Goal: Task Accomplishment & Management: Use online tool/utility

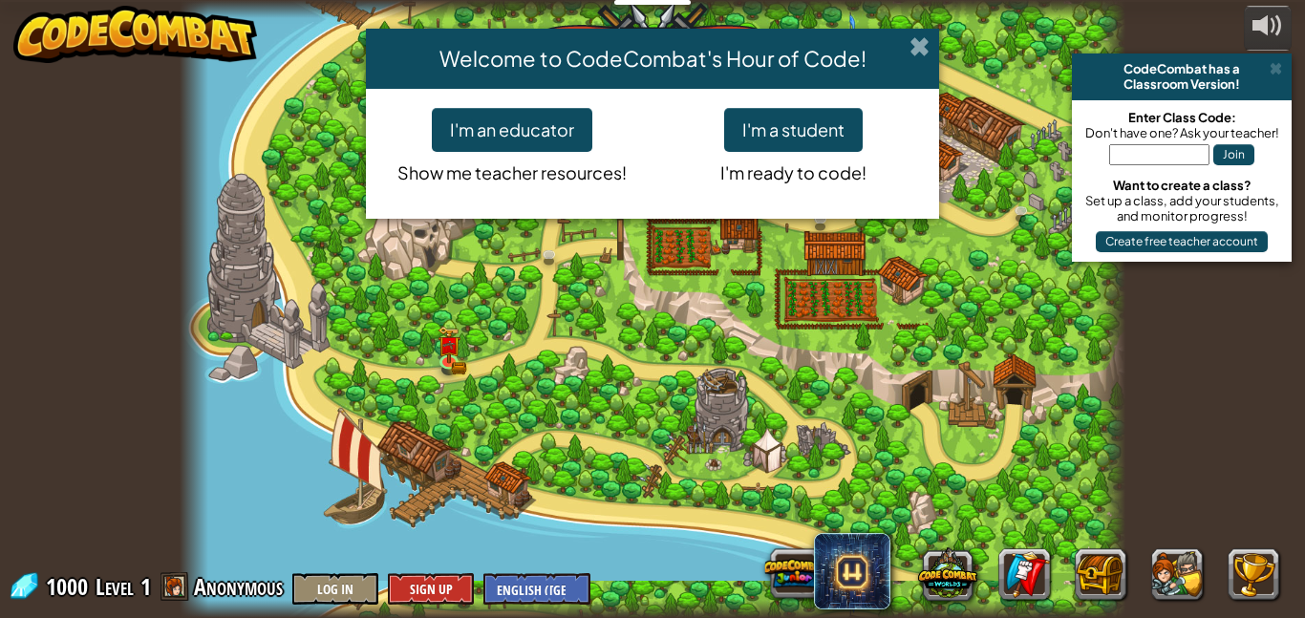
click at [917, 49] on span at bounding box center [919, 46] width 20 height 20
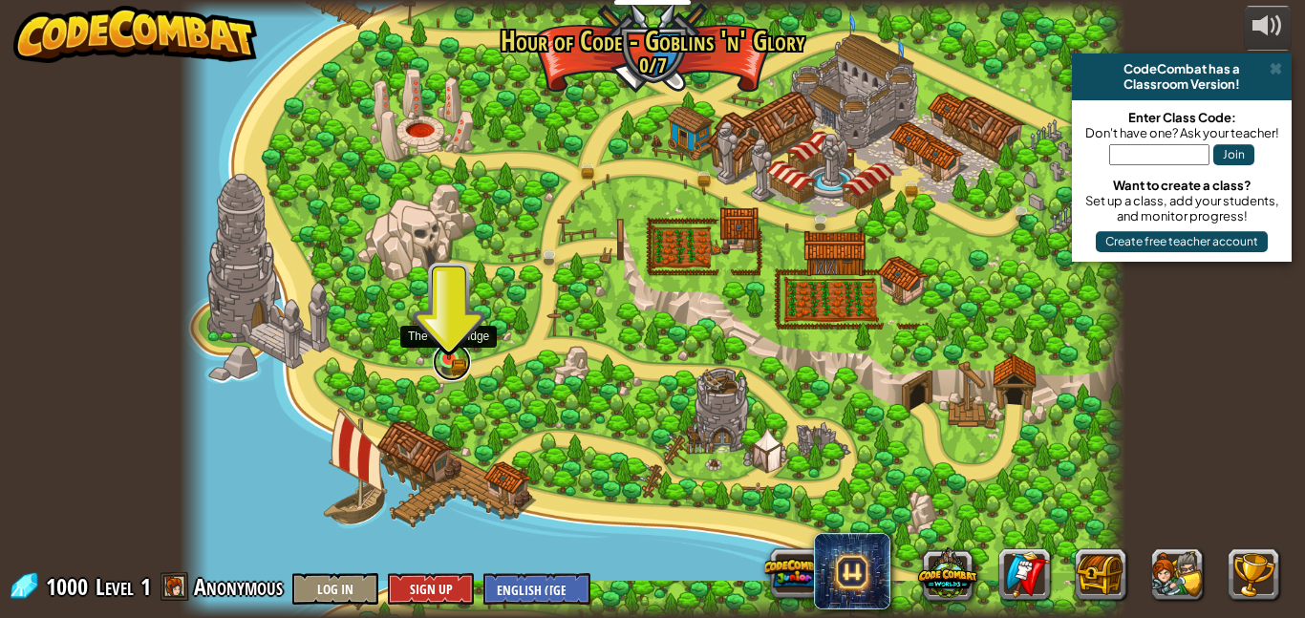
click at [446, 365] on link at bounding box center [452, 362] width 38 height 38
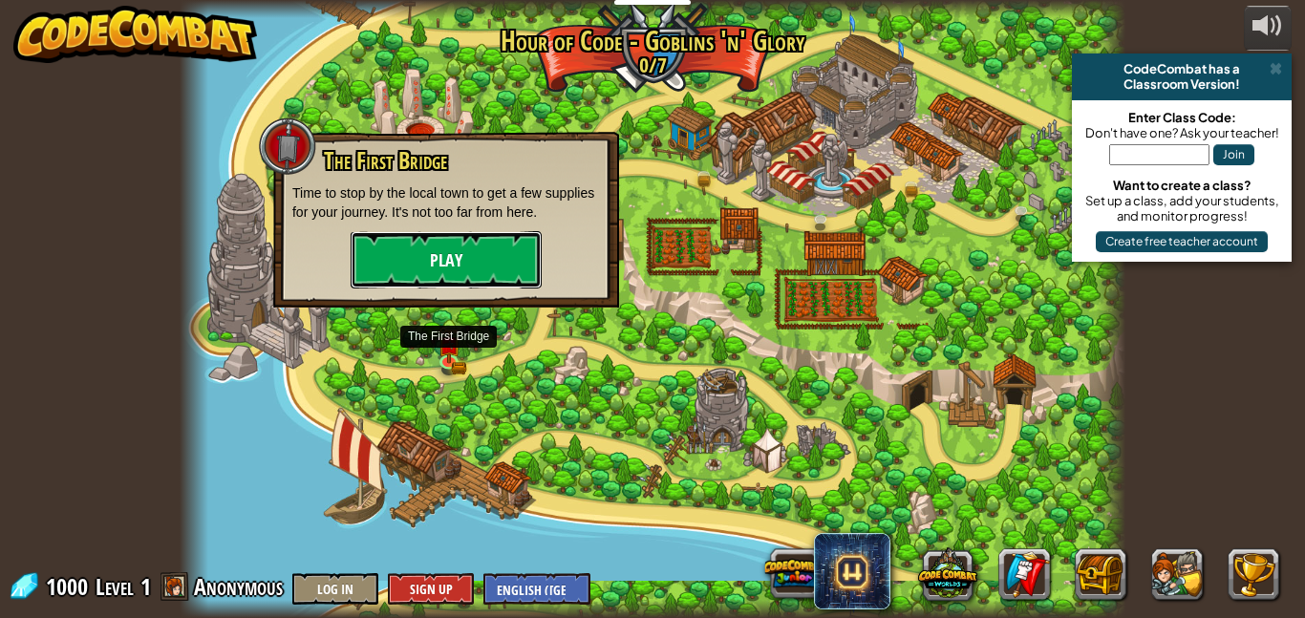
click at [486, 264] on button "Play" at bounding box center [446, 259] width 191 height 57
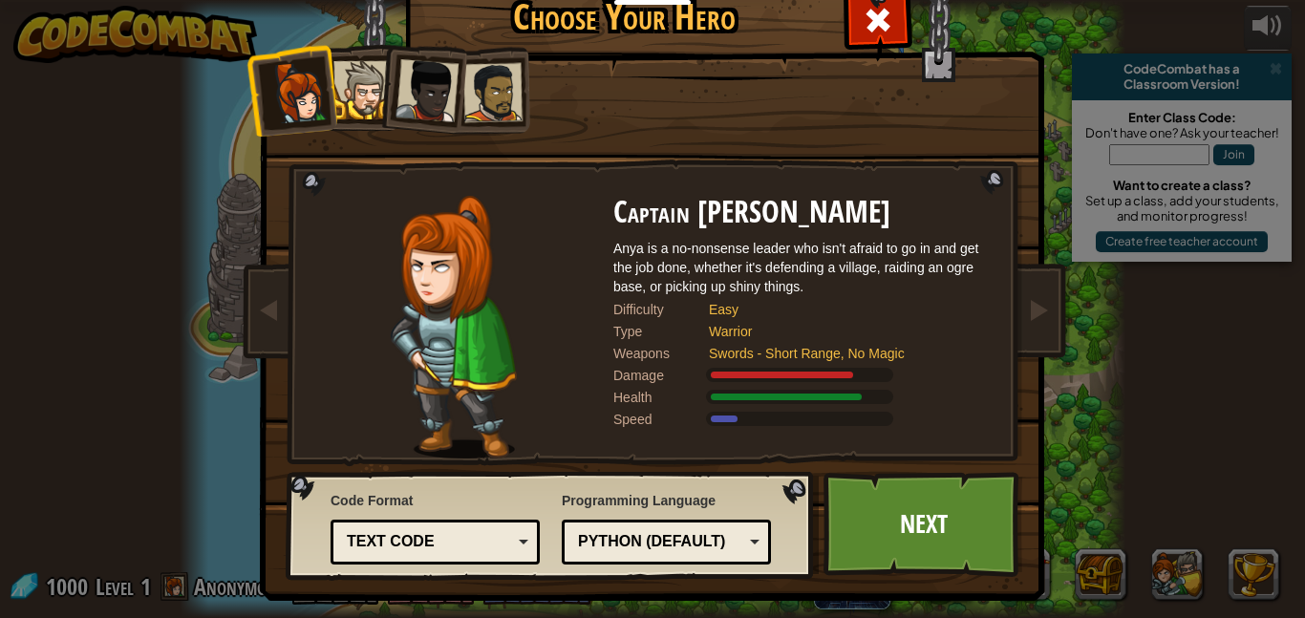
click at [370, 117] on div at bounding box center [362, 90] width 58 height 58
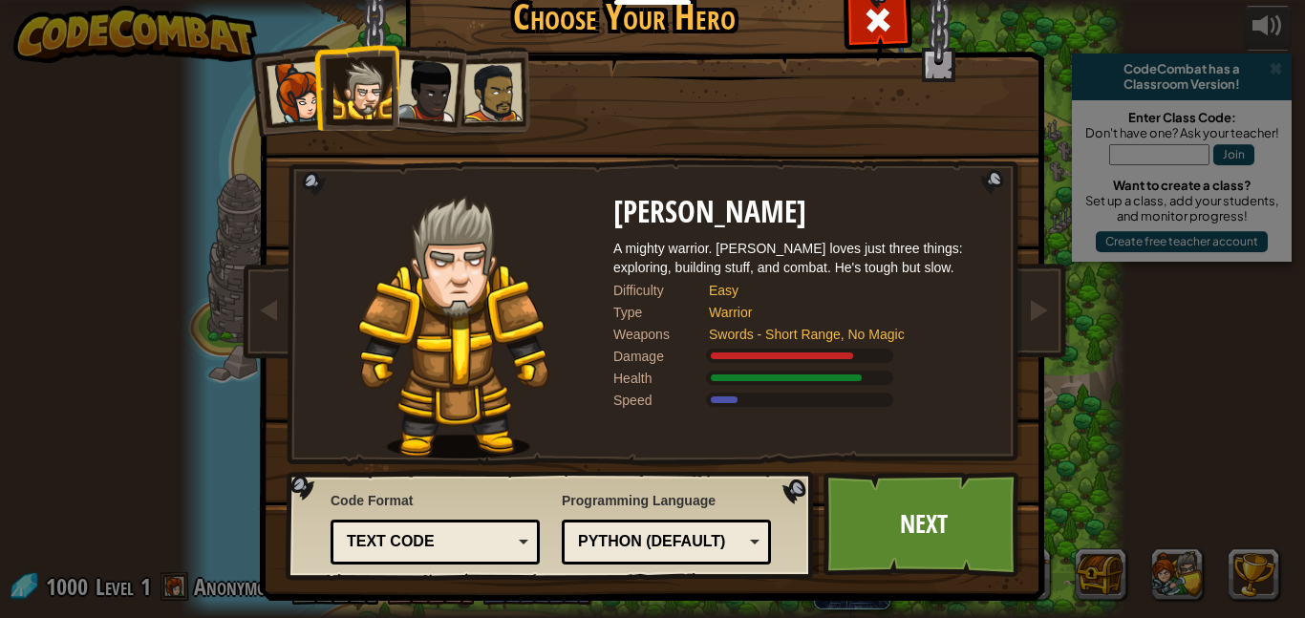
click at [412, 112] on div at bounding box center [427, 90] width 63 height 63
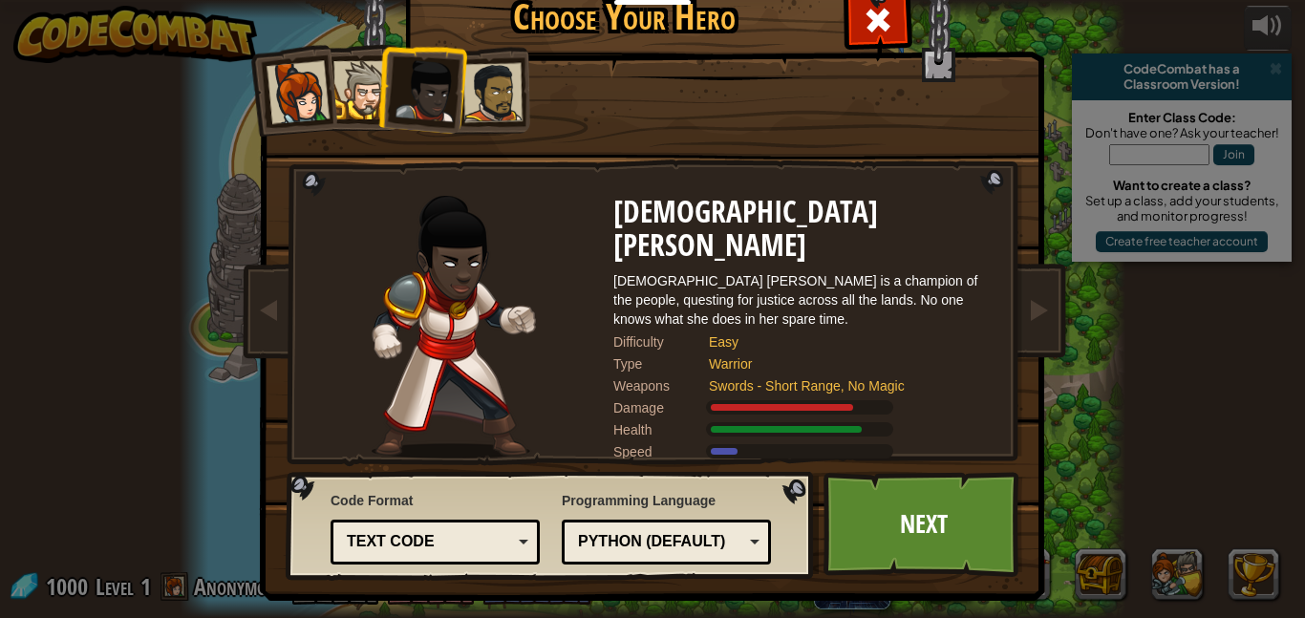
click at [288, 95] on div at bounding box center [298, 92] width 63 height 63
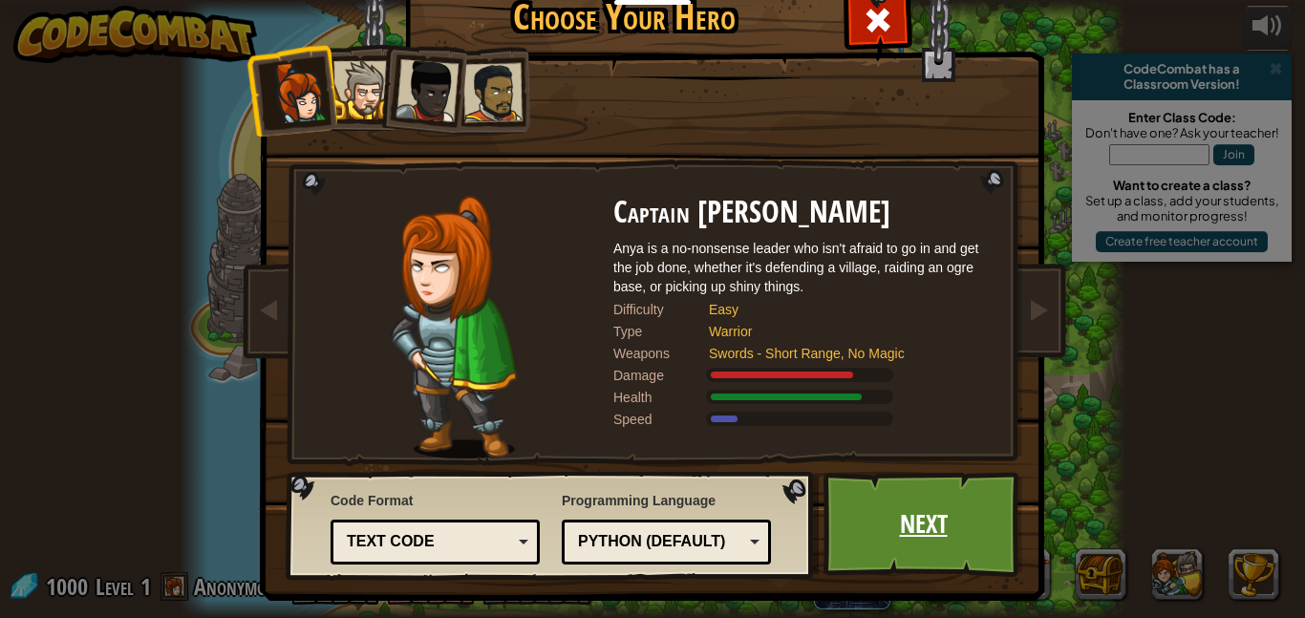
click at [955, 536] on link "Next" at bounding box center [923, 524] width 200 height 105
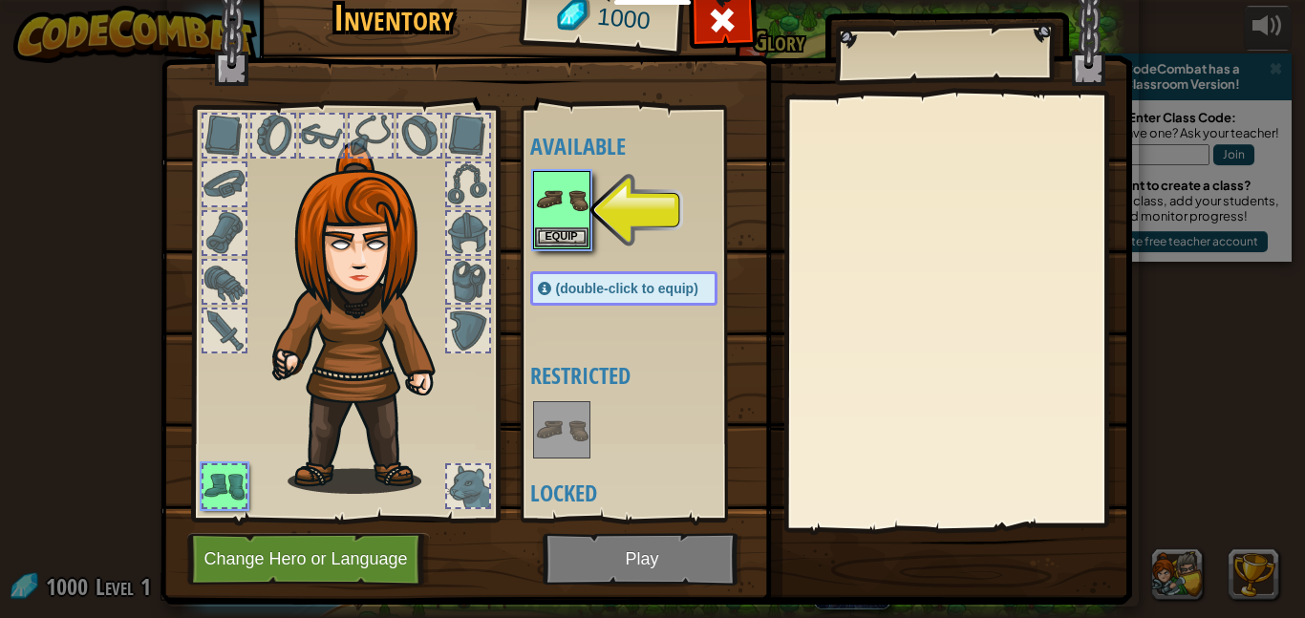
click at [474, 347] on div at bounding box center [468, 331] width 42 height 42
click at [553, 239] on button "Equip" at bounding box center [561, 236] width 53 height 20
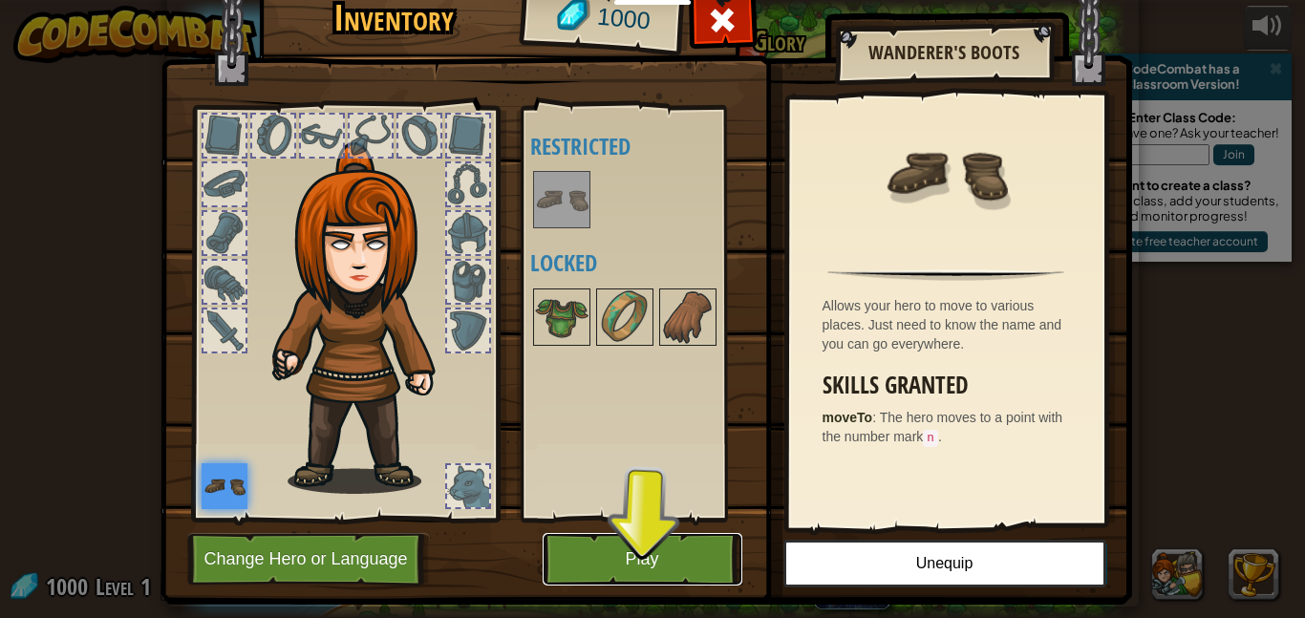
click at [663, 552] on button "Play" at bounding box center [643, 559] width 200 height 53
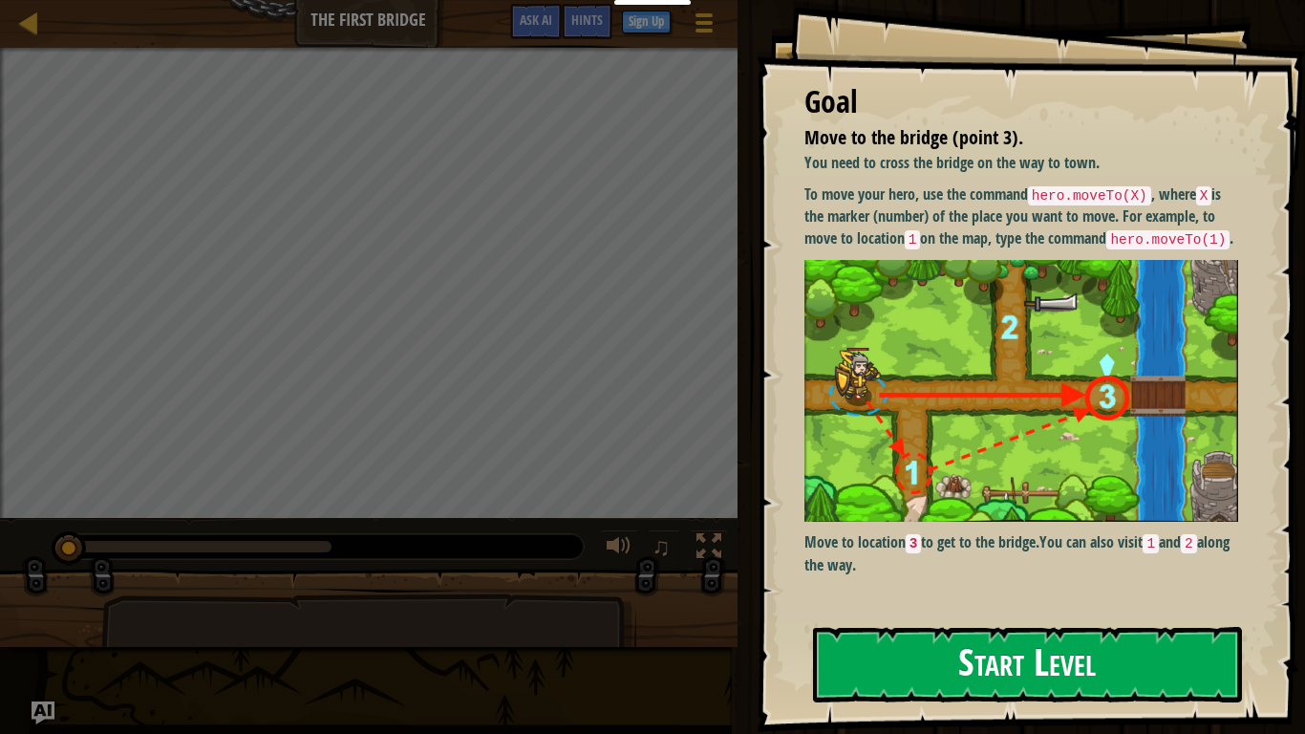
click at [929, 316] on img at bounding box center [1021, 391] width 434 height 263
click at [1027, 617] on button "Start Level" at bounding box center [1027, 664] width 429 height 75
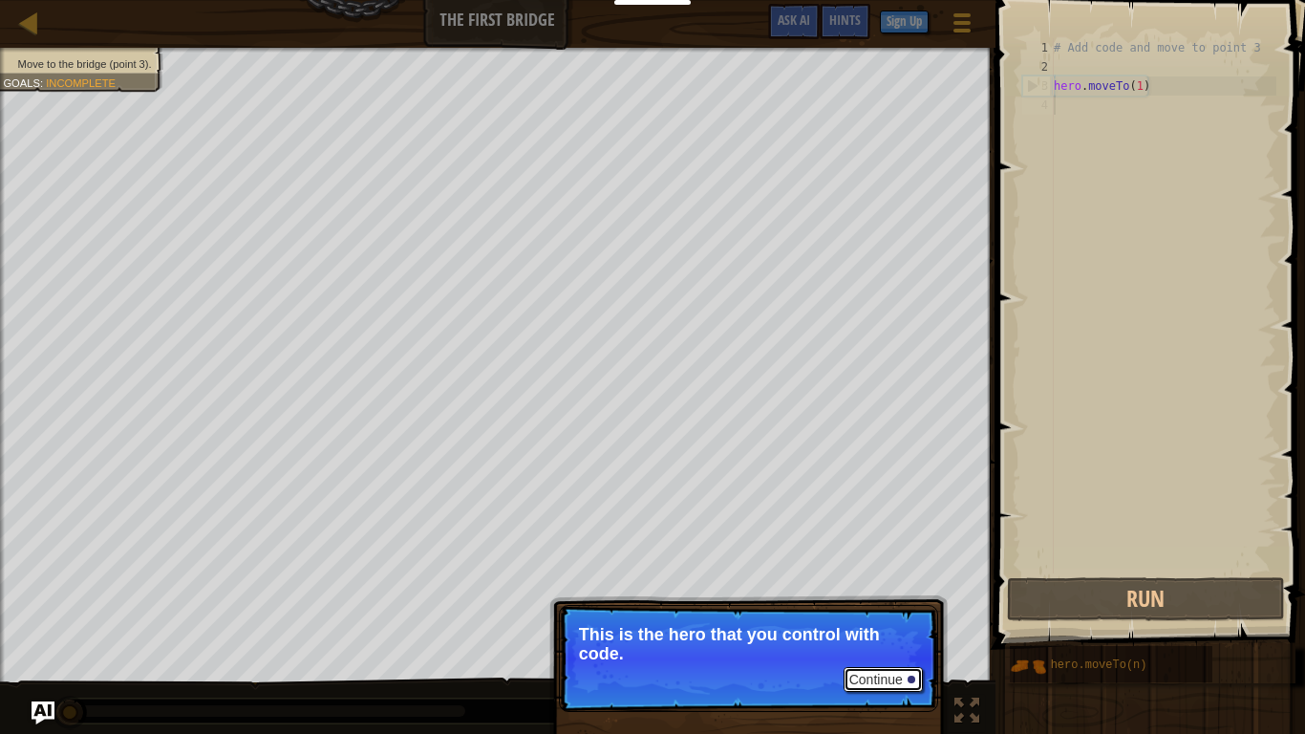
click at [892, 617] on button "Continue" at bounding box center [883, 679] width 79 height 25
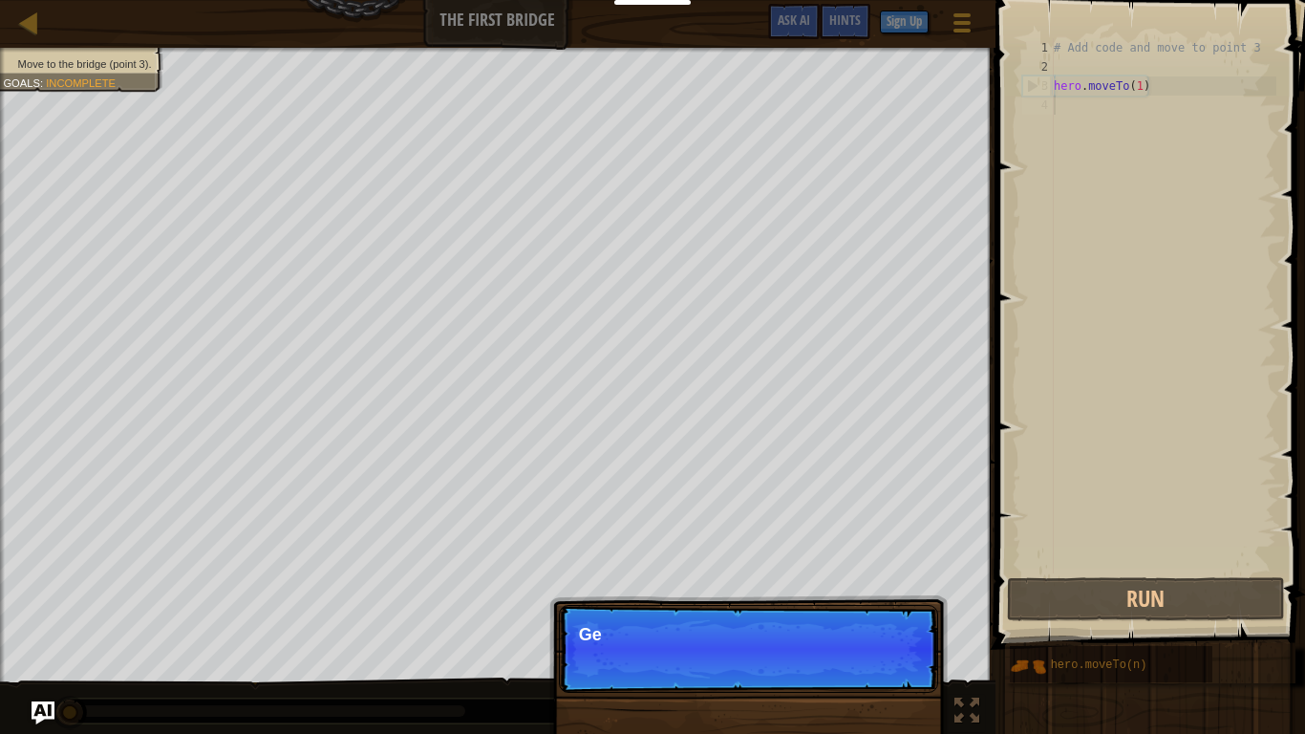
scroll to position [9, 0]
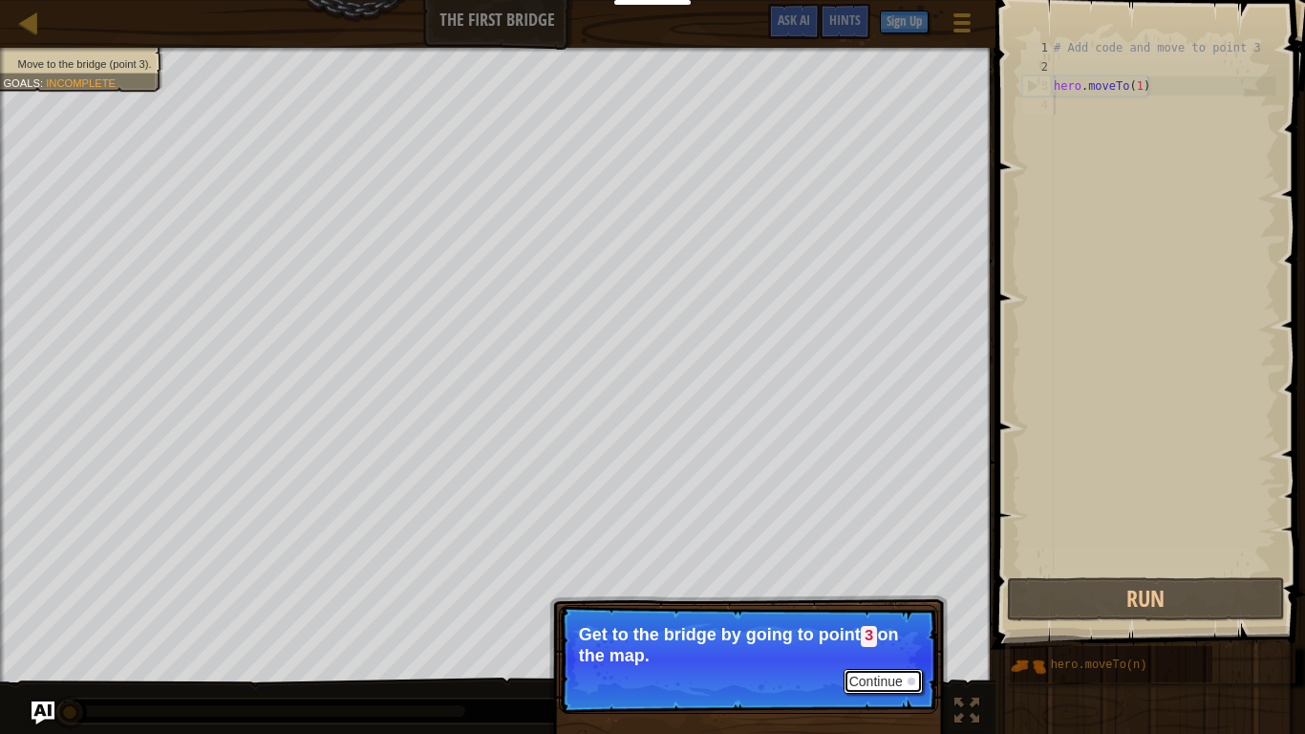
click at [874, 617] on button "Continue" at bounding box center [883, 681] width 79 height 25
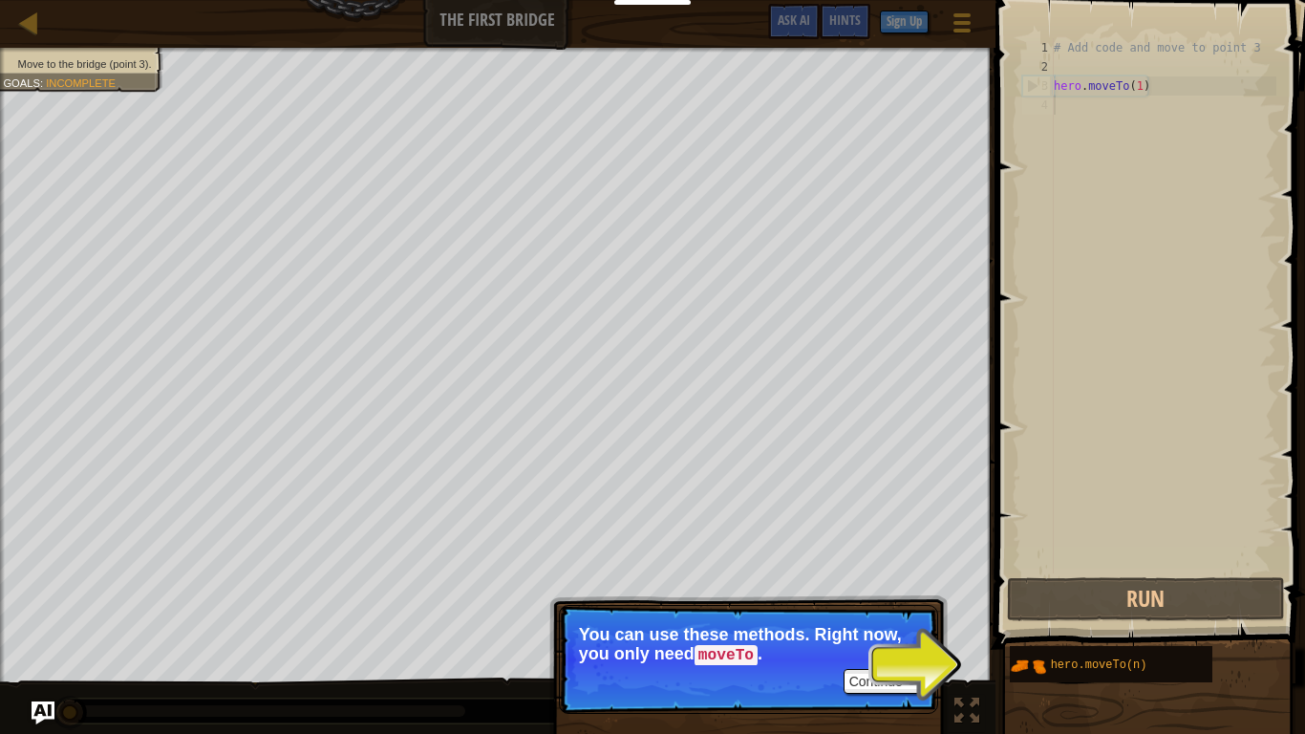
drag, startPoint x: 1021, startPoint y: 674, endPoint x: 1007, endPoint y: 651, distance: 27.0
click at [1009, 617] on div "hero.moveTo(n)" at bounding box center [1150, 664] width 283 height 38
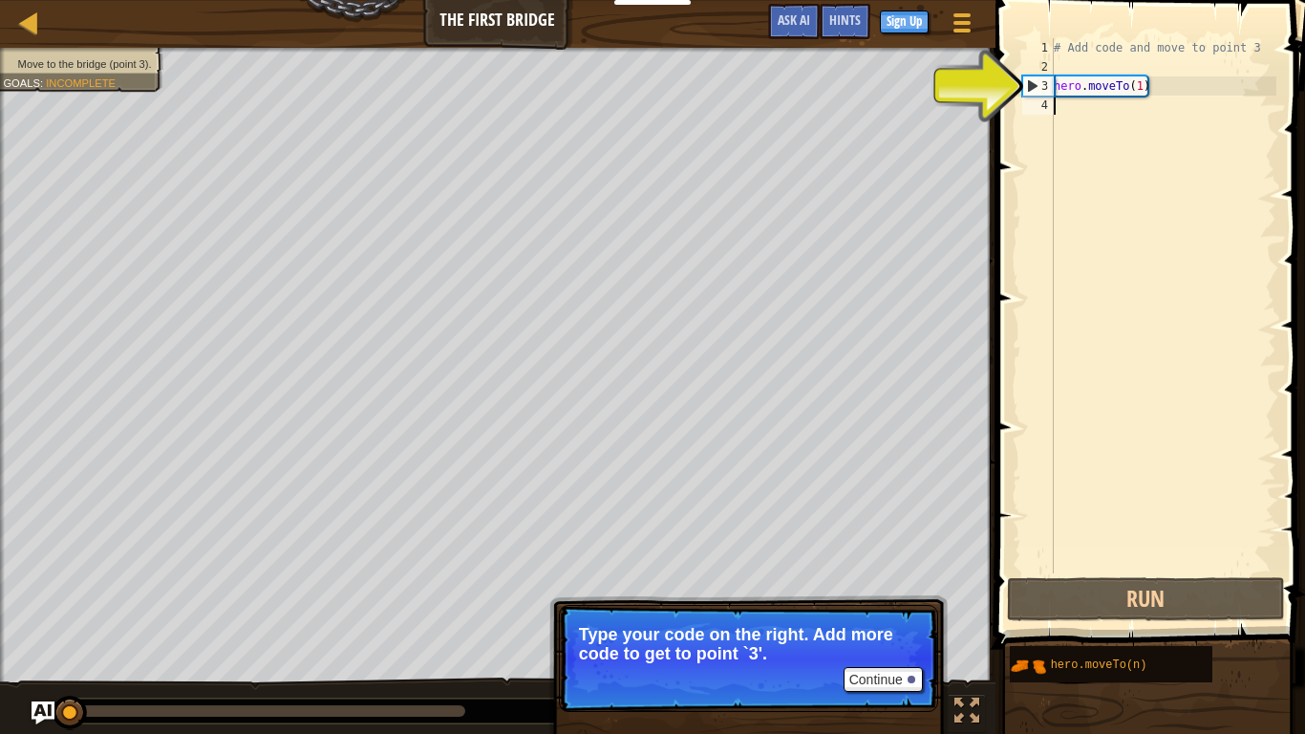
click at [898, 617] on p "Continue Type your code on the right. Add more code to get to point `3'." at bounding box center [748, 658] width 379 height 107
click at [911, 617] on div at bounding box center [912, 679] width 8 height 8
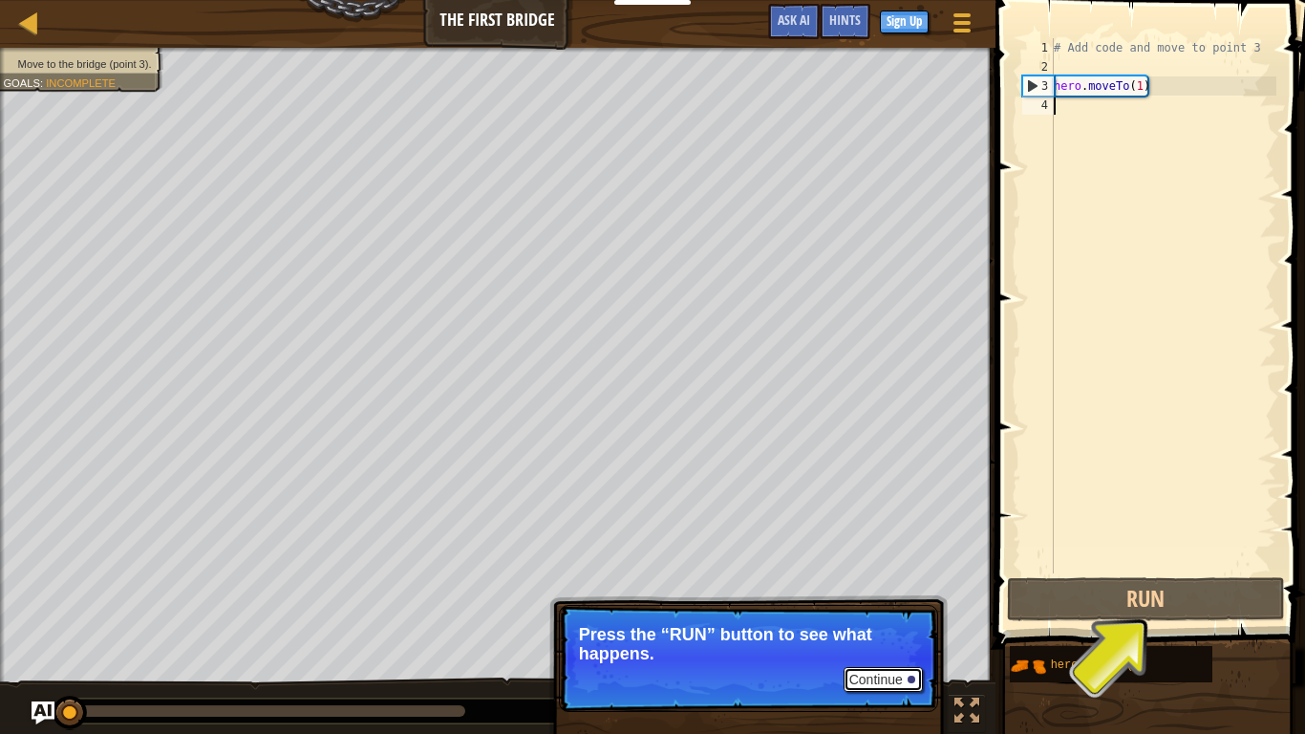
click at [894, 617] on button "Continue" at bounding box center [883, 679] width 79 height 25
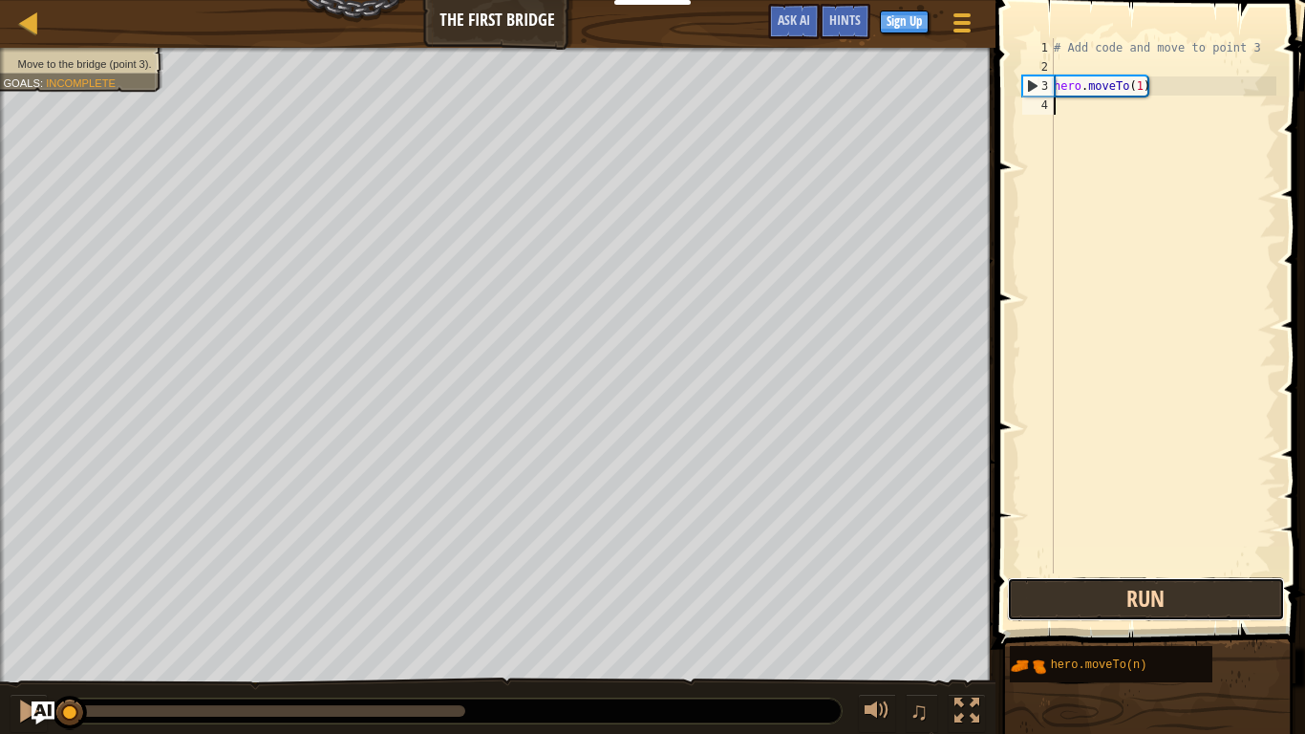
click at [1049, 596] on button "Run" at bounding box center [1146, 599] width 278 height 44
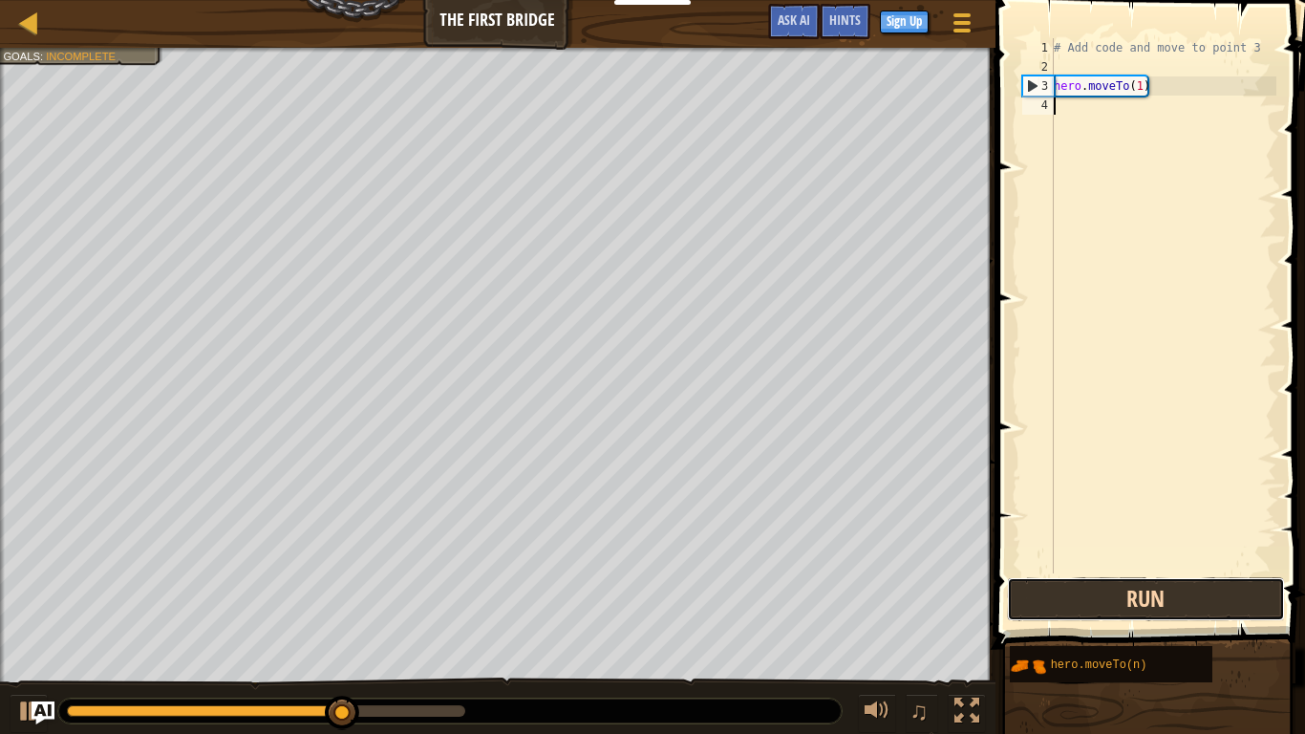
click at [1060, 603] on button "Run" at bounding box center [1146, 599] width 278 height 44
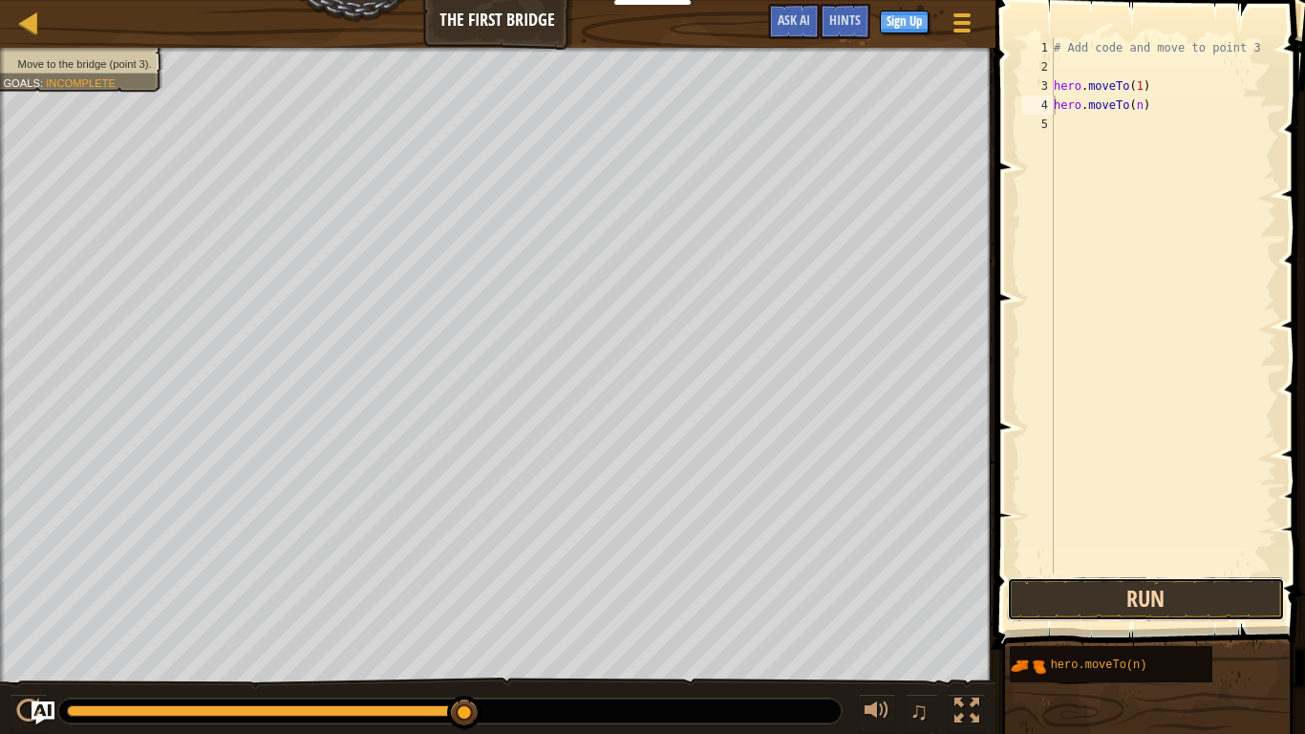
click at [1054, 602] on button "Run" at bounding box center [1146, 599] width 278 height 44
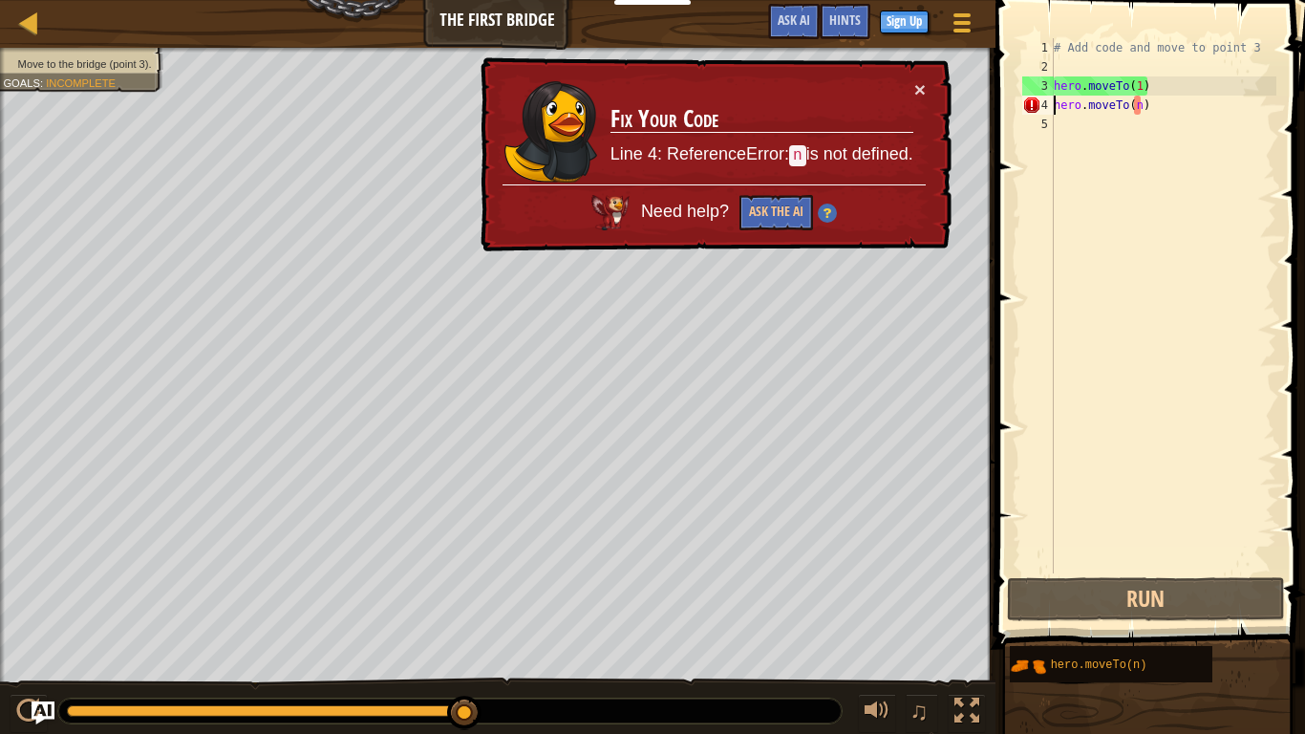
click at [1167, 108] on div "# Add code and move to point 3 hero . moveTo ( 1 ) hero . moveTo ( n )" at bounding box center [1163, 324] width 226 height 573
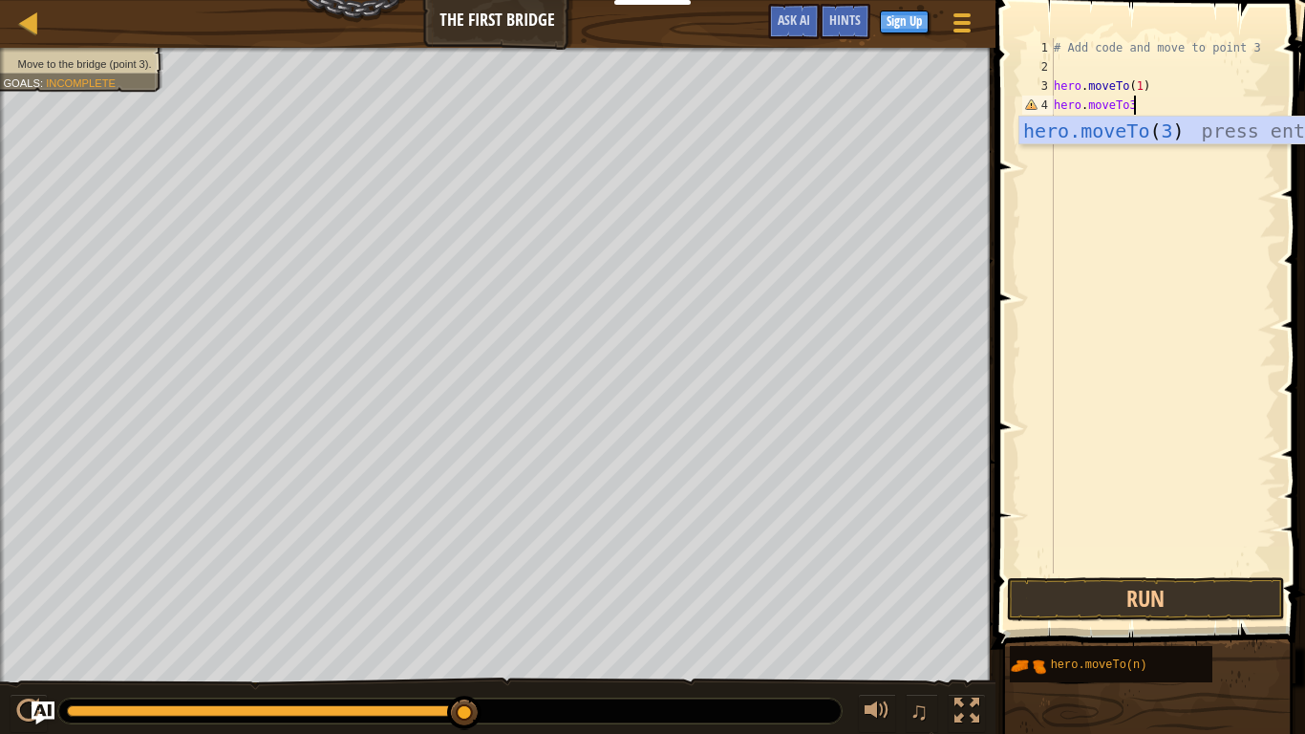
scroll to position [9, 11]
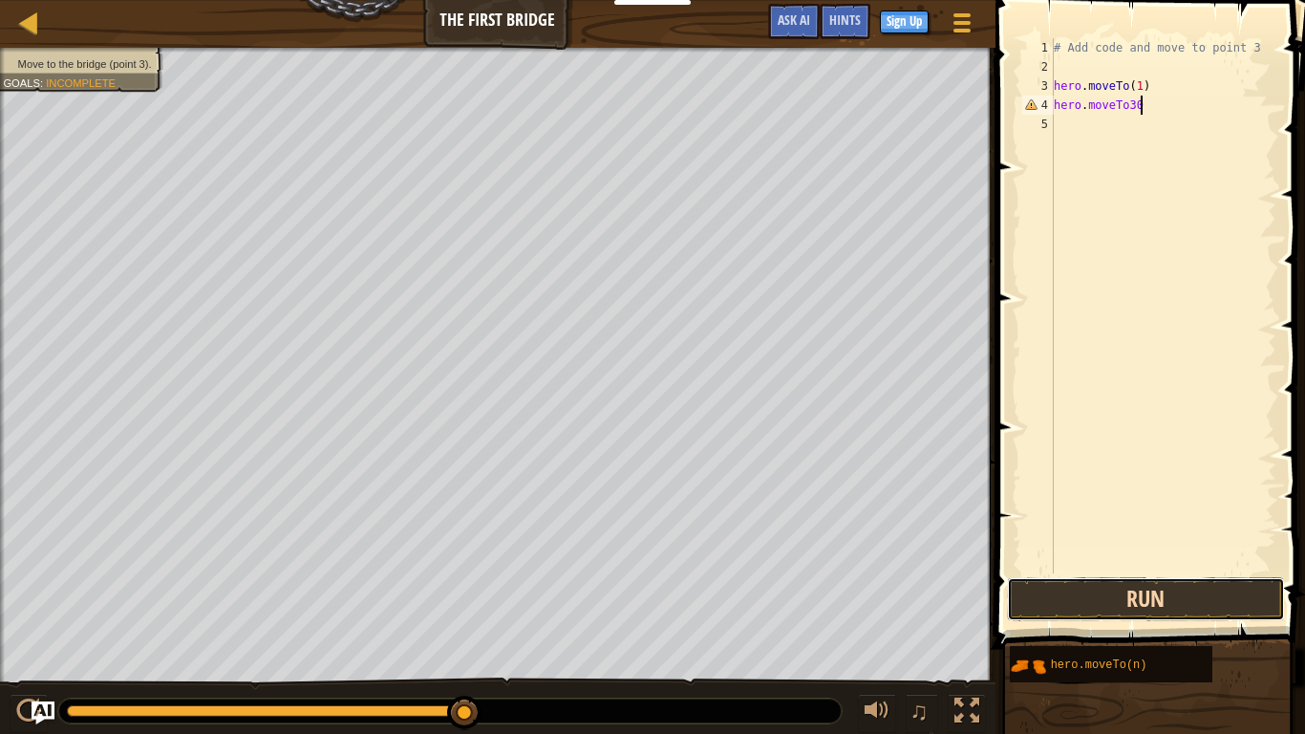
click at [1193, 603] on button "Run" at bounding box center [1146, 599] width 278 height 44
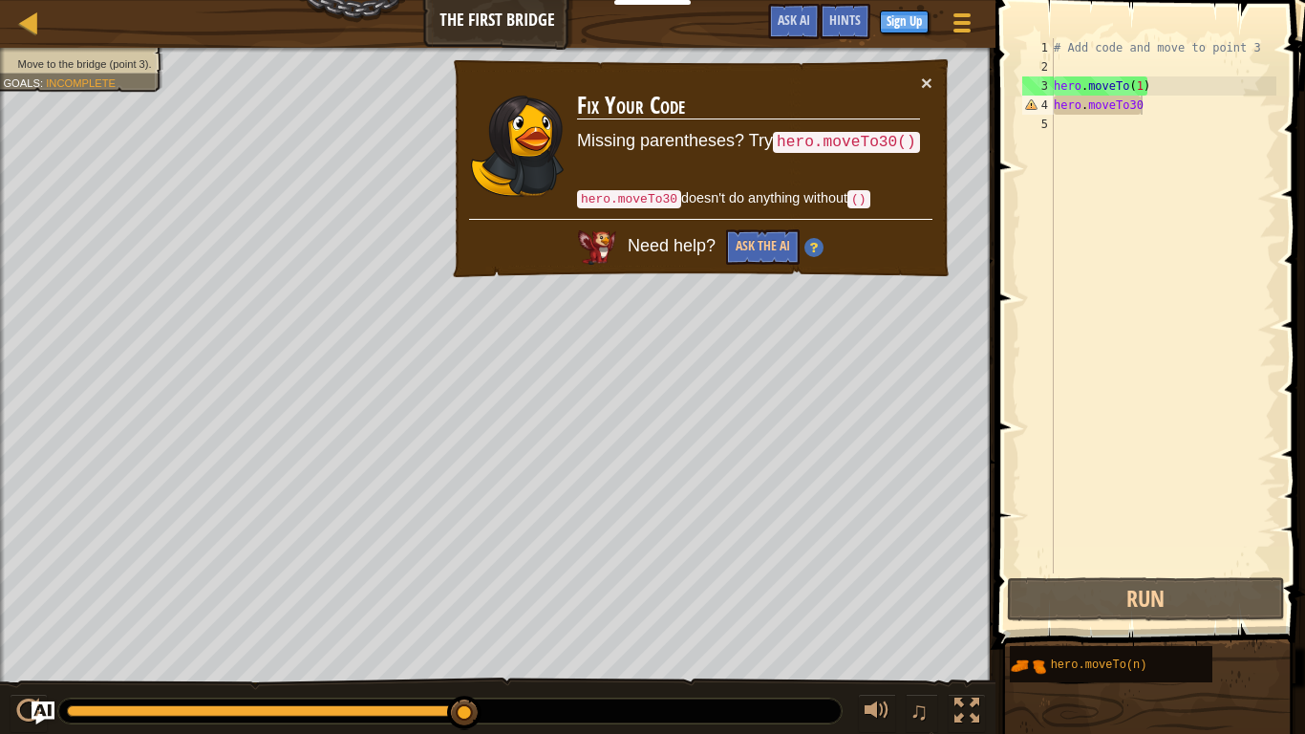
click at [985, 102] on div "Map The First Bridge Game Menu Done Sign Up Hints Ask AI 1 הההההההההההההההההההה…" at bounding box center [652, 367] width 1305 height 734
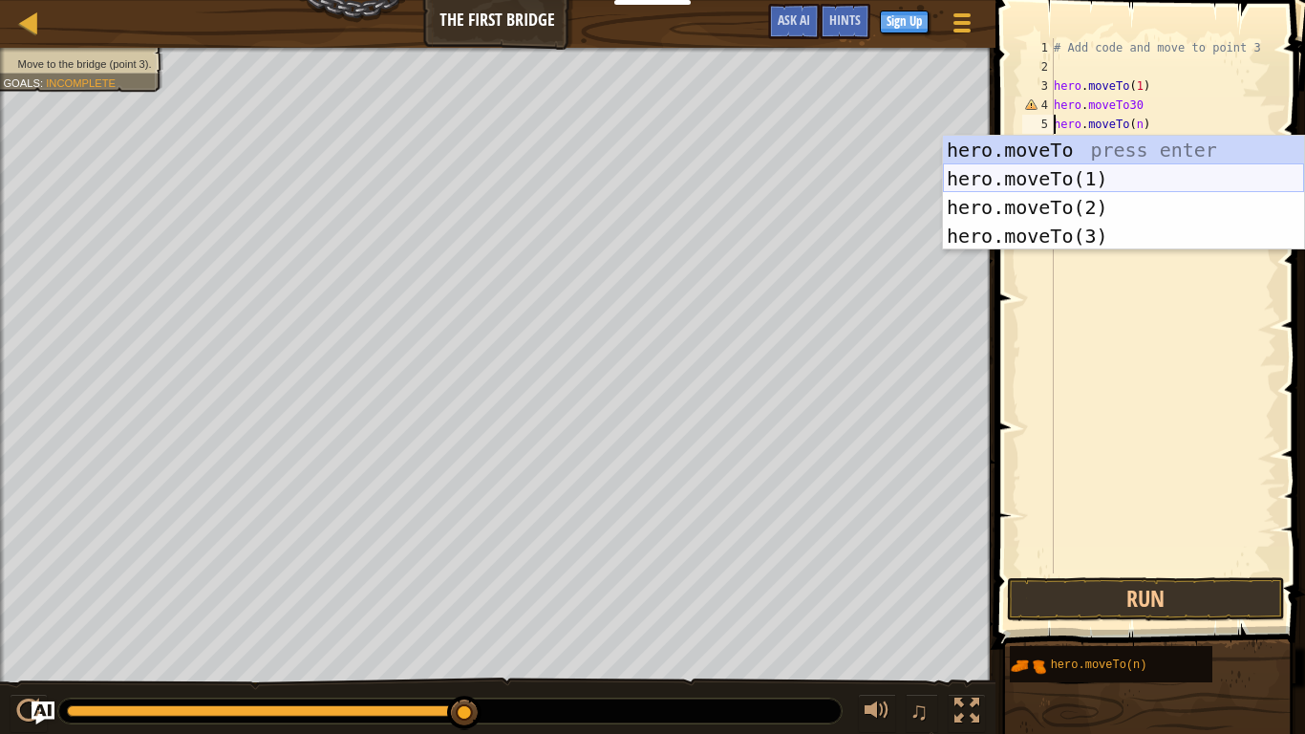
click at [1075, 180] on div "hero.moveTo press enter hero.moveTo(1) press enter hero.moveTo(2) press enter h…" at bounding box center [1123, 222] width 361 height 172
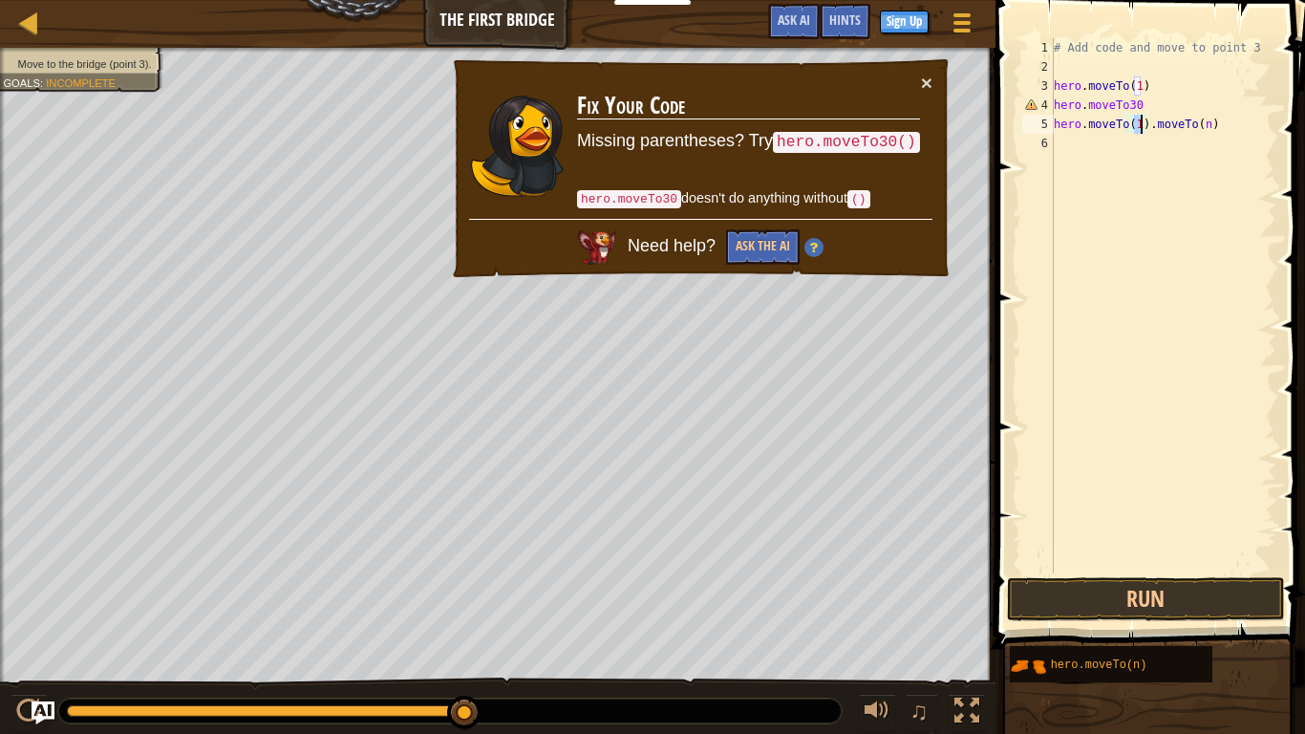
click at [1145, 105] on div "# Add code and move to point 3 hero . moveTo ( 1 ) hero . moveTo30 hero . moveT…" at bounding box center [1163, 324] width 226 height 573
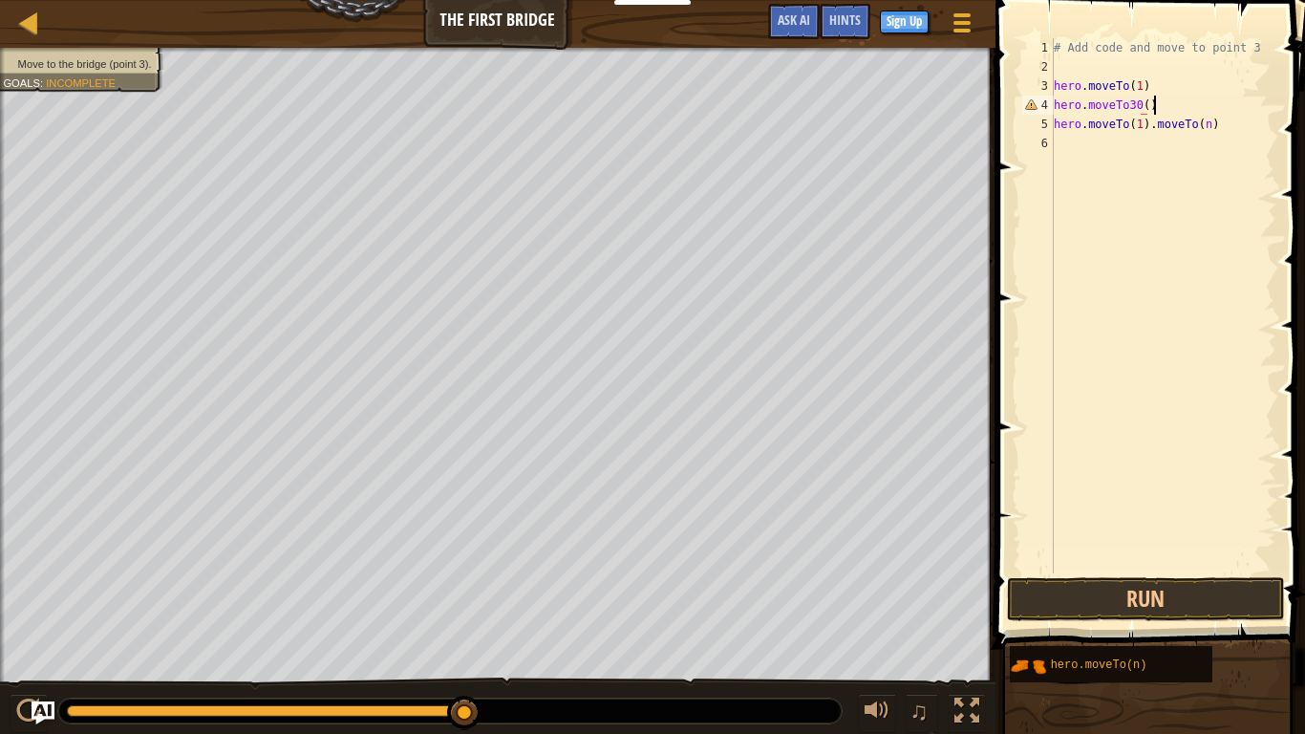
scroll to position [9, 13]
click at [1208, 602] on button "Run" at bounding box center [1146, 599] width 278 height 44
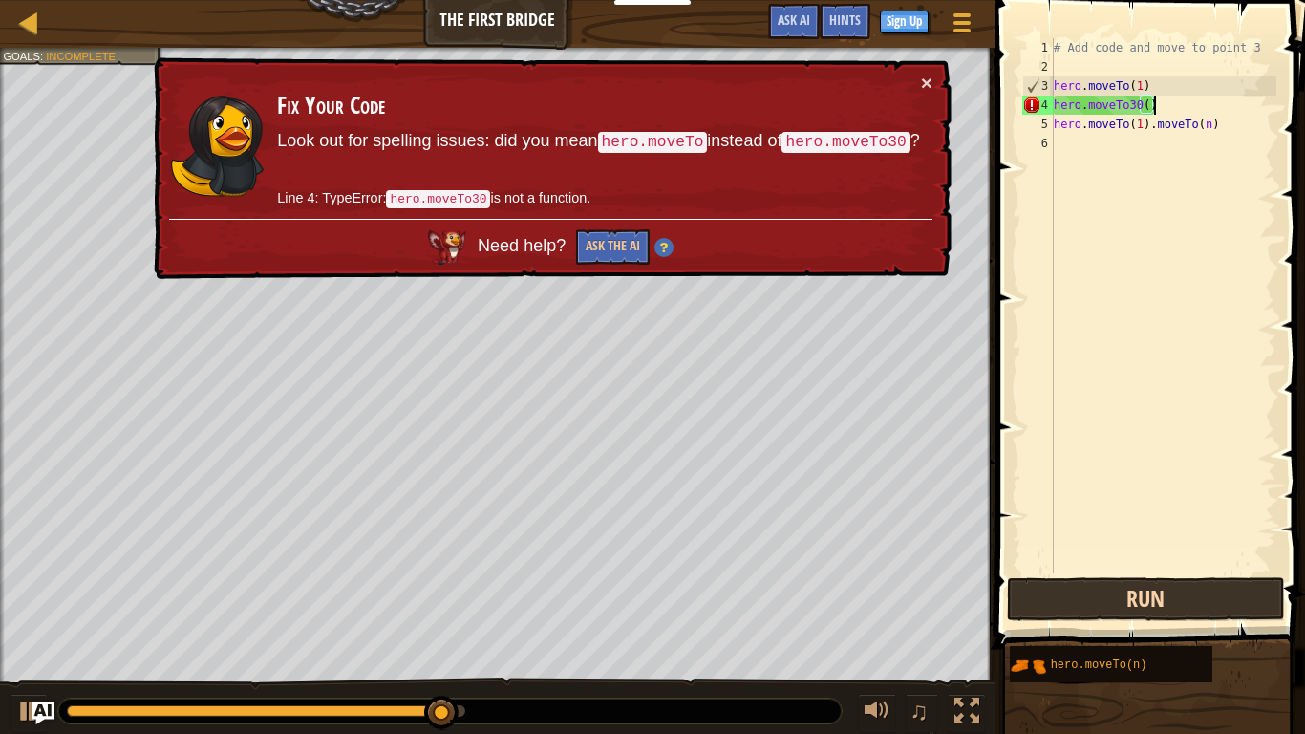
scroll to position [9, 12]
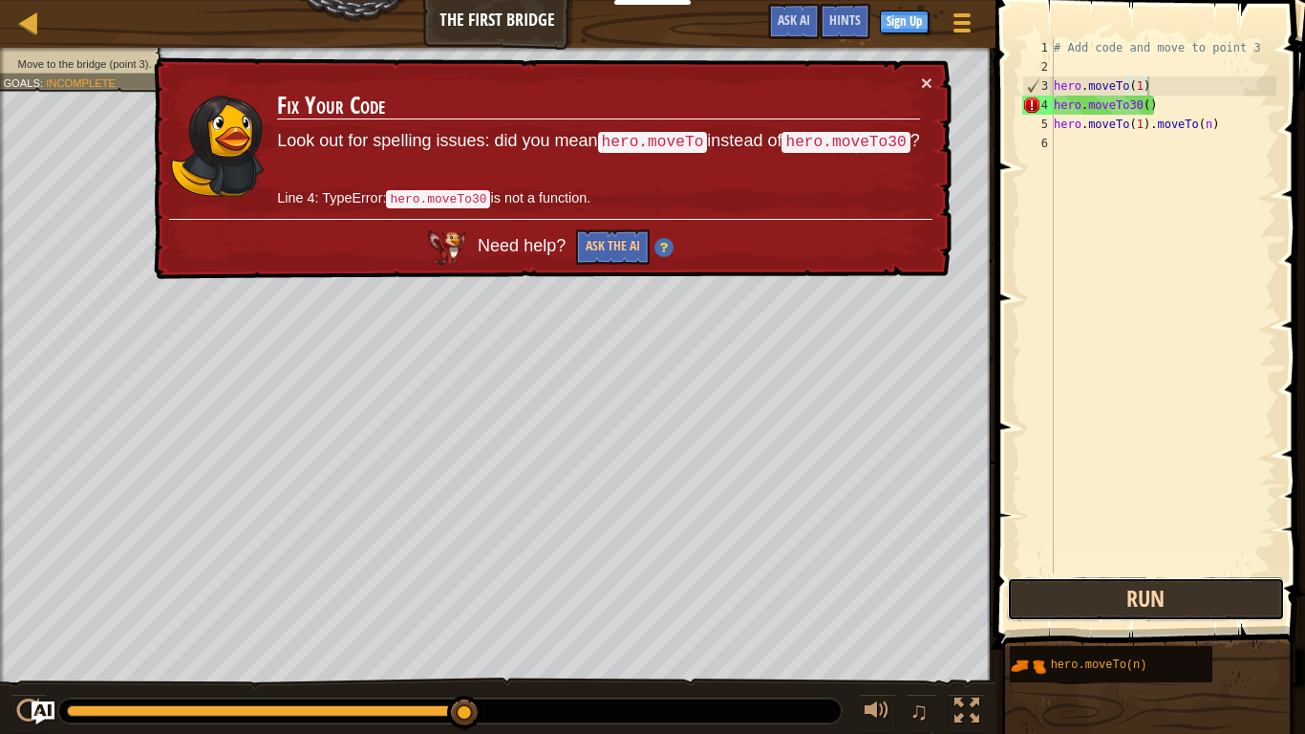
click at [1261, 602] on button "Run" at bounding box center [1146, 599] width 278 height 44
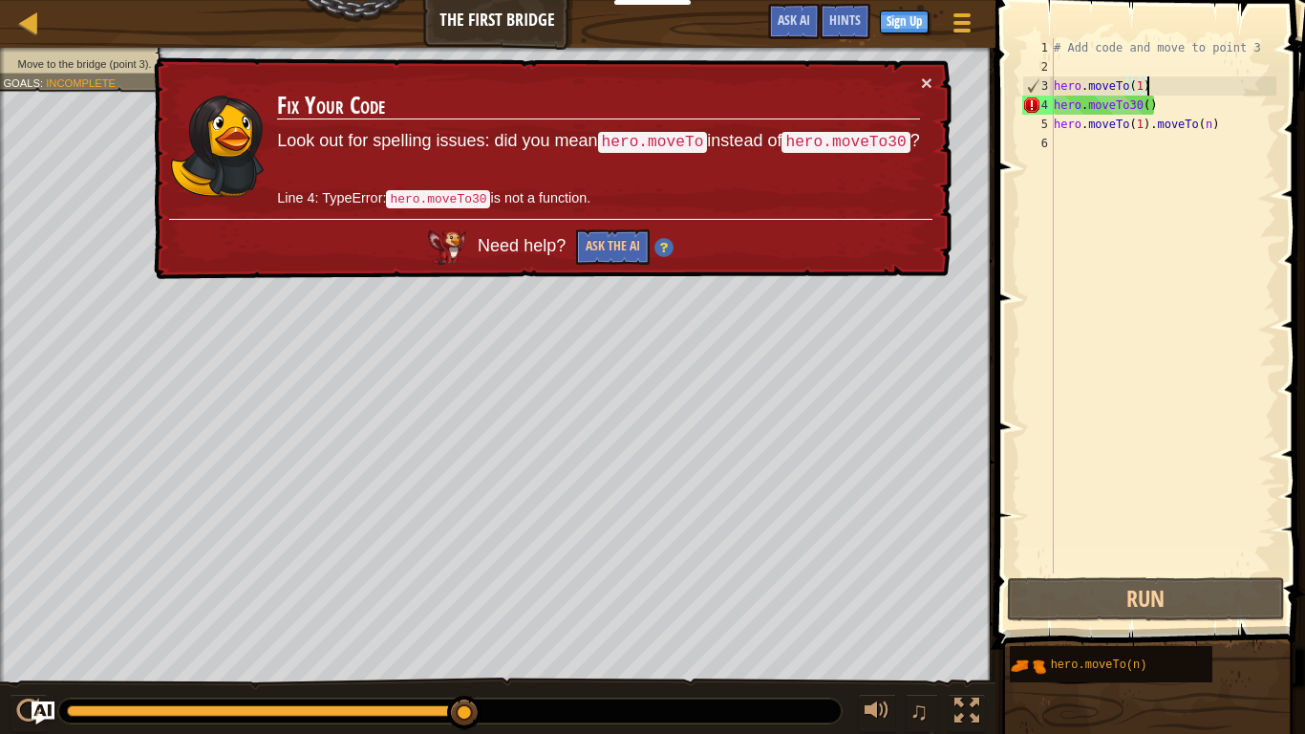
click at [1177, 109] on div "# Add code and move to point 3 hero . moveTo ( 1 ) hero . moveTo30 ( ) hero . m…" at bounding box center [1163, 324] width 226 height 573
click at [629, 234] on button "Ask the AI" at bounding box center [613, 246] width 74 height 35
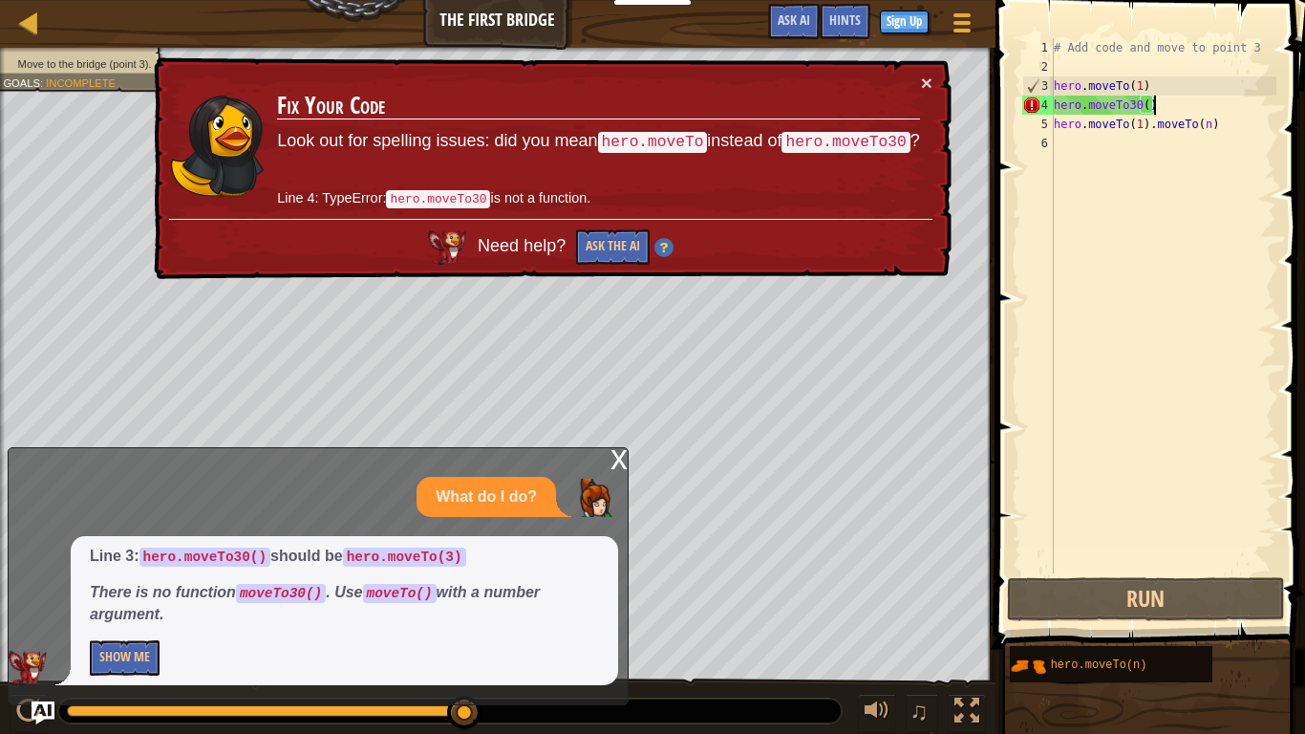
click at [1148, 83] on div "# Add code and move to point 3 hero . moveTo ( 1 ) hero . moveTo30 ( ) hero . m…" at bounding box center [1163, 324] width 226 height 573
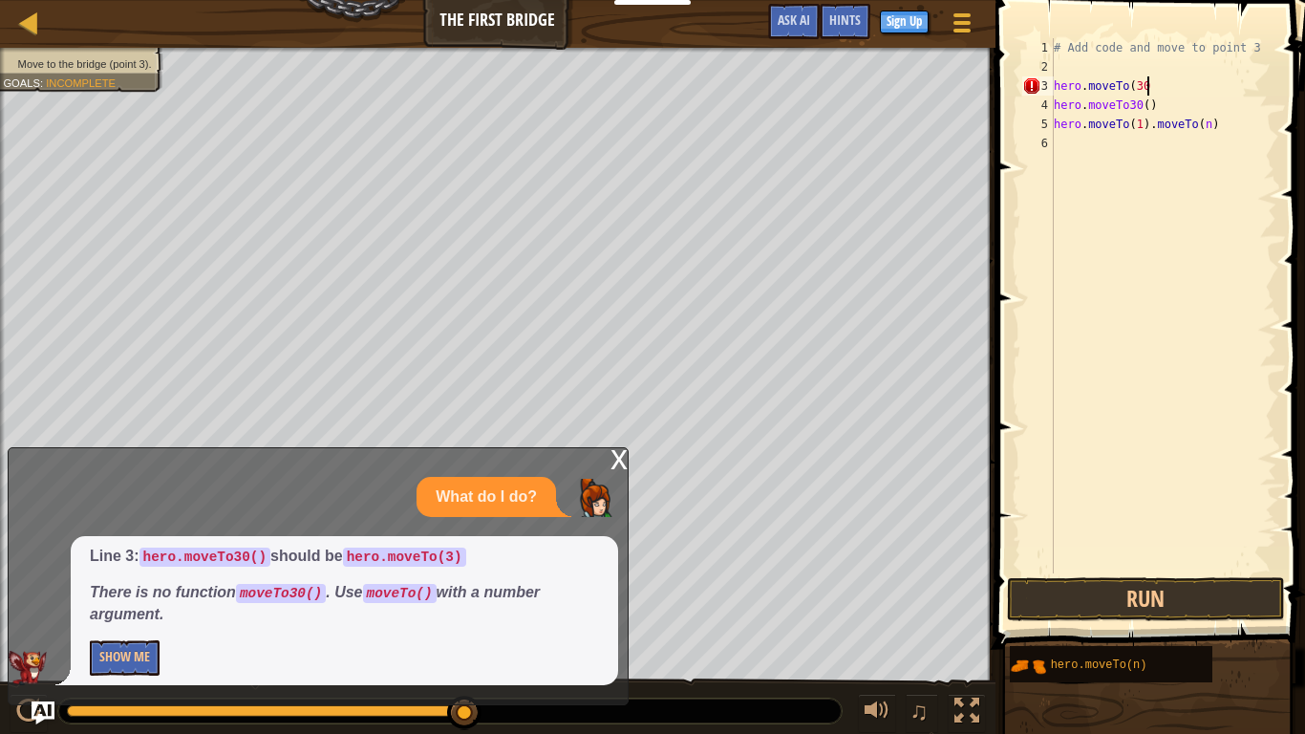
scroll to position [9, 13]
click at [143, 617] on button "Show Me" at bounding box center [125, 657] width 70 height 35
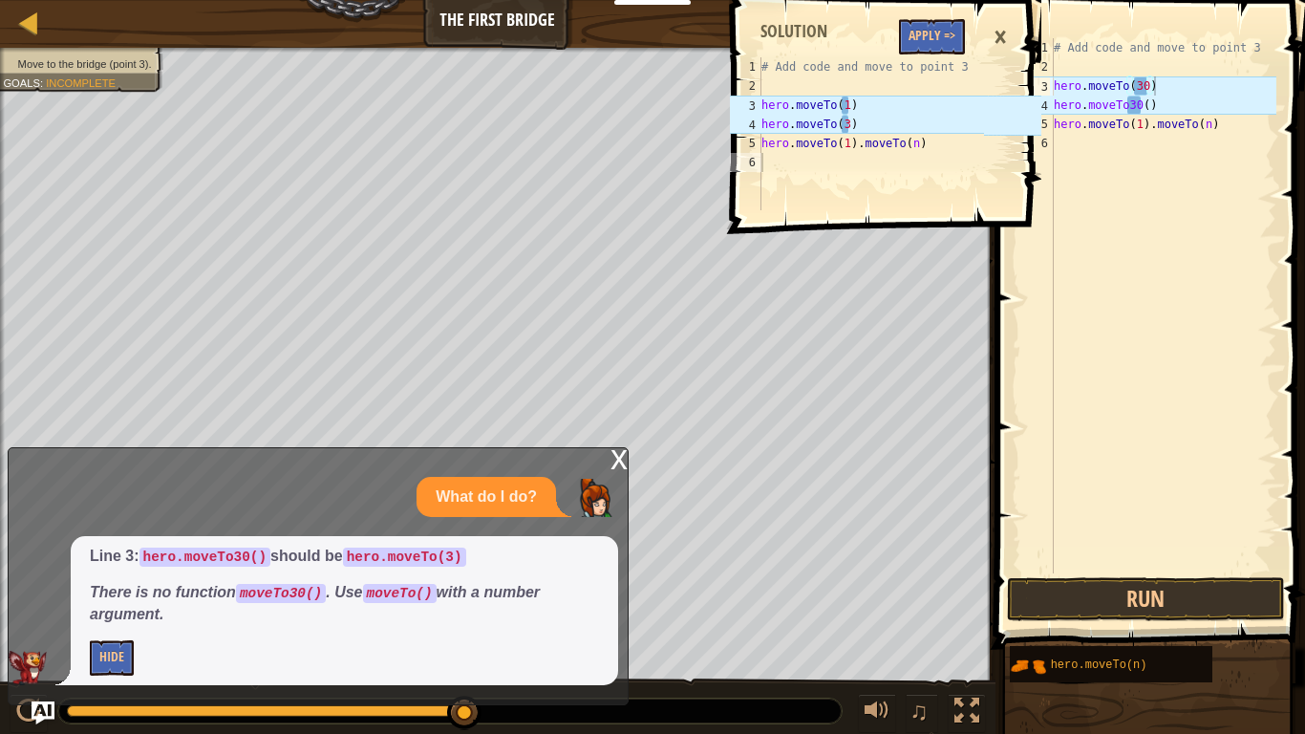
click at [1148, 91] on div "# Add code and move to point 3 hero . moveTo ( 30 ) hero . moveTo30 ( ) hero . …" at bounding box center [1163, 324] width 226 height 573
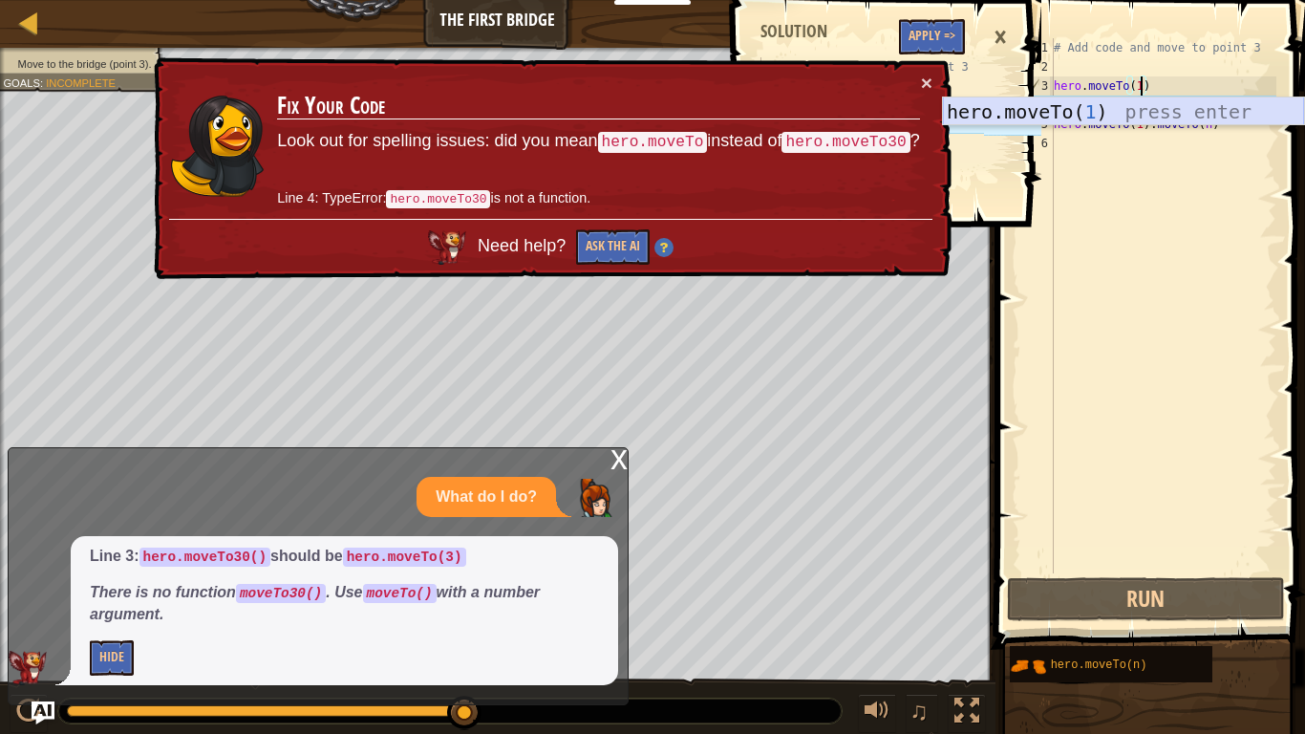
click at [1116, 114] on div "hero.moveTo( 1 ) press enter" at bounding box center [1123, 140] width 361 height 86
click at [518, 503] on p "What do I do?" at bounding box center [486, 497] width 101 height 22
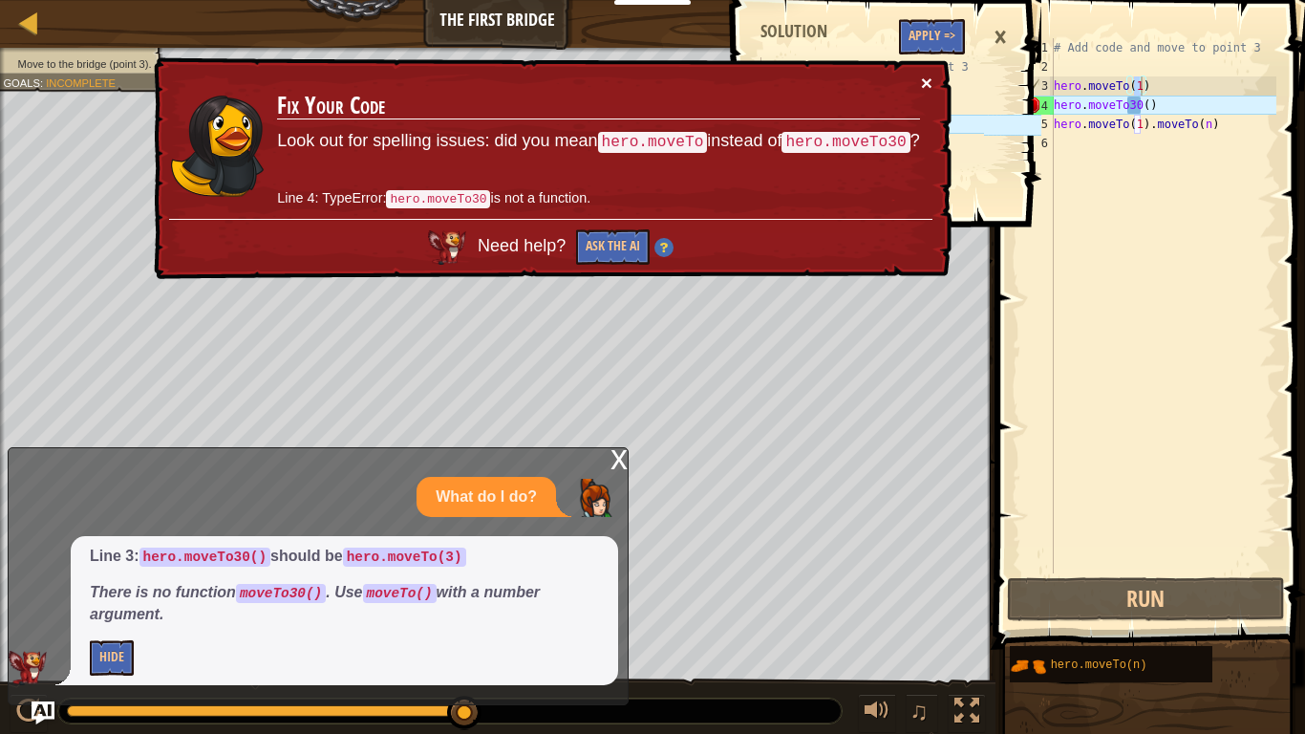
click at [926, 82] on button "×" at bounding box center [926, 83] width 11 height 20
click at [928, 77] on button "×" at bounding box center [926, 83] width 11 height 20
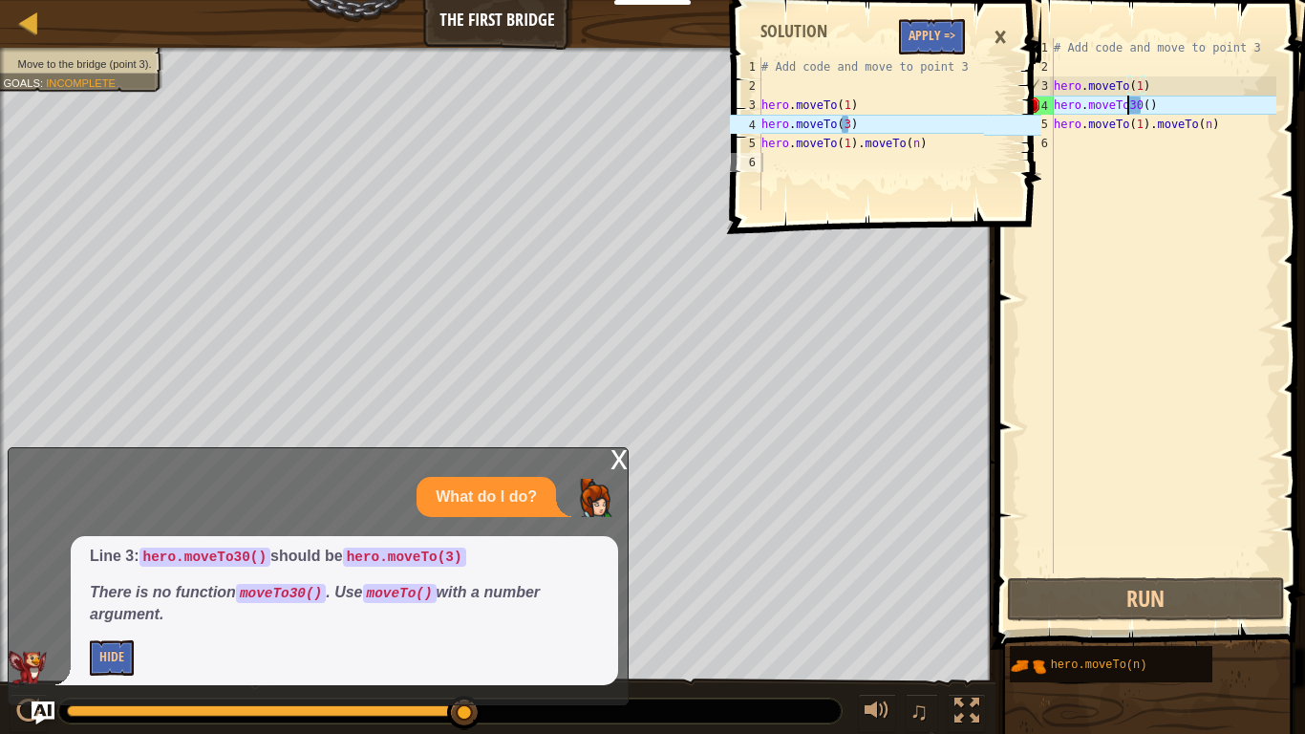
click at [1128, 110] on div "# Add code and move to point 3 hero . moveTo ( 1 ) hero . moveTo30 ( ) hero . m…" at bounding box center [1163, 324] width 226 height 573
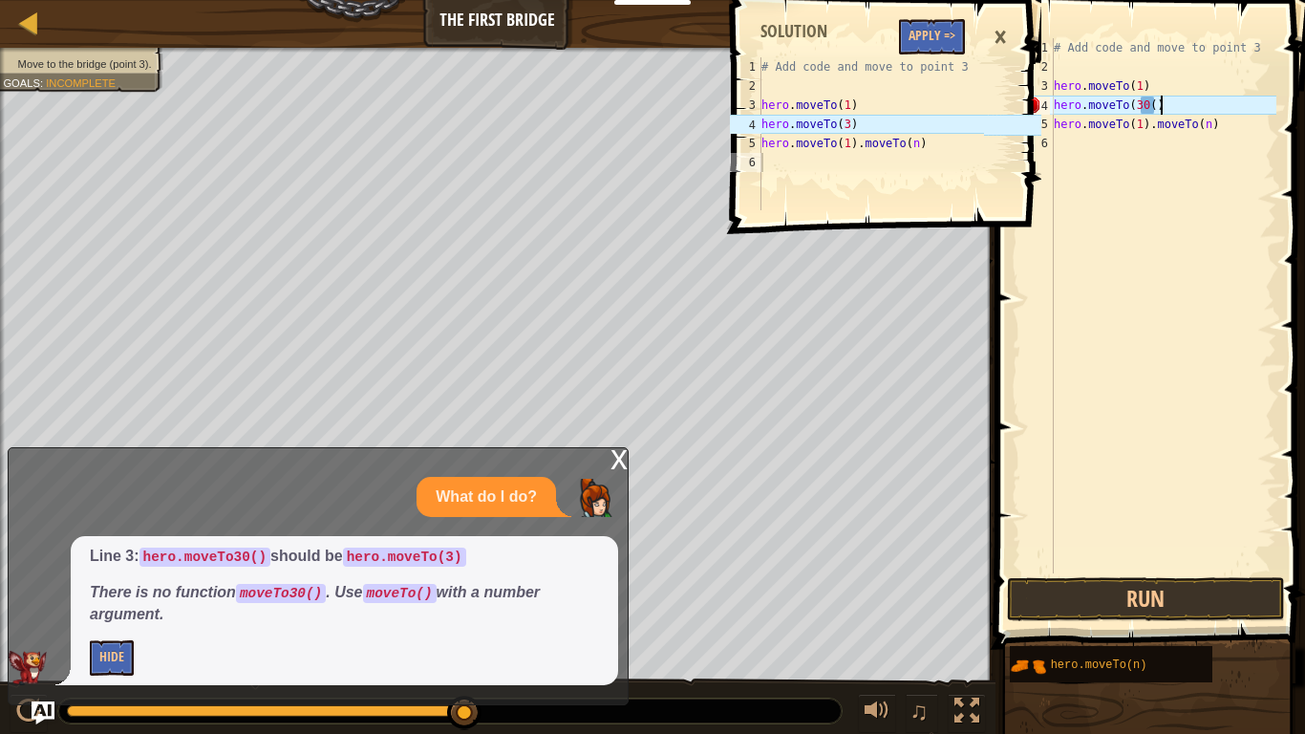
click at [1159, 104] on div "# Add code and move to point 3 hero . moveTo ( 1 ) hero . moveTo ( 30 ( ) hero …" at bounding box center [1163, 324] width 226 height 573
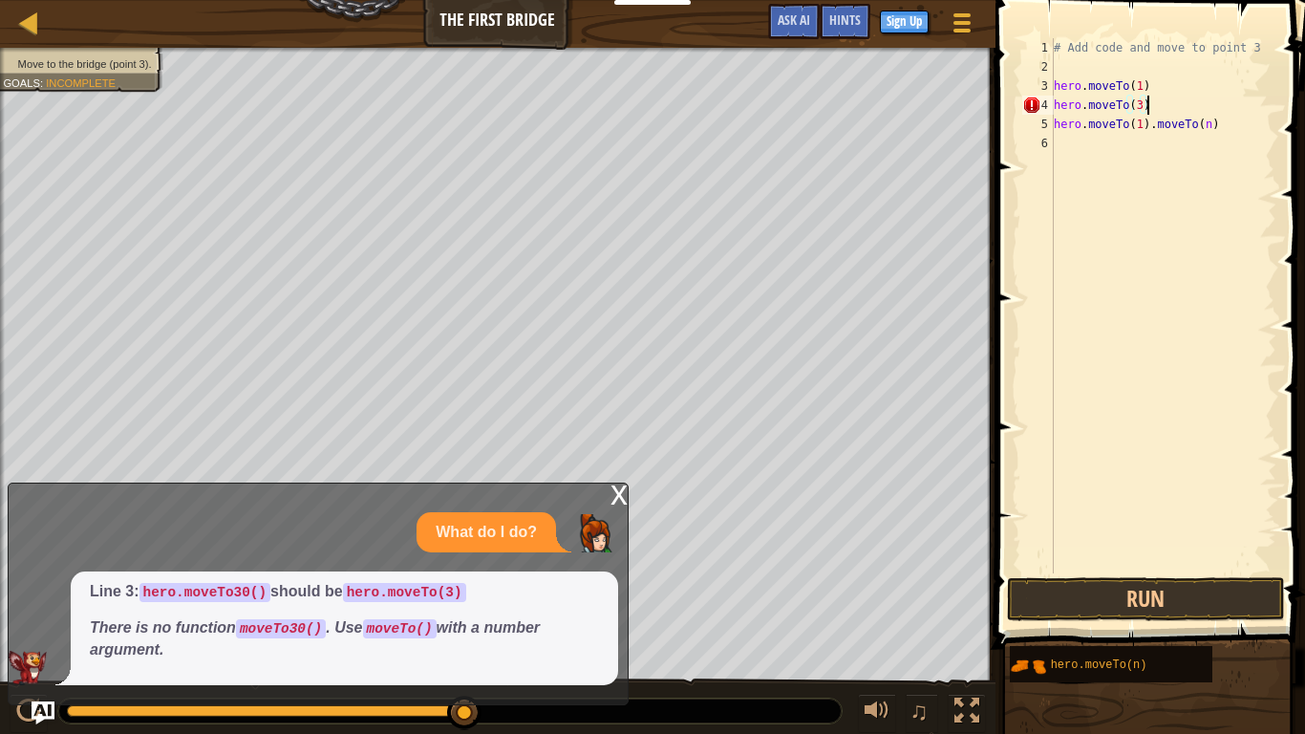
scroll to position [9, 12]
type textarea "hero.moveTo(3)"
click at [1156, 587] on button "Run" at bounding box center [1146, 599] width 278 height 44
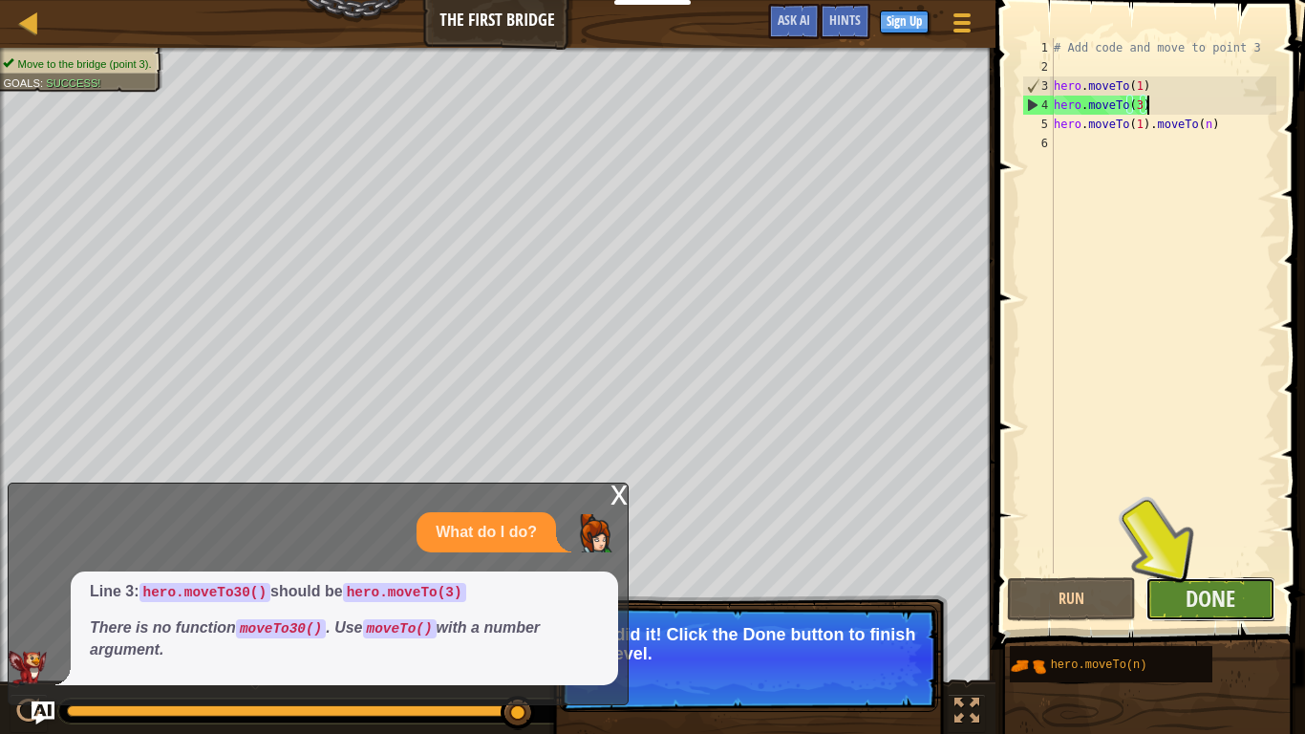
click at [1240, 617] on button "Done" at bounding box center [1210, 599] width 130 height 44
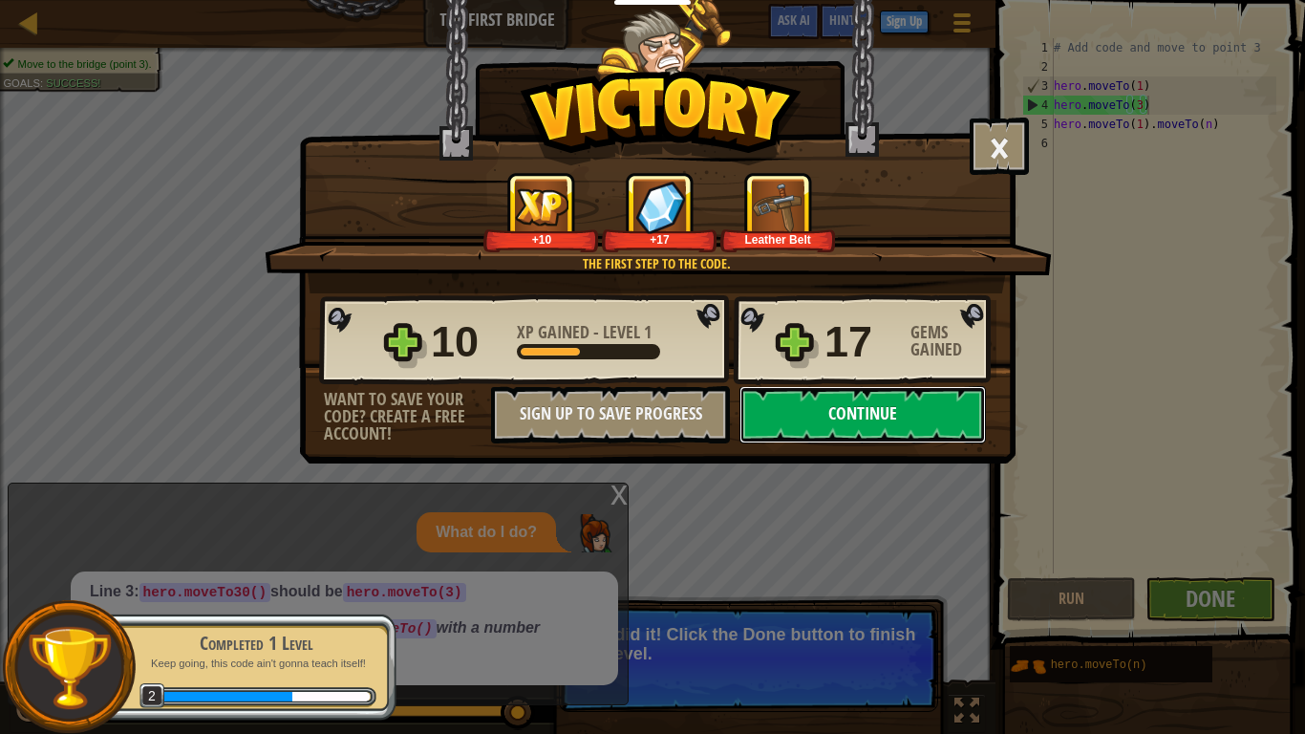
click at [876, 417] on button "Continue" at bounding box center [862, 414] width 246 height 57
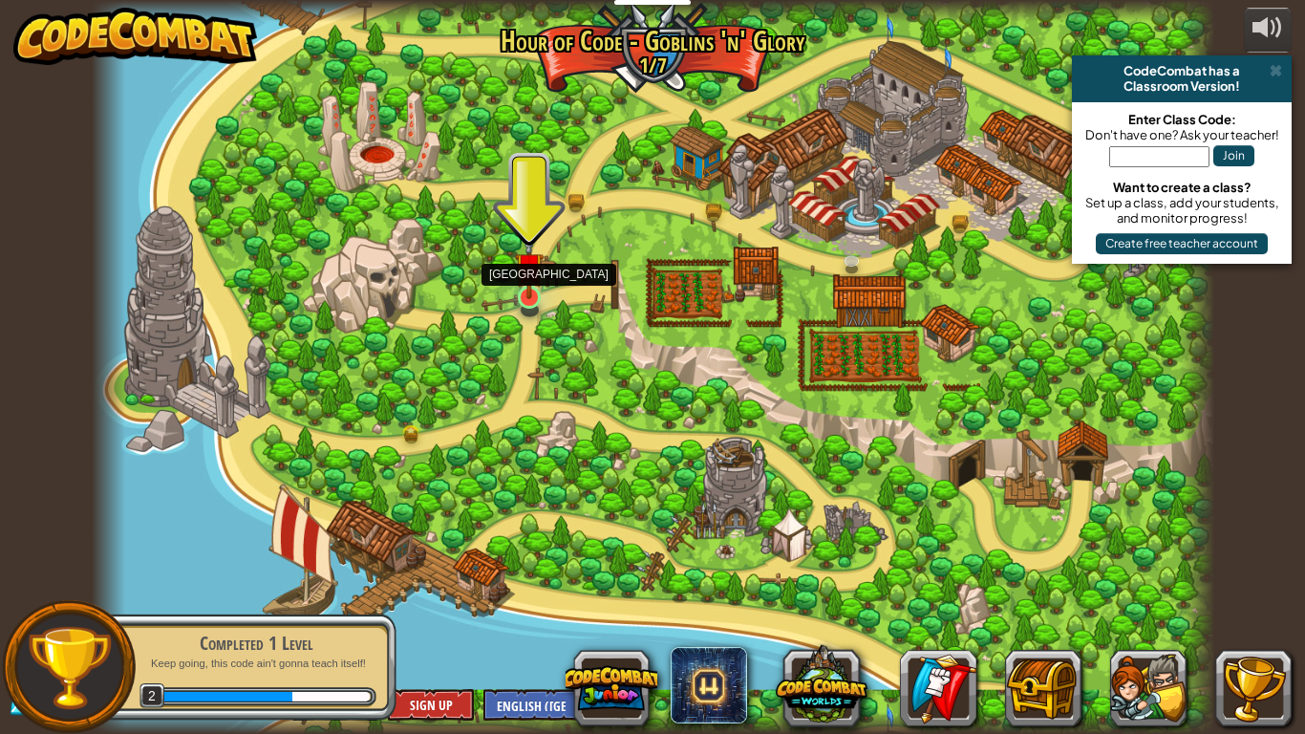
click at [528, 288] on img at bounding box center [529, 266] width 29 height 65
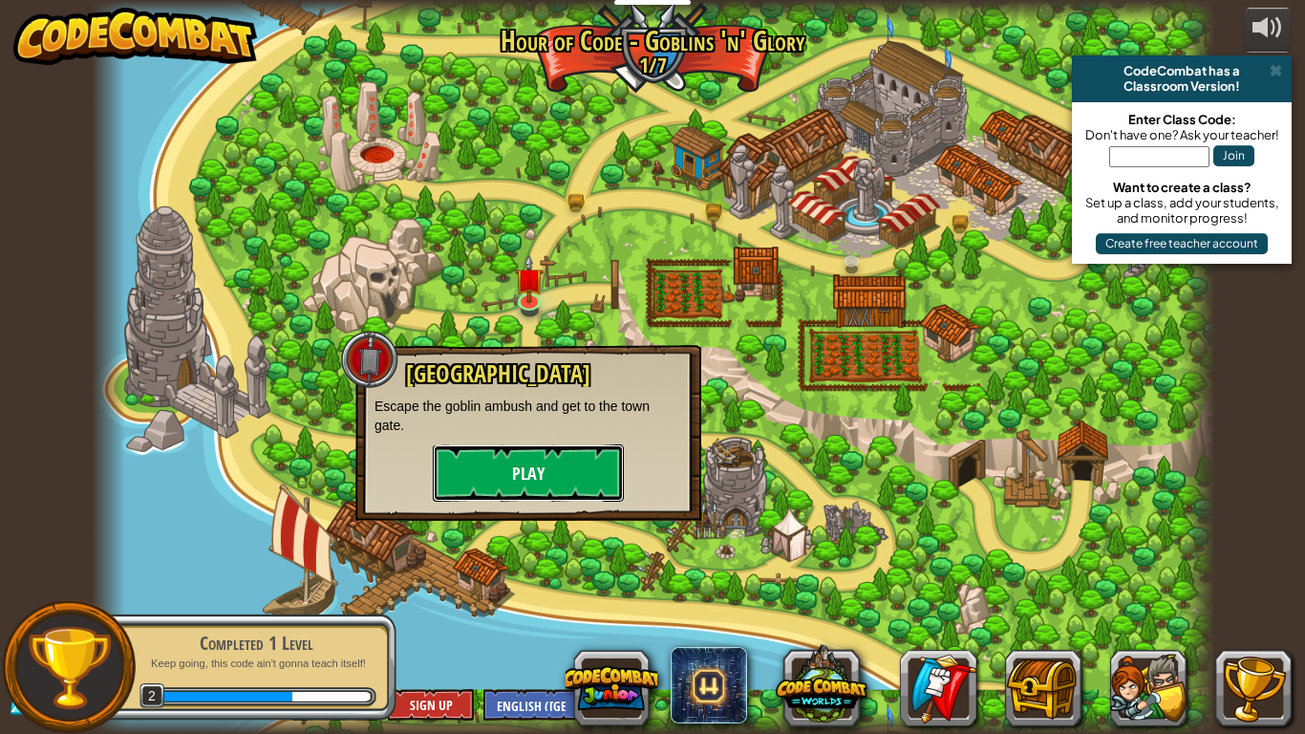
click at [571, 477] on button "Play" at bounding box center [528, 472] width 191 height 57
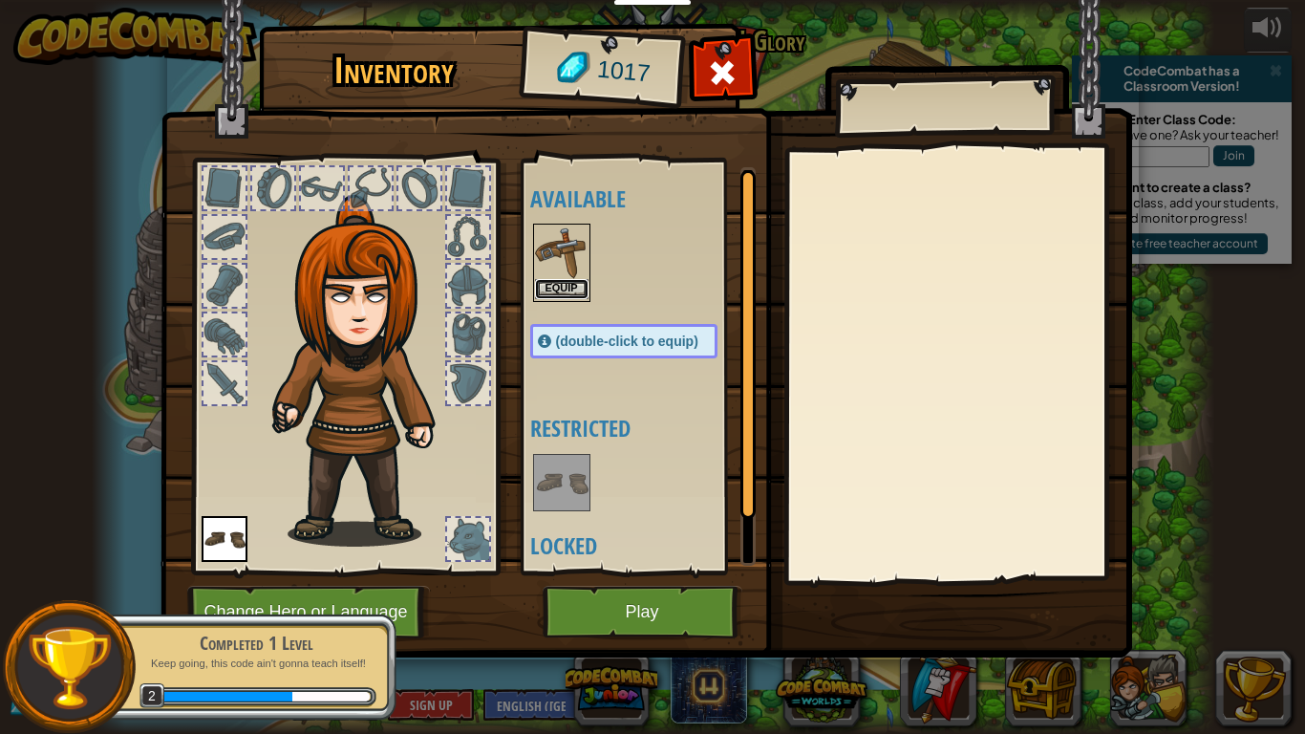
click at [580, 289] on button "Equip" at bounding box center [561, 289] width 53 height 20
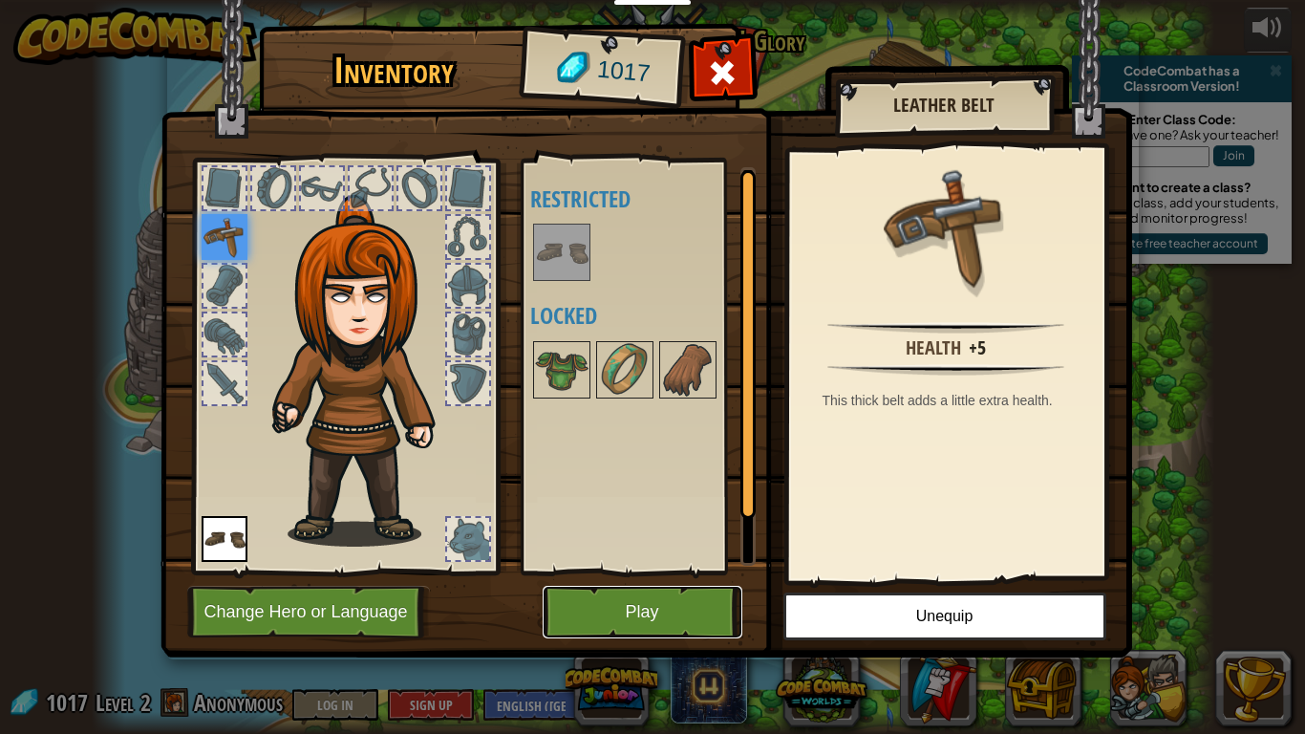
click at [679, 602] on button "Play" at bounding box center [643, 612] width 200 height 53
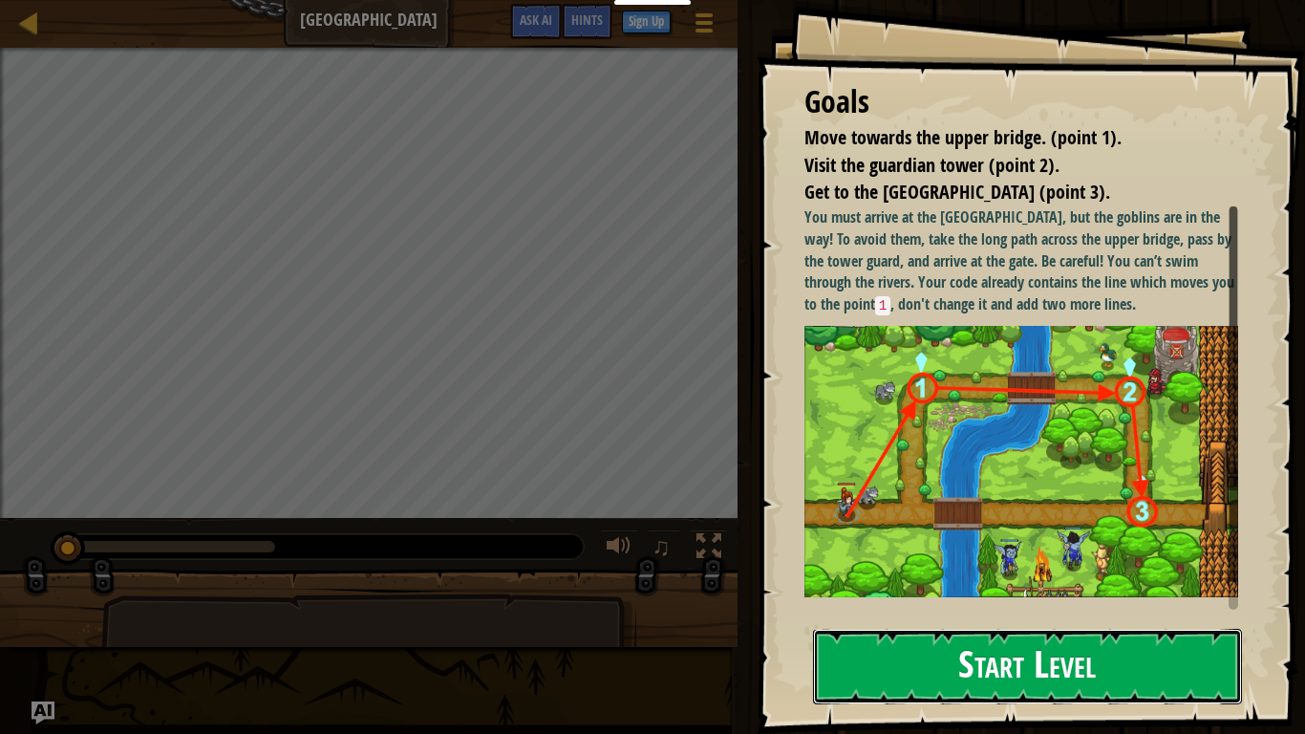
click at [882, 617] on button "Start Level" at bounding box center [1027, 666] width 429 height 75
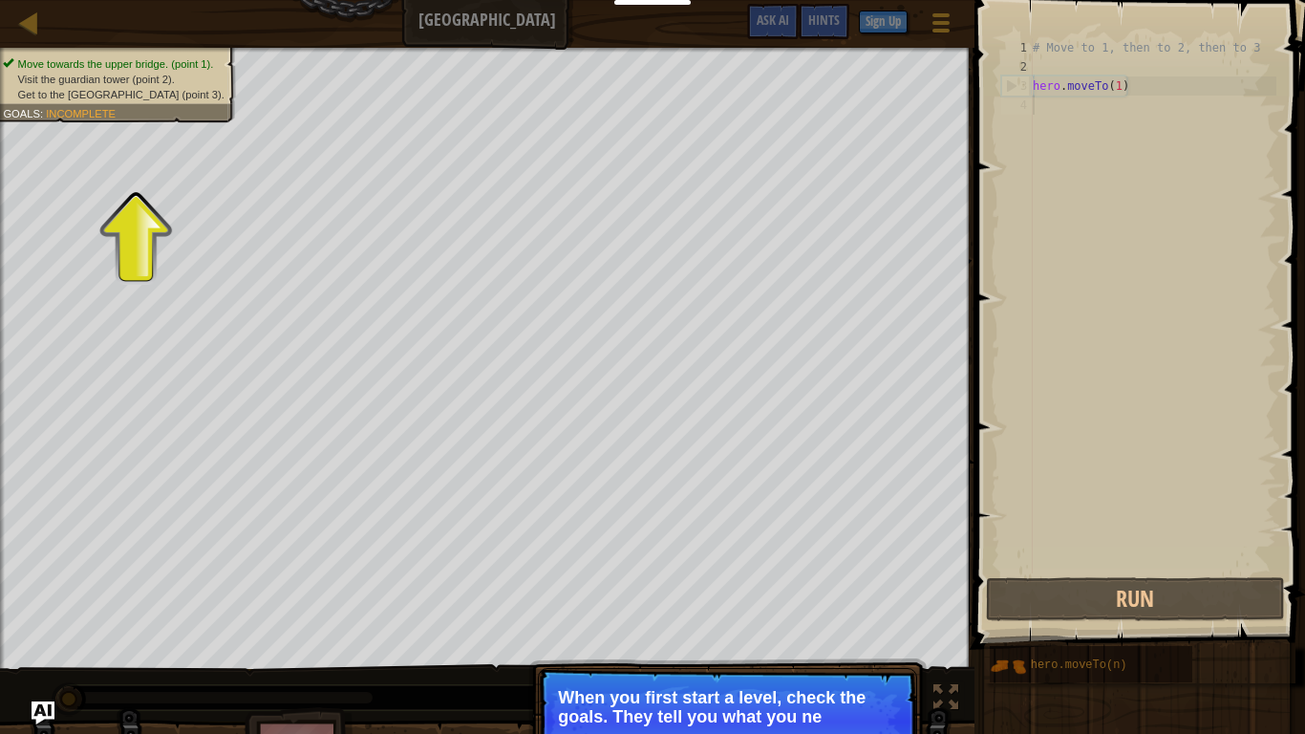
click at [878, 617] on p "When you first start a level, check the goals. They tell you what you ne" at bounding box center [727, 707] width 339 height 38
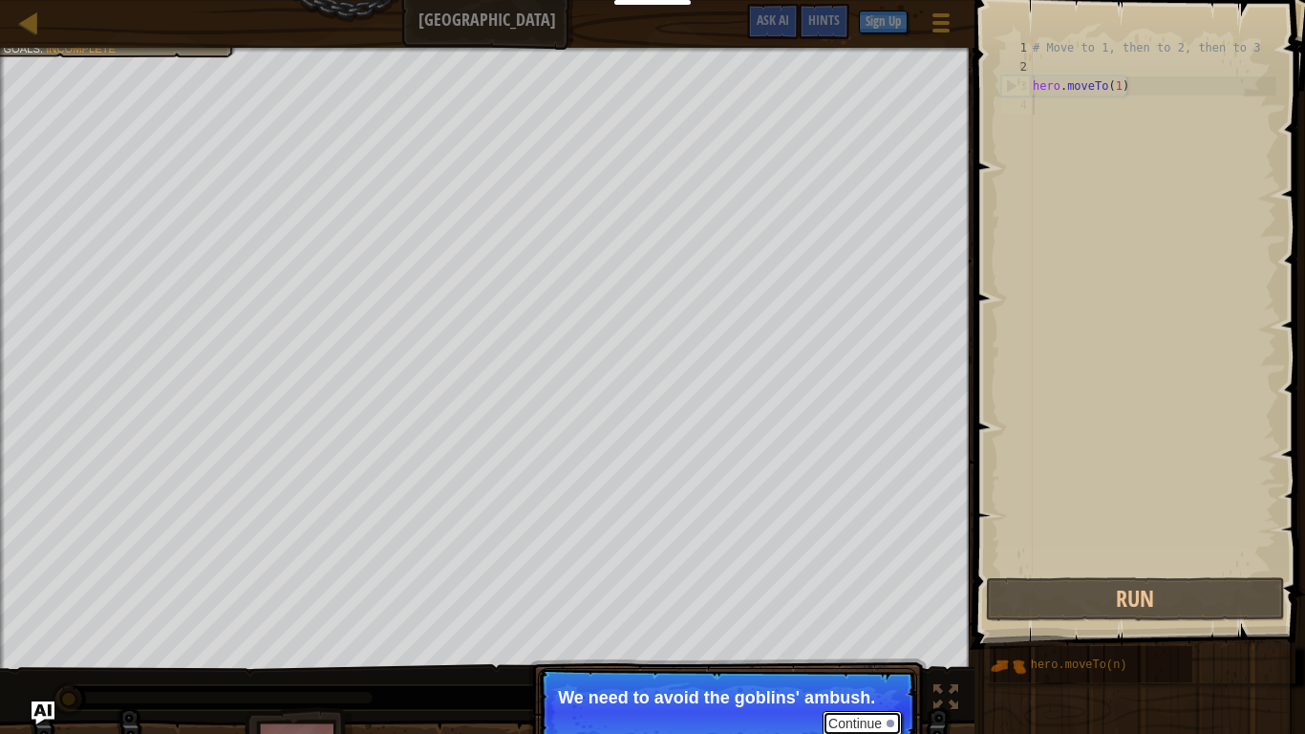
click at [841, 617] on button "Continue" at bounding box center [862, 723] width 79 height 25
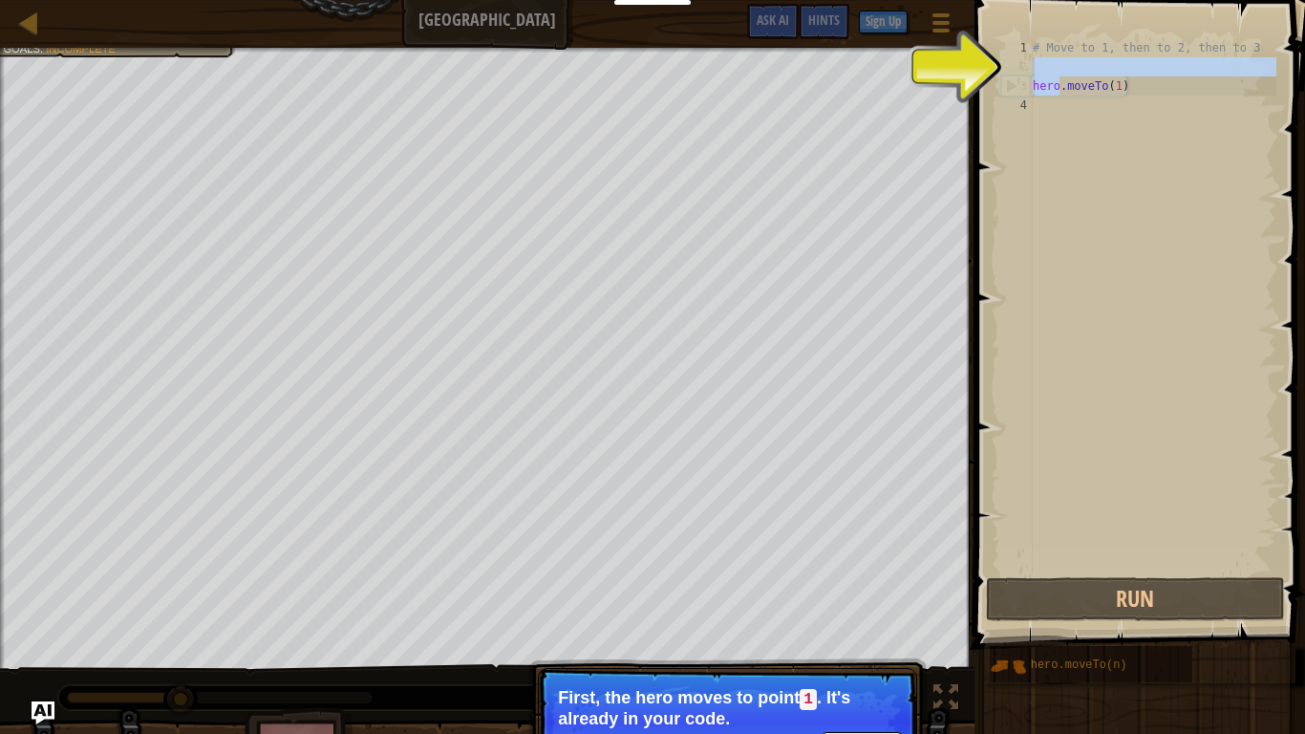
drag, startPoint x: 1058, startPoint y: 89, endPoint x: 1058, endPoint y: 70, distance: 19.1
click at [1058, 70] on div "# Move to 1, then to 2, then to 3 hero . moveTo ( 1 )" at bounding box center [1152, 324] width 247 height 573
type textarea "hero.moveTo(1)"
click at [1090, 243] on div "# Move to 1, then to 2, then to 3 hero . moveTo ( 1 )" at bounding box center [1152, 324] width 247 height 573
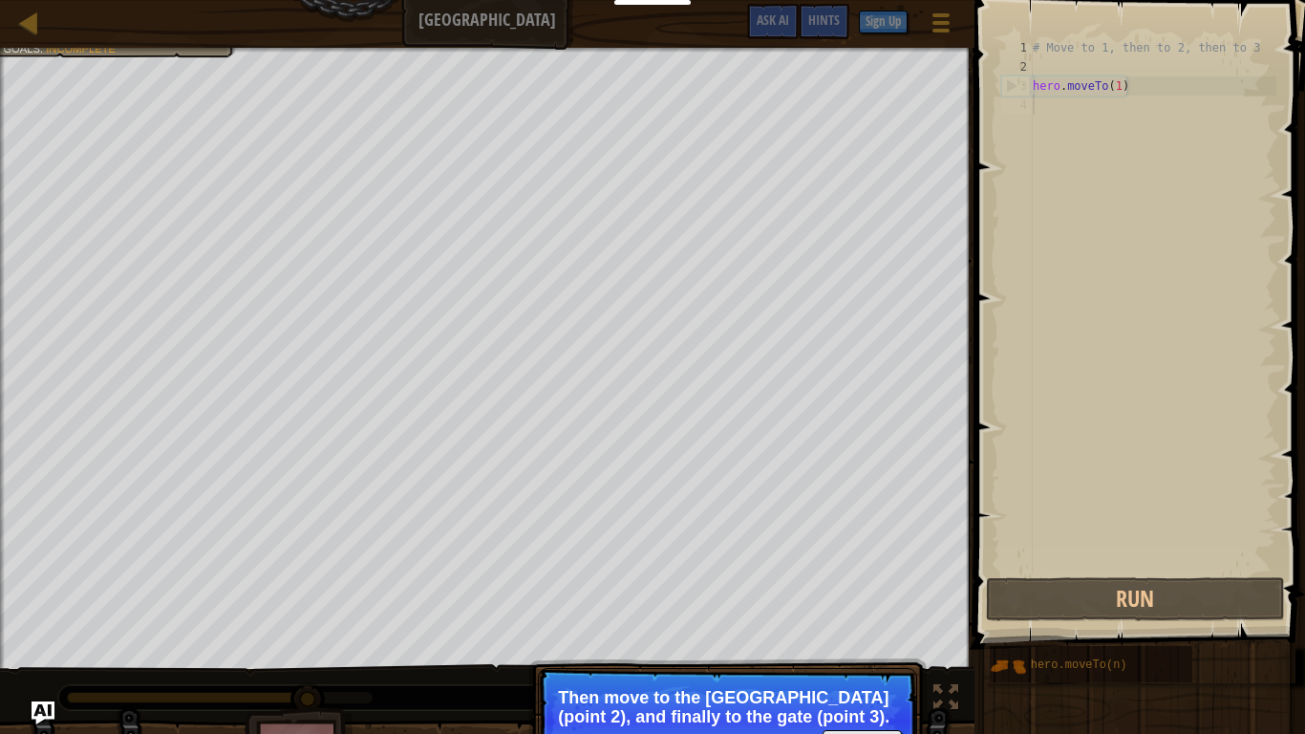
click at [898, 617] on p "Continue Then move to the [GEOGRAPHIC_DATA] (point 2), and finally to the gate …" at bounding box center [727, 721] width 379 height 107
click at [895, 617] on button "Continue" at bounding box center [862, 742] width 79 height 25
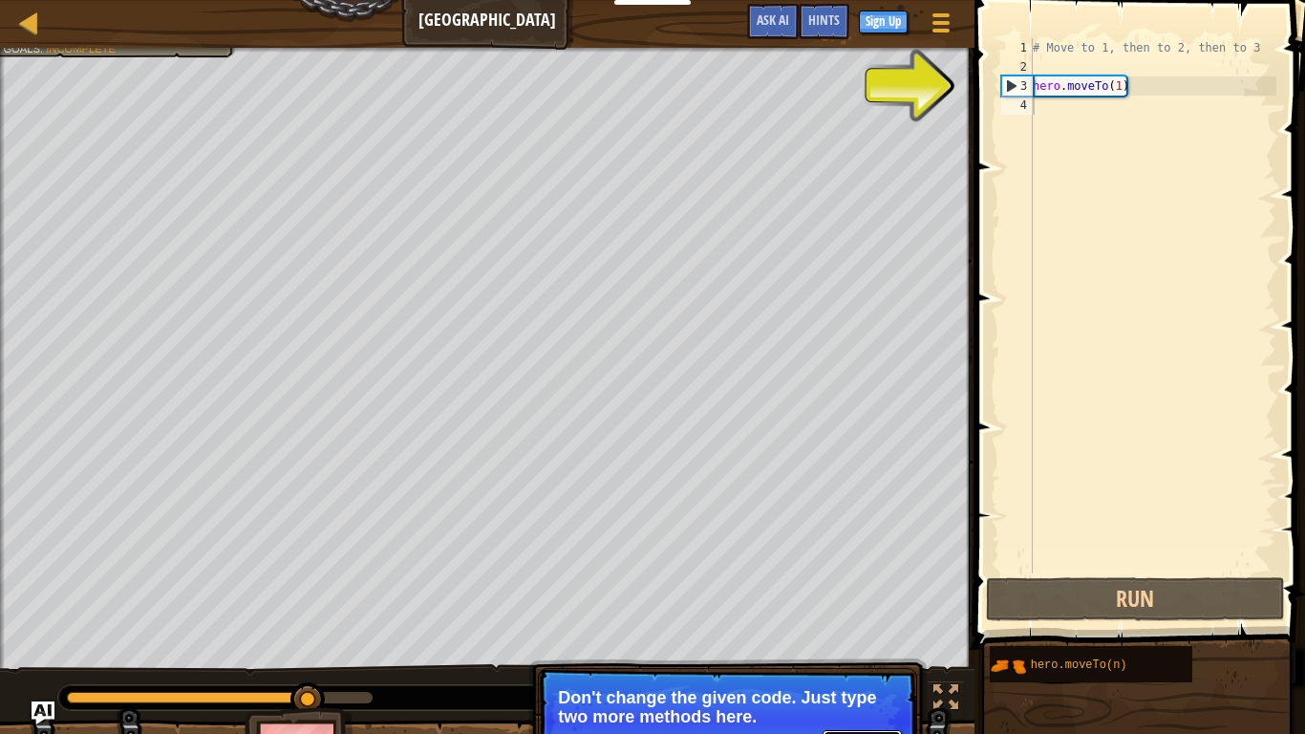
click at [887, 617] on button "Continue" at bounding box center [862, 742] width 79 height 25
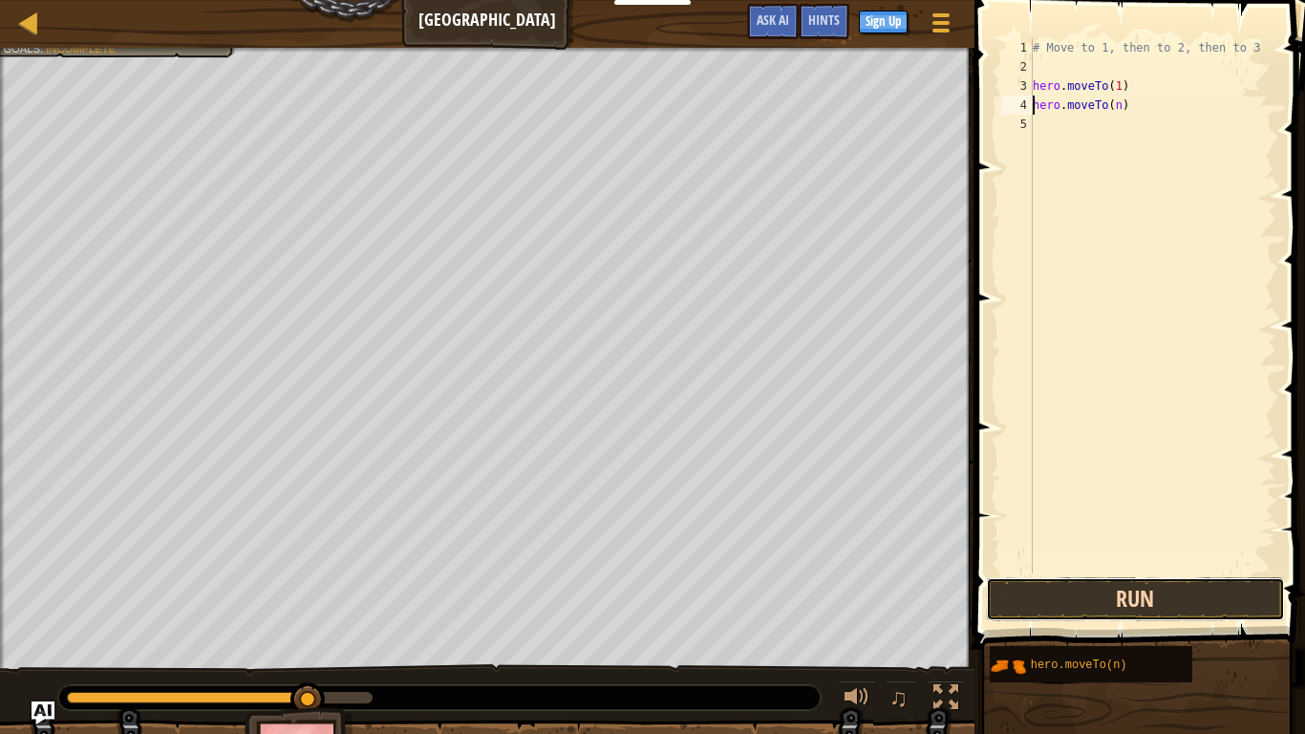
click at [1174, 589] on button "Run" at bounding box center [1135, 599] width 298 height 44
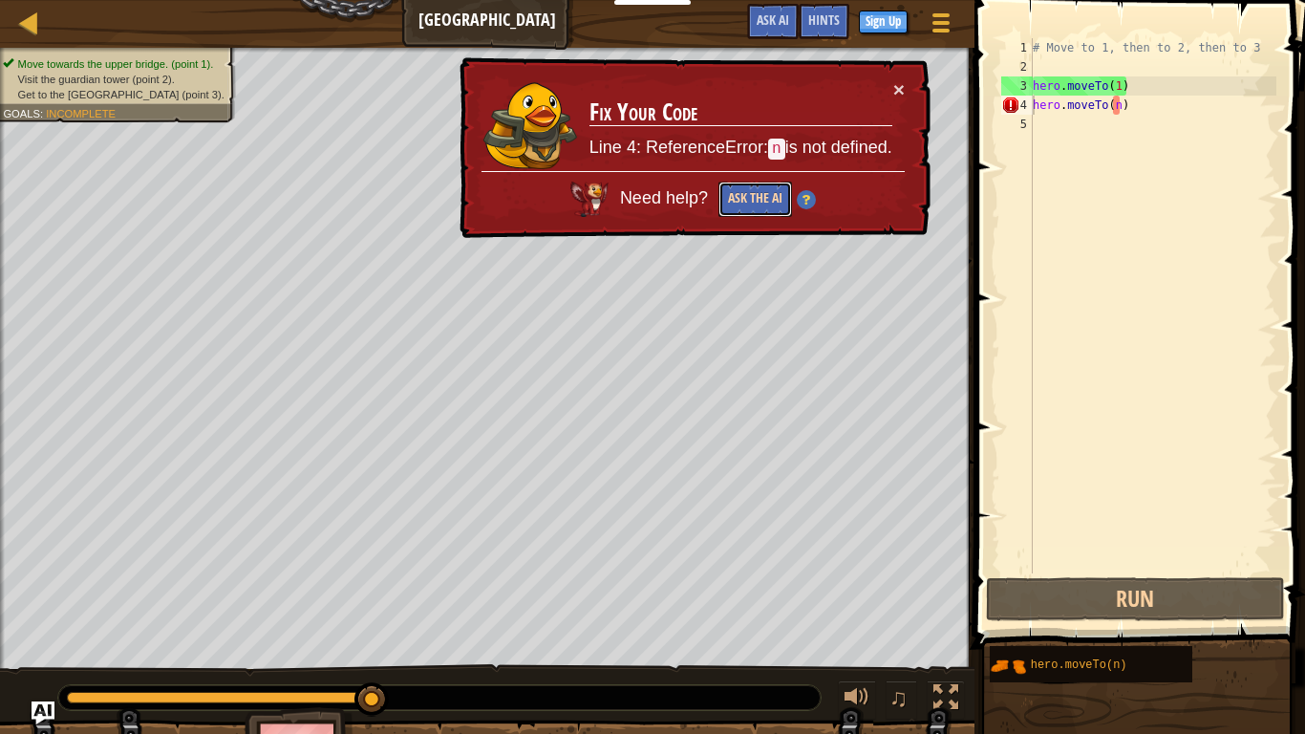
click at [758, 197] on button "Ask the AI" at bounding box center [755, 199] width 74 height 35
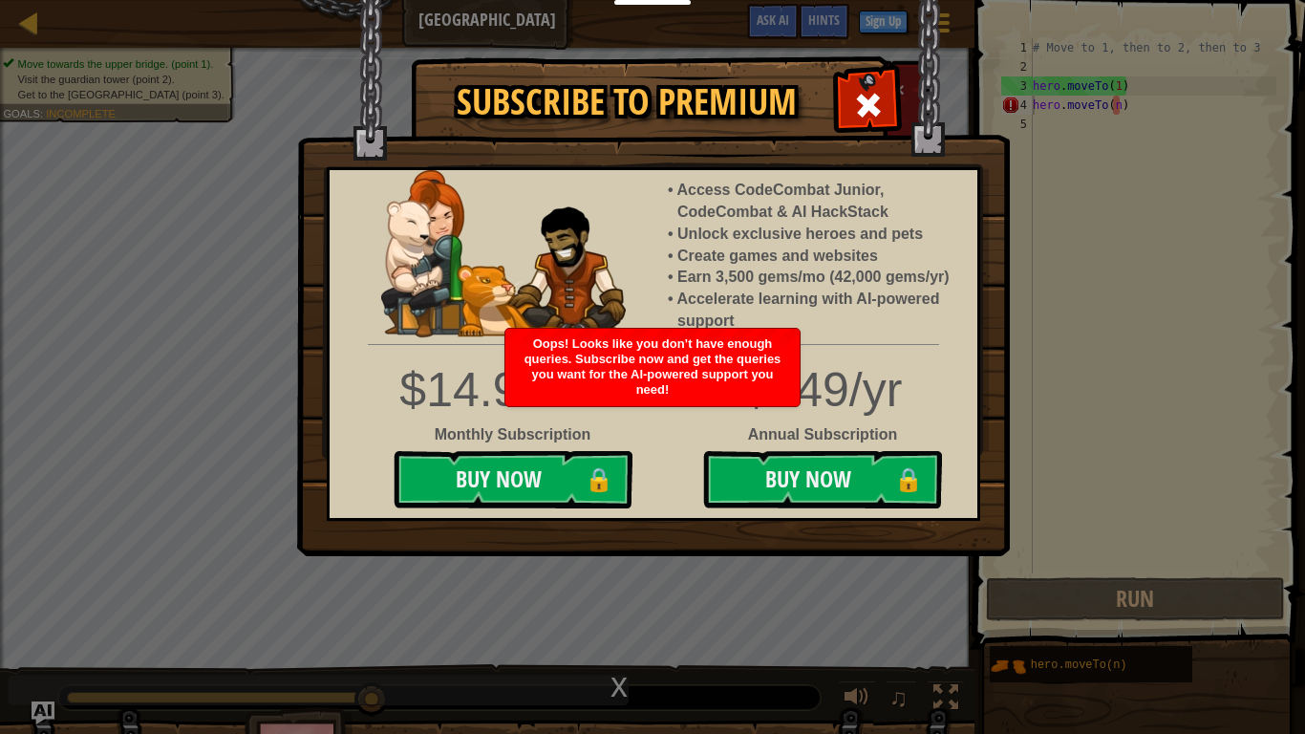
click at [798, 545] on img at bounding box center [653, 278] width 713 height 556
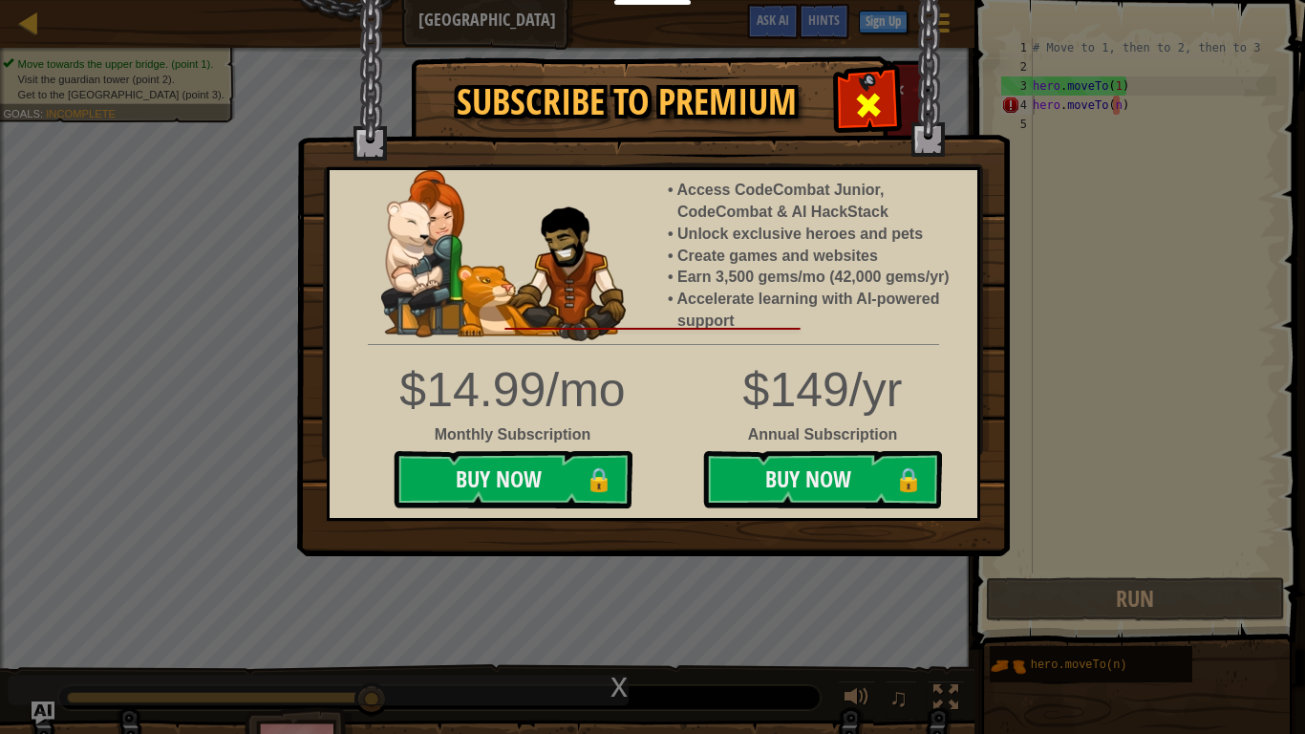
click at [872, 101] on span at bounding box center [868, 105] width 31 height 31
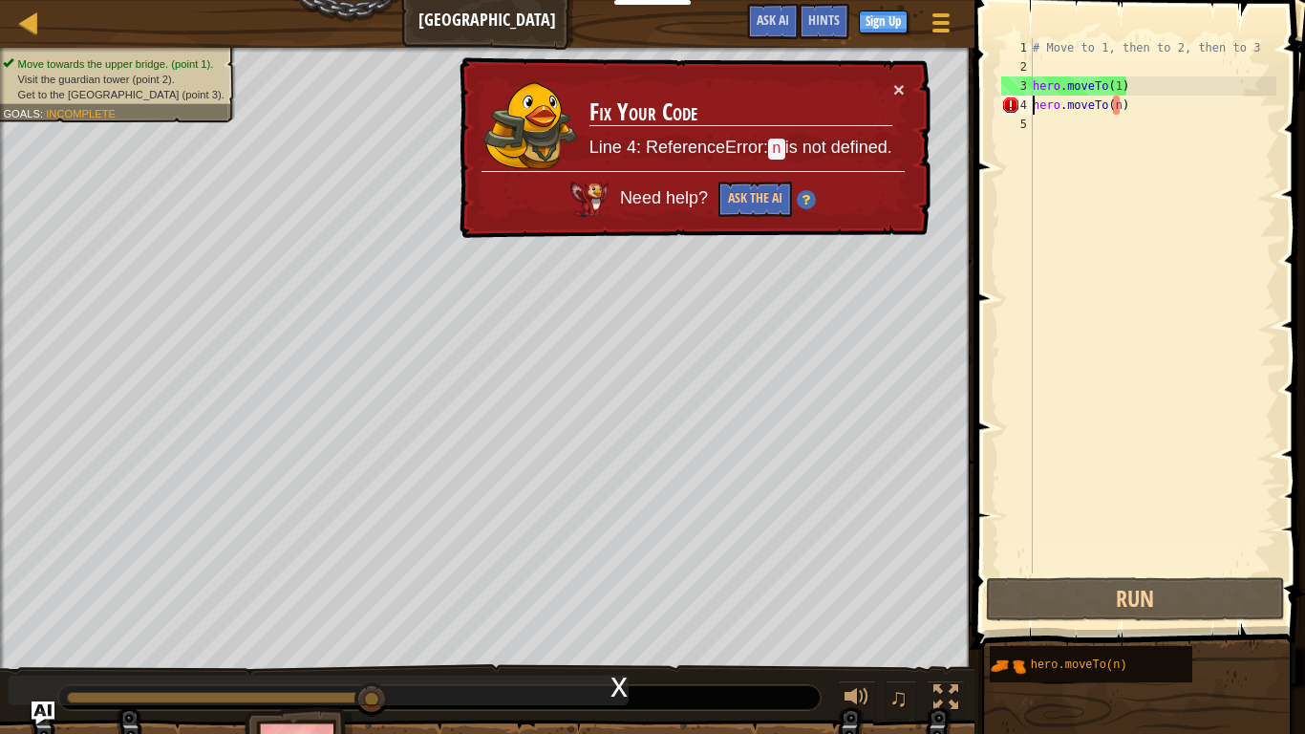
click at [1119, 106] on div "# Move to 1, then to 2, then to 3 hero . moveTo ( 1 ) hero . moveTo ( n )" at bounding box center [1152, 324] width 247 height 573
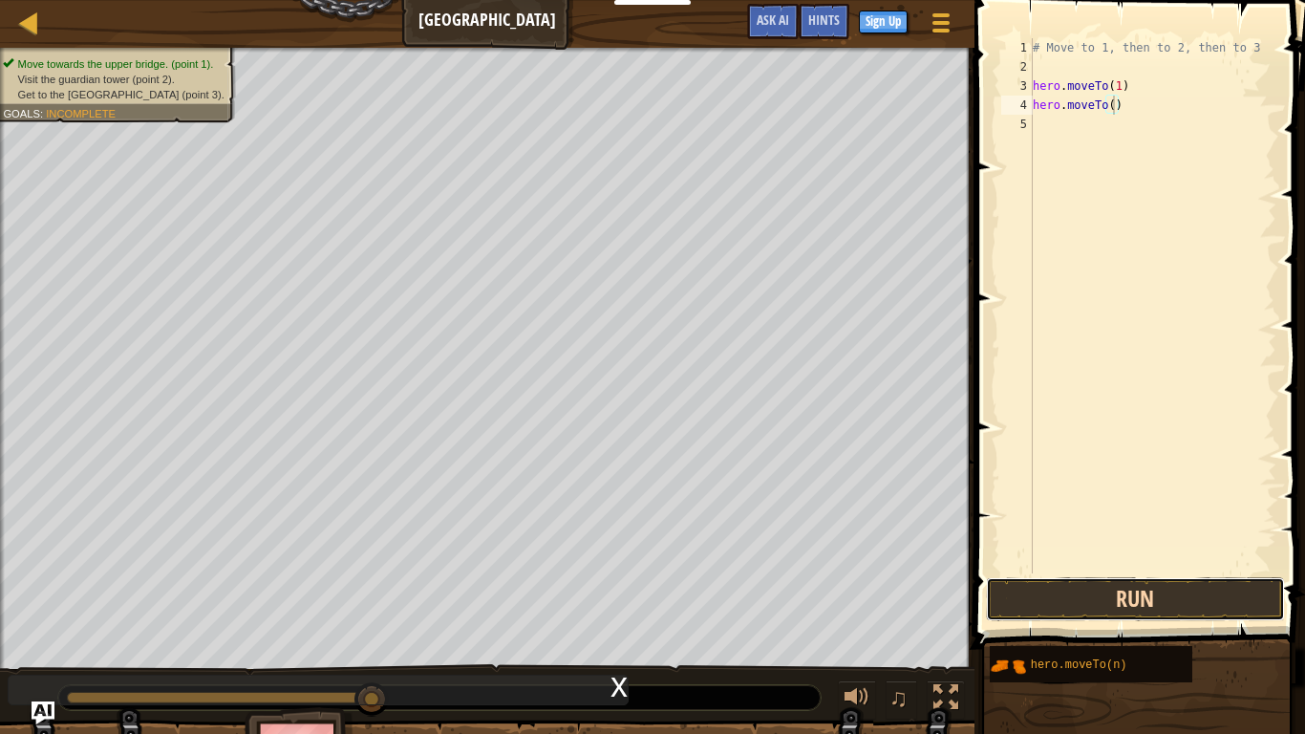
click at [1156, 595] on button "Run" at bounding box center [1135, 599] width 298 height 44
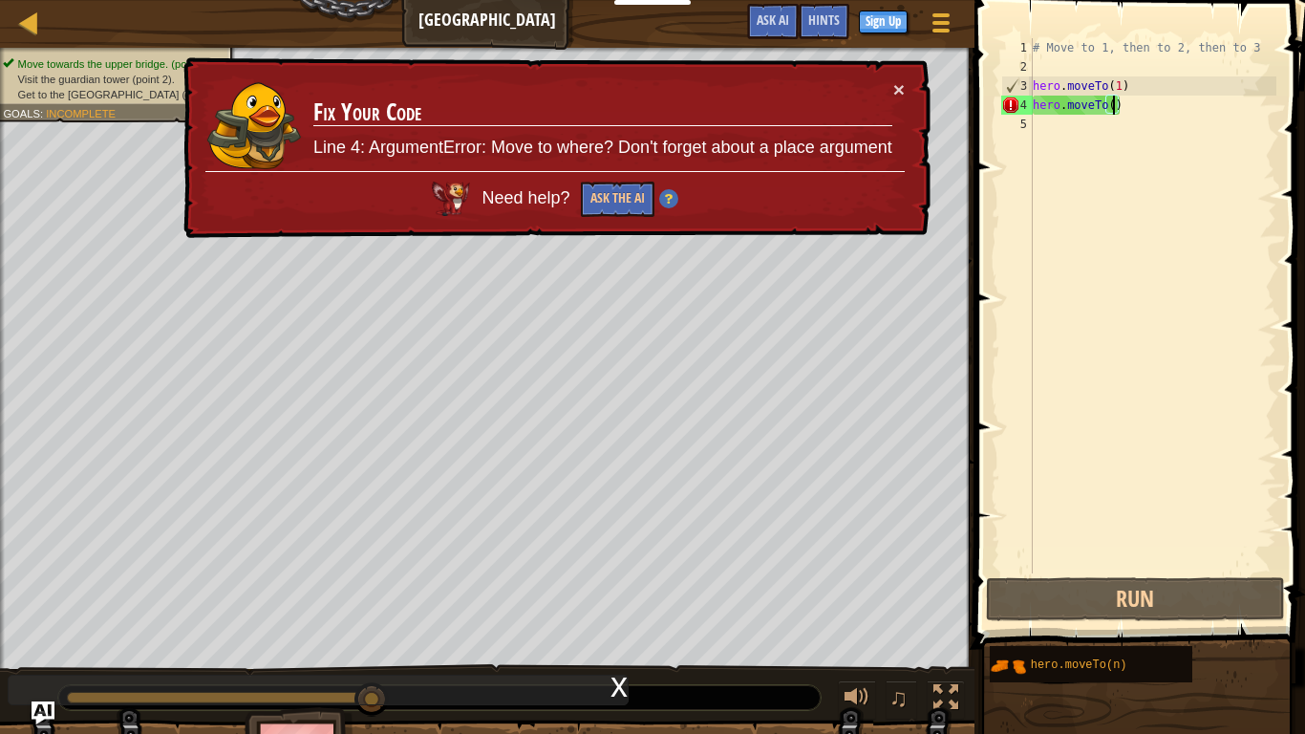
click at [1142, 111] on div "# Move to 1, then to 2, then to 3 hero . moveTo ( 1 ) hero . moveTo ( )" at bounding box center [1152, 324] width 247 height 573
type textarea "hero.moveTo()6"
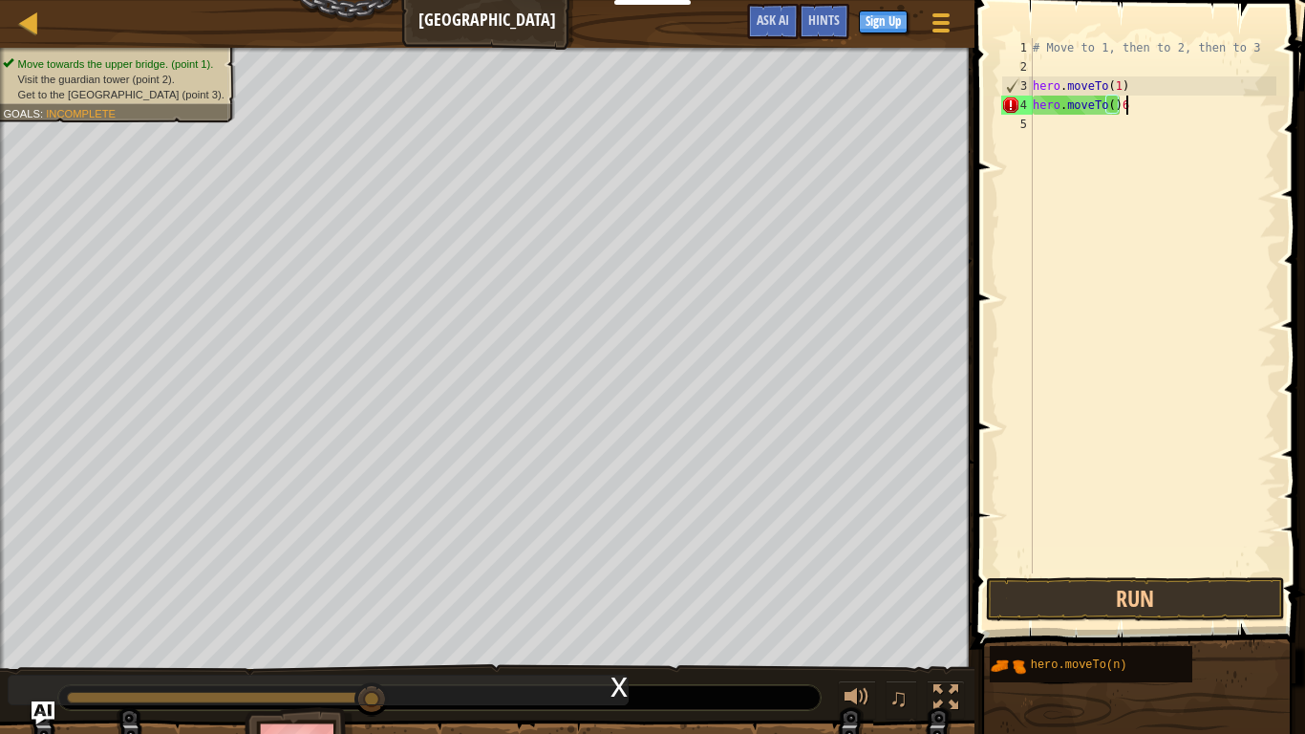
scroll to position [9, 12]
click at [1119, 554] on div "# Move to 1, then to 2, then to 3 hero . moveTo ( 1 ) hero . moveTo ( ) 6" at bounding box center [1152, 324] width 247 height 573
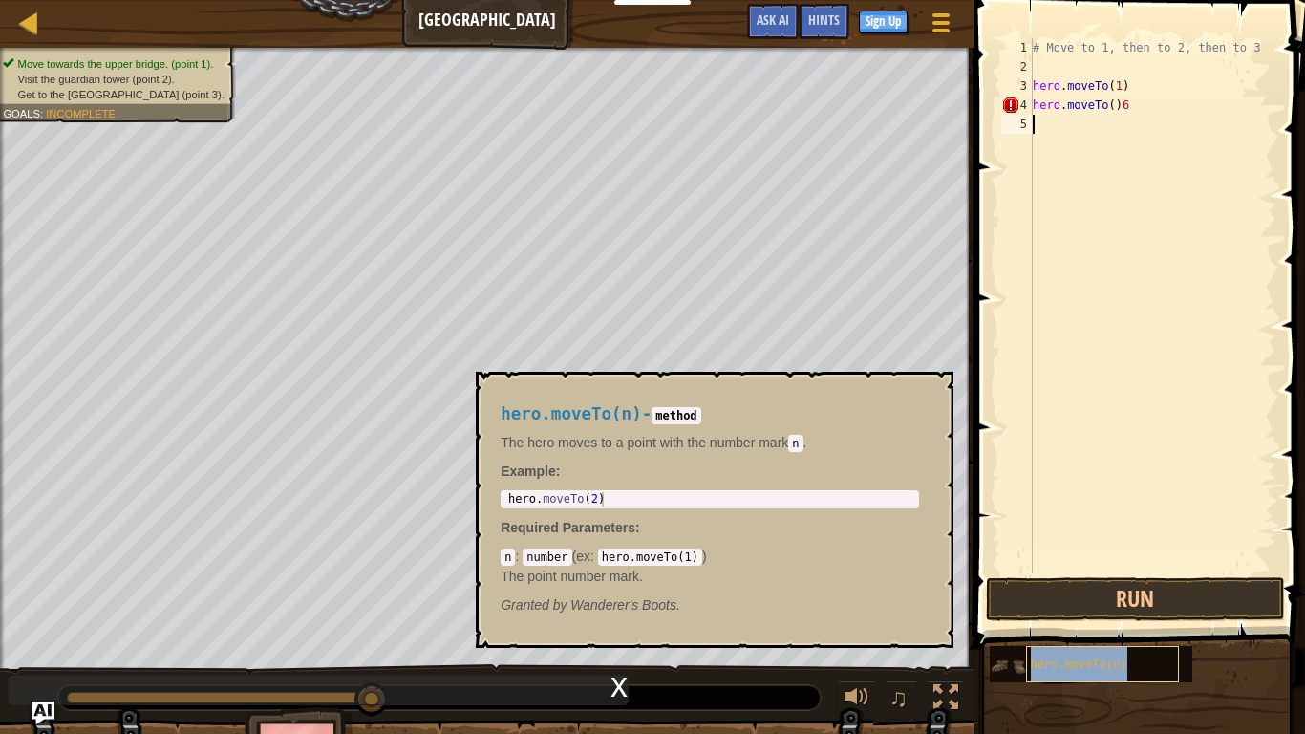
click at [1166, 617] on div "hero.moveTo(n)" at bounding box center [1102, 664] width 153 height 36
click at [1069, 135] on div "# Move to 1, then to 2, then to 3 hero . moveTo ( 1 ) hero . moveTo ( ) 6" at bounding box center [1152, 324] width 247 height 573
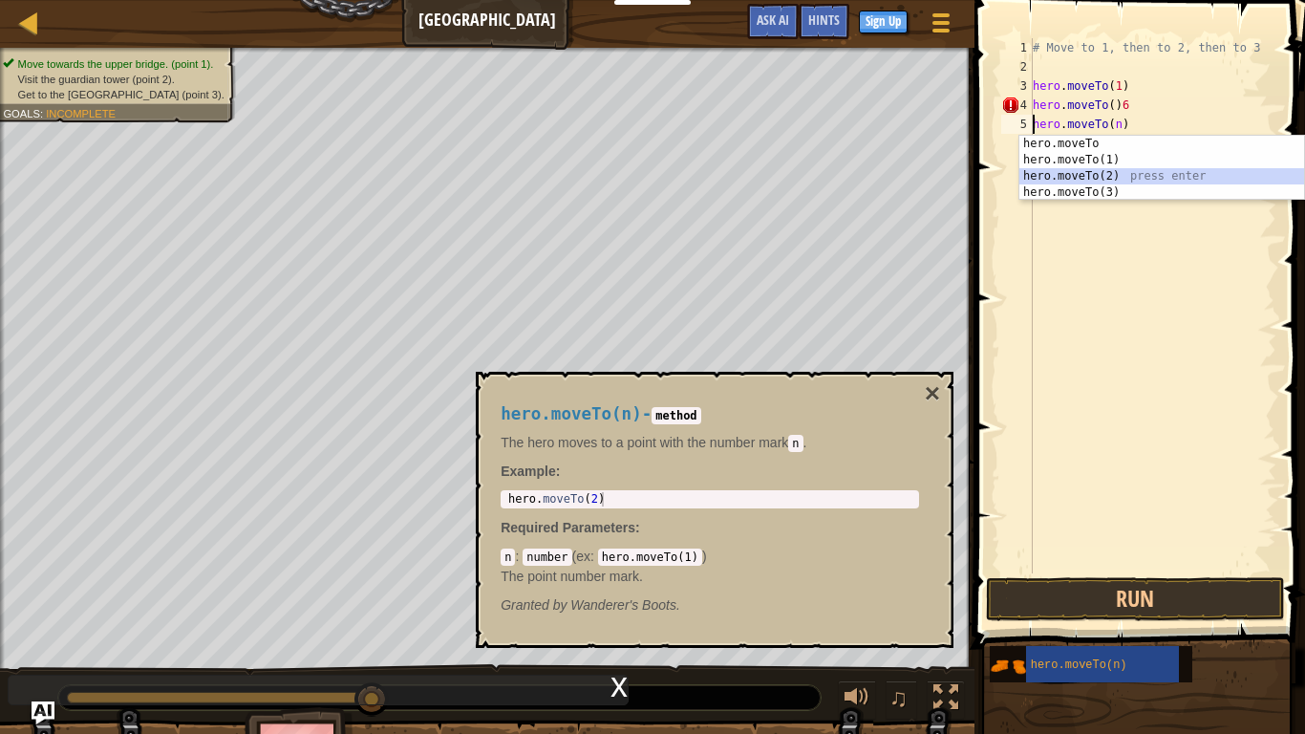
click at [1055, 176] on div "hero.moveTo press enter hero.moveTo(1) press enter hero.moveTo(2) press enter h…" at bounding box center [1161, 184] width 285 height 97
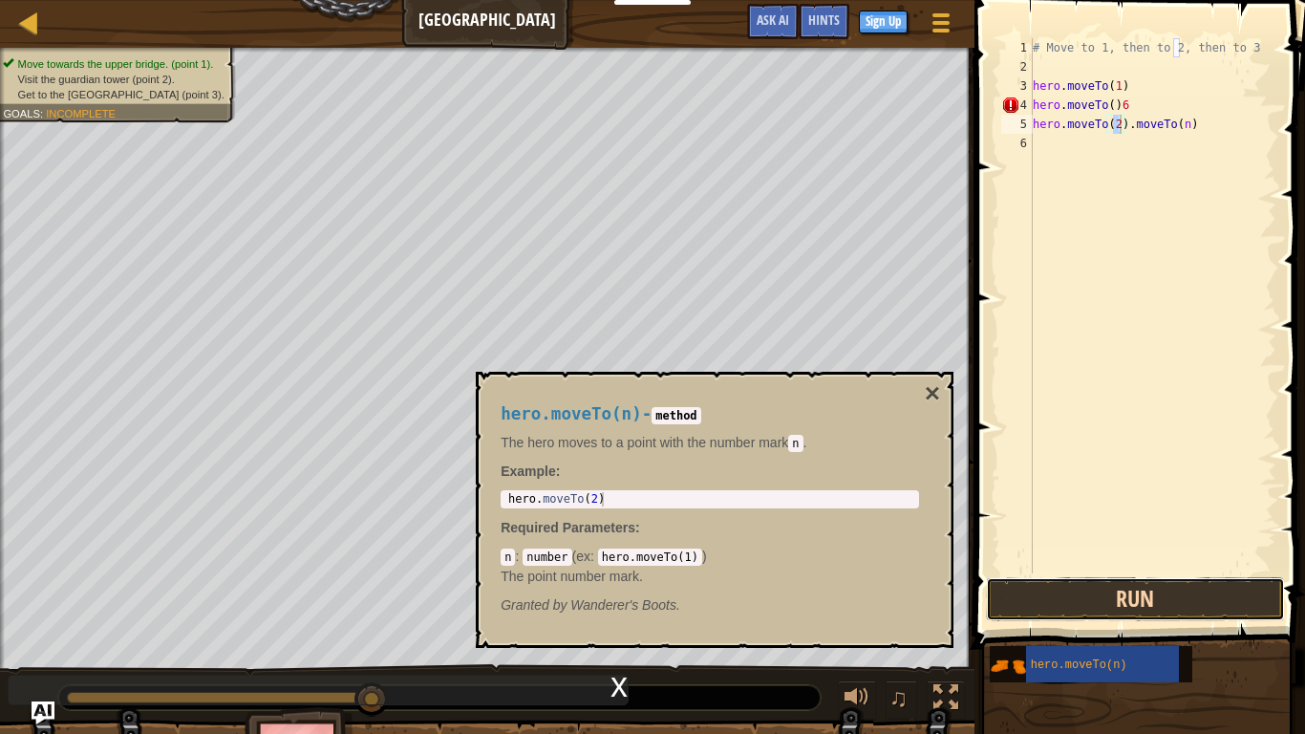
click at [1169, 591] on button "Run" at bounding box center [1135, 599] width 298 height 44
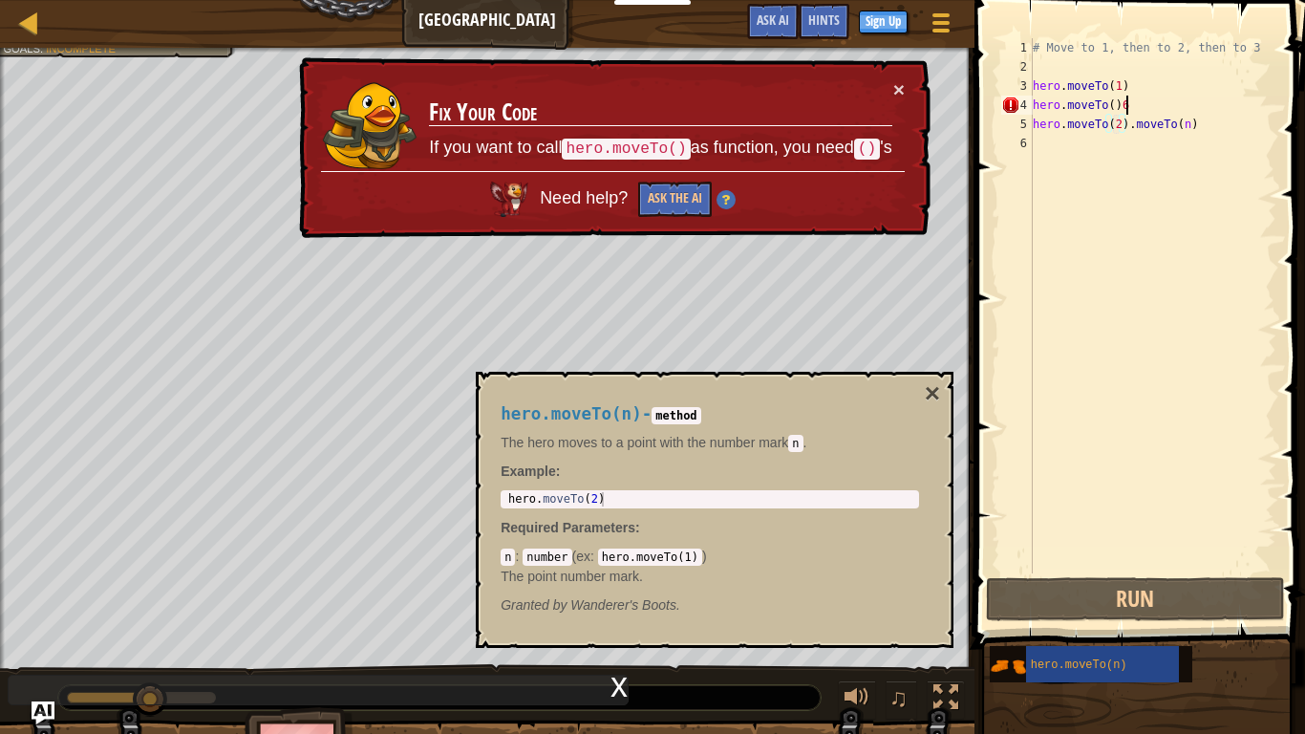
click at [1156, 106] on div "# Move to 1, then to 2, then to 3 hero . moveTo ( 1 ) hero . moveTo ( ) 6 hero …" at bounding box center [1152, 324] width 247 height 573
type textarea "hero.moveTo()6"
click at [1156, 106] on div "# Move to 1, then to 2, then to 3 hero . moveTo ( 1 ) hero . moveTo ( ) 6 hero …" at bounding box center [1152, 324] width 247 height 573
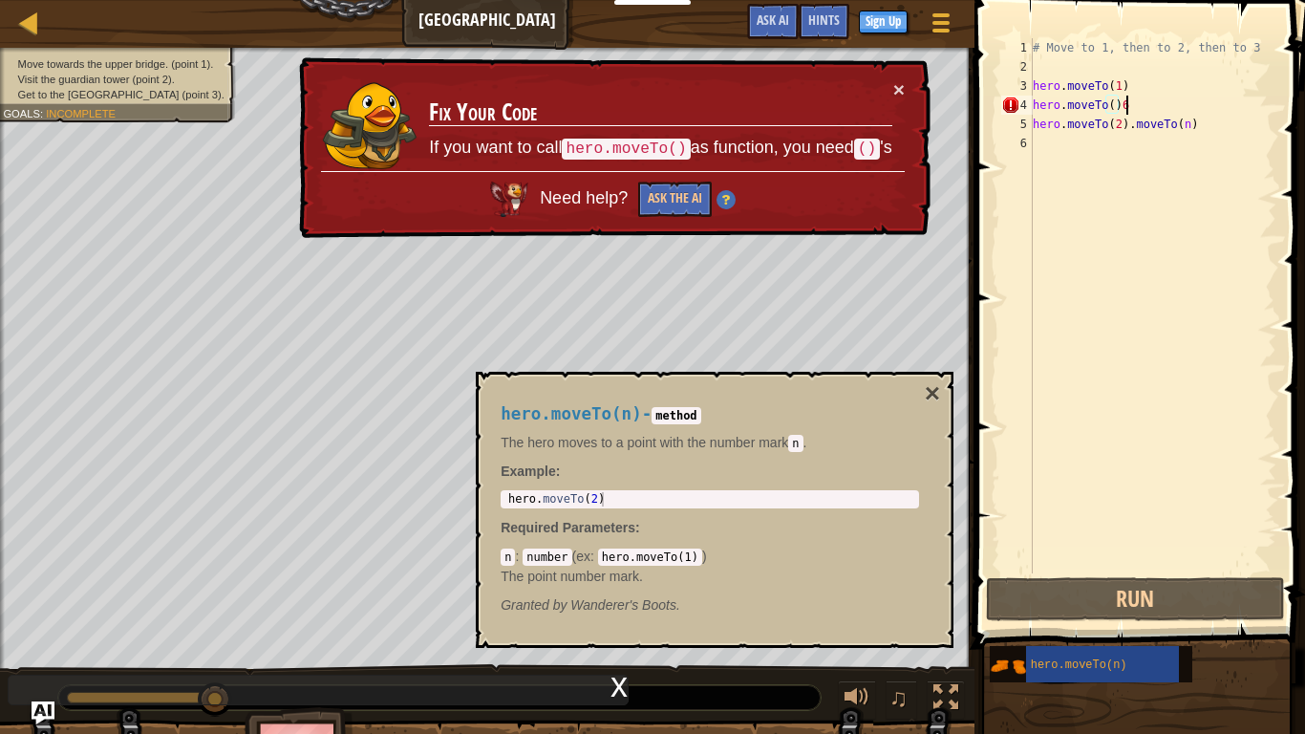
click at [1133, 105] on div "# Move to 1, then to 2, then to 3 hero . moveTo ( 1 ) hero . moveTo ( ) 6 hero …" at bounding box center [1152, 324] width 247 height 573
click at [680, 197] on button "Ask the AI" at bounding box center [675, 199] width 74 height 35
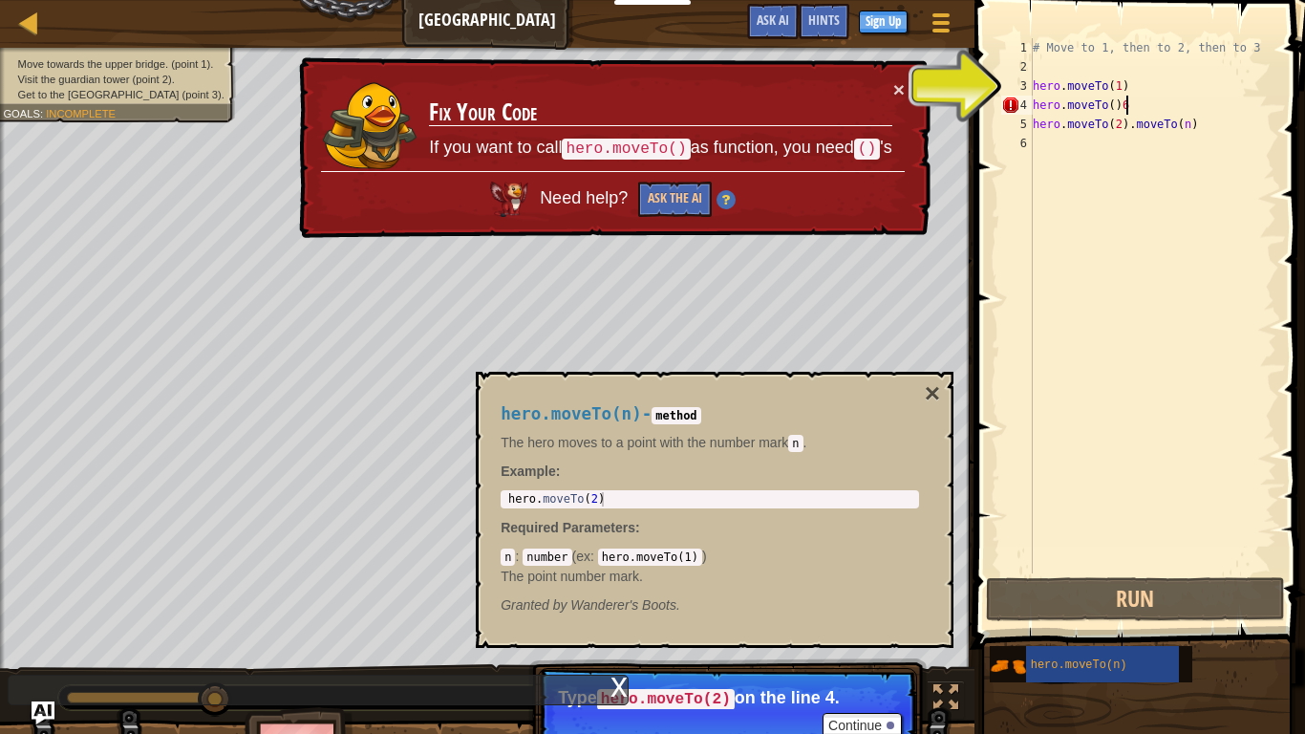
drag, startPoint x: 1140, startPoint y: 110, endPoint x: 1130, endPoint y: 105, distance: 10.7
click at [1130, 105] on div "# Move to 1, then to 2, then to 3 hero . moveTo ( 1 ) hero . moveTo ( ) 6 hero …" at bounding box center [1152, 324] width 247 height 573
drag, startPoint x: 1130, startPoint y: 106, endPoint x: 1018, endPoint y: 108, distance: 111.8
click at [1018, 108] on div "hero.moveTo()6 1 2 3 4 5 6 # Move to 1, then to 2, then to 3 hero . moveTo ( 1 …" at bounding box center [1136, 305] width 279 height 535
click at [1064, 62] on div "# Move to 1, then to 2, then to 3 hero . moveTo ( 1 ) hero . moveTo ( ) 6 hero …" at bounding box center [1152, 324] width 247 height 573
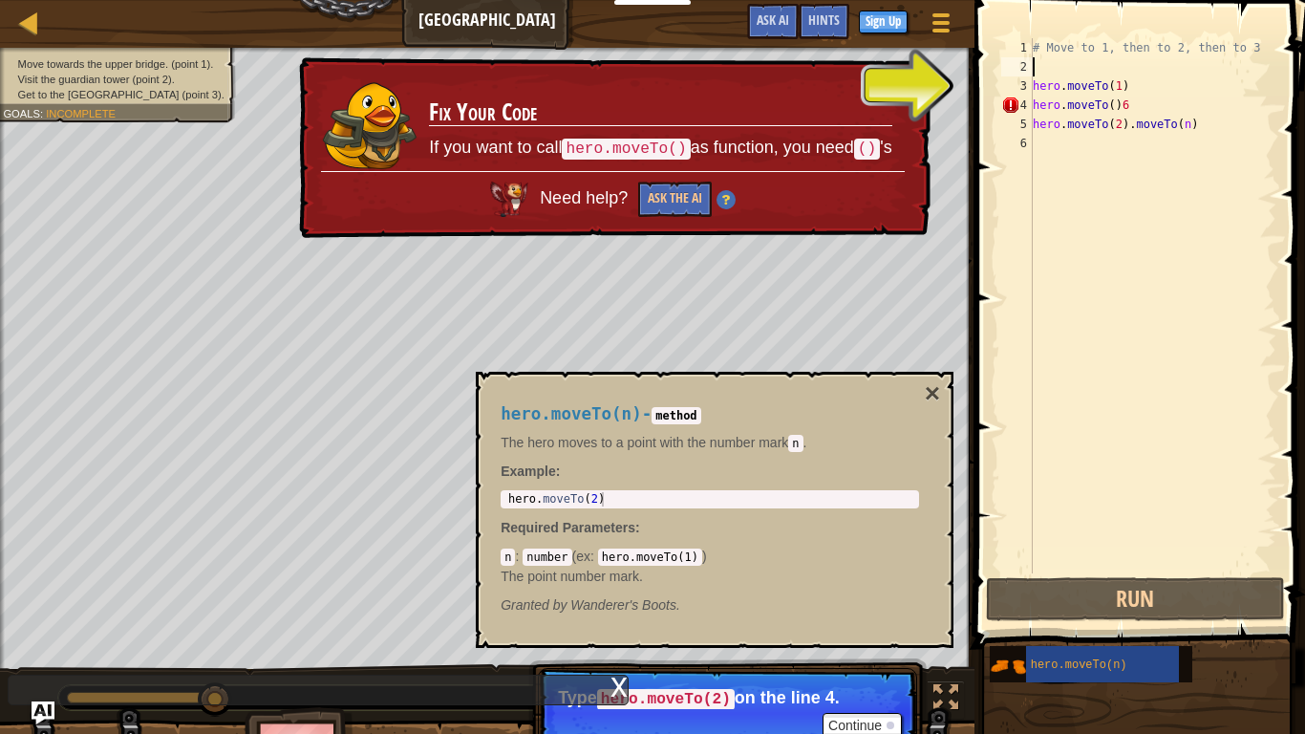
paste textarea "hero.moveTo()6"
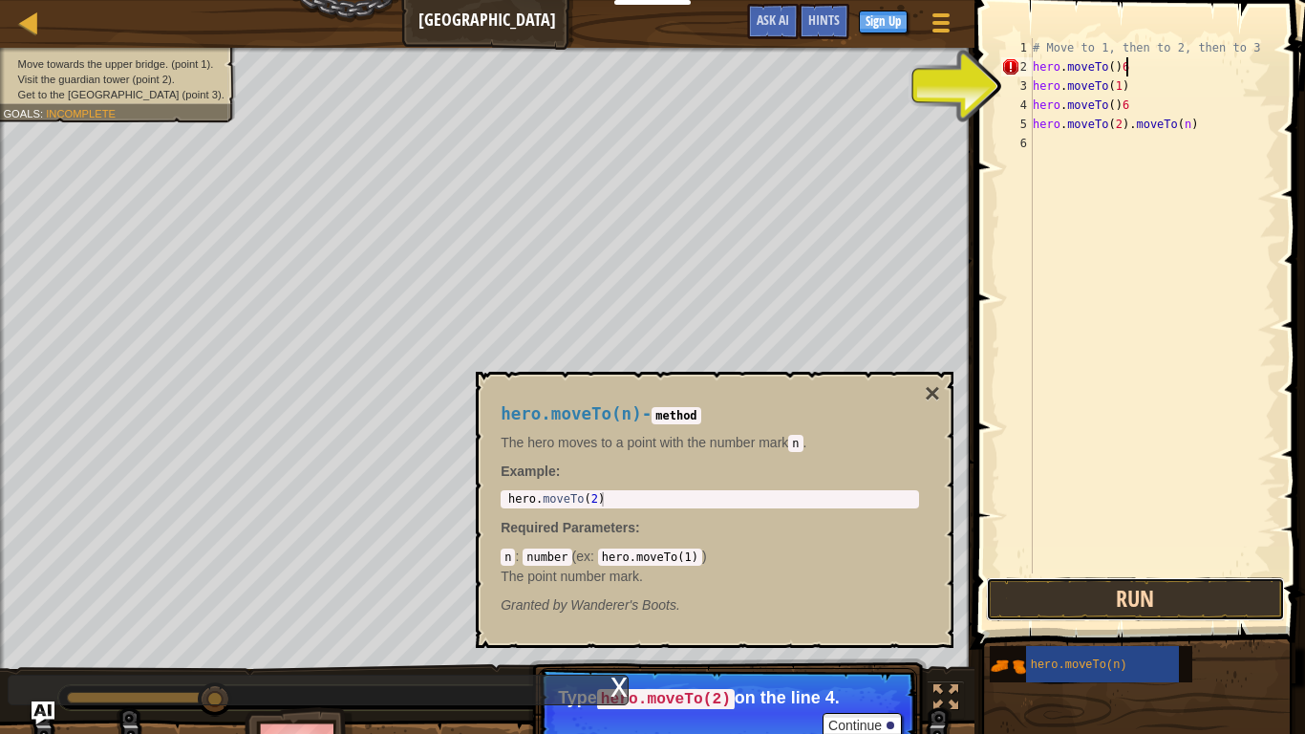
click at [1156, 588] on button "Run" at bounding box center [1135, 599] width 298 height 44
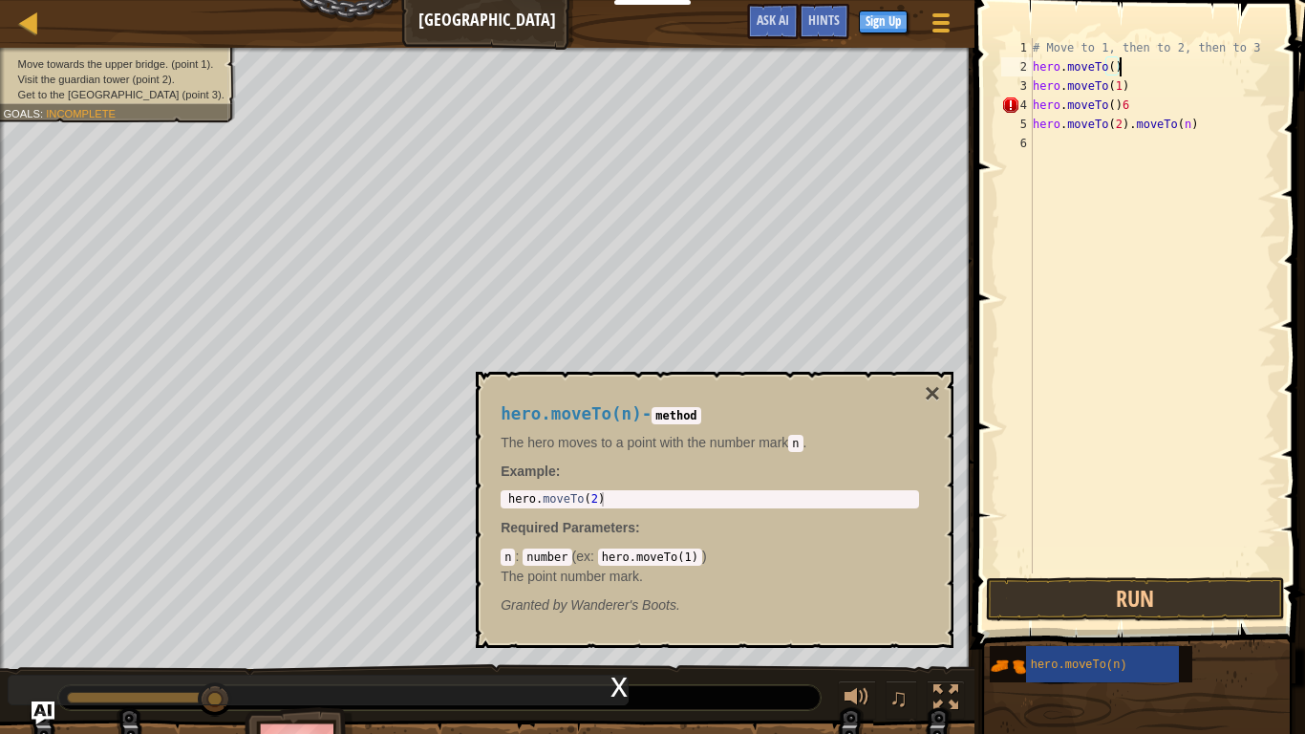
click at [1147, 108] on div "# Move to 1, then to 2, then to 3 hero . moveTo ( ) hero . moveTo ( 1 ) hero . …" at bounding box center [1152, 324] width 247 height 573
click at [1101, 583] on button "Run" at bounding box center [1135, 599] width 298 height 44
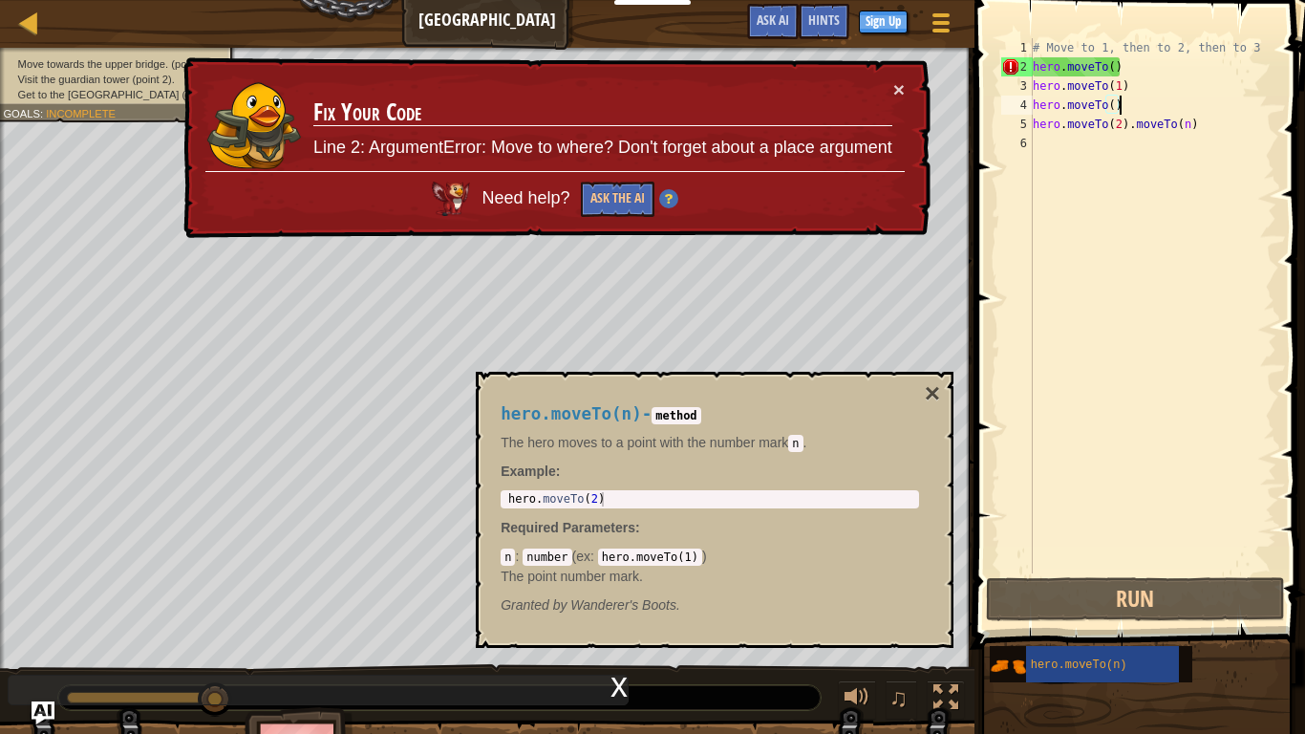
click at [1127, 64] on div "# Move to 1, then to 2, then to 3 hero . moveTo ( ) hero . moveTo ( 1 ) hero . …" at bounding box center [1152, 324] width 247 height 573
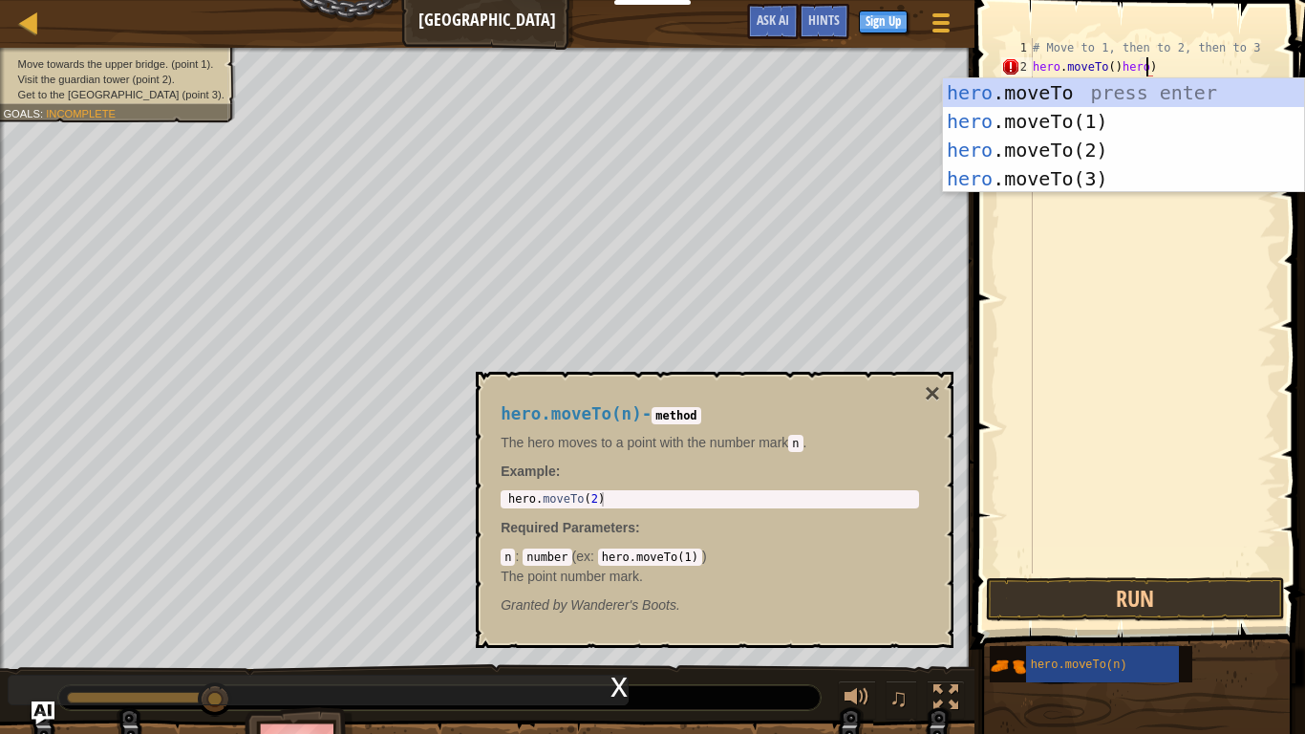
scroll to position [9, 16]
click at [1173, 114] on div "hero .moveTo press enter hero .moveTo(1) press enter hero .moveTo(2) press ente…" at bounding box center [1123, 164] width 361 height 172
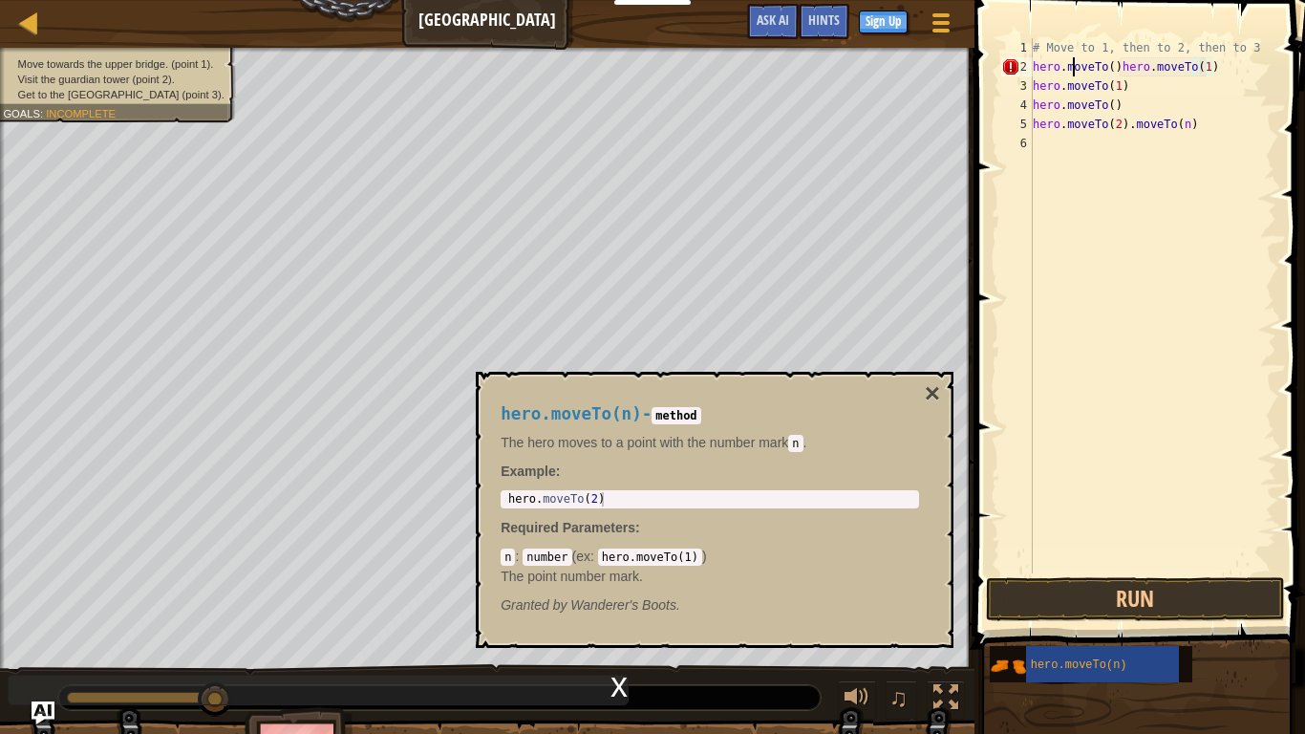
click at [1076, 65] on div "# Move to 1, then to 2, then to 3 hero . moveTo ( ) hero . moveTo ( 1 ) hero . …" at bounding box center [1152, 324] width 247 height 573
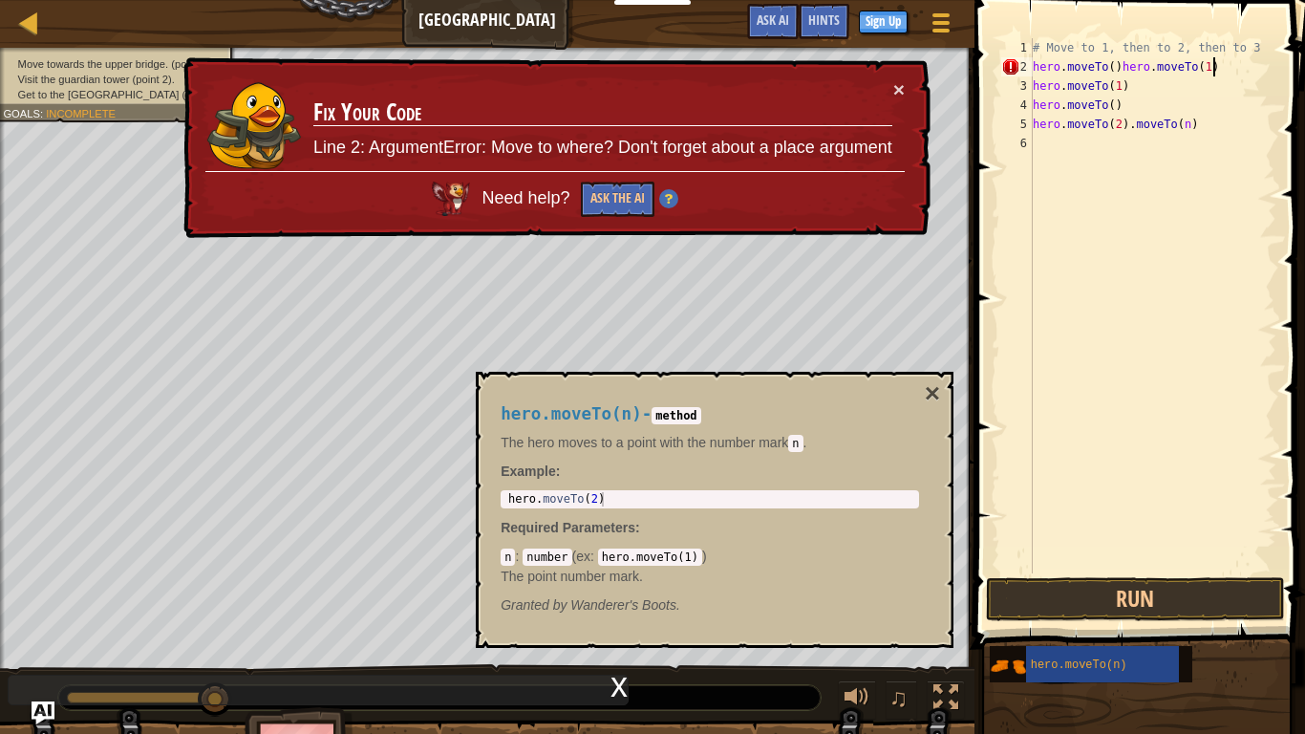
click at [1224, 70] on div "# Move to 1, then to 2, then to 3 hero . moveTo ( ) hero . moveTo ( 1 ) hero . …" at bounding box center [1152, 324] width 247 height 573
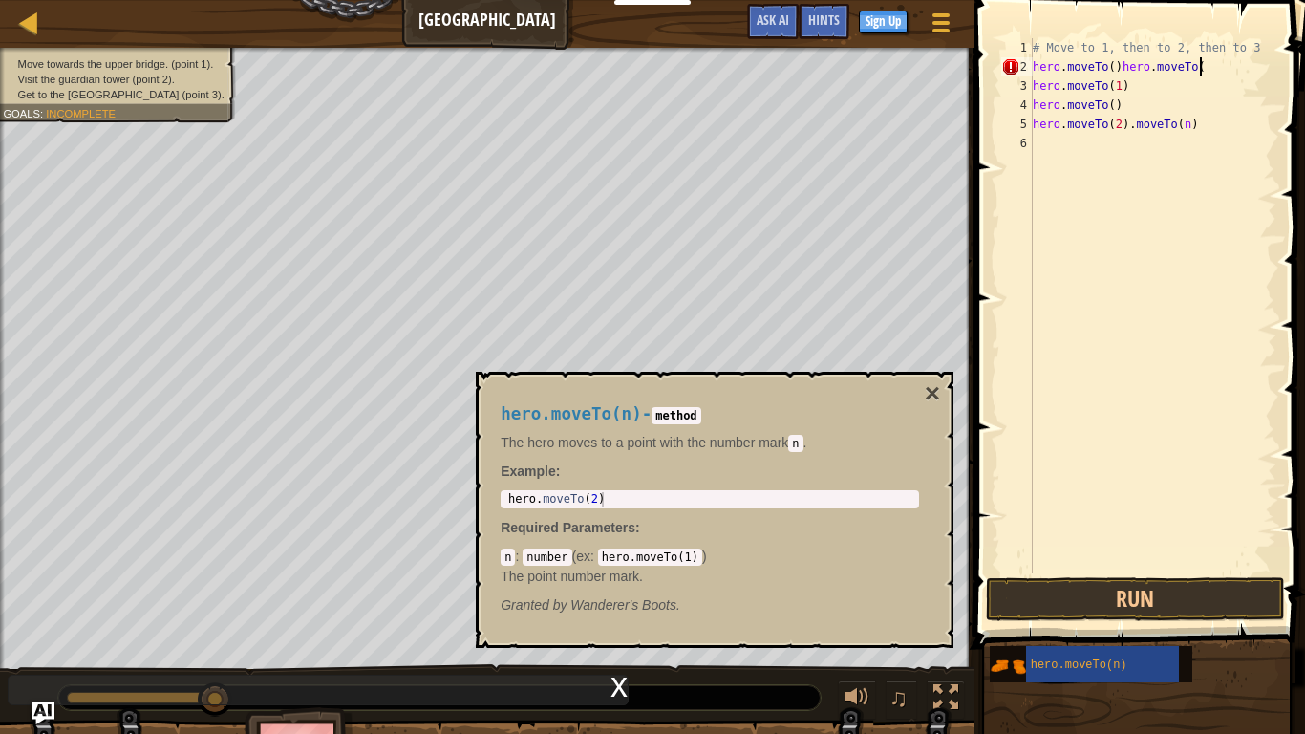
scroll to position [9, 24]
click at [1203, 586] on button "Run" at bounding box center [1135, 599] width 298 height 44
click at [1109, 68] on div "# Move to 1, then to 2, then to 3 hero . moveTo ( ) hero . moveTo ( 1 ) hero . …" at bounding box center [1152, 324] width 247 height 573
click at [1113, 69] on div "# Move to 1, then to 2, then to 3 hero . moveTo ( ) hero . moveTo ( 1 ) hero . …" at bounding box center [1152, 324] width 247 height 573
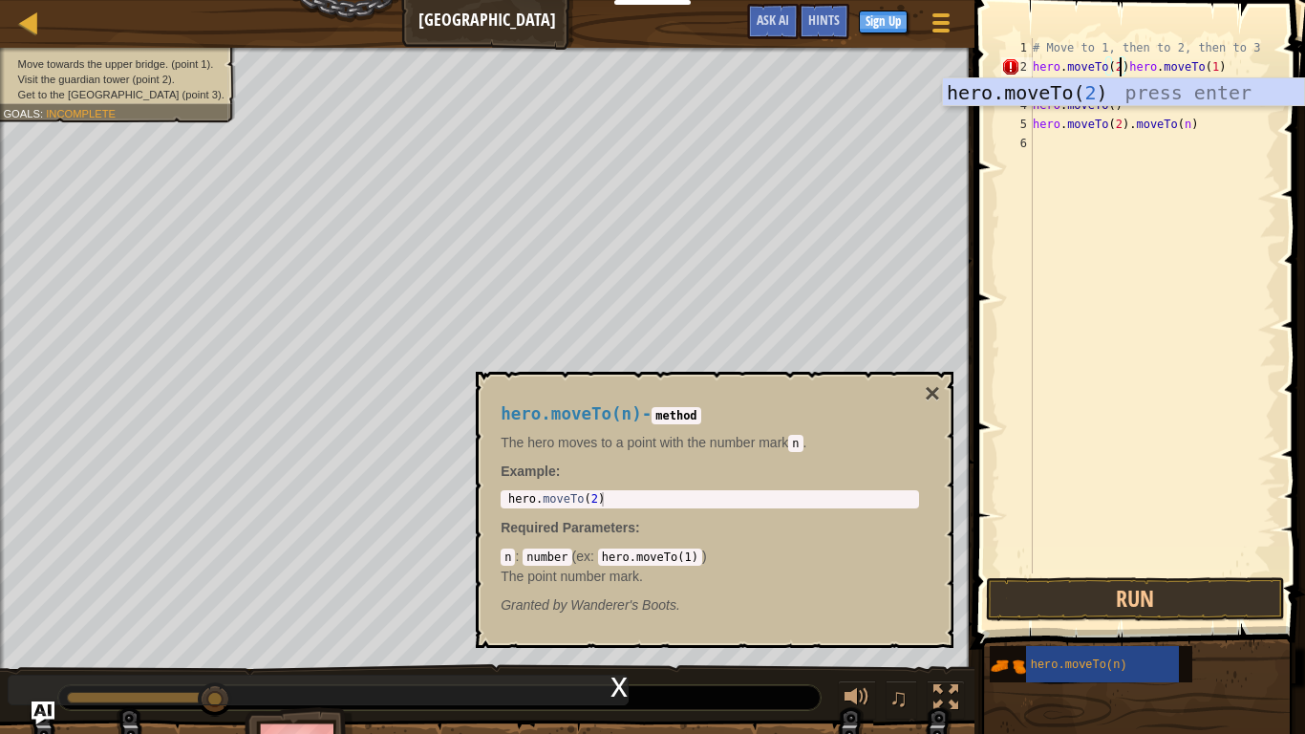
scroll to position [9, 13]
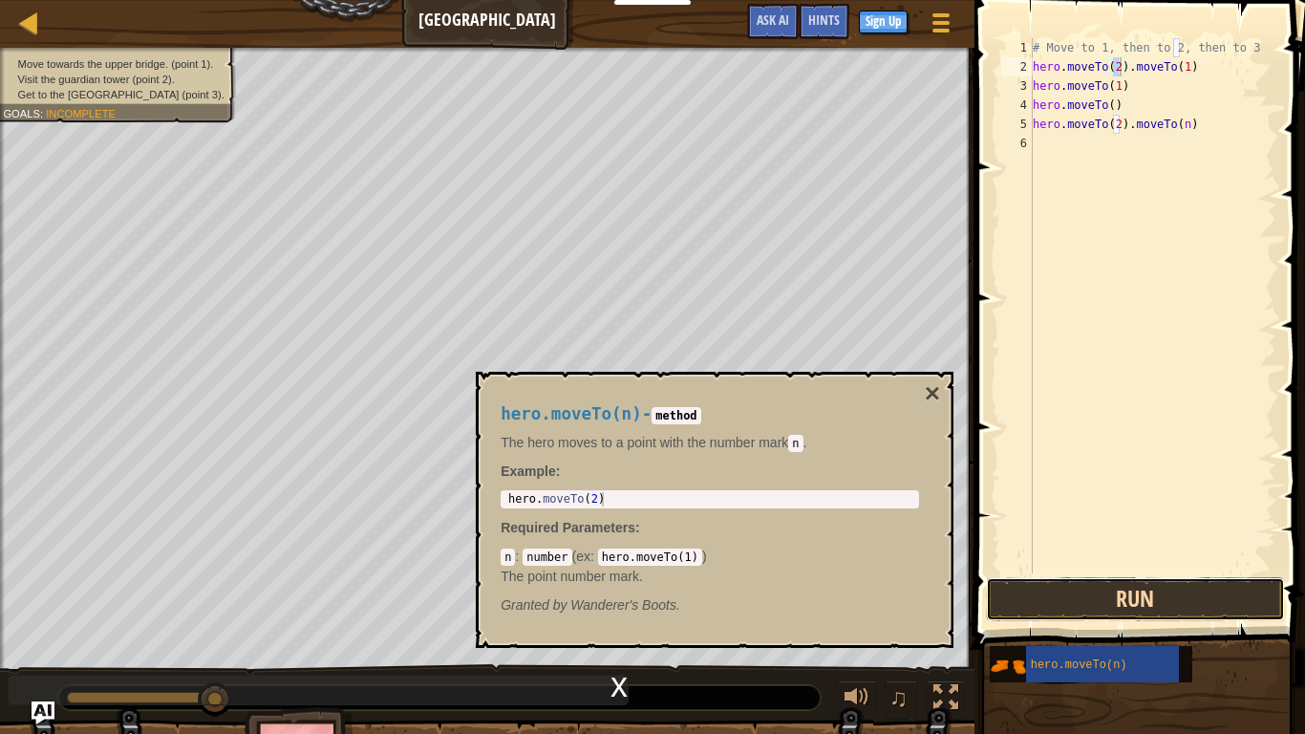
click at [1177, 588] on button "Run" at bounding box center [1135, 599] width 298 height 44
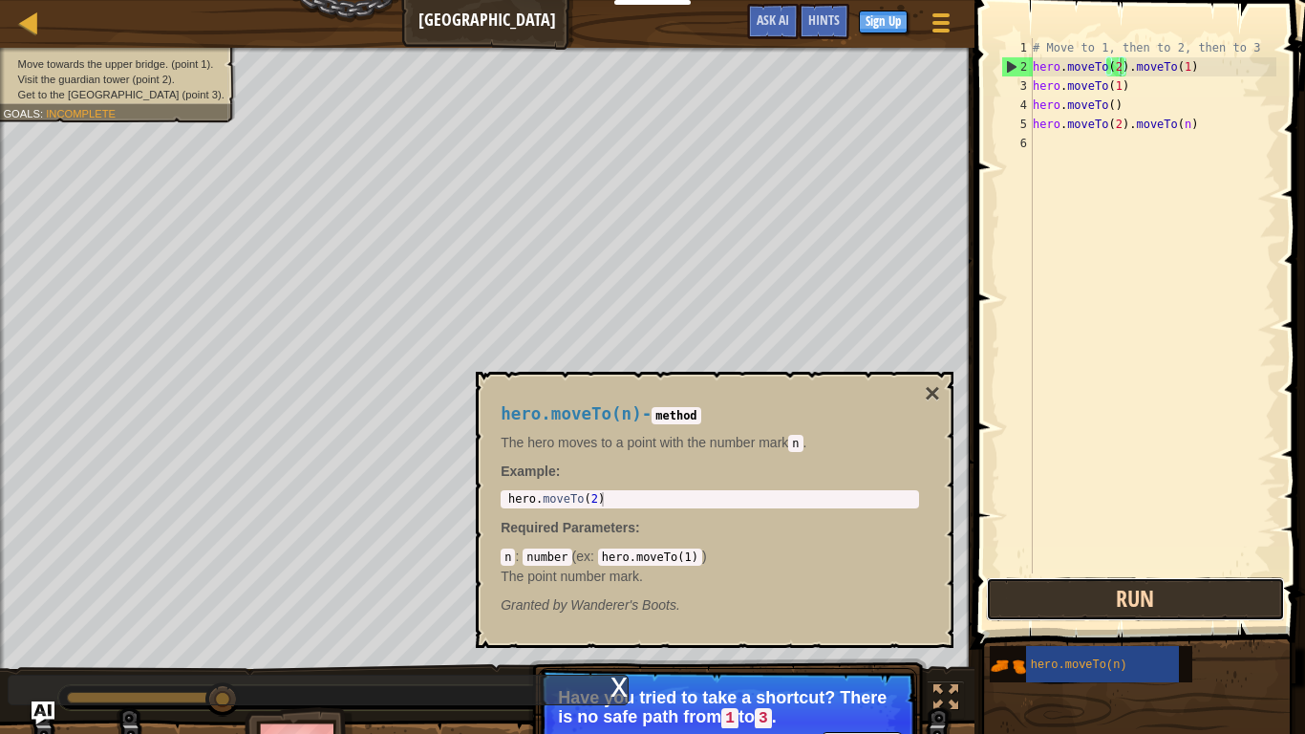
click at [1092, 608] on button "Run" at bounding box center [1135, 599] width 298 height 44
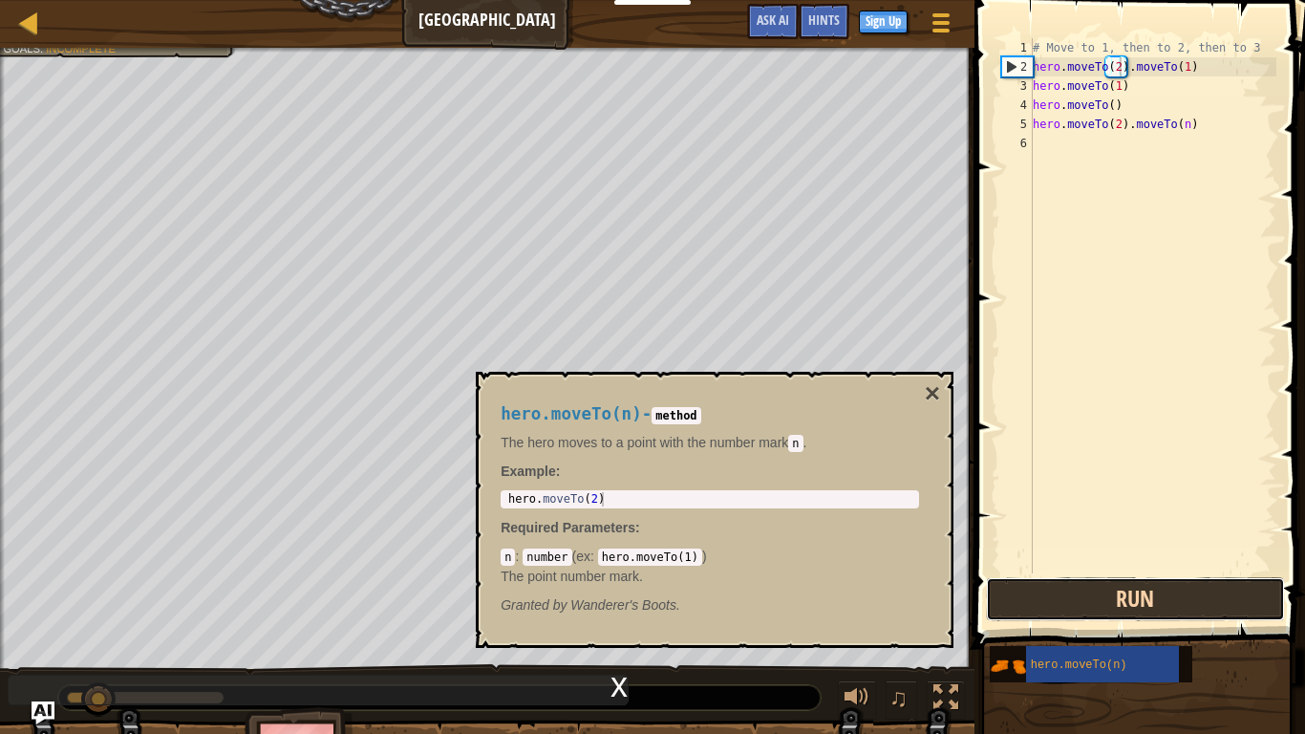
click at [1092, 608] on button "Run" at bounding box center [1135, 599] width 298 height 44
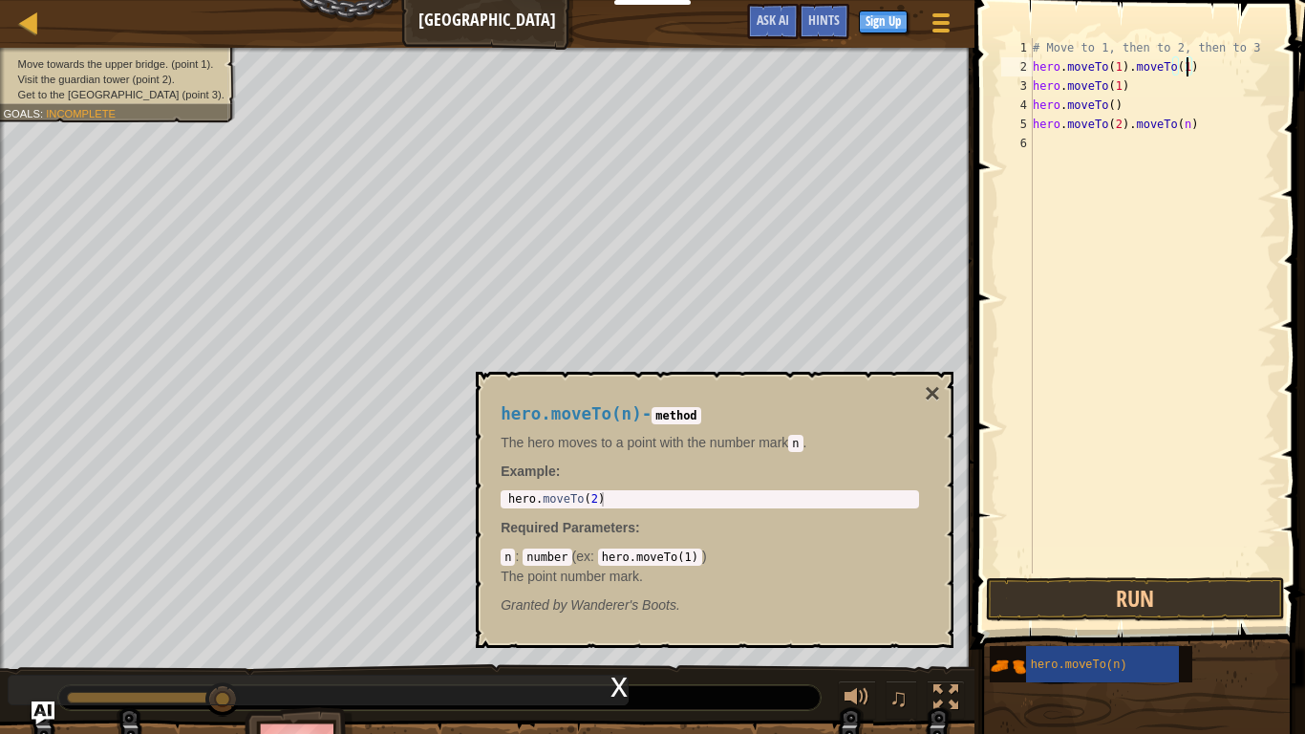
click at [1185, 64] on div "# Move to 1, then to 2, then to 3 hero . moveTo ( 1 ) . moveTo ( 1 ) hero . mov…" at bounding box center [1152, 324] width 247 height 573
click at [1186, 600] on button "Run" at bounding box center [1135, 599] width 298 height 44
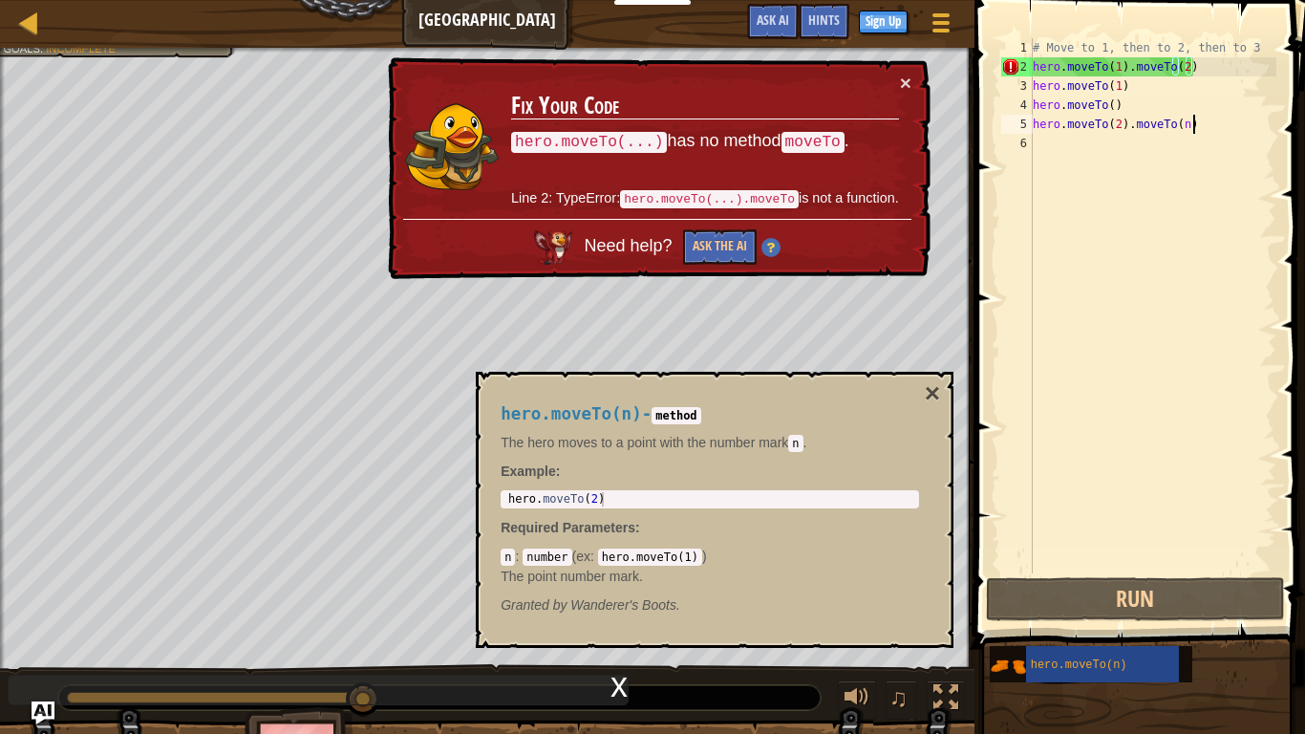
click at [1190, 128] on div "# Move to 1, then to 2, then to 3 hero . moveTo ( 1 ) . moveTo ( 2 ) hero . mov…" at bounding box center [1152, 324] width 247 height 573
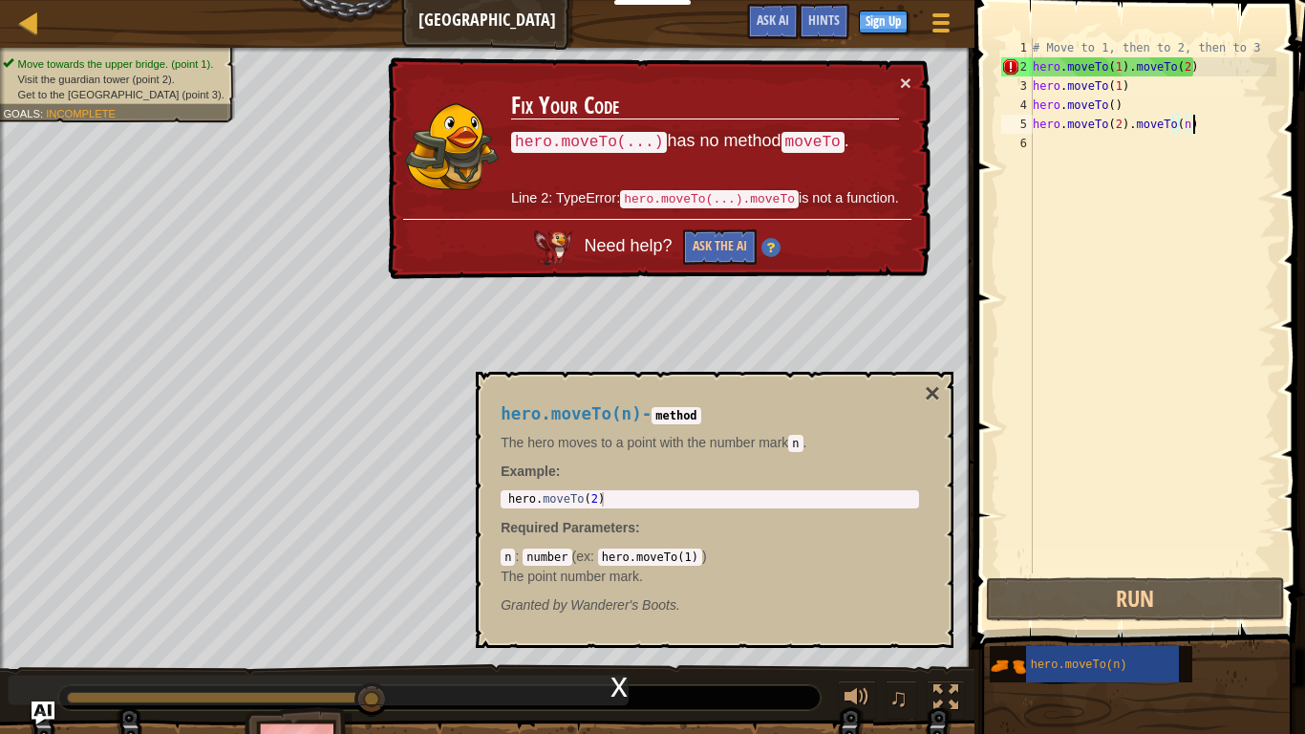
click at [1202, 72] on div "# Move to 1, then to 2, then to 3 hero . moveTo ( 1 ) . moveTo ( 2 ) hero . mov…" at bounding box center [1152, 324] width 247 height 573
click at [1208, 71] on div "# Move to 1, then to 2, then to 3 hero . moveTo ( 1 ) . moveTo ( 2 ) hero . mov…" at bounding box center [1152, 324] width 247 height 573
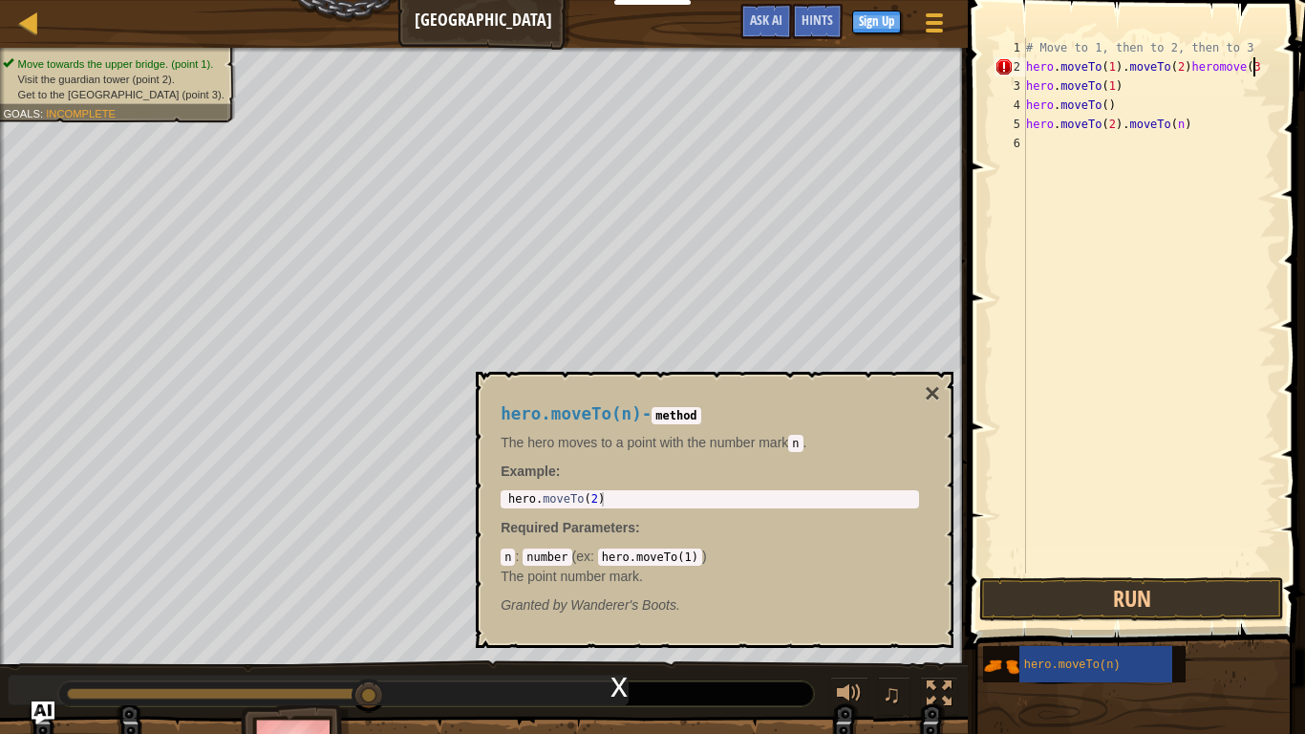
scroll to position [9, 32]
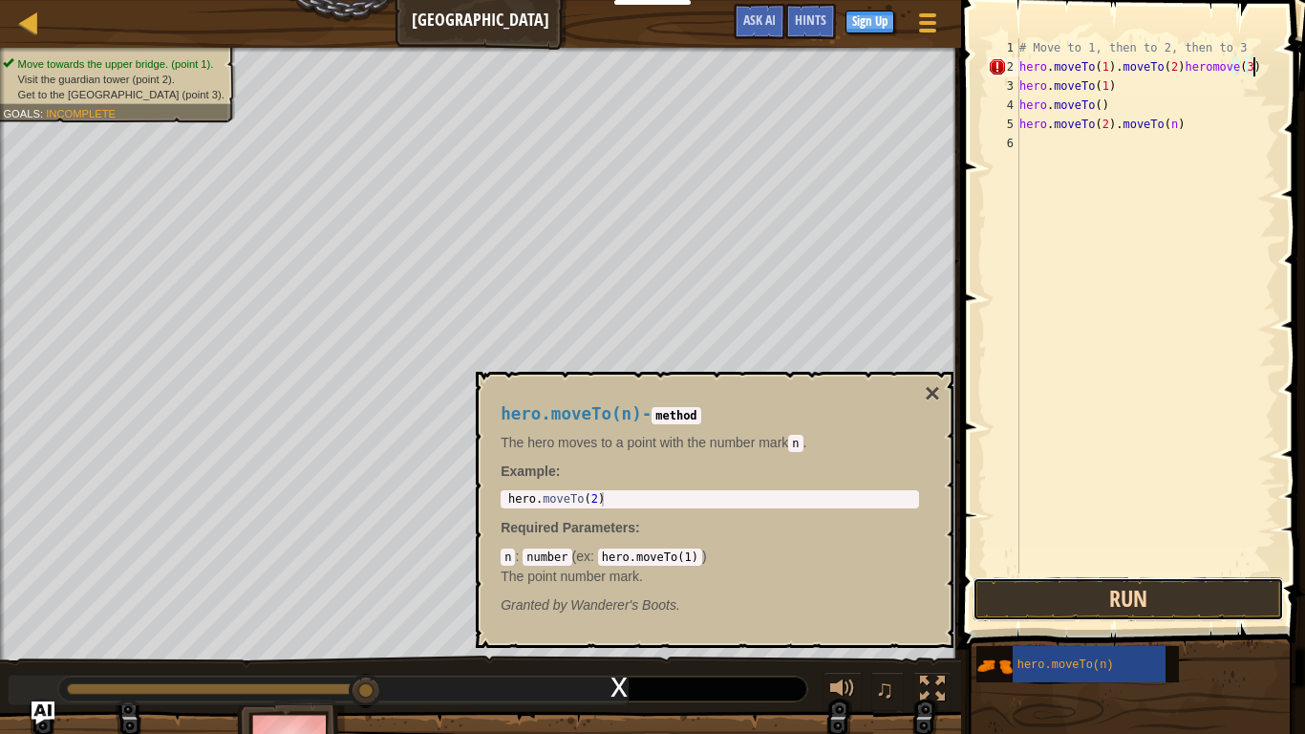
click at [1188, 604] on button "Run" at bounding box center [1128, 599] width 311 height 44
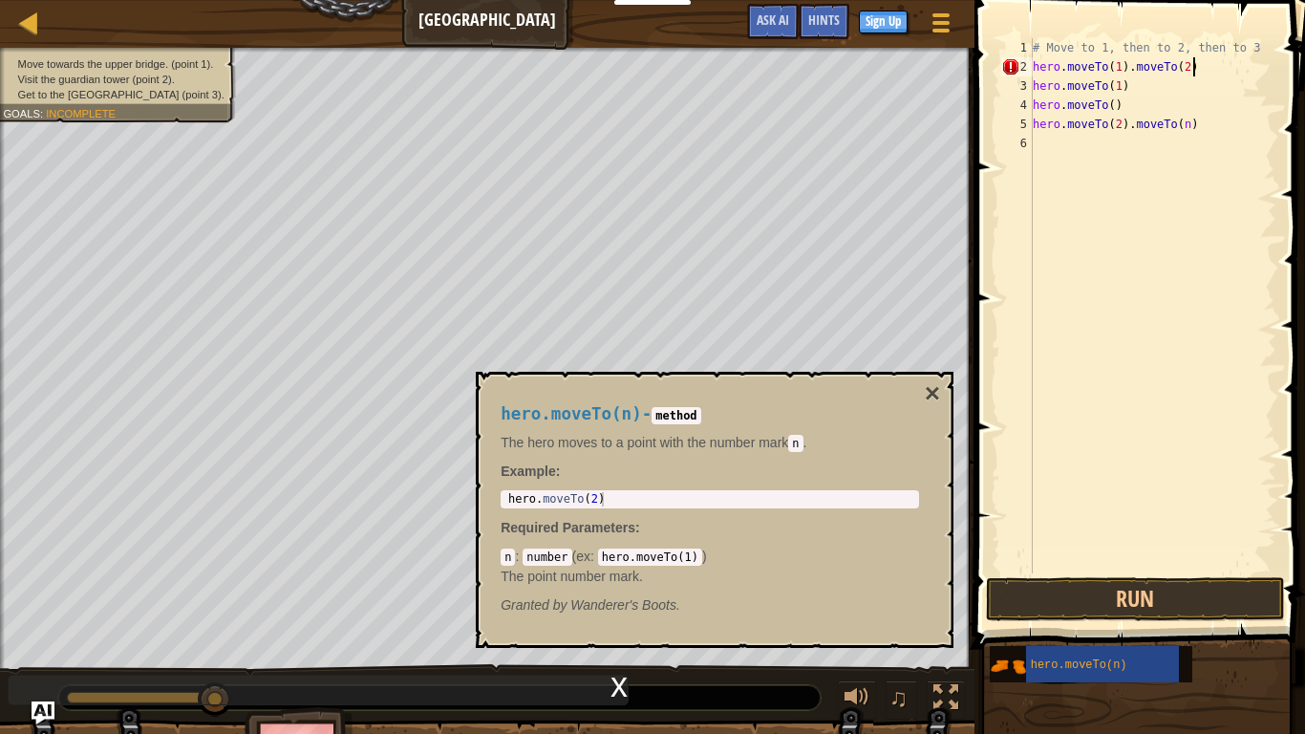
scroll to position [9, 22]
click at [1137, 87] on div "# Move to 1, then to 2, then to 3 hero . moveTo ( 1 ) . moveTo ( 2 ) hero . mov…" at bounding box center [1152, 324] width 247 height 573
click at [1120, 86] on div "# Move to 1, then to 2, then to 3 hero . moveTo ( 1 ) . moveTo ( 2 ) hero . mov…" at bounding box center [1152, 324] width 247 height 573
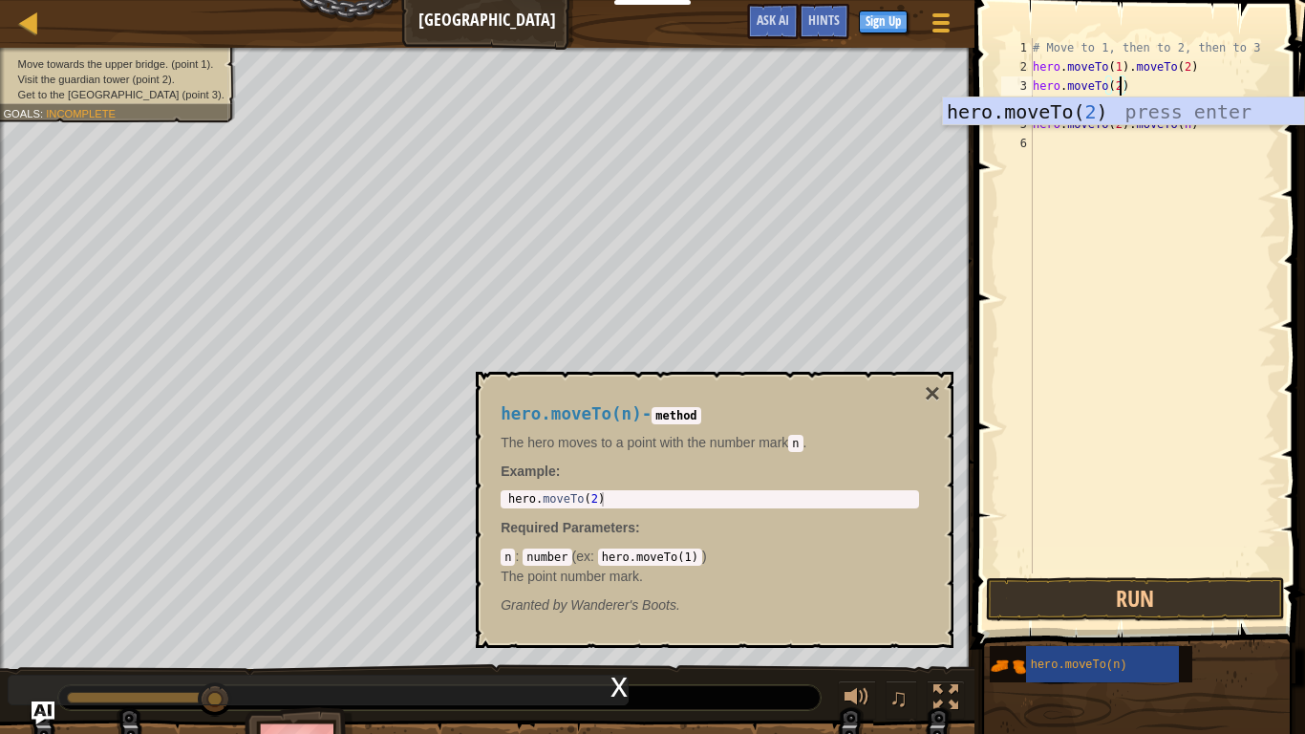
click at [1145, 91] on div "# Move to 1, then to 2, then to 3 hero . moveTo ( 1 ) . moveTo ( 2 ) hero . mov…" at bounding box center [1152, 324] width 247 height 573
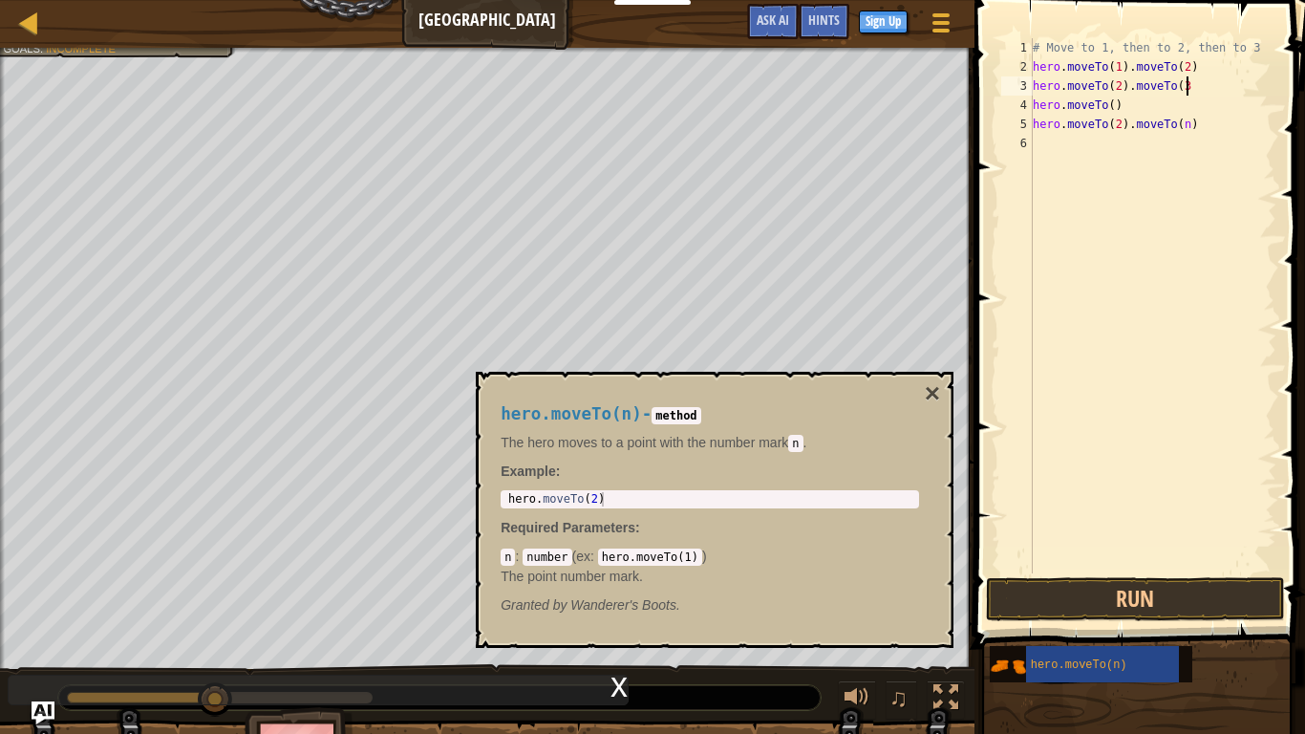
scroll to position [9, 22]
click at [1177, 589] on button "Run" at bounding box center [1135, 599] width 298 height 44
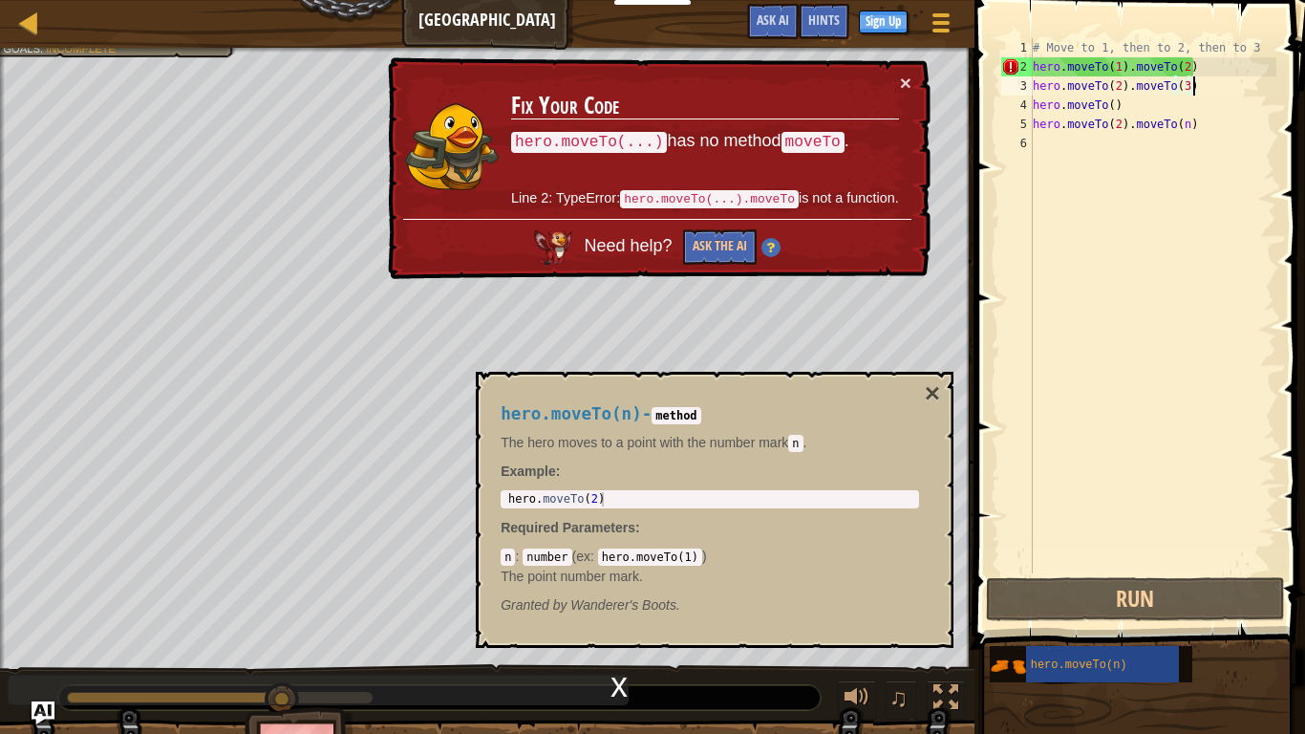
click at [1265, 58] on div "# Move to 1, then to 2, then to 3 hero . moveTo ( 1 ) . moveTo ( 2 ) hero . mov…" at bounding box center [1152, 324] width 247 height 573
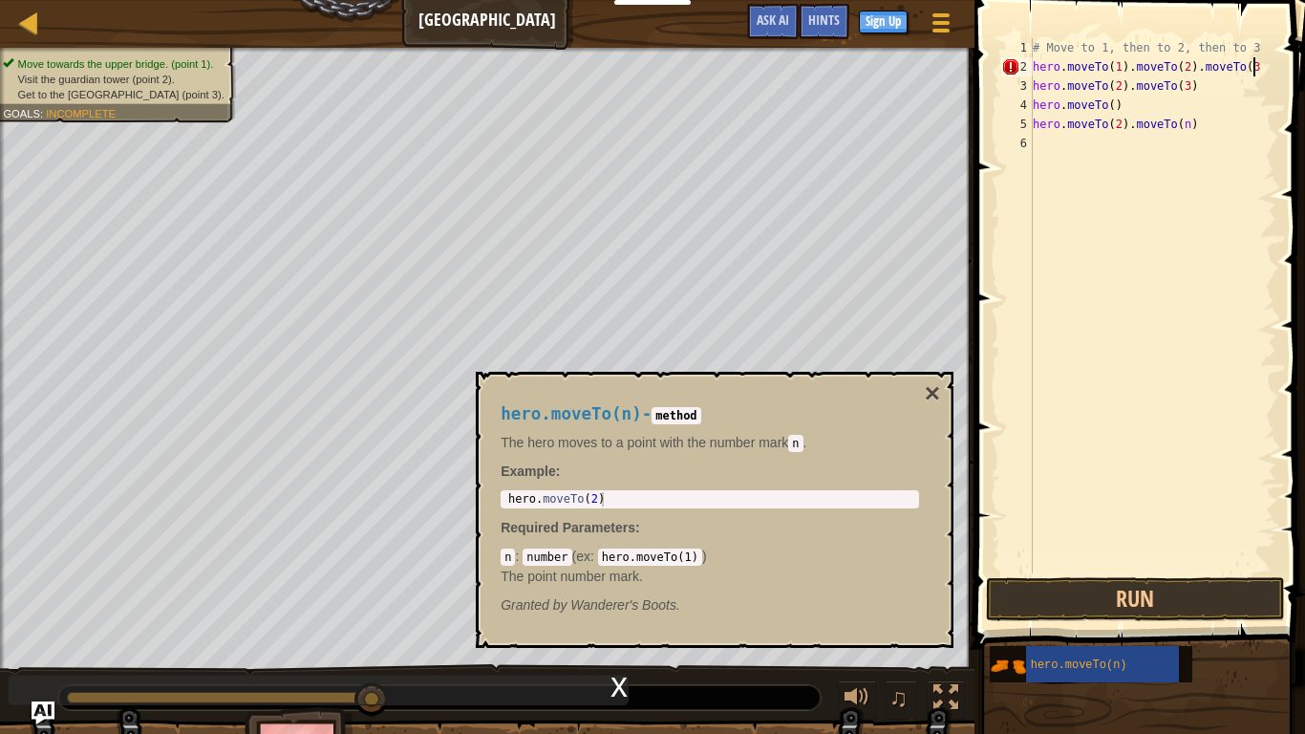
scroll to position [9, 32]
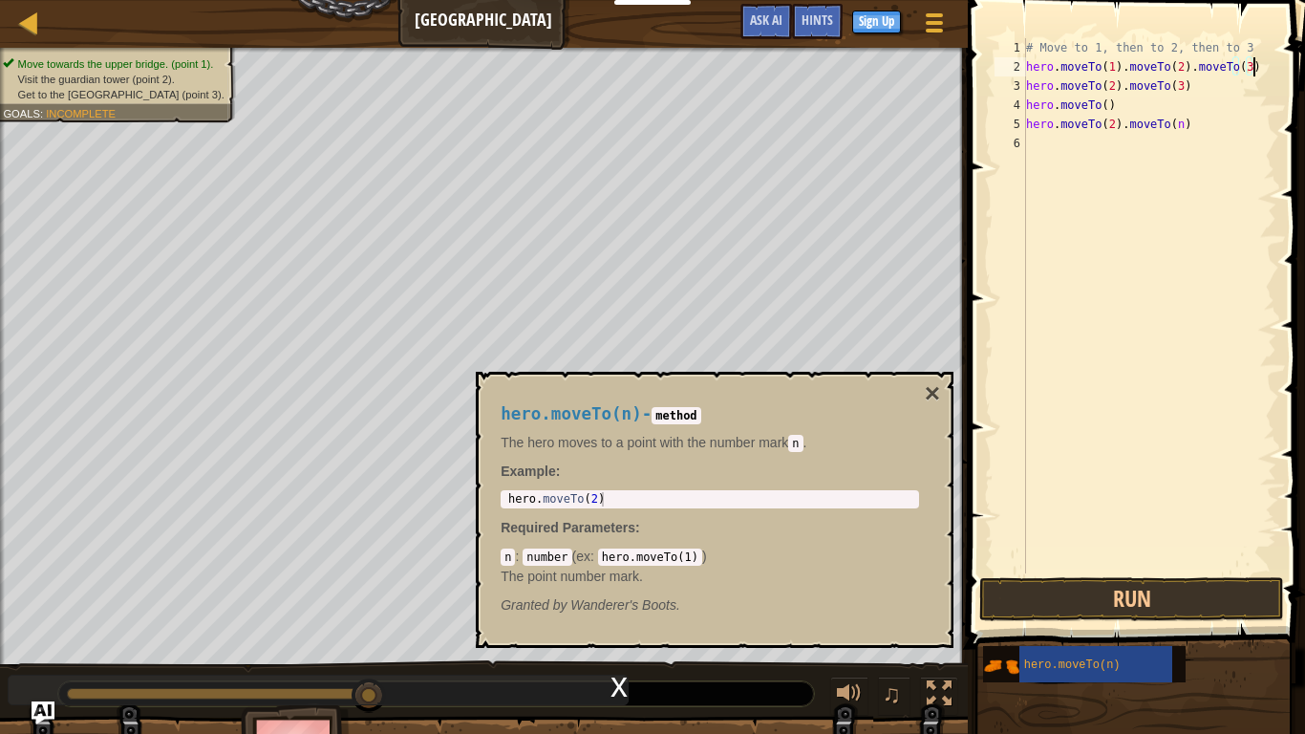
click at [1226, 84] on div "# Move to 1, then to 2, then to 3 hero . moveTo ( 1 ) . moveTo ( 2 ) . moveTo (…" at bounding box center [1149, 324] width 254 height 573
type textarea "hero.moveTo(2).moveTo(3)"
click at [1165, 589] on button "Run" at bounding box center [1131, 599] width 305 height 44
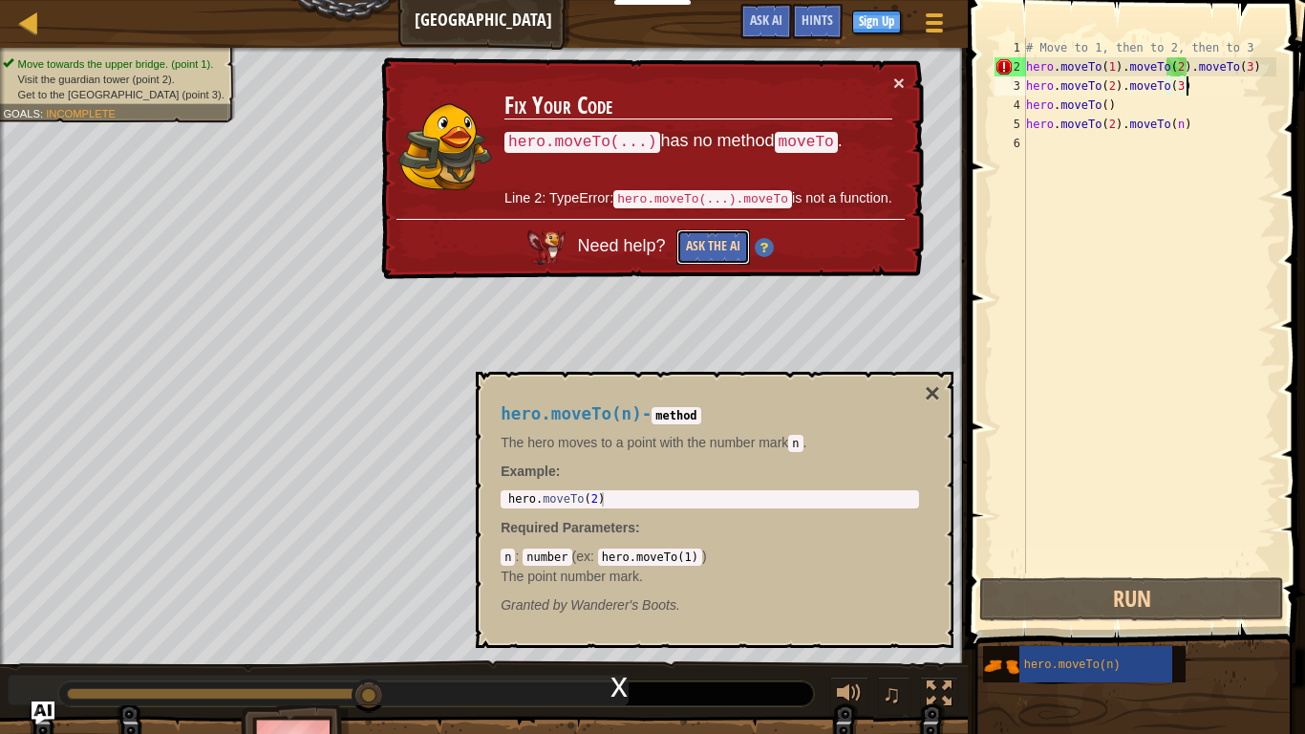
click at [734, 247] on button "Ask the AI" at bounding box center [713, 246] width 74 height 35
click at [1047, 152] on div "# Move to 1, then to 2, then to 3 hero . moveTo ( 1 ) . moveTo ( 2 ) . moveTo (…" at bounding box center [1149, 324] width 254 height 573
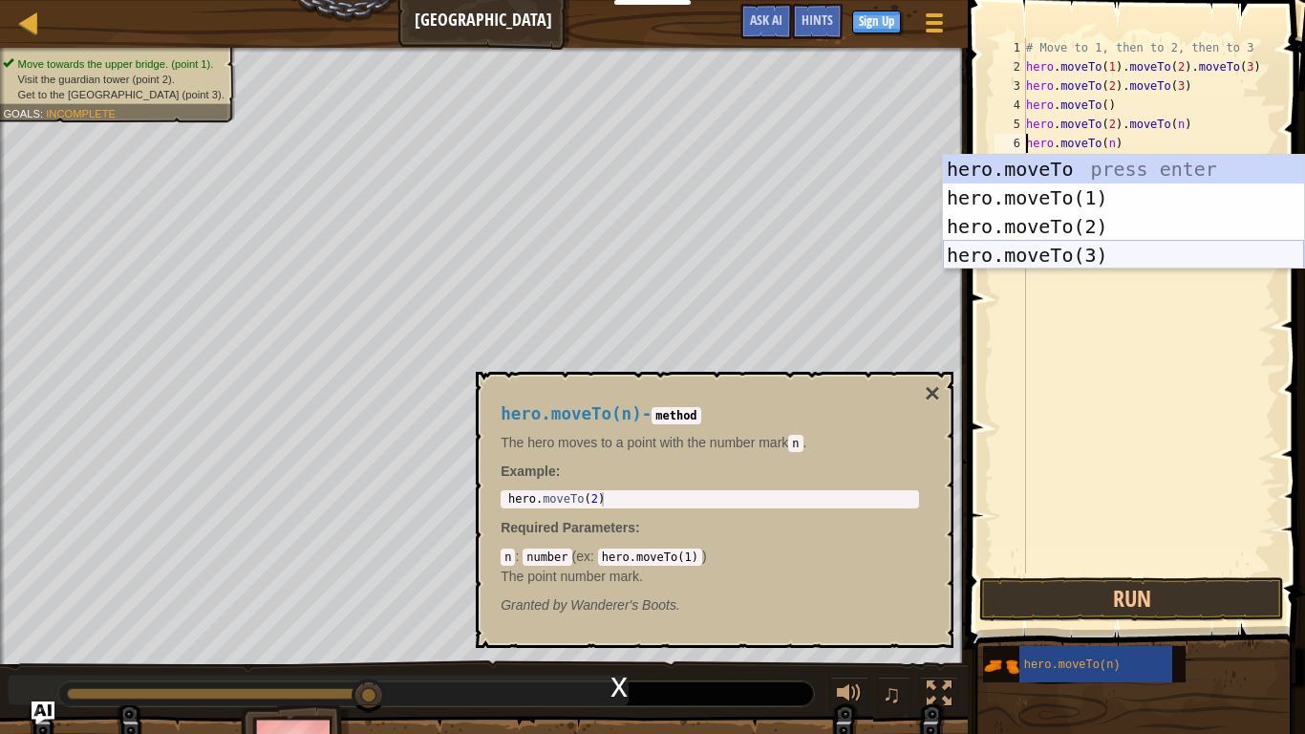
click at [1031, 252] on div "hero.moveTo press enter hero.moveTo(1) press enter hero.moveTo(2) press enter h…" at bounding box center [1123, 241] width 361 height 172
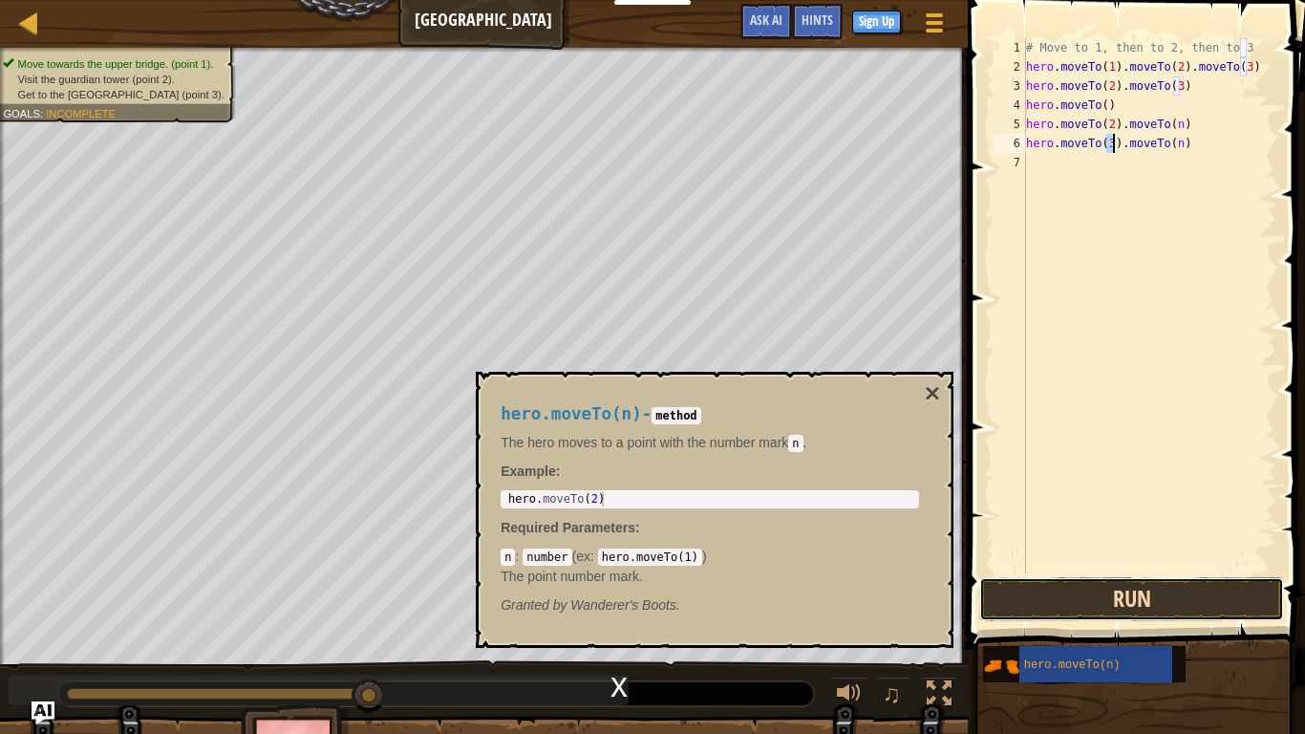
click at [1123, 600] on button "Run" at bounding box center [1131, 599] width 305 height 44
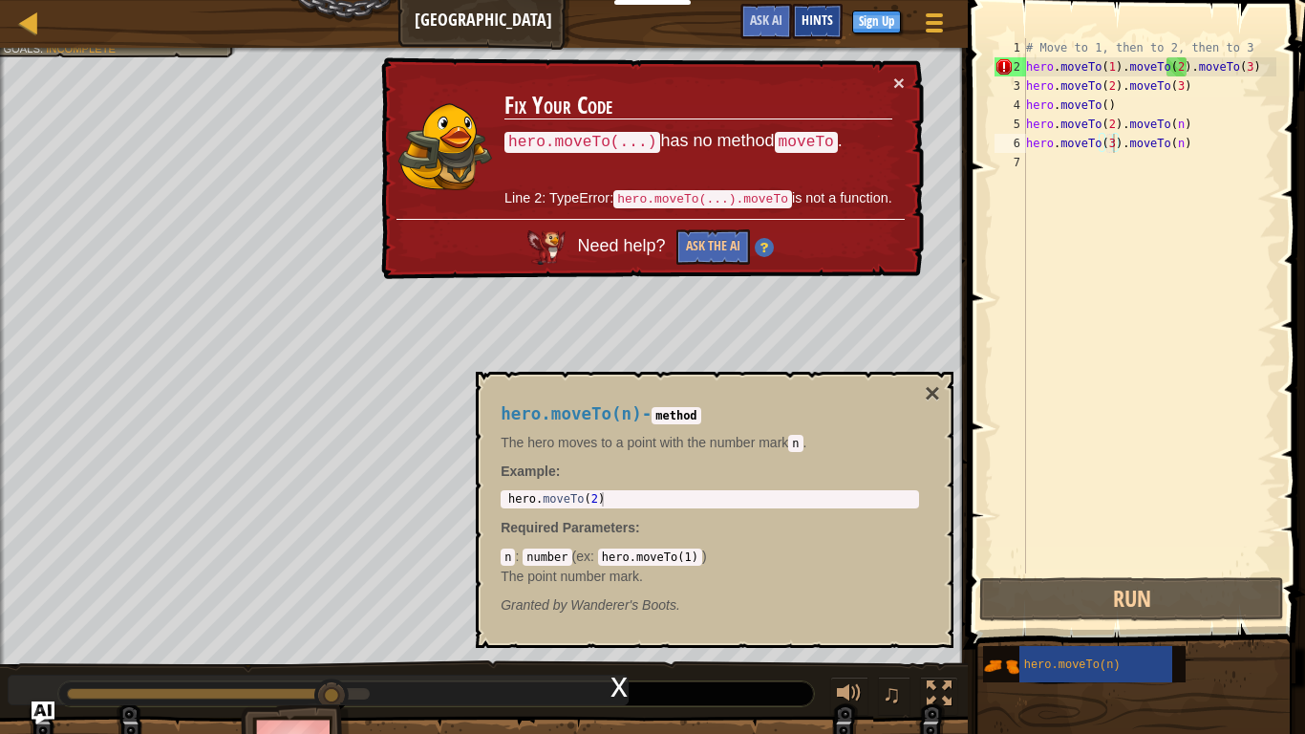
click at [815, 11] on div "Hints" at bounding box center [817, 21] width 51 height 35
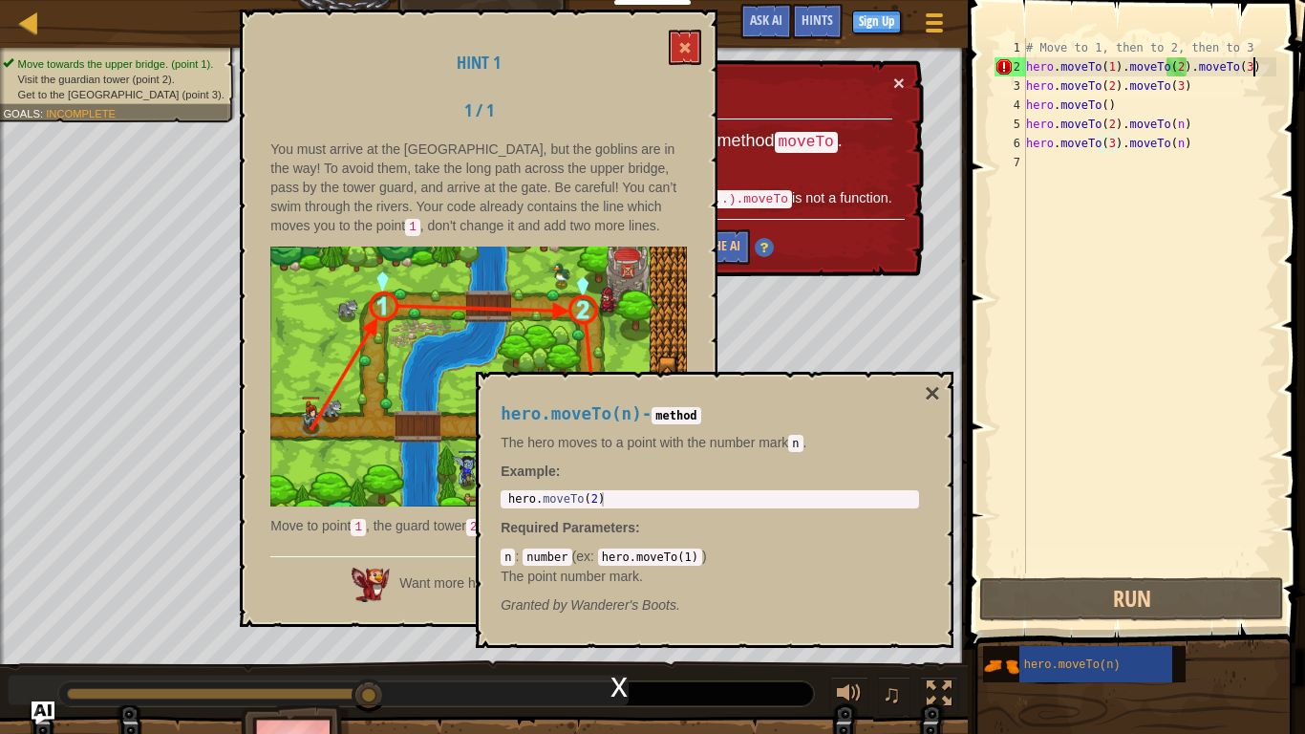
click at [1262, 64] on div "# Move to 1, then to 2, then to 3 hero . moveTo ( 1 ) . moveTo ( 2 ) . moveTo (…" at bounding box center [1149, 324] width 254 height 573
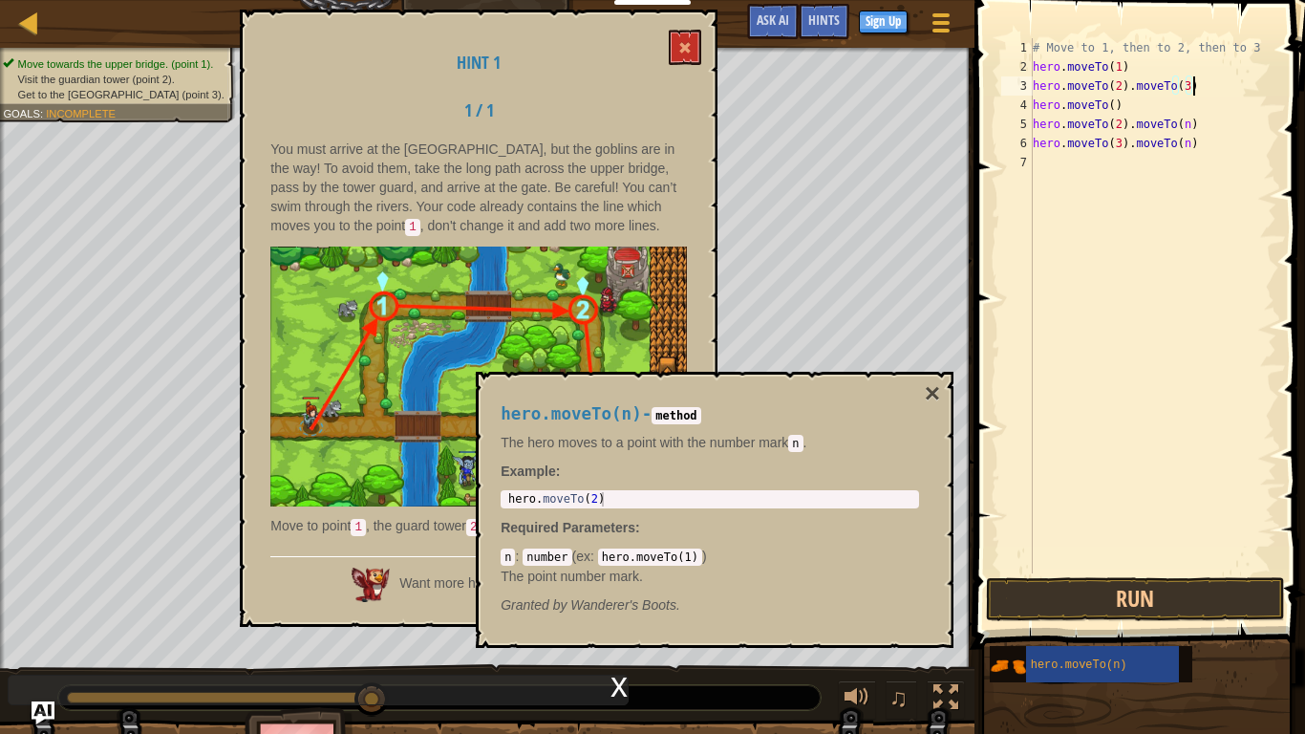
click at [1219, 88] on div "# Move to 1, then to 2, then to 3 hero . moveTo ( 1 ) hero . moveTo ( 2 ) . mov…" at bounding box center [1152, 324] width 247 height 573
click at [1112, 105] on div "# Move to 1, then to 2, then to 3 hero . moveTo ( 1 ) hero . moveTo ( 2 ) hero …" at bounding box center [1152, 324] width 247 height 573
type textarea "hero.moveTo(3)"
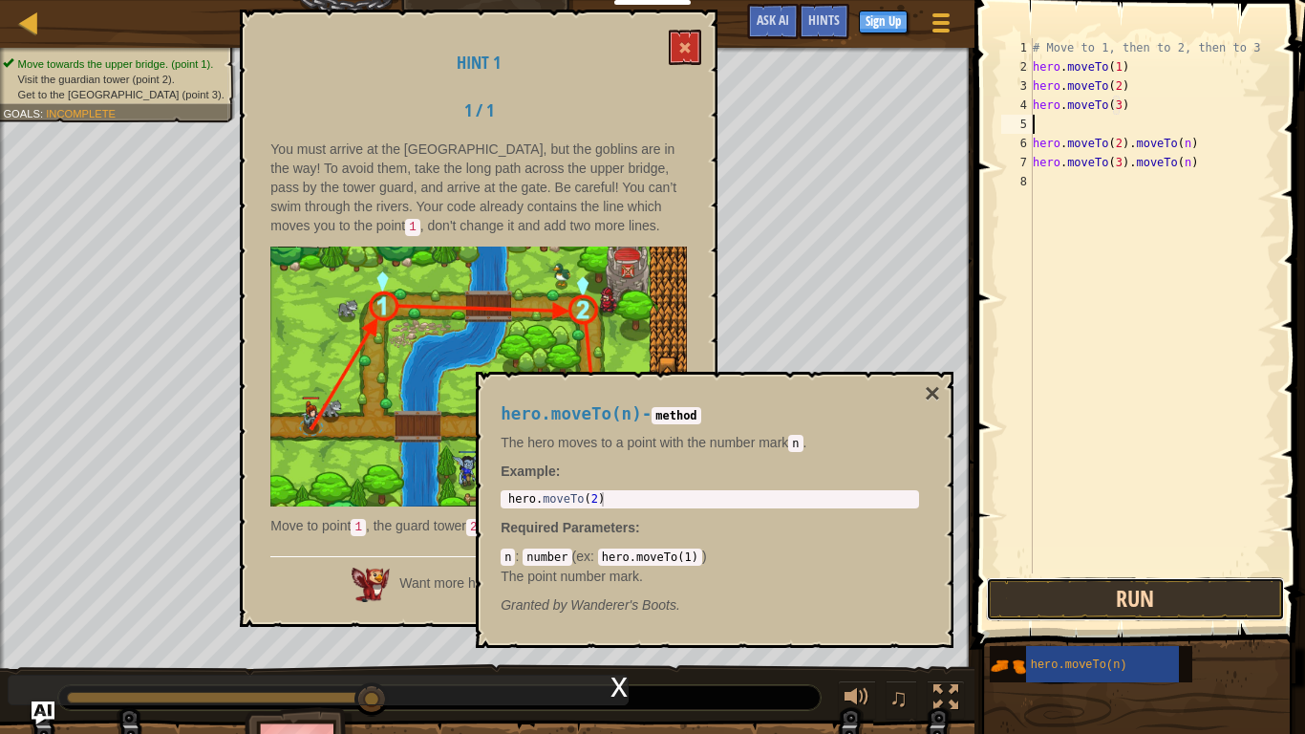
click at [1170, 598] on button "Run" at bounding box center [1135, 599] width 298 height 44
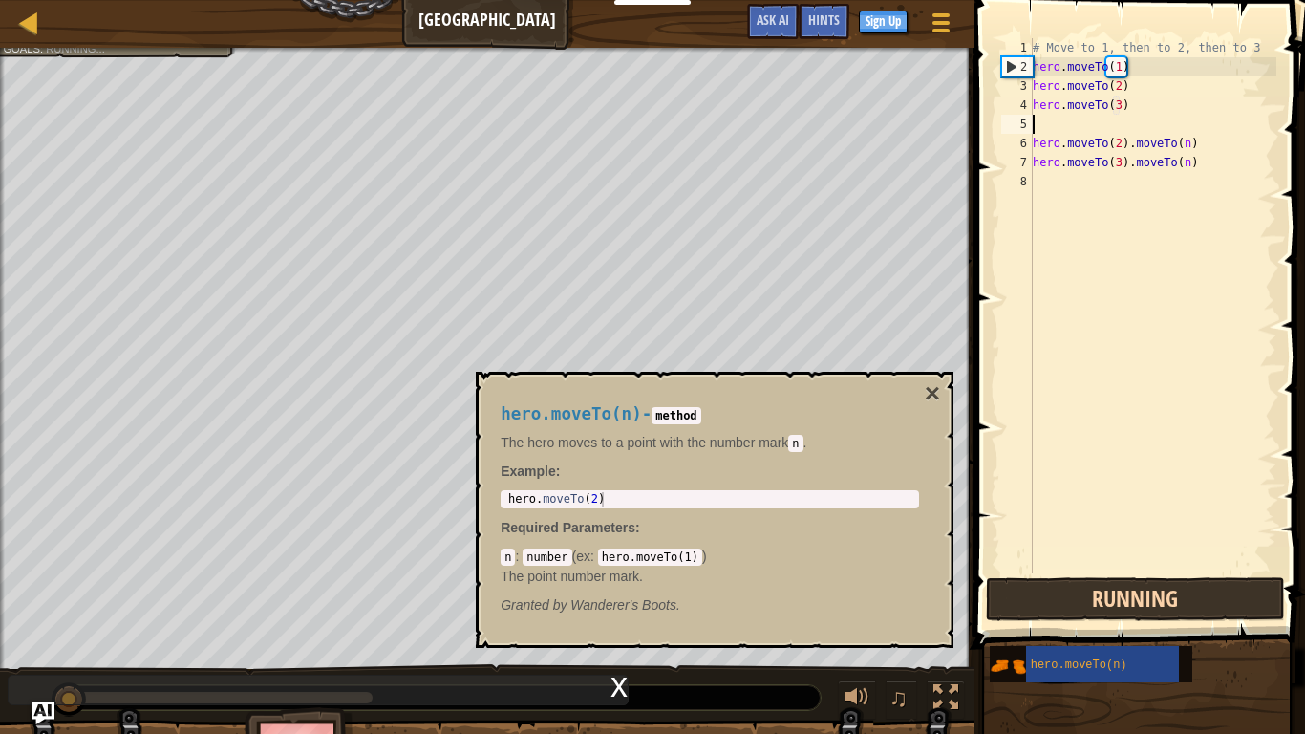
scroll to position [9, 0]
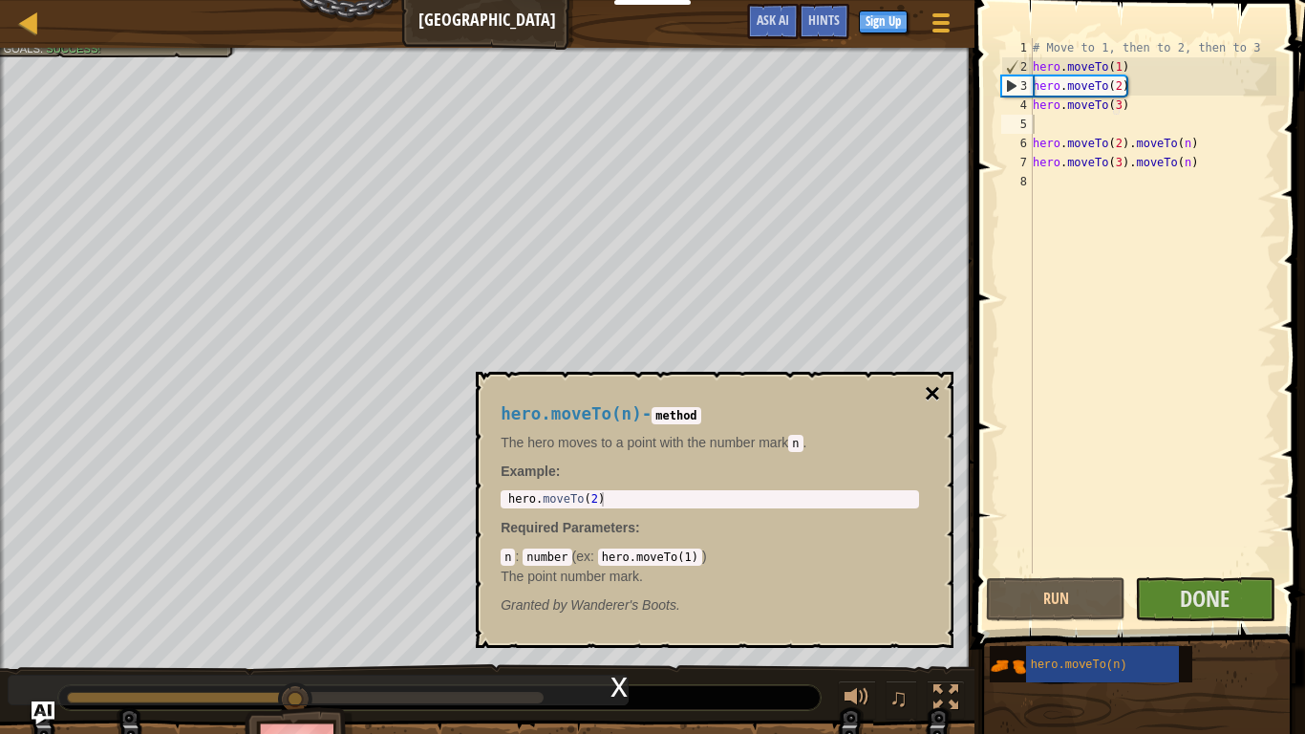
click at [933, 389] on button "×" at bounding box center [932, 393] width 15 height 27
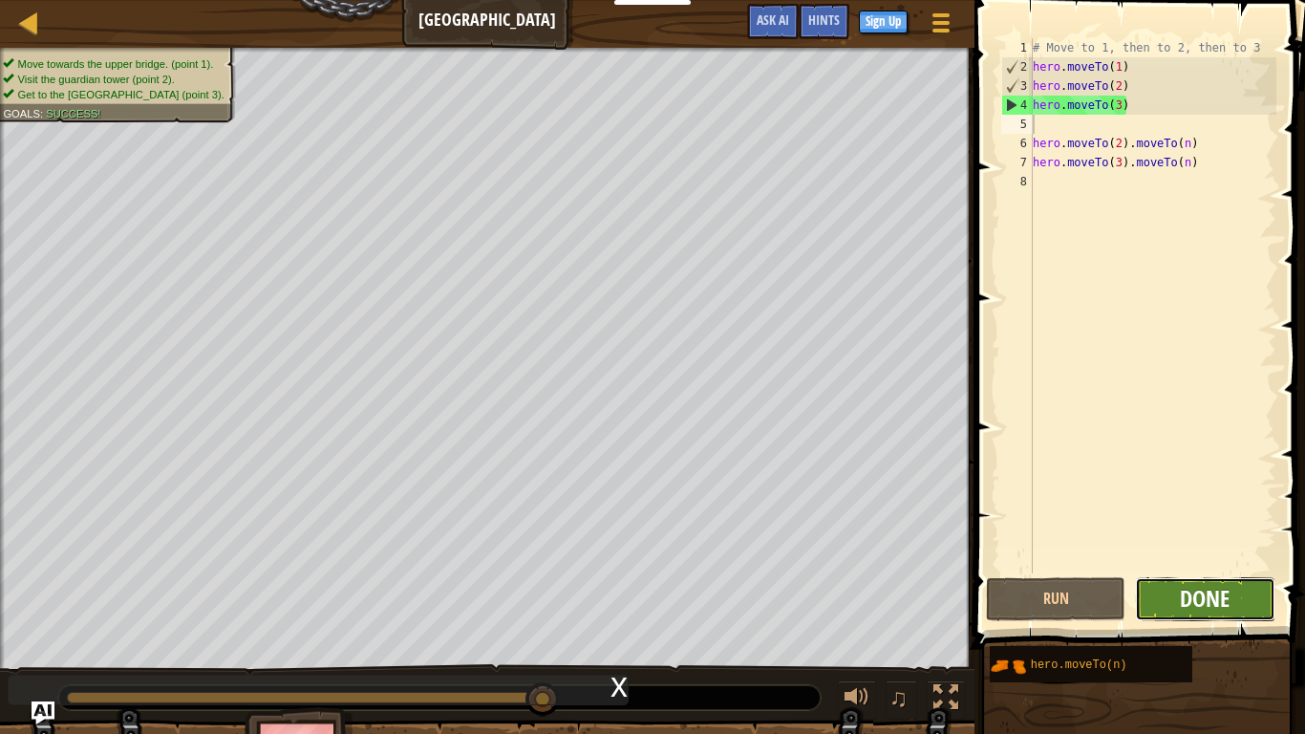
click at [1196, 607] on span "Done" at bounding box center [1205, 598] width 50 height 31
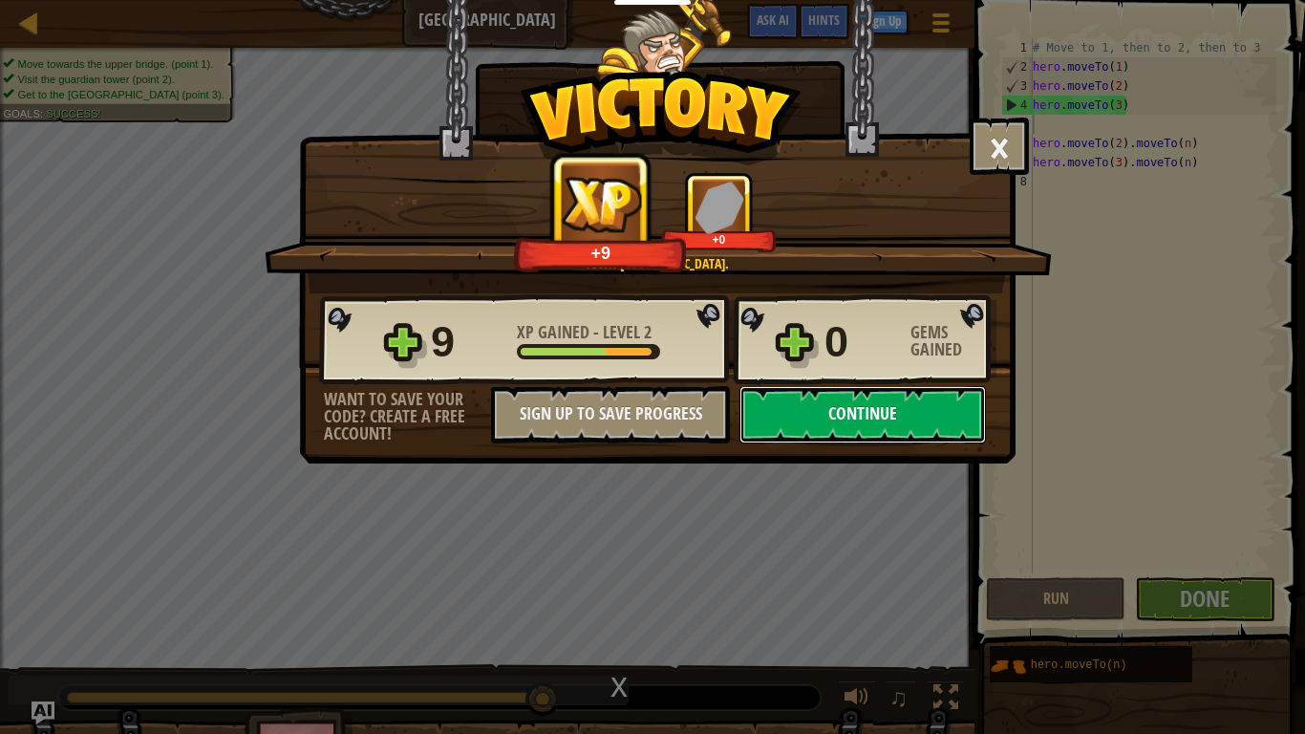
click at [873, 400] on button "Continue" at bounding box center [862, 414] width 246 height 57
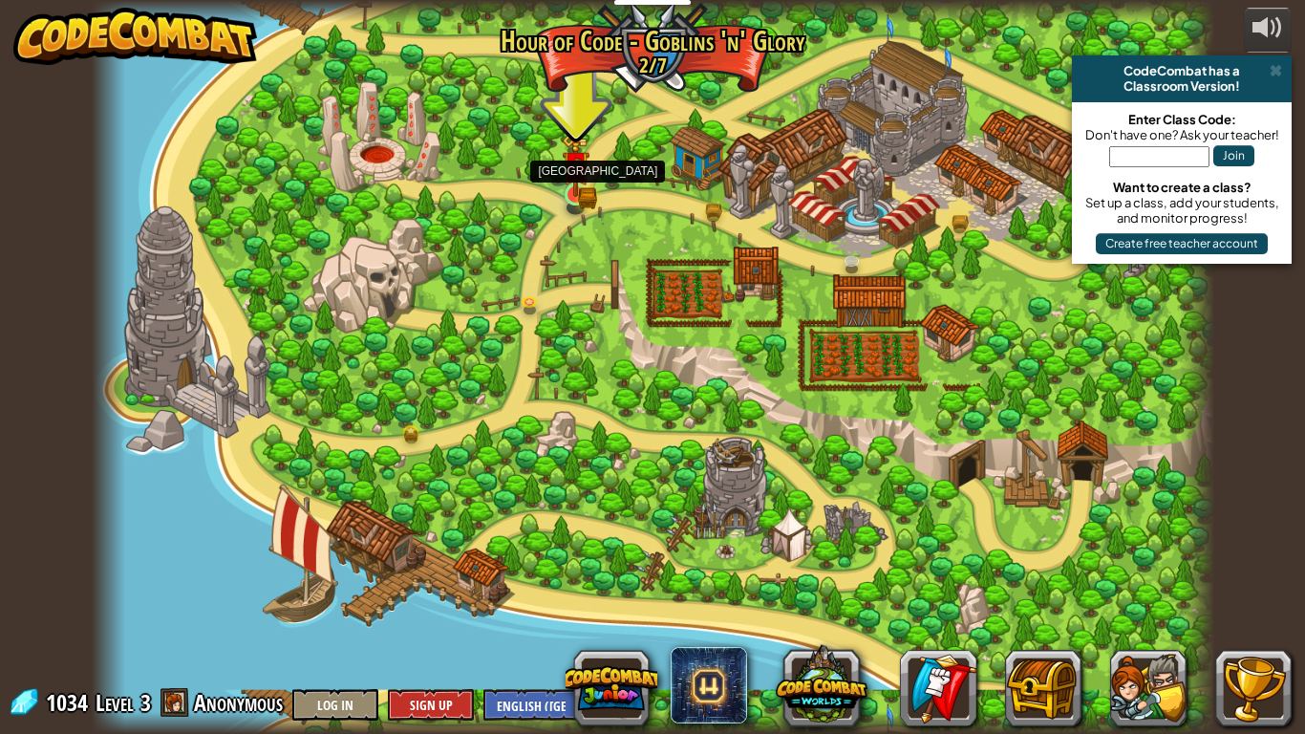
click at [580, 182] on img at bounding box center [576, 165] width 29 height 62
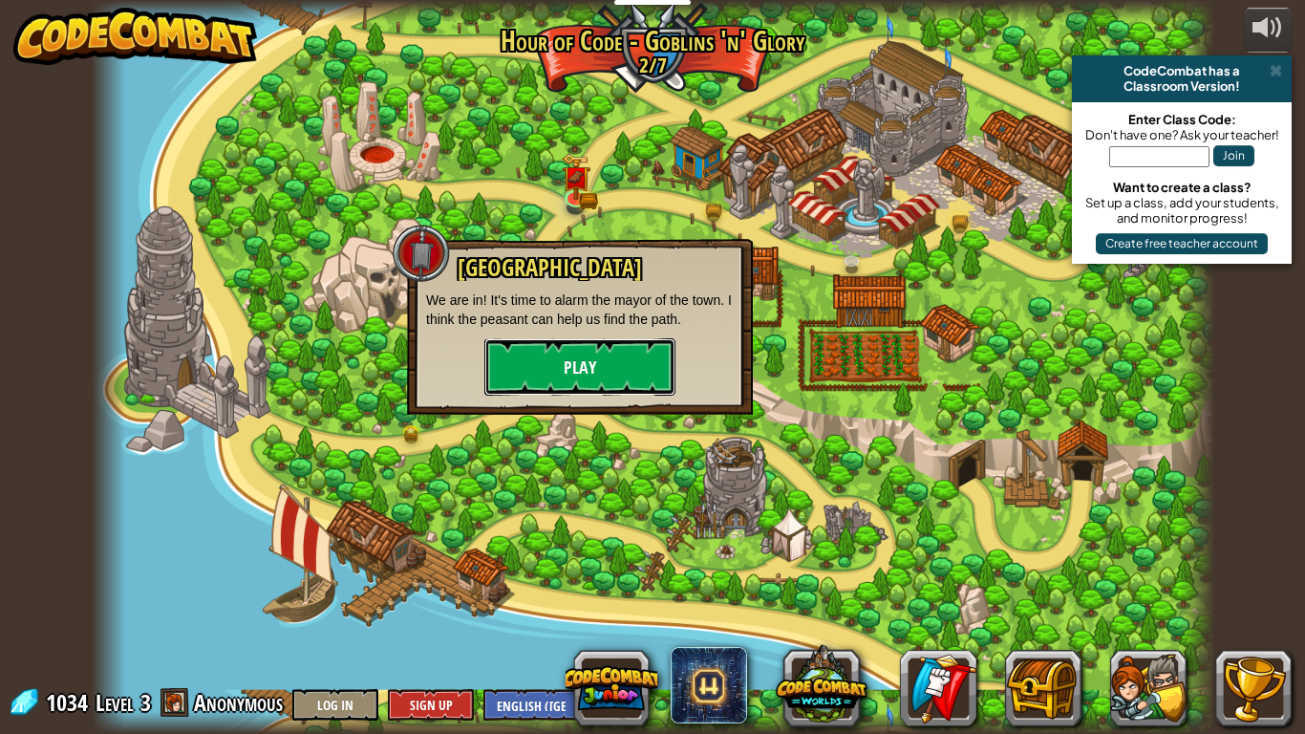
click at [625, 360] on button "Play" at bounding box center [579, 366] width 191 height 57
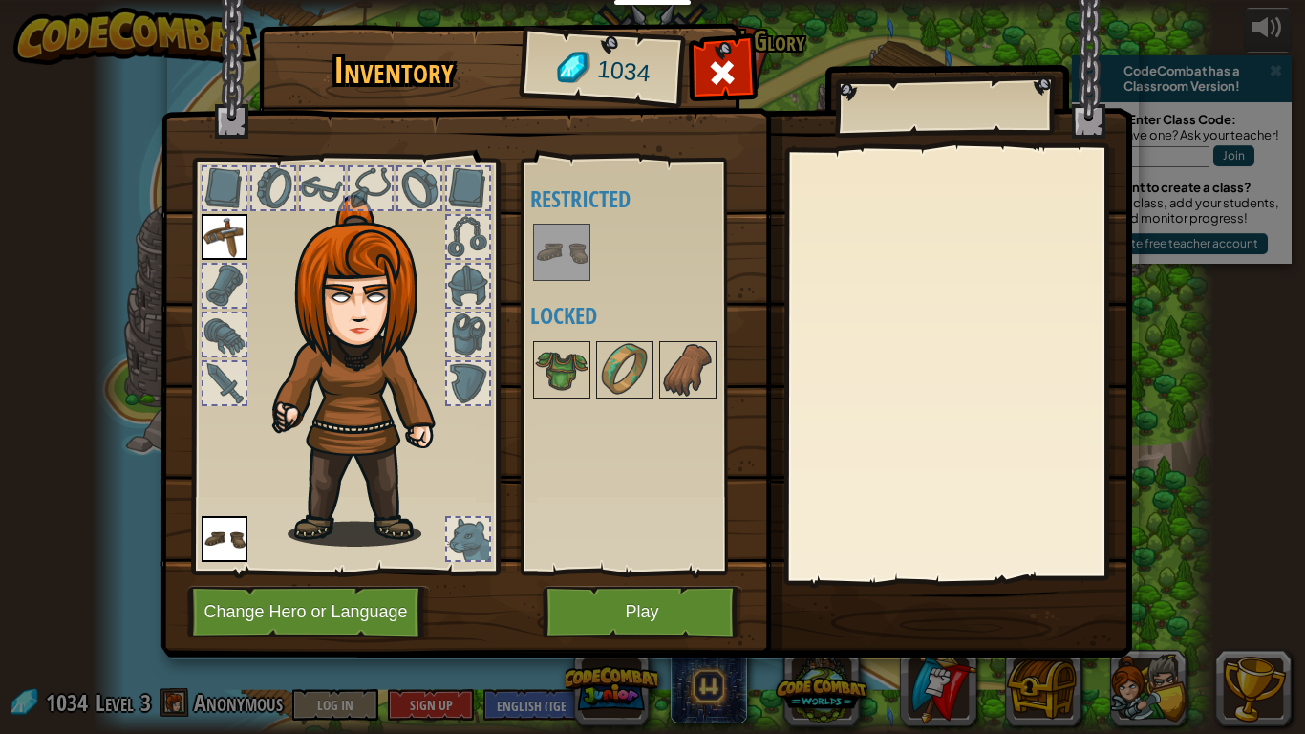
click at [564, 243] on img at bounding box center [561, 251] width 53 height 53
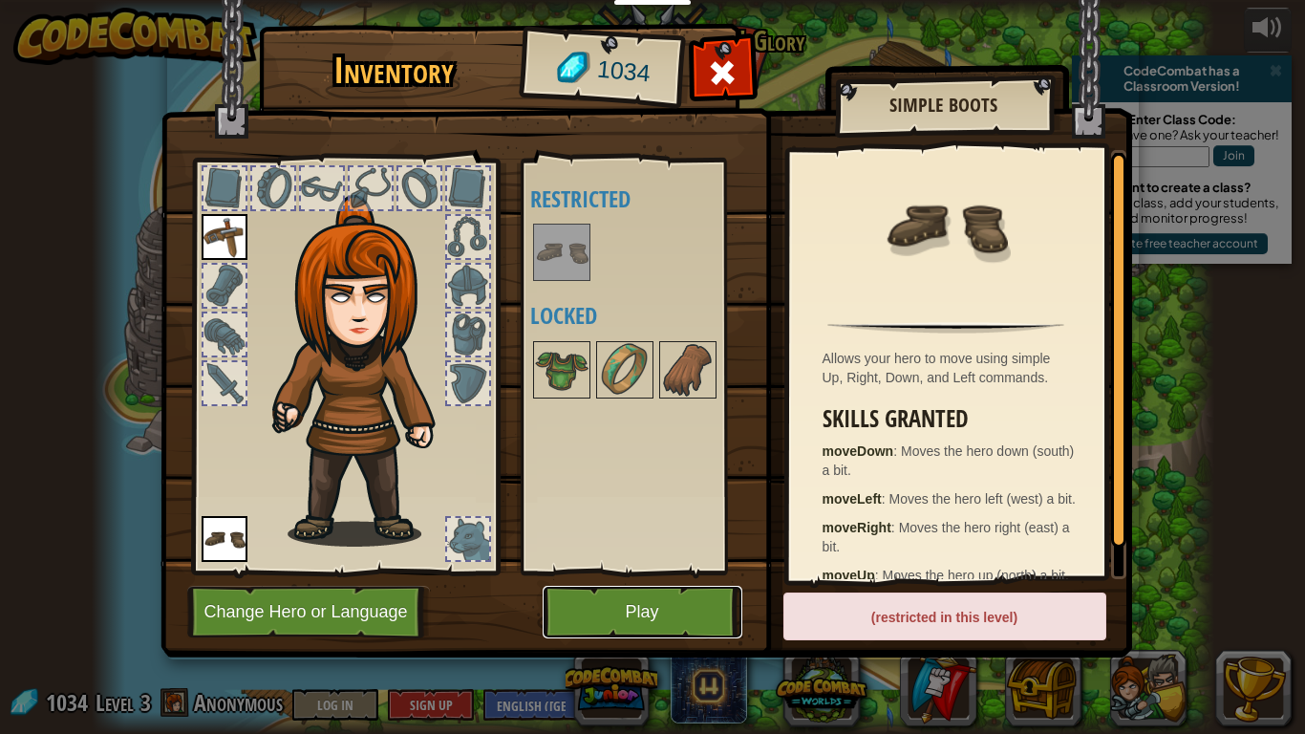
click at [648, 612] on button "Play" at bounding box center [643, 612] width 200 height 53
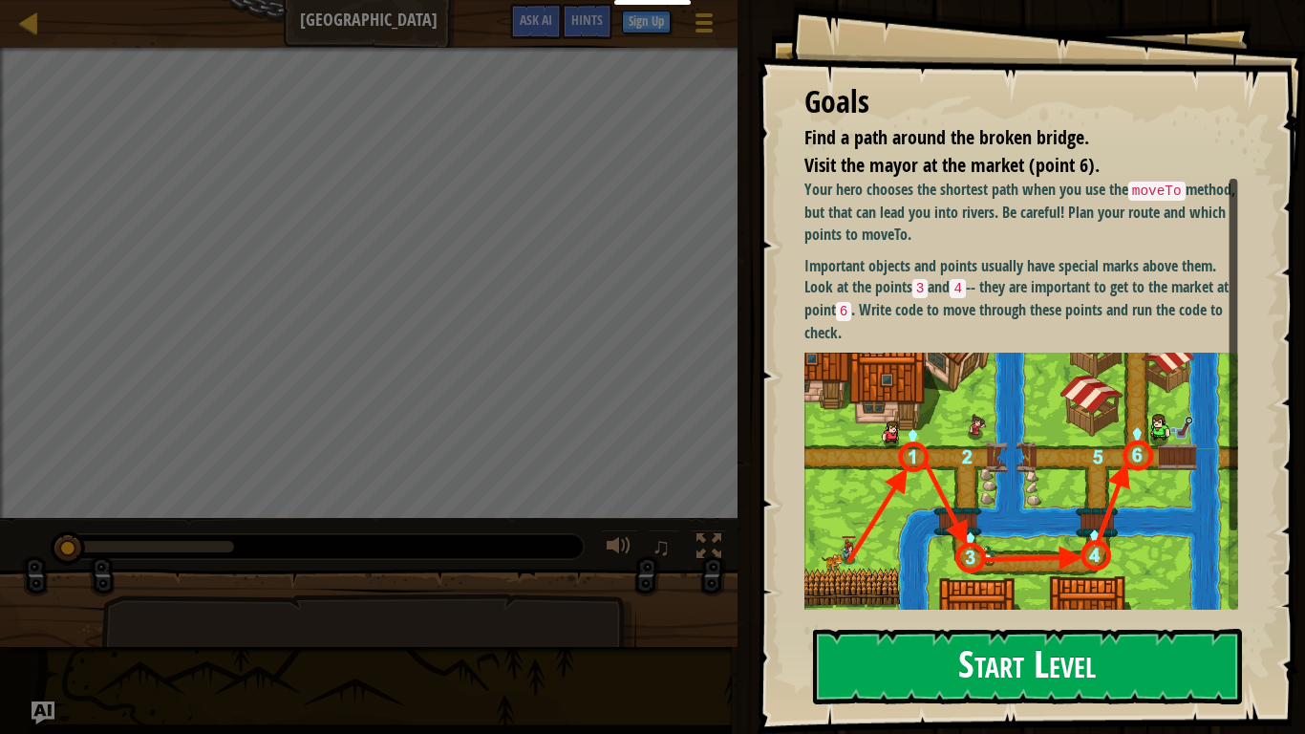
click at [929, 325] on p "Important objects and points usually have special marks above them. Look at the…" at bounding box center [1021, 299] width 434 height 89
click at [912, 617] on button "Start Level" at bounding box center [1027, 666] width 429 height 75
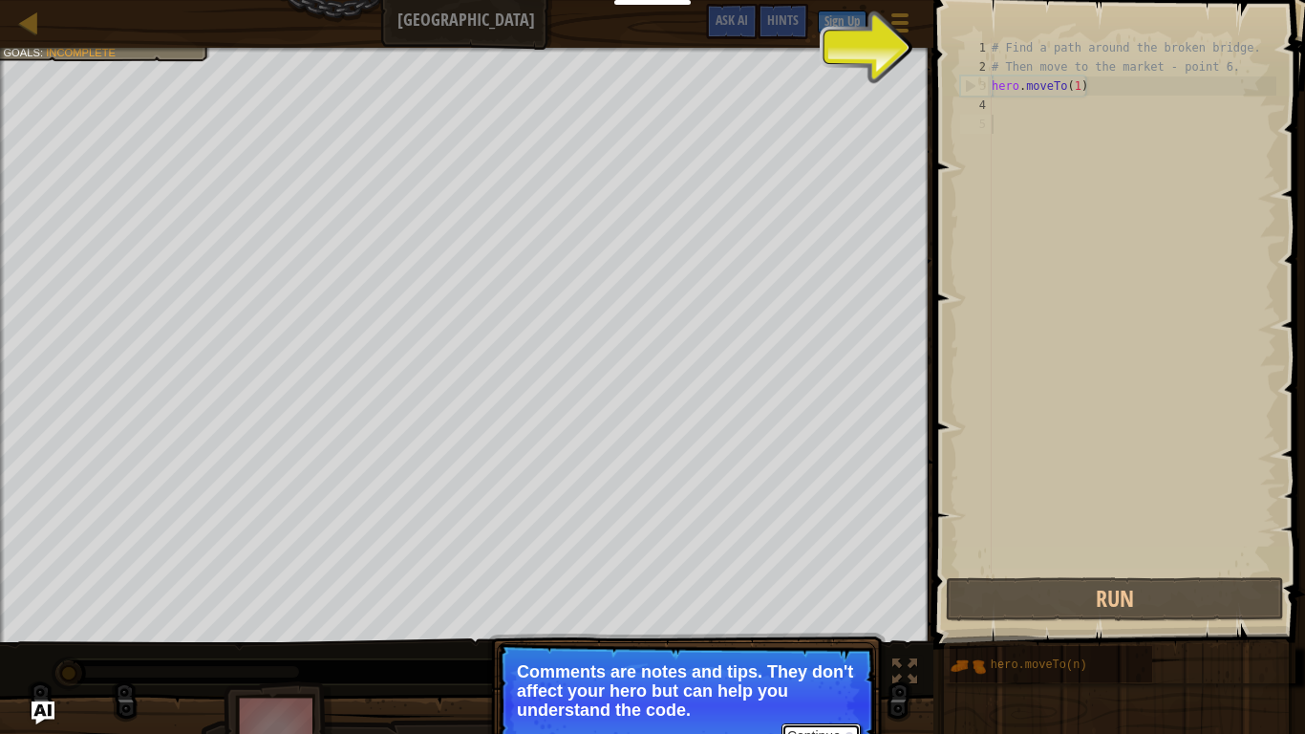
click at [793, 617] on button "Continue" at bounding box center [820, 735] width 79 height 25
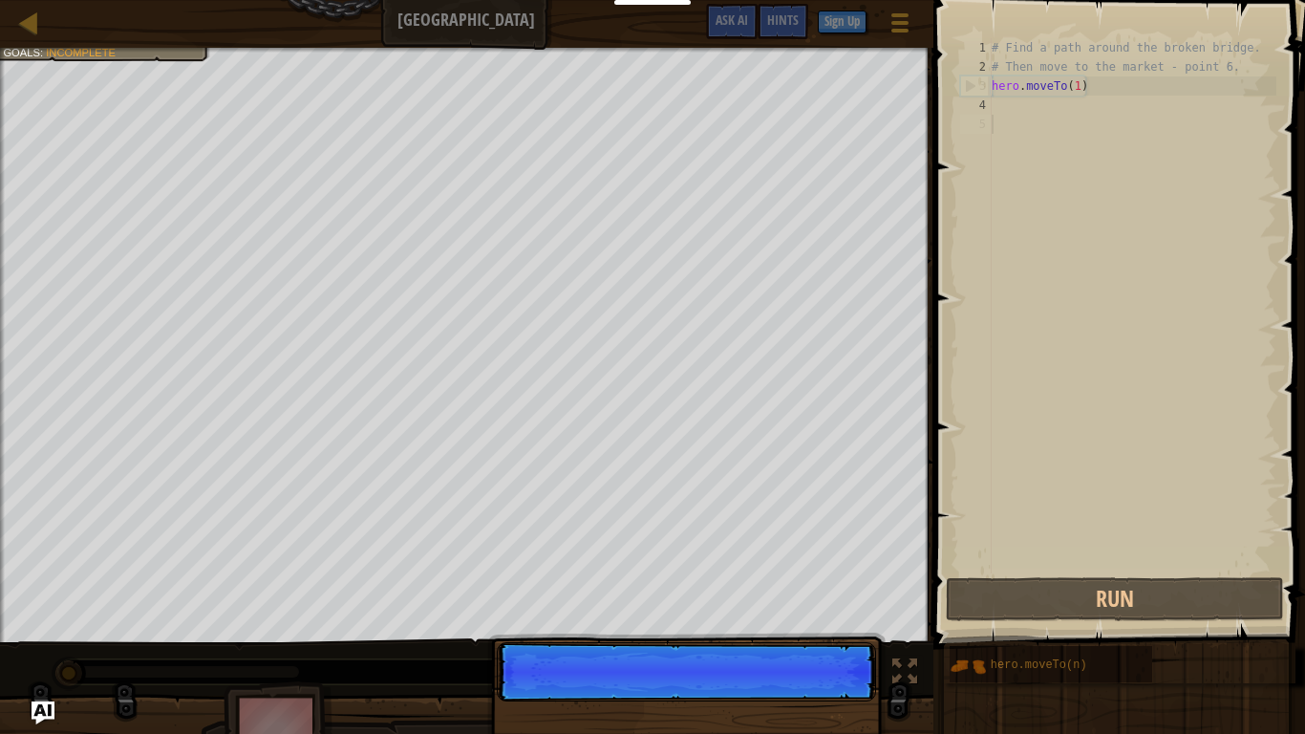
scroll to position [9, 0]
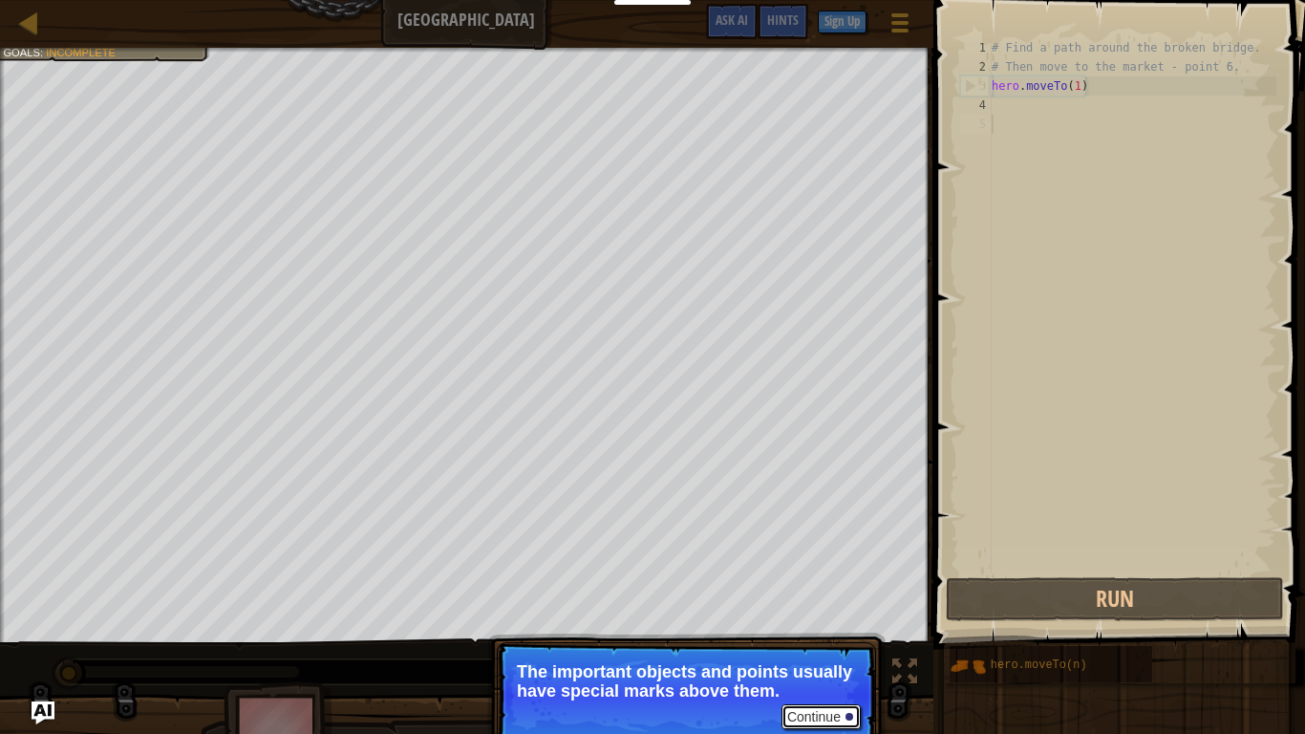
click at [816, 617] on button "Continue" at bounding box center [820, 716] width 79 height 25
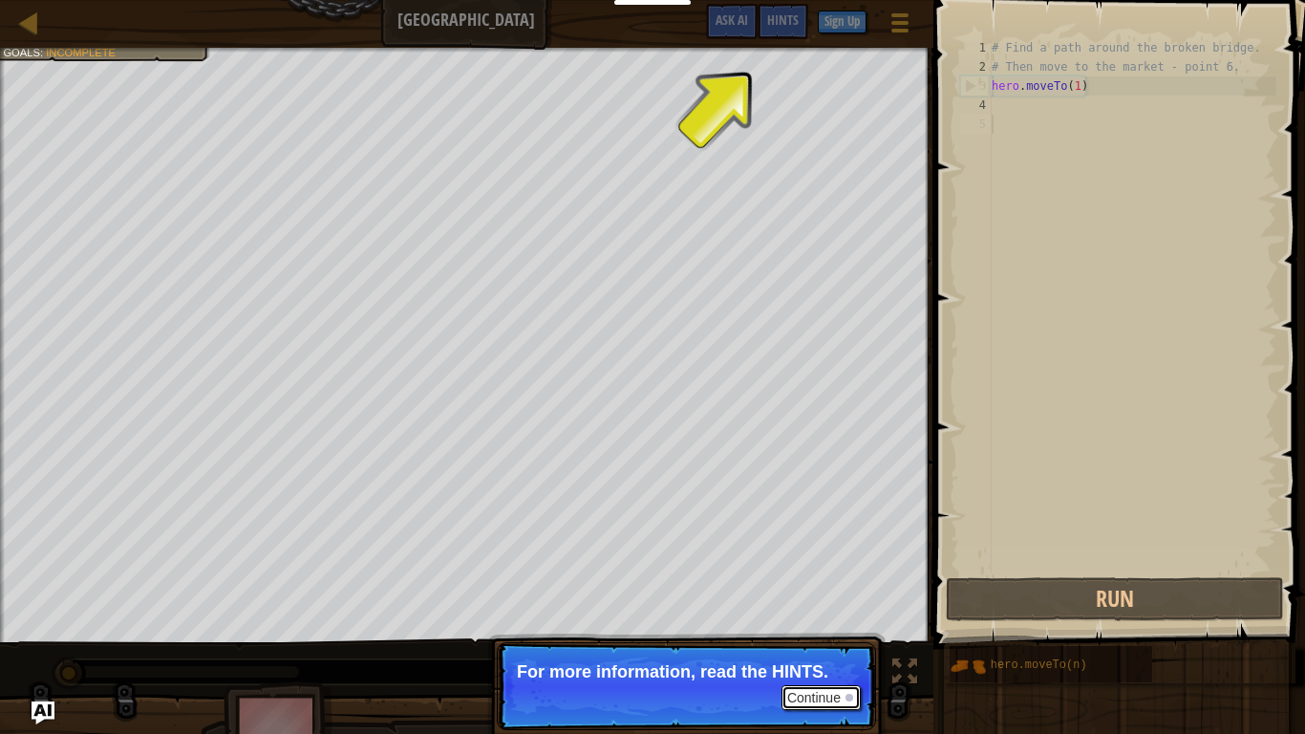
click at [815, 617] on button "Continue" at bounding box center [820, 697] width 79 height 25
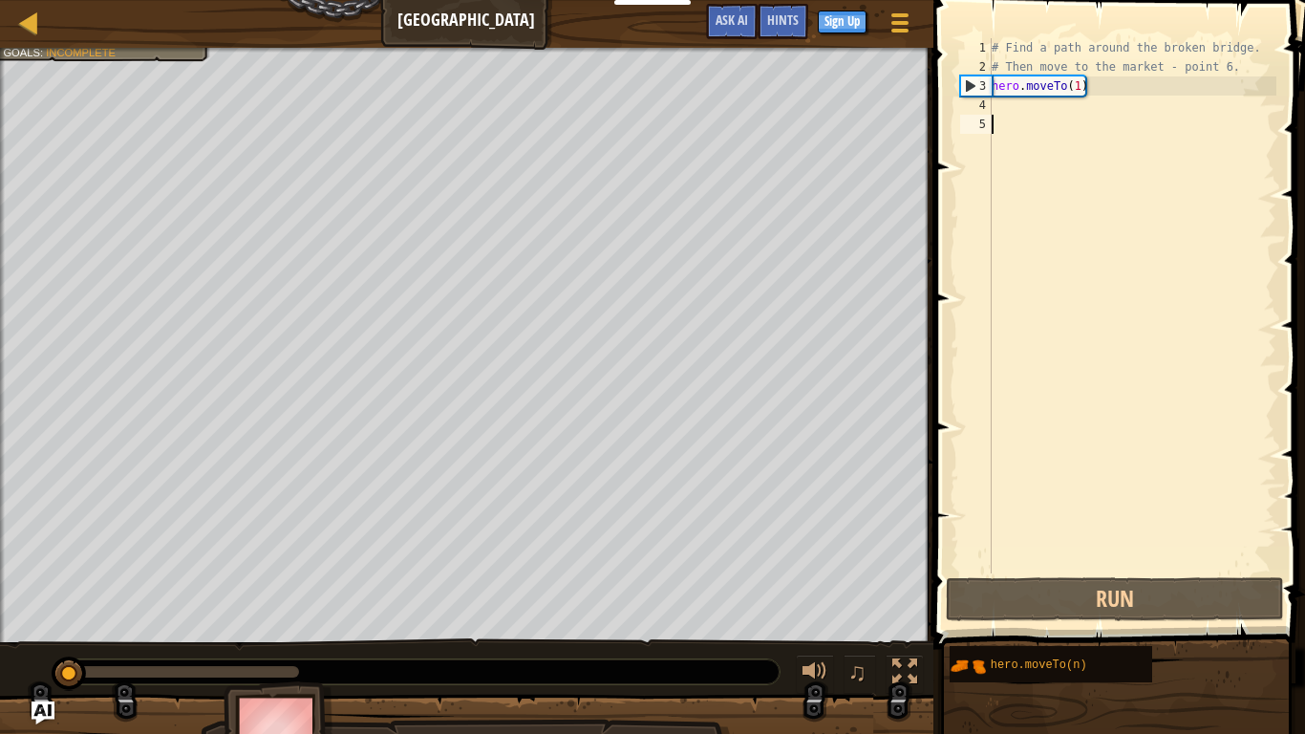
click at [1003, 108] on div "# Find a path around the broken bridge. # Then move to the market - point 6. he…" at bounding box center [1132, 324] width 289 height 573
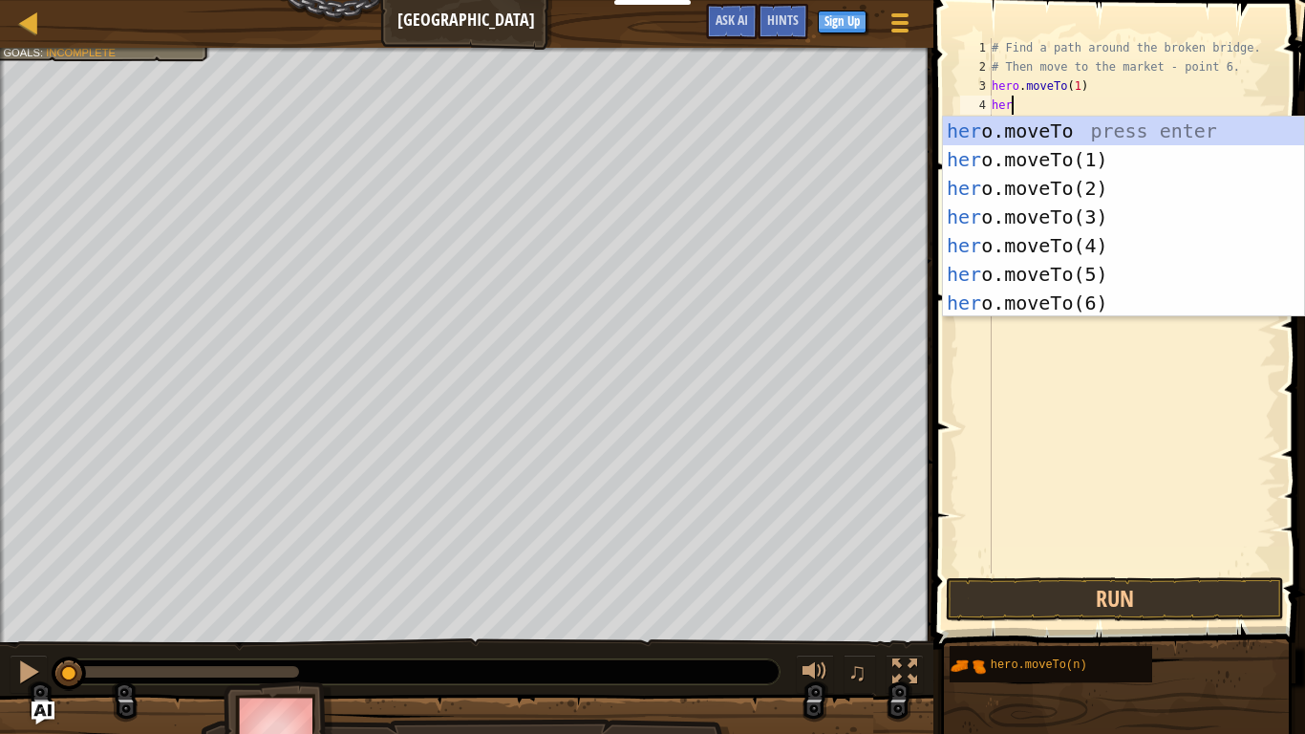
scroll to position [9, 3]
click at [1042, 184] on div "hero .moveTo press enter hero .moveTo(1) press enter hero .moveTo(2) press ente…" at bounding box center [1123, 246] width 361 height 258
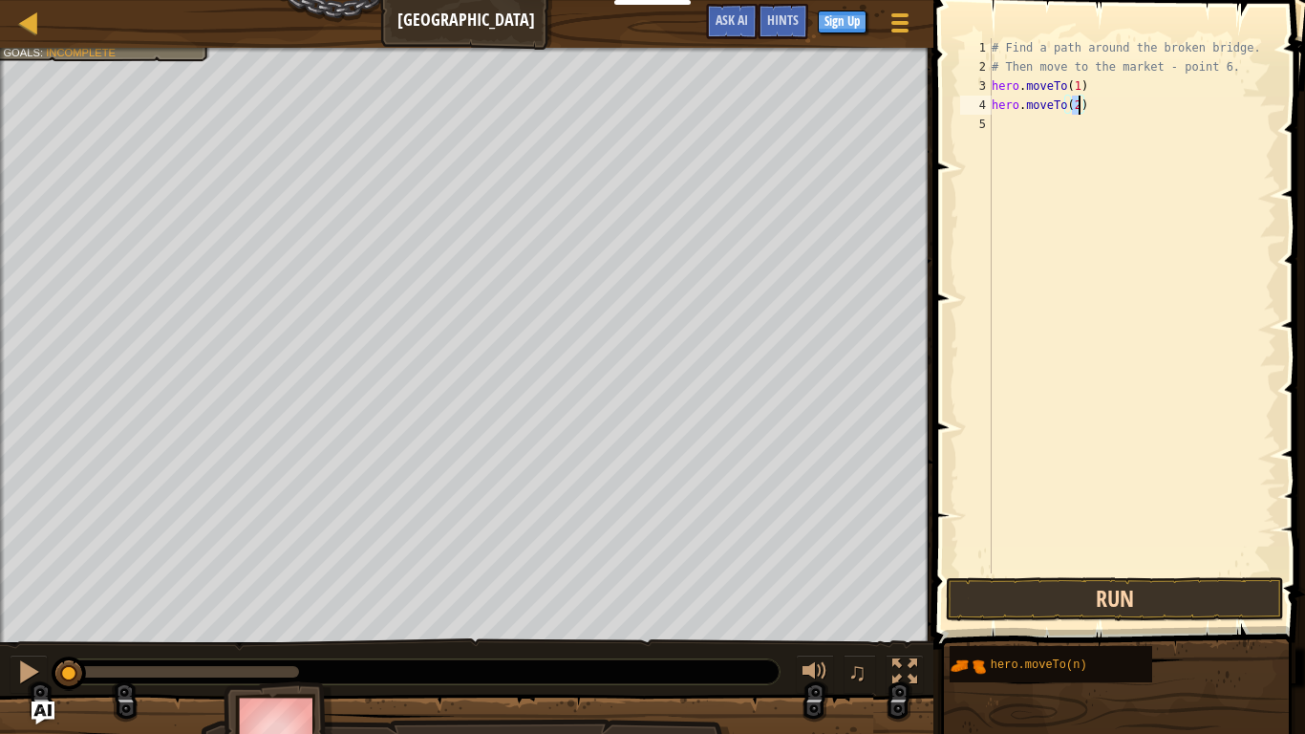
type textarea "hero.moveTo(2)"
click at [1109, 591] on button "Run" at bounding box center [1115, 599] width 338 height 44
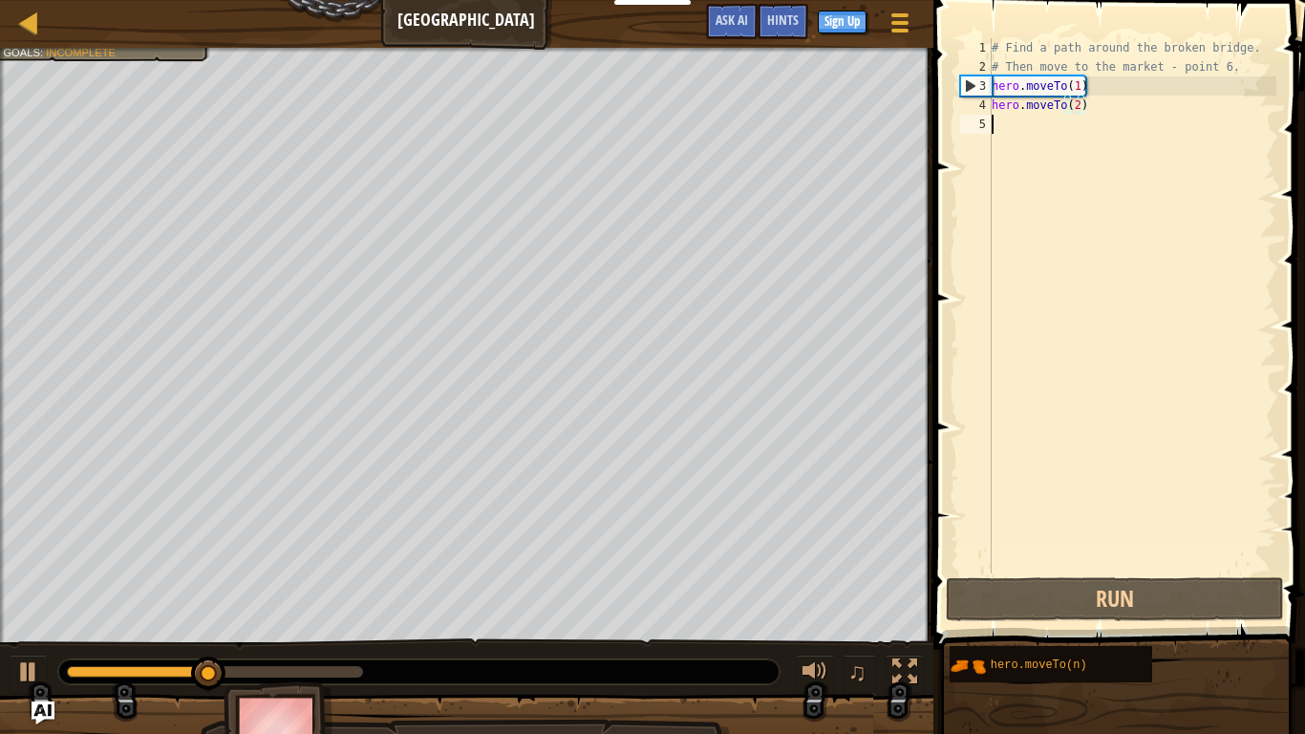
click at [1023, 137] on div "# Find a path around the broken bridge. # Then move to the market - point 6. he…" at bounding box center [1132, 324] width 289 height 573
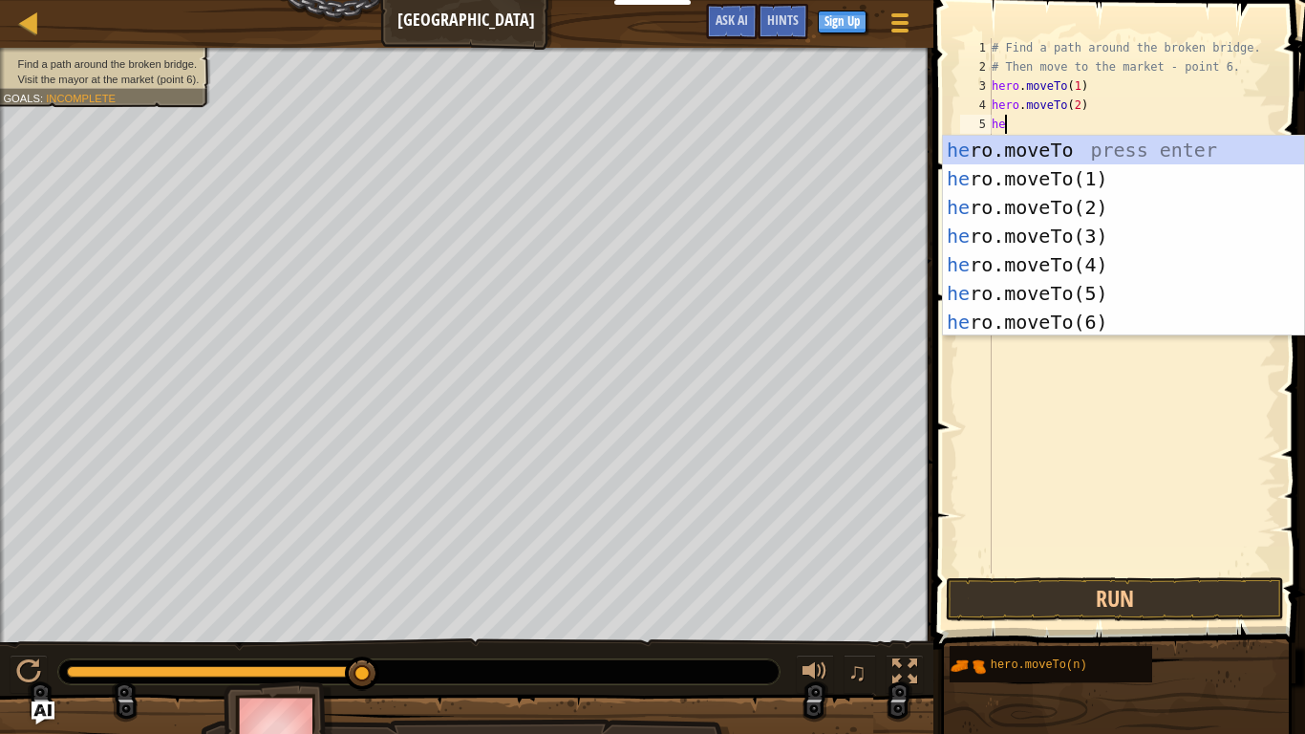
scroll to position [9, 1]
click at [1105, 235] on div "he ro.moveTo press enter he ro.moveTo(1) press enter he ro.moveTo(2) press ente…" at bounding box center [1123, 265] width 361 height 258
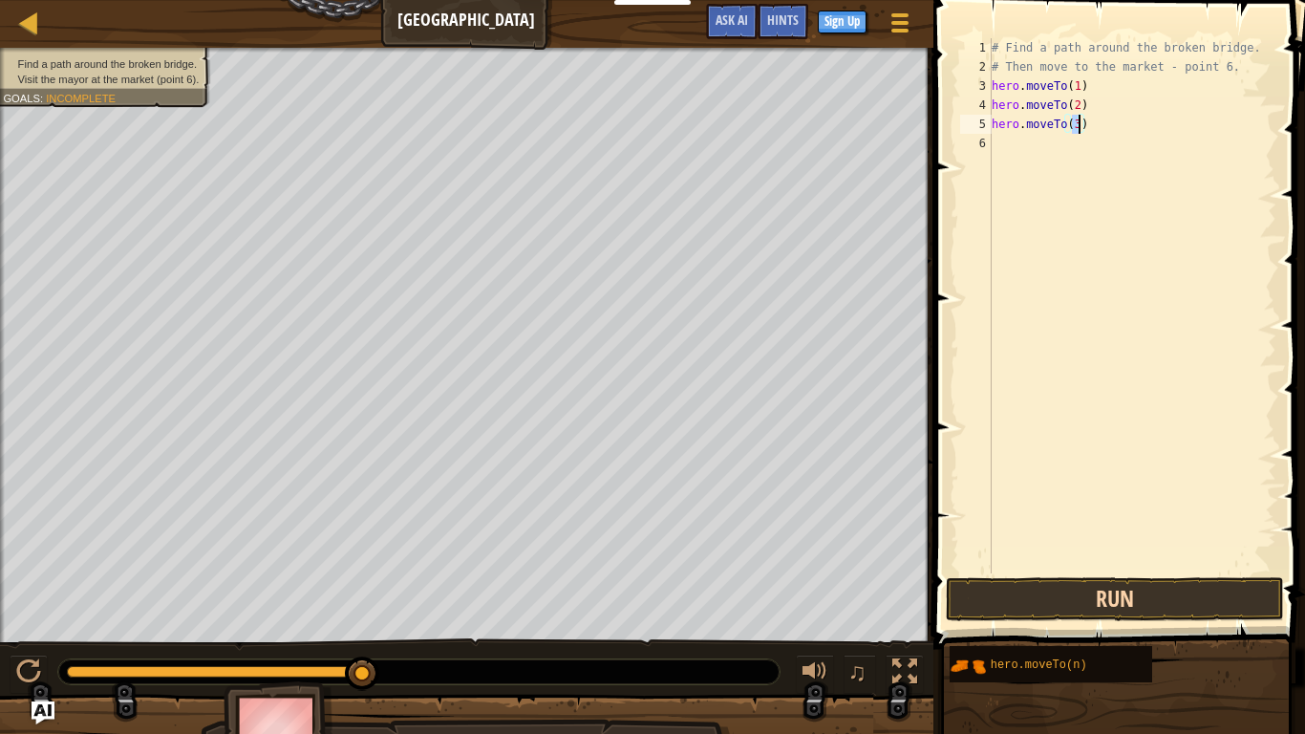
type textarea "hero.moveTo(3)"
click at [1135, 587] on button "Run" at bounding box center [1115, 599] width 338 height 44
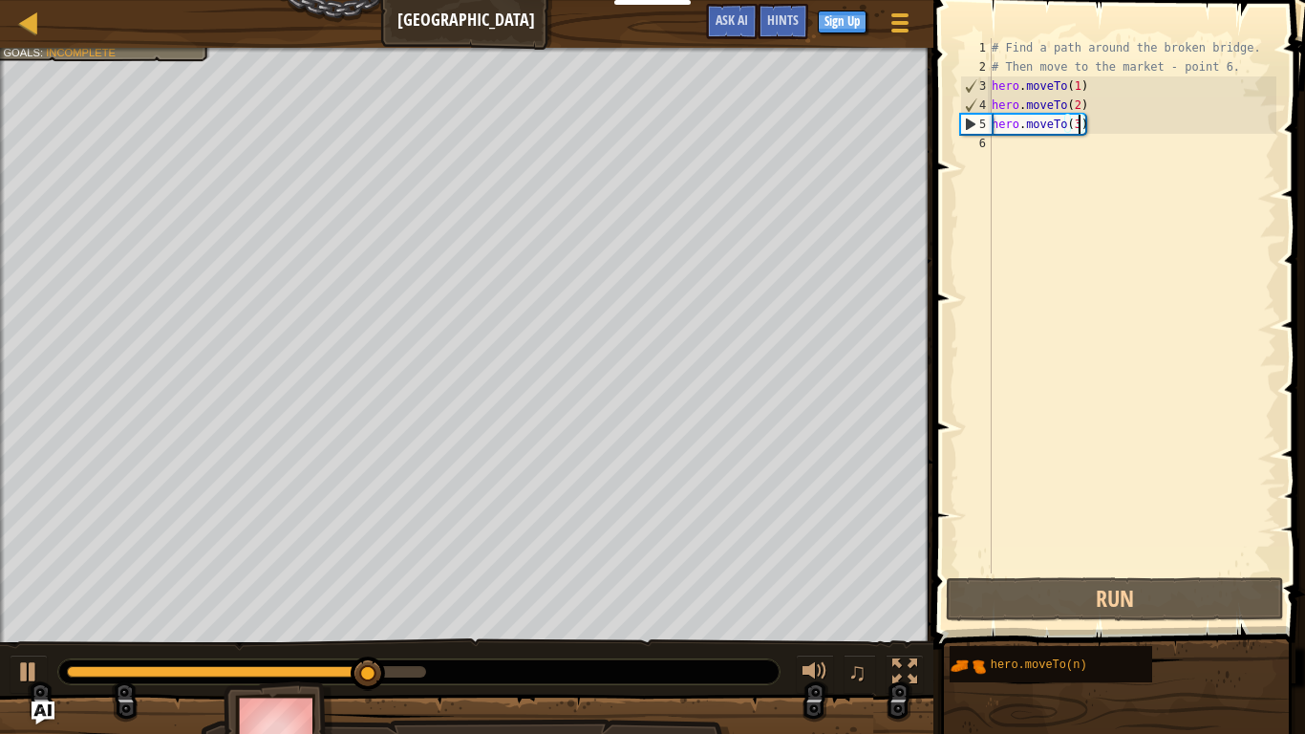
click at [1023, 140] on div "# Find a path around the broken bridge. # Then move to the market - point 6. he…" at bounding box center [1132, 324] width 289 height 573
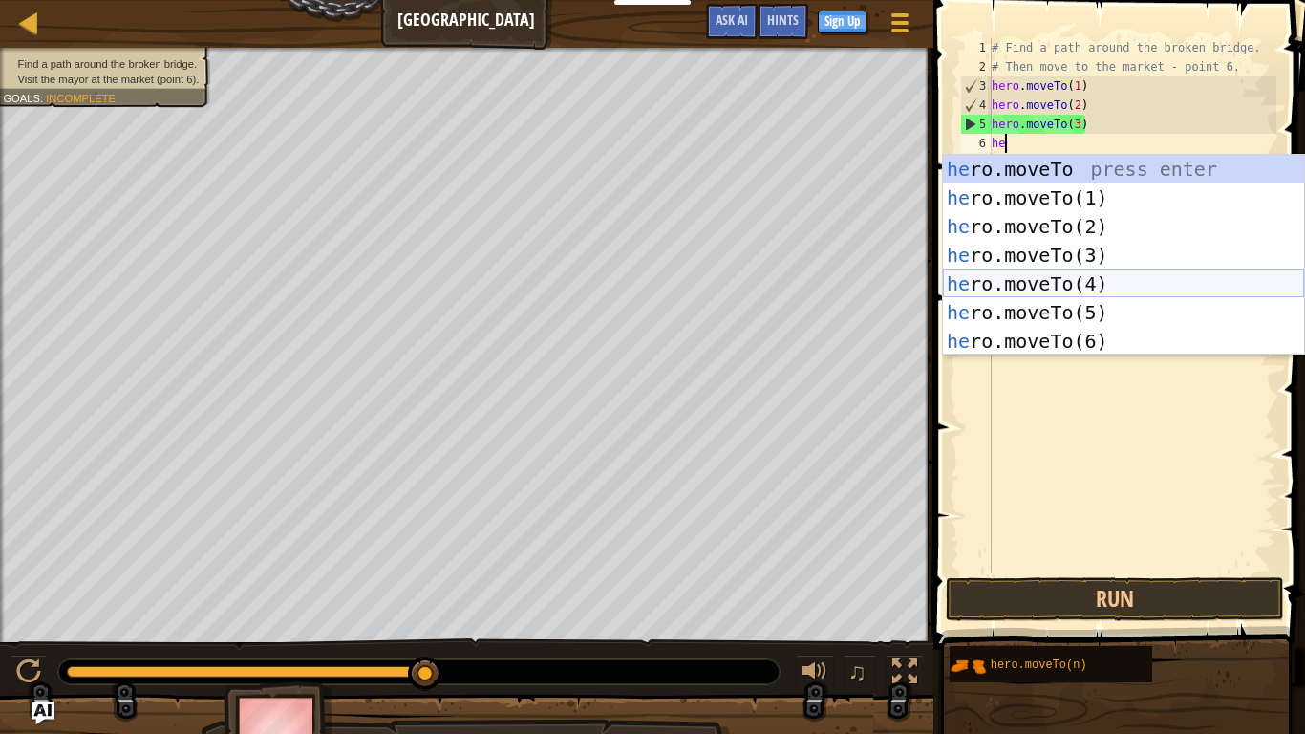
click at [1072, 284] on div "he ro.moveTo press enter he ro.moveTo(1) press enter he ro.moveTo(2) press ente…" at bounding box center [1123, 284] width 361 height 258
type textarea "hero.moveTo(4)"
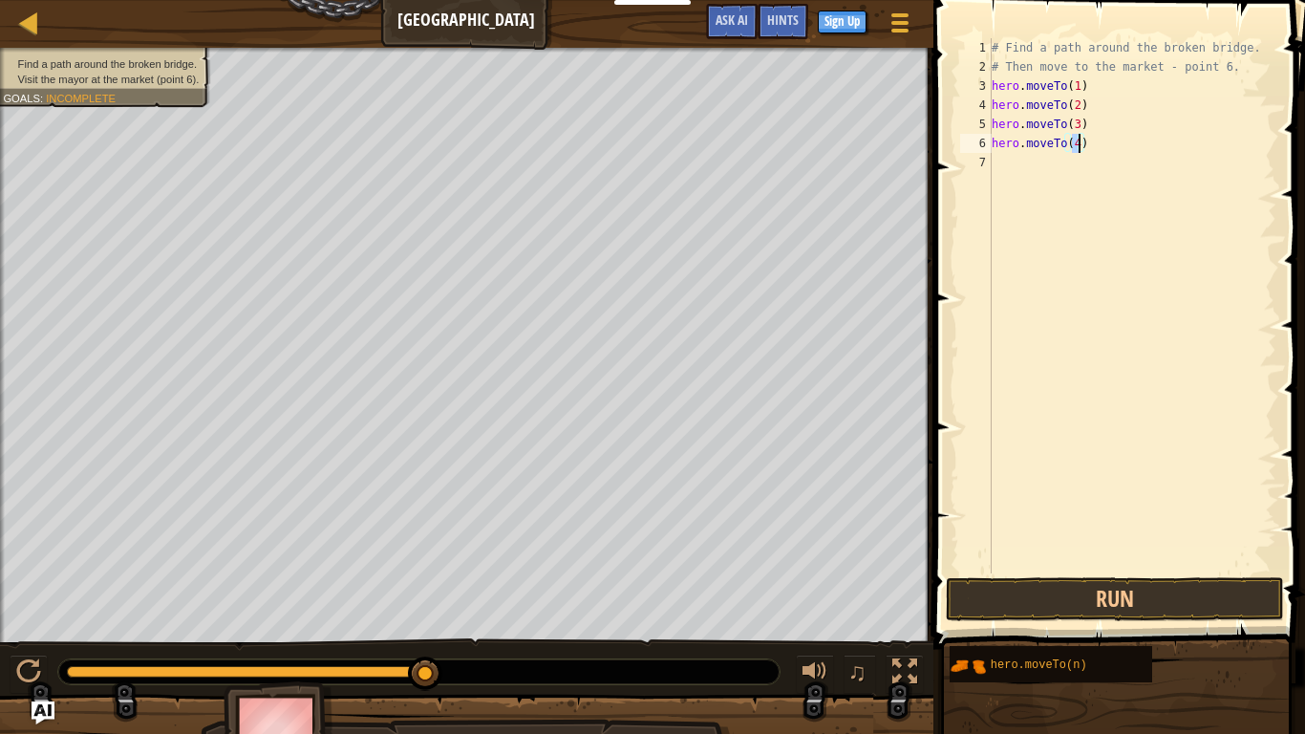
click at [1013, 174] on div "# Find a path around the broken bridge. # Then move to the market - point 6. he…" at bounding box center [1132, 324] width 289 height 573
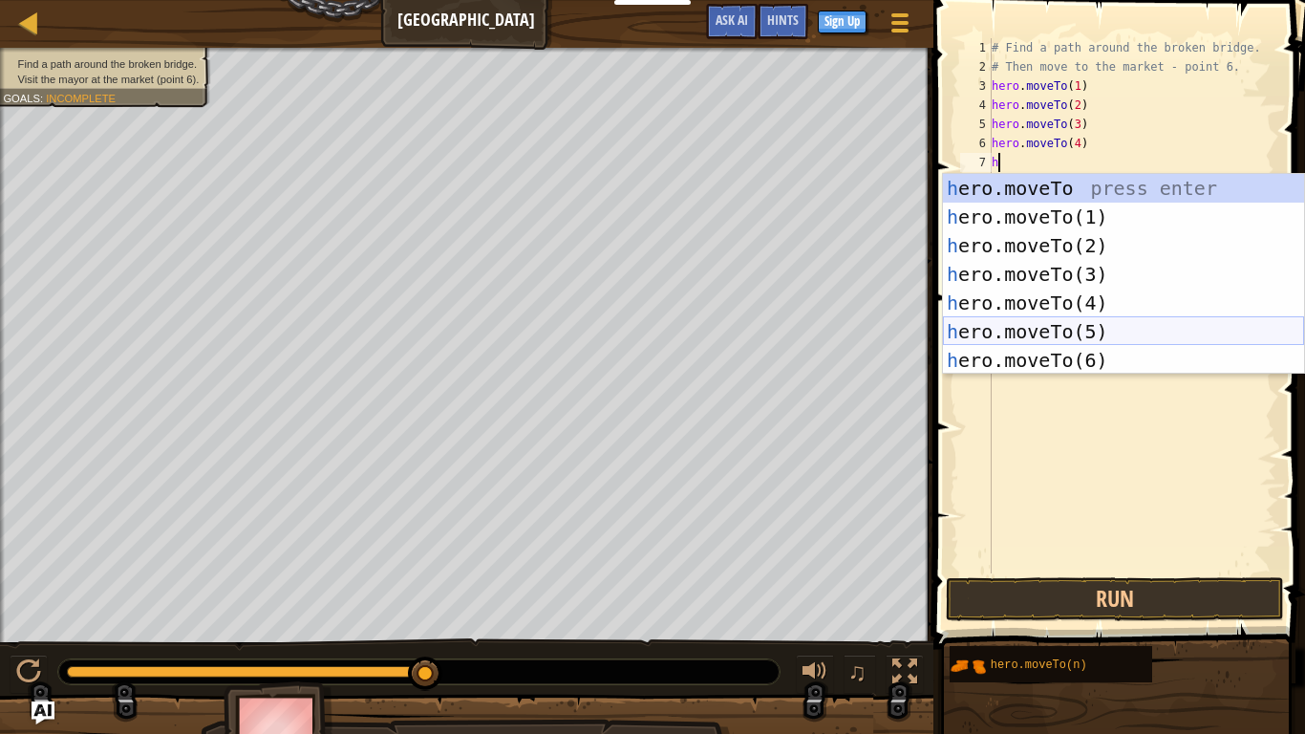
click at [1098, 331] on div "h ero.moveTo press enter h ero.moveTo(1) press enter h ero.moveTo(2) press ente…" at bounding box center [1123, 303] width 361 height 258
type textarea "hero.moveTo(5)"
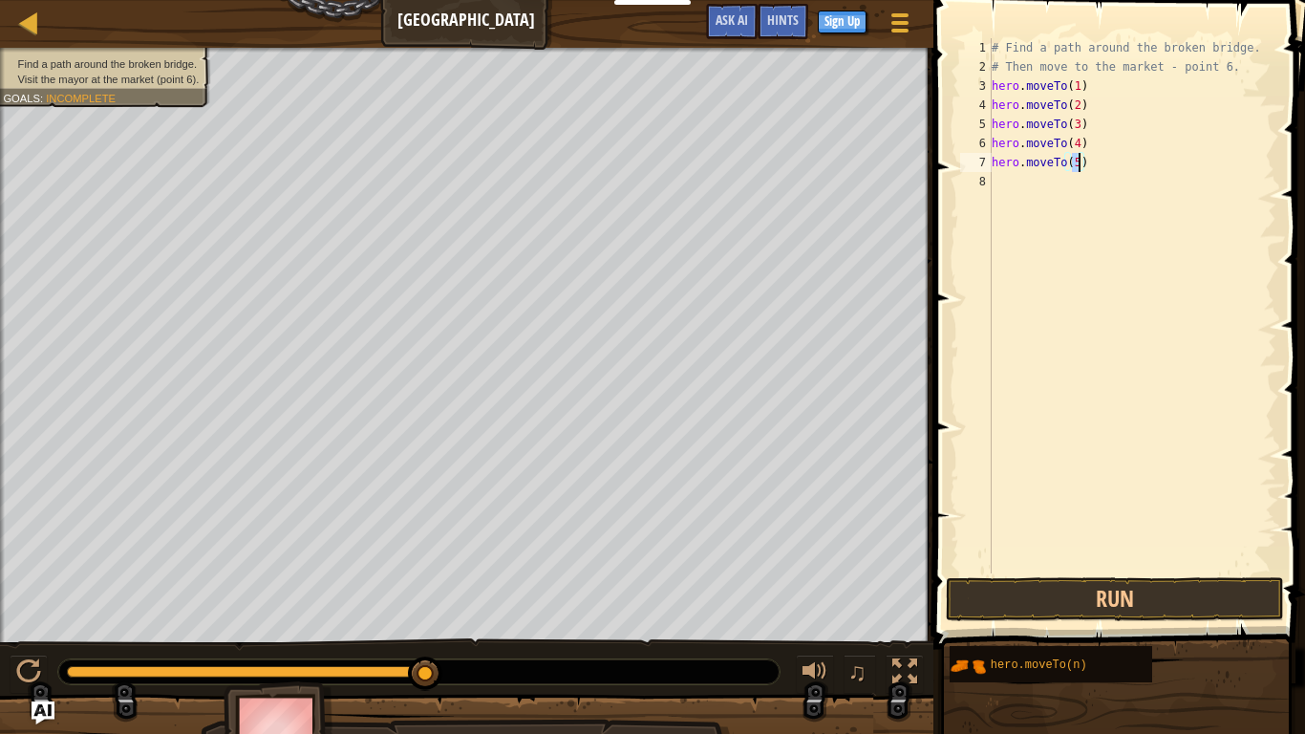
click at [1019, 197] on div "# Find a path around the broken bridge. # Then move to the market - point 6. he…" at bounding box center [1132, 324] width 289 height 573
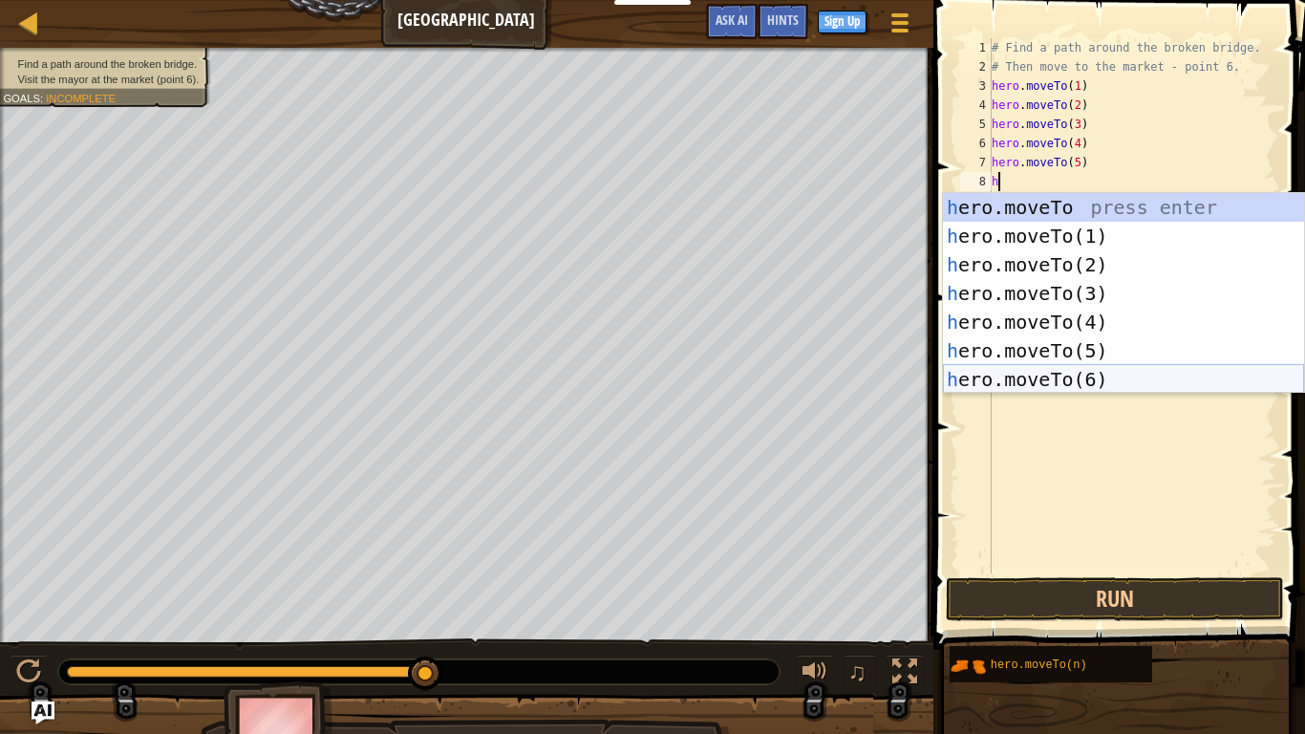
click at [1089, 387] on div "h ero.moveTo press enter h ero.moveTo(1) press enter h ero.moveTo(2) press ente…" at bounding box center [1123, 322] width 361 height 258
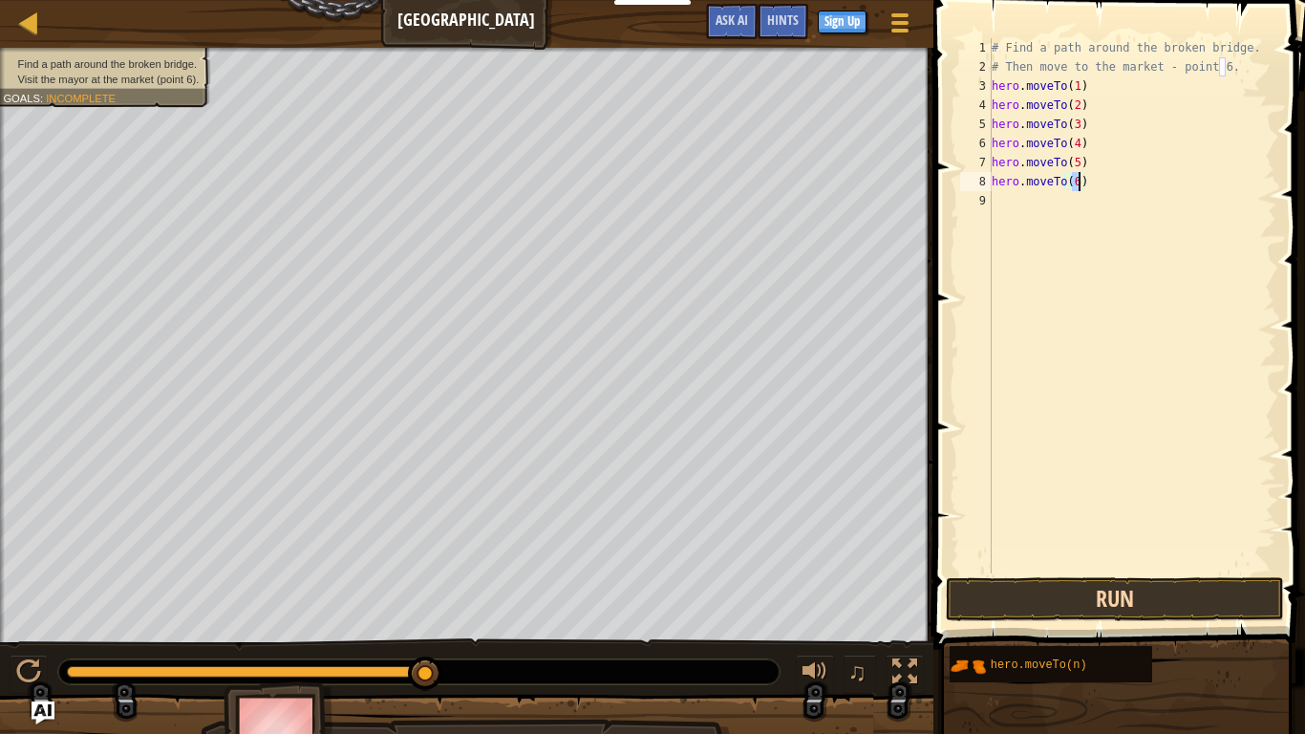
type textarea "hero.moveTo(6)"
click at [1149, 591] on button "Run" at bounding box center [1115, 599] width 338 height 44
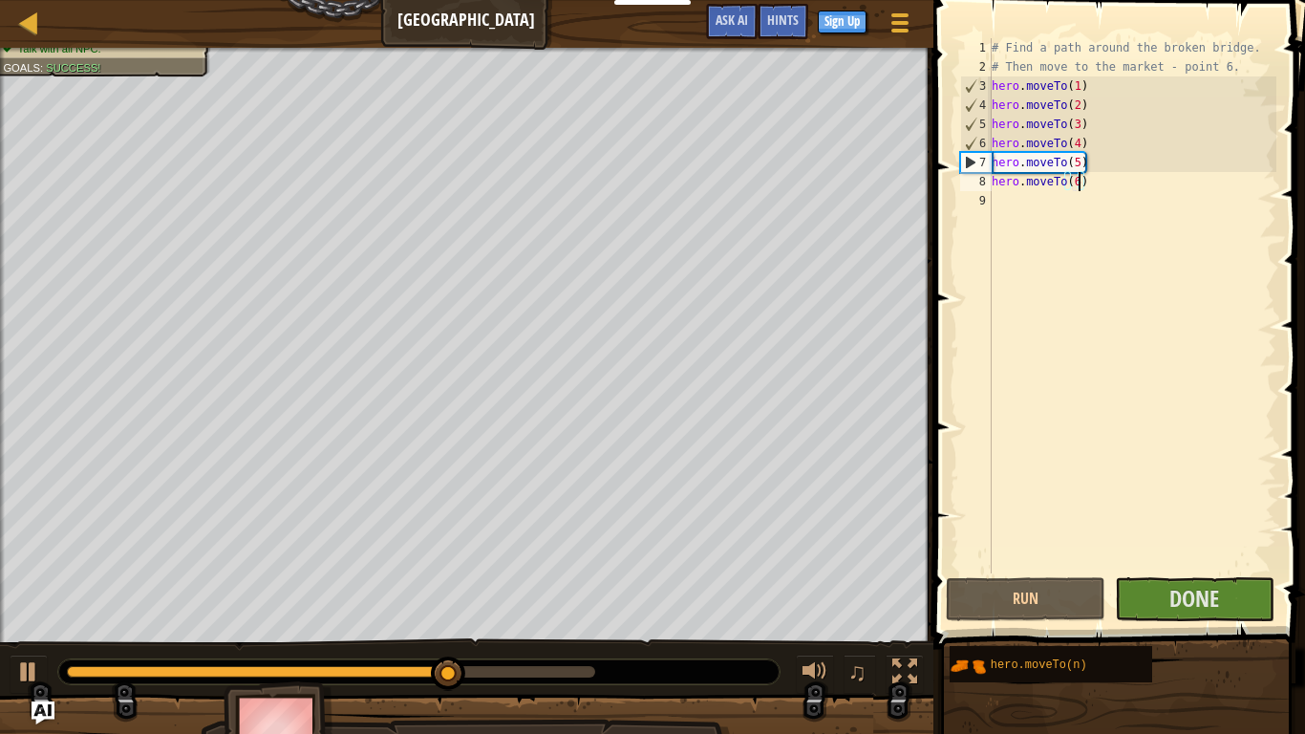
click at [1088, 199] on div "# Find a path around the broken bridge. # Then move to the market - point 6. he…" at bounding box center [1132, 324] width 289 height 573
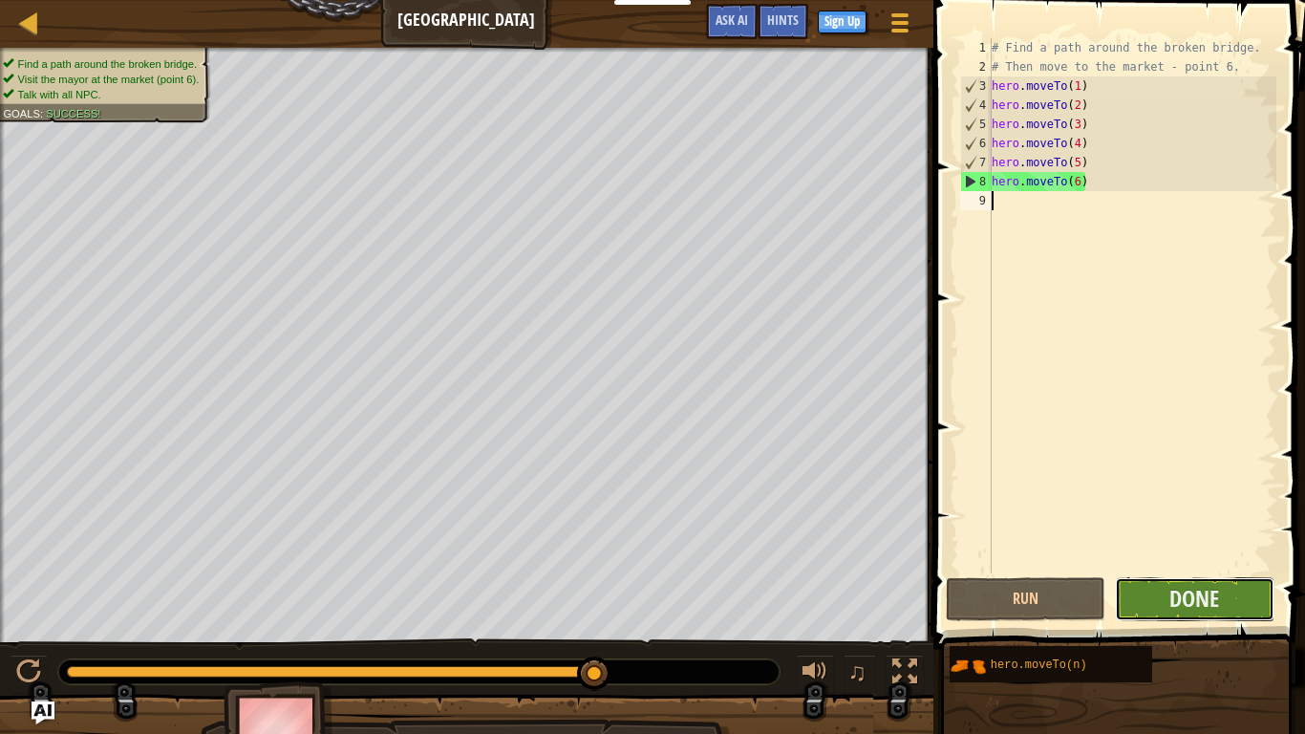
click at [1230, 608] on button "Done" at bounding box center [1195, 599] width 160 height 44
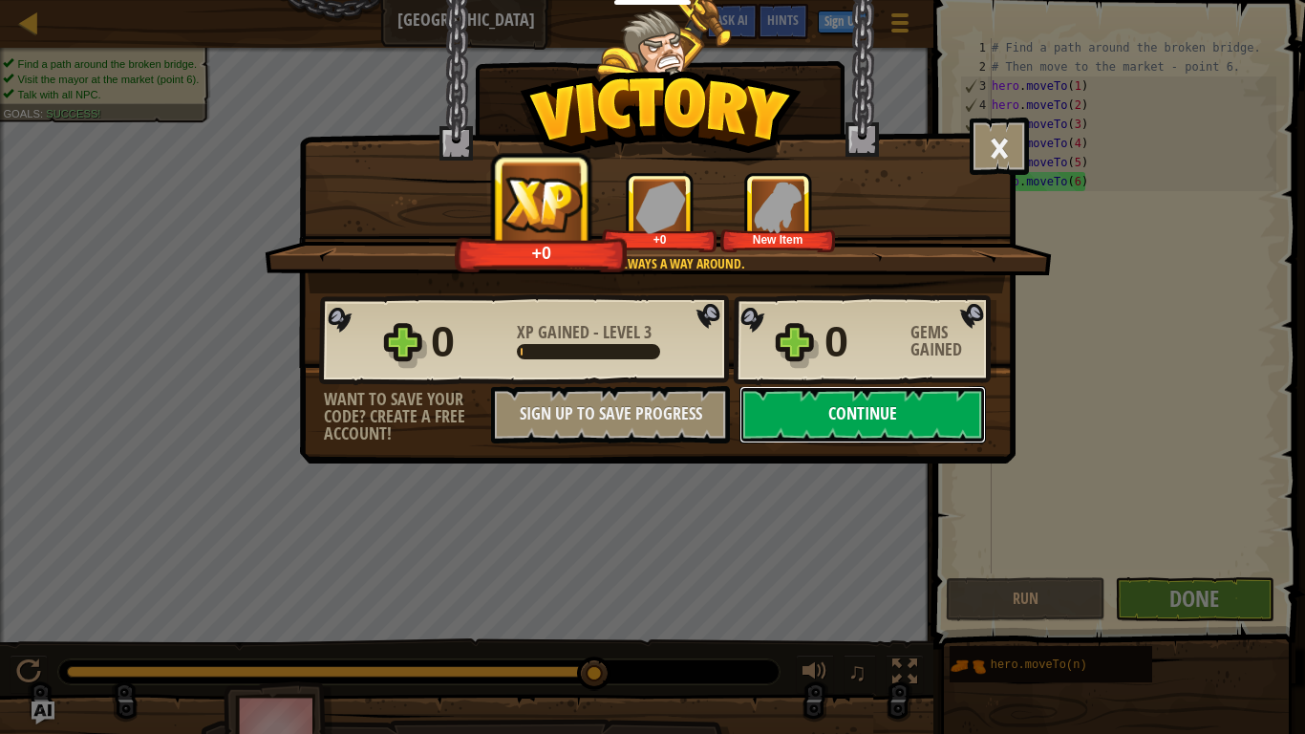
click at [868, 423] on button "Continue" at bounding box center [862, 414] width 246 height 57
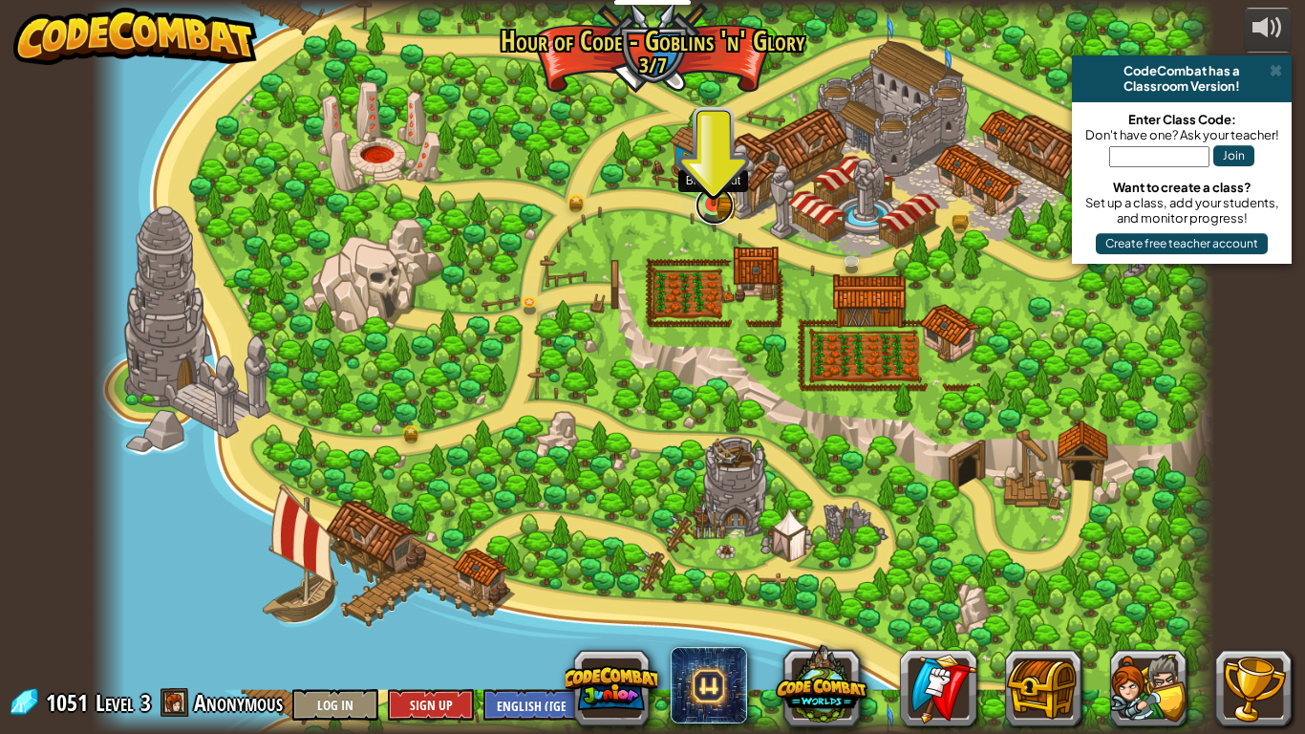
click at [717, 213] on link at bounding box center [714, 205] width 38 height 38
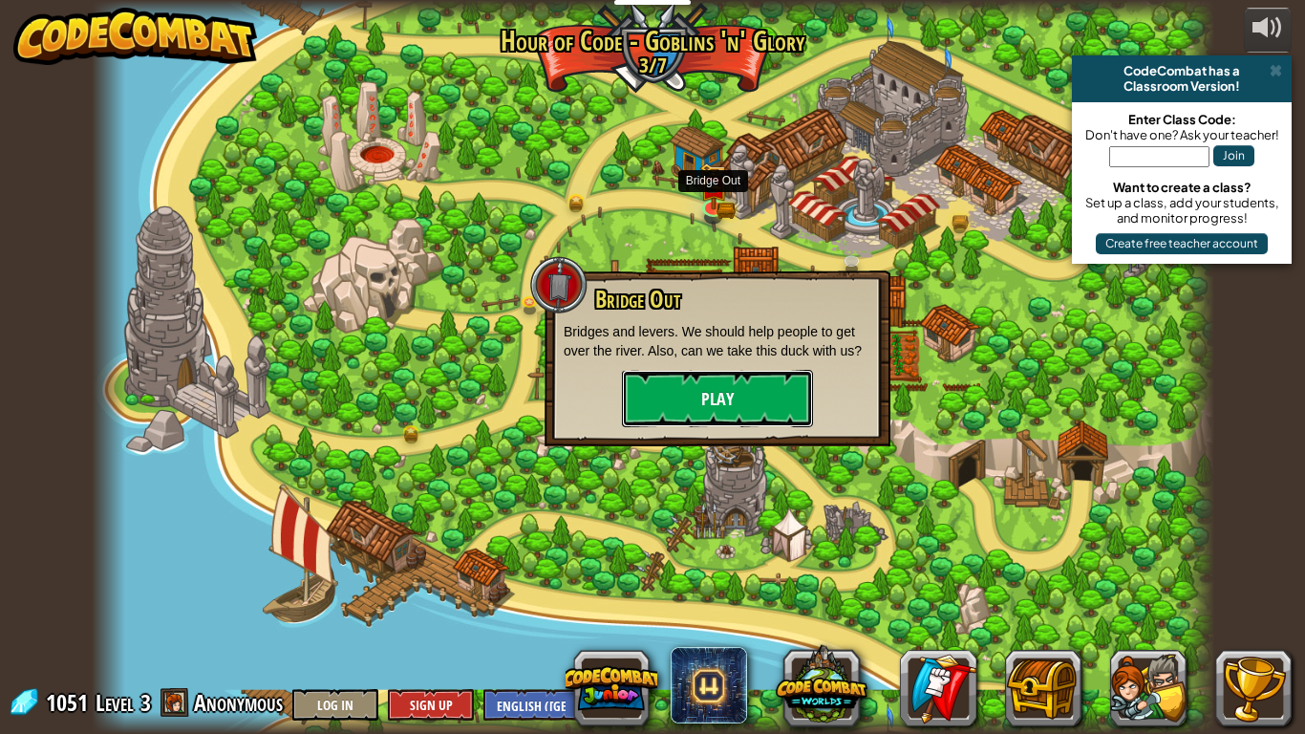
click at [759, 423] on button "Play" at bounding box center [717, 398] width 191 height 57
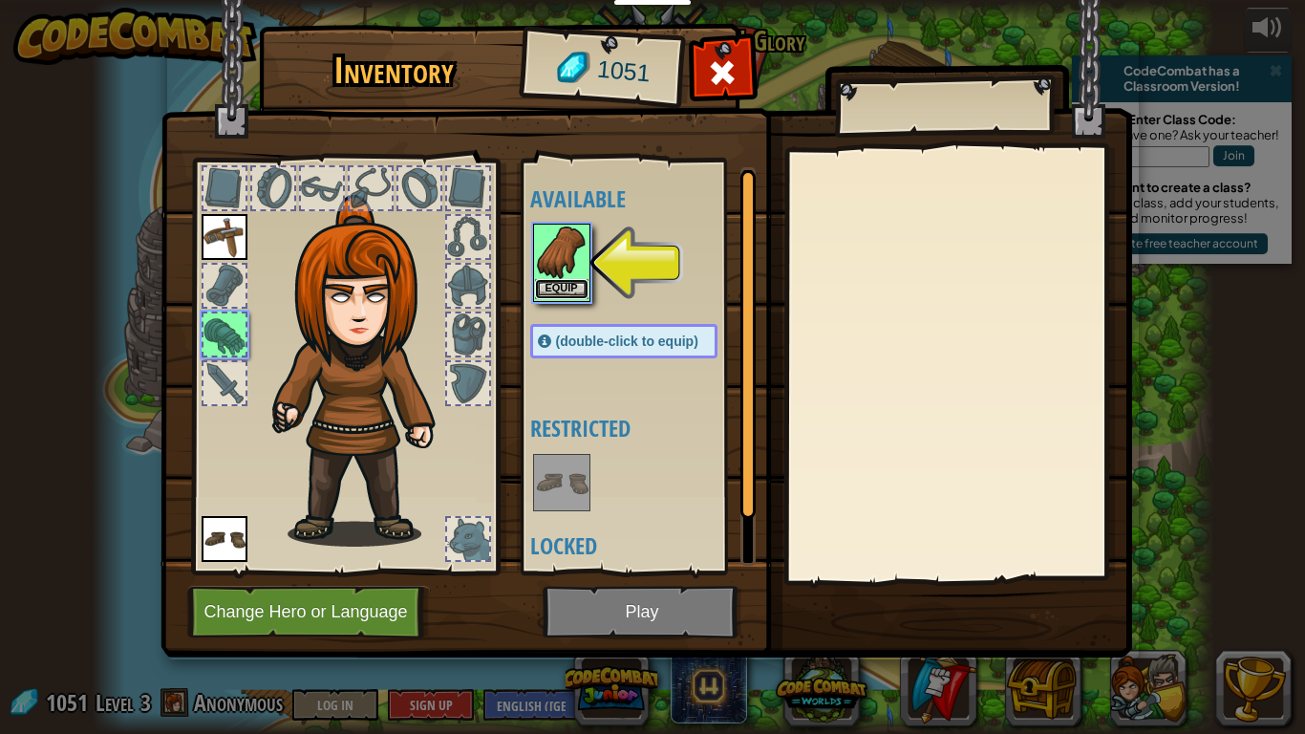
click at [560, 281] on button "Equip" at bounding box center [561, 289] width 53 height 20
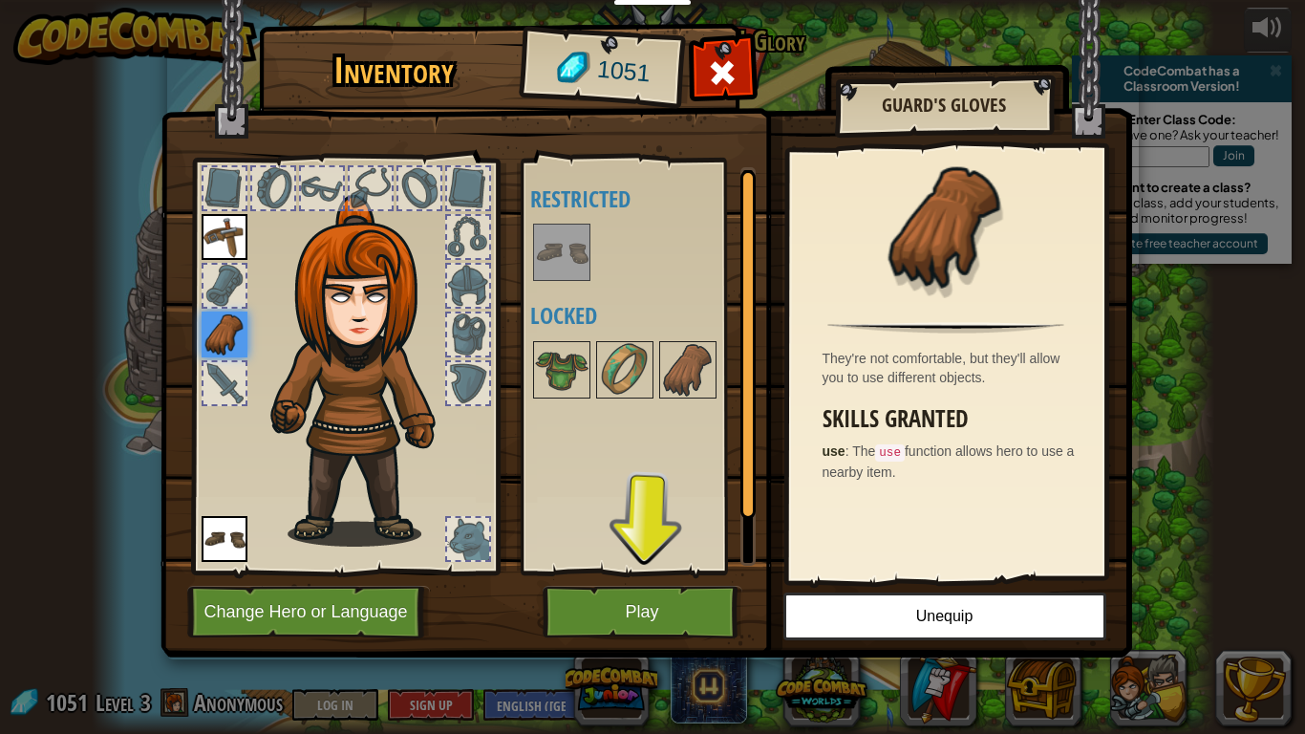
click at [431, 425] on img at bounding box center [366, 371] width 205 height 352
click at [456, 523] on div at bounding box center [468, 539] width 42 height 42
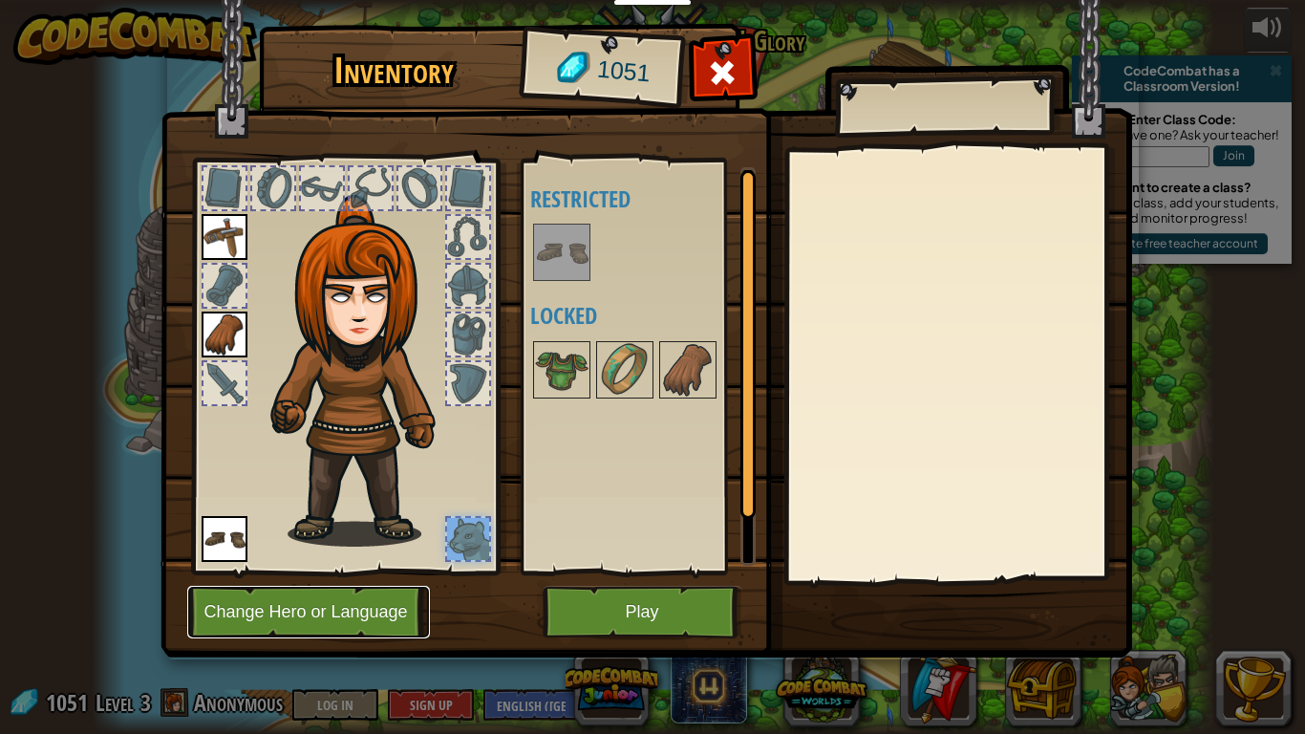
click at [360, 617] on button "Change Hero or Language" at bounding box center [308, 612] width 243 height 53
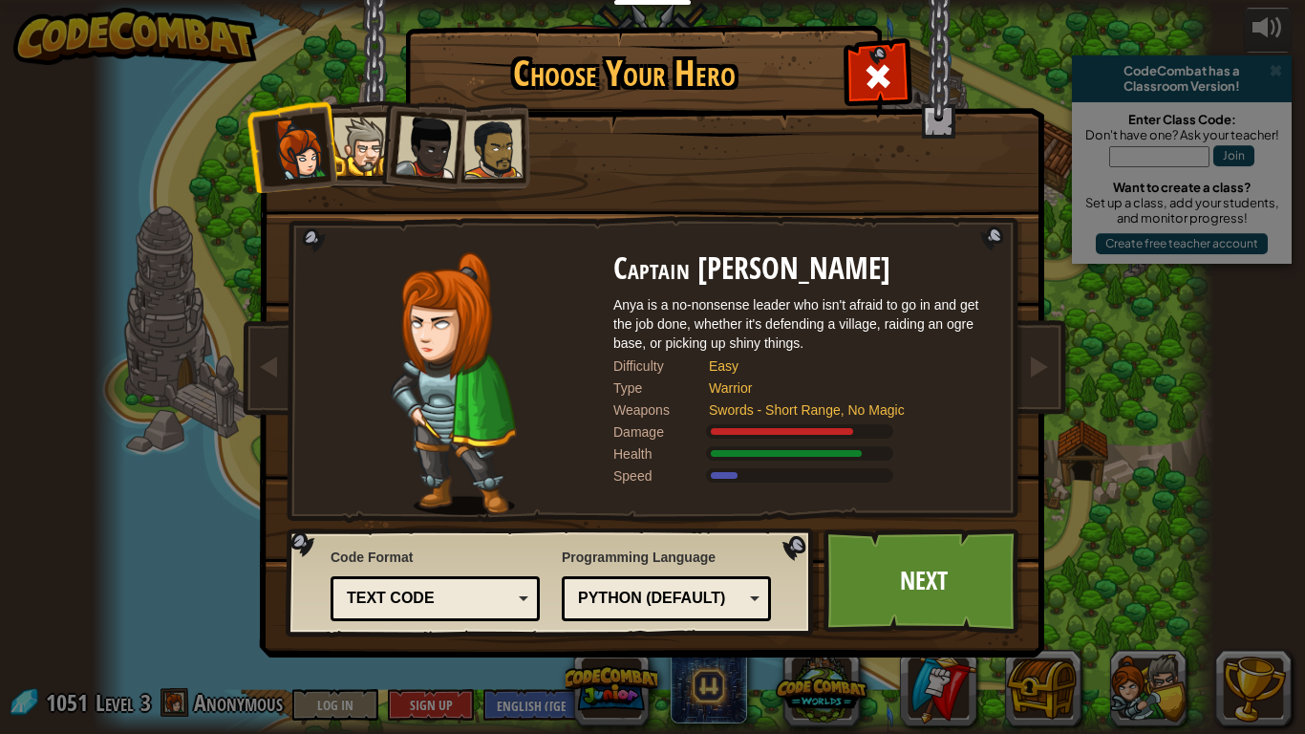
click at [759, 600] on div "Python (Default) JavaScript Lua C++ Java (Experimental) Python (Default)" at bounding box center [666, 598] width 209 height 45
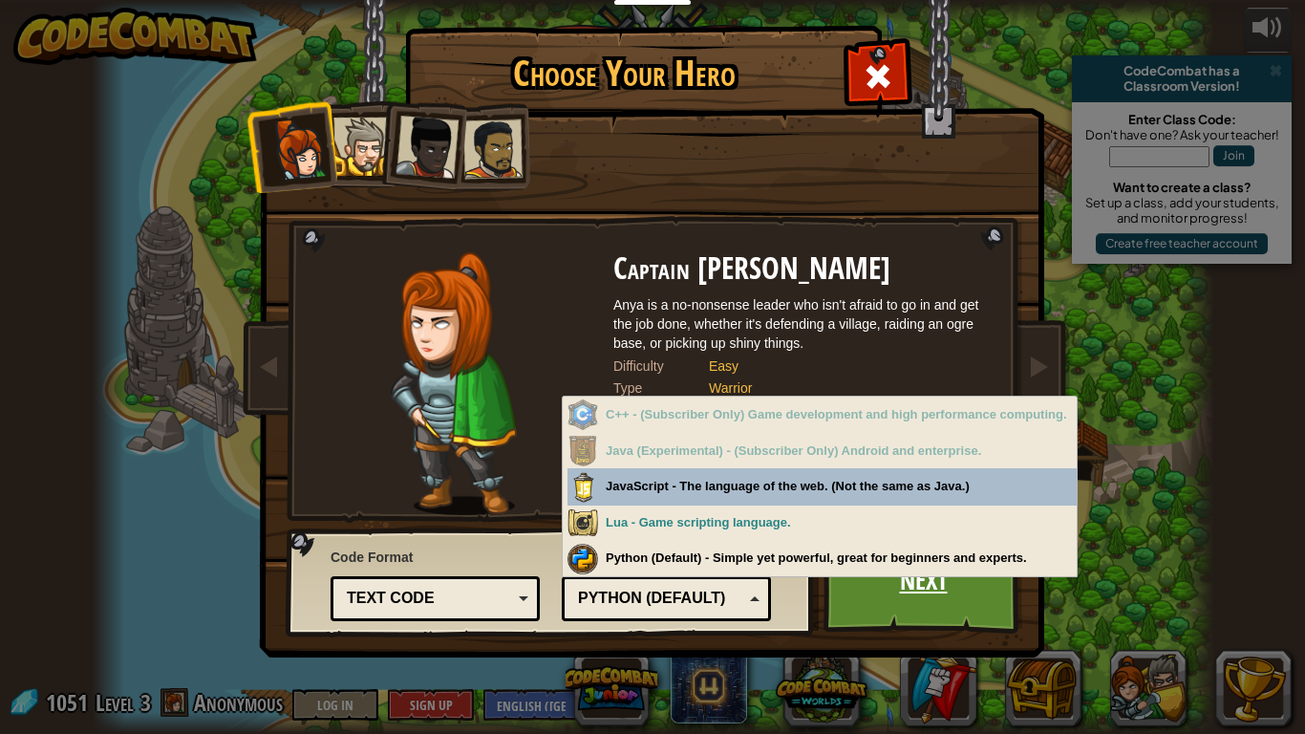
click at [847, 606] on link "Next" at bounding box center [923, 580] width 200 height 105
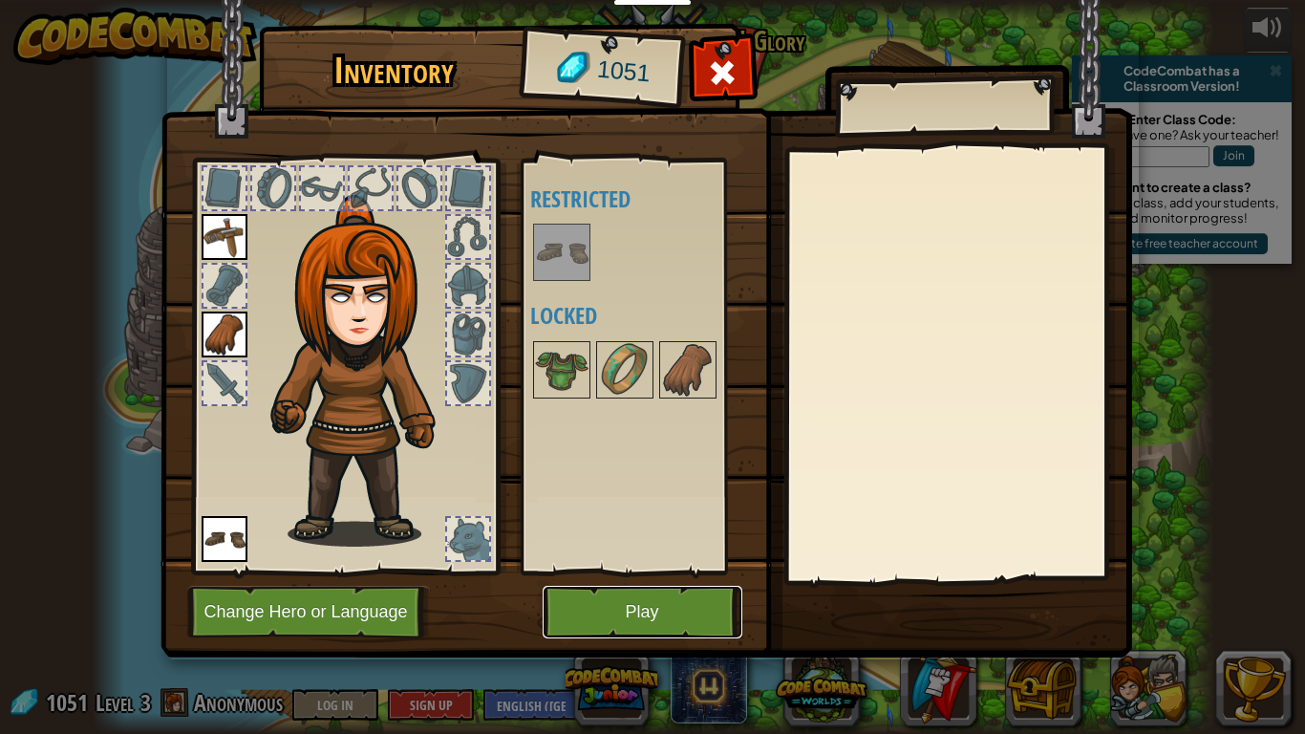
click at [688, 617] on button "Play" at bounding box center [643, 612] width 200 height 53
click at [667, 597] on button "Play" at bounding box center [643, 612] width 200 height 53
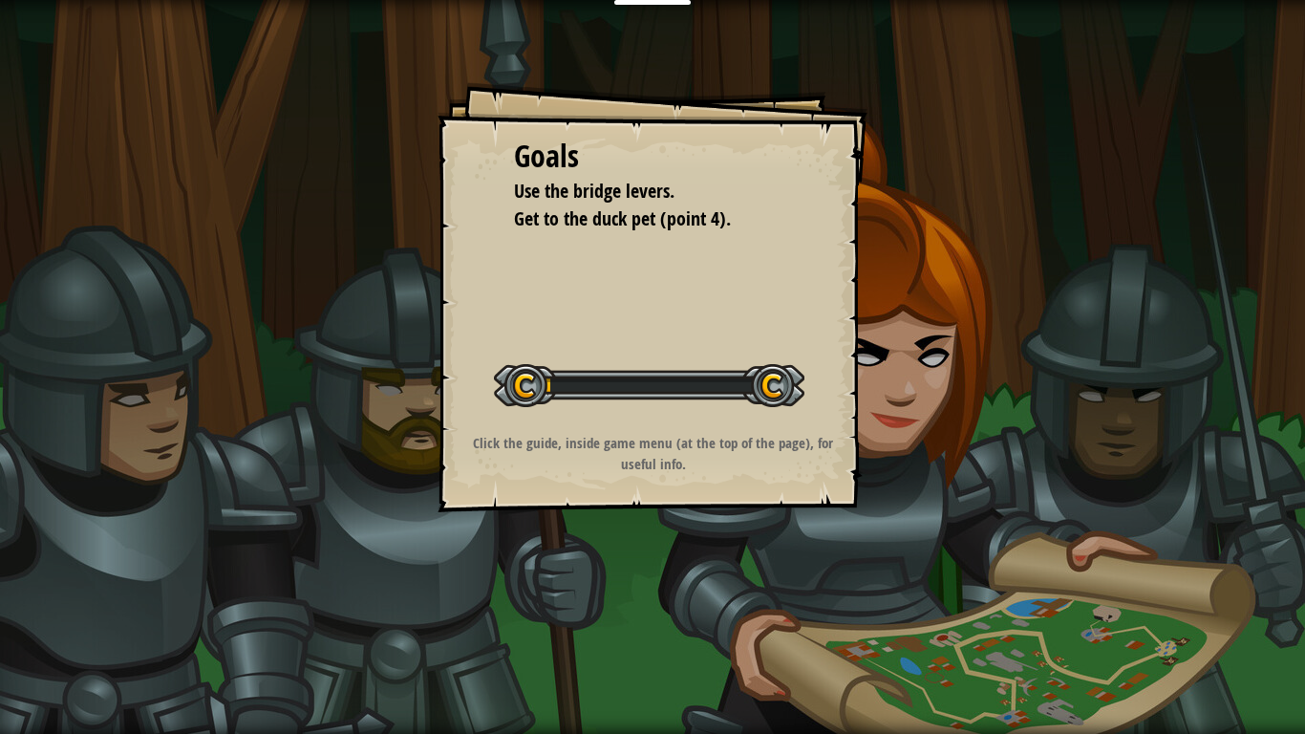
click at [758, 381] on div at bounding box center [649, 385] width 310 height 43
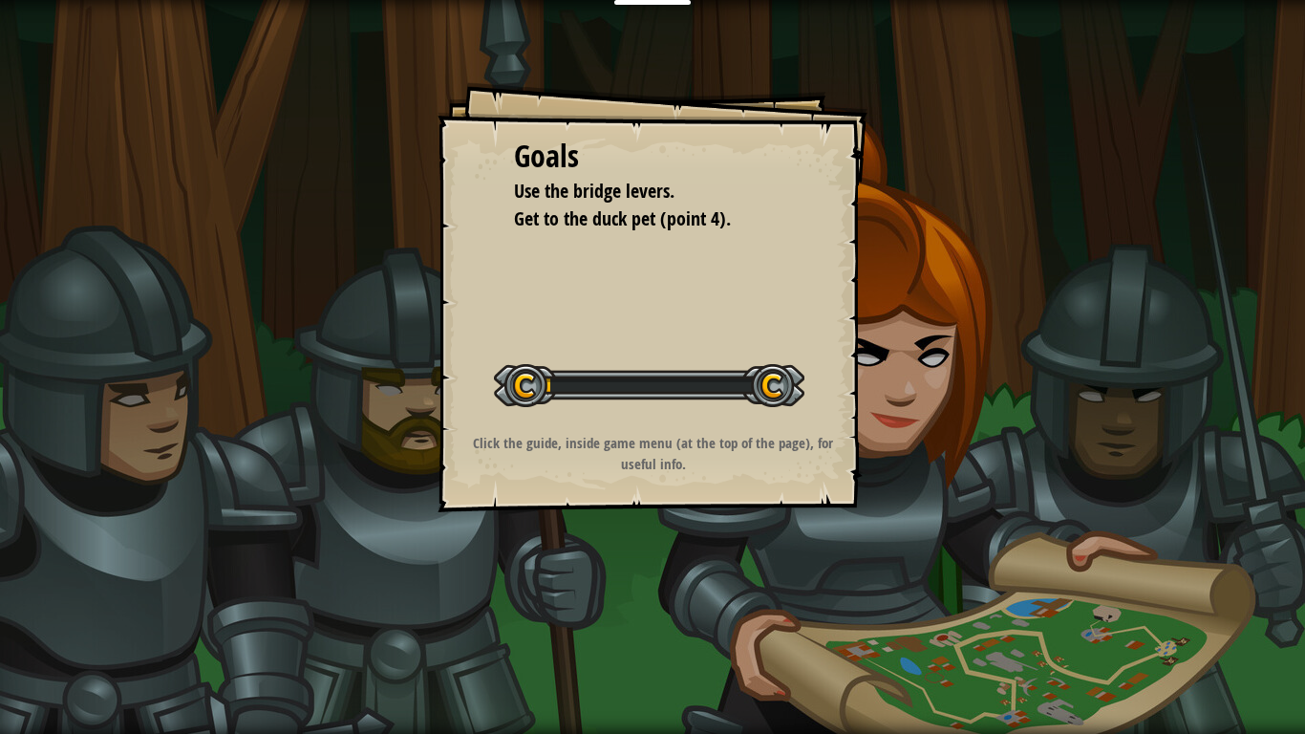
click at [758, 381] on div at bounding box center [649, 385] width 310 height 43
click at [781, 481] on div "Goals Use the bridge levers. Get to the duck pet (point 4). Start Level Error l…" at bounding box center [653, 297] width 430 height 430
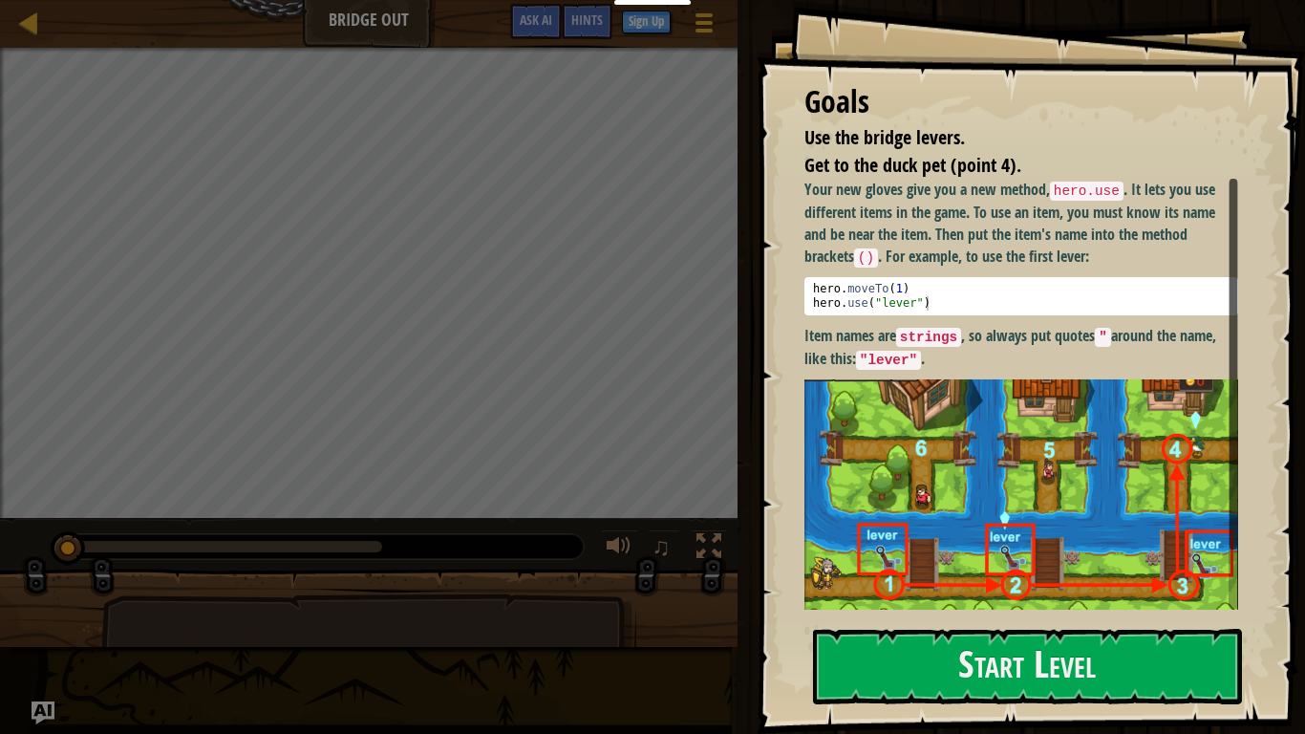
click at [946, 549] on img at bounding box center [1021, 508] width 434 height 259
click at [965, 617] on button "Start Level" at bounding box center [1027, 666] width 429 height 75
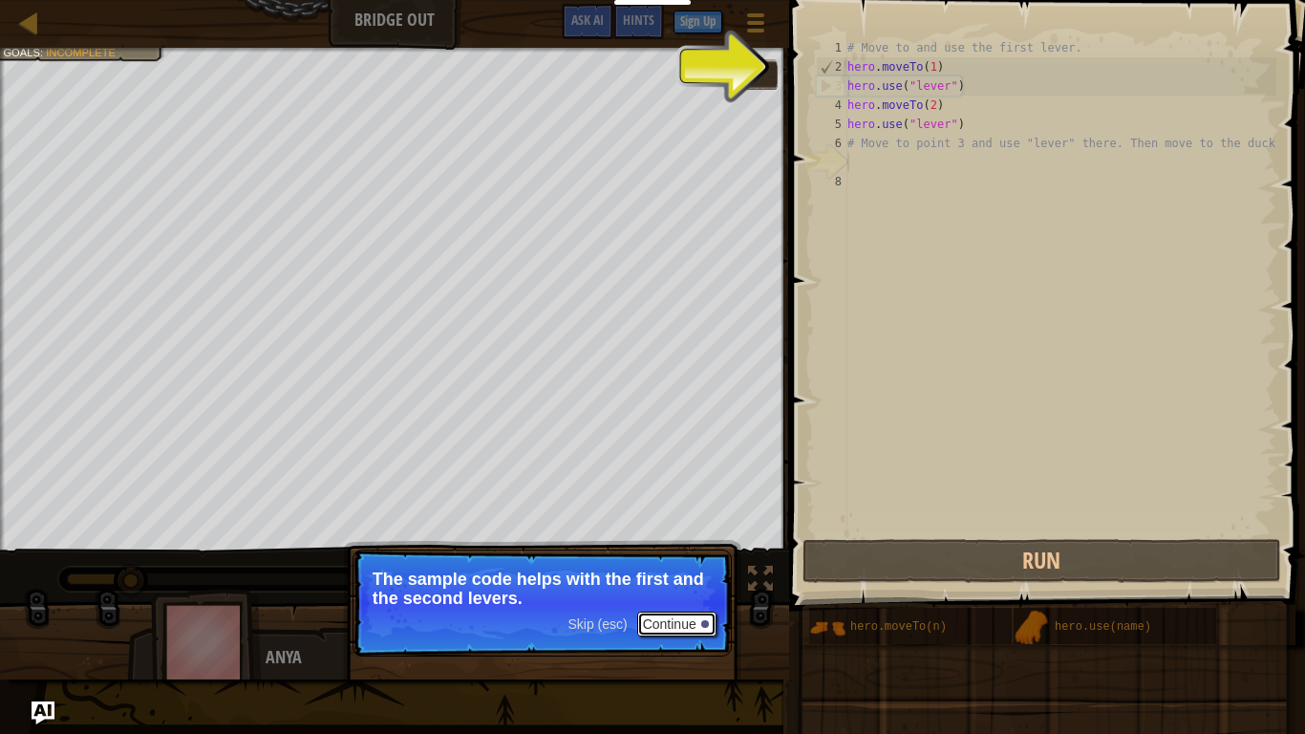
click at [673, 617] on button "Continue" at bounding box center [676, 623] width 79 height 25
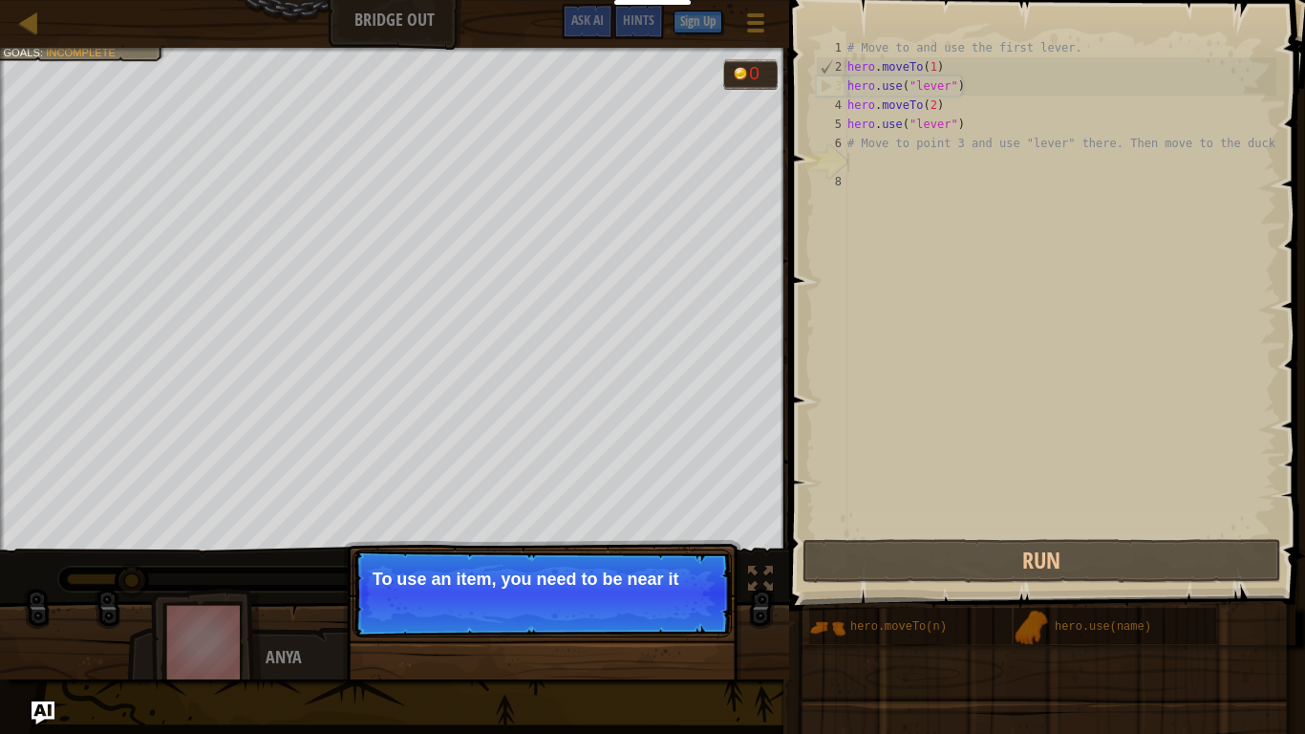
click at [692, 617] on p "Skip (esc) Continue To use an item, you need to be near it" at bounding box center [542, 593] width 379 height 88
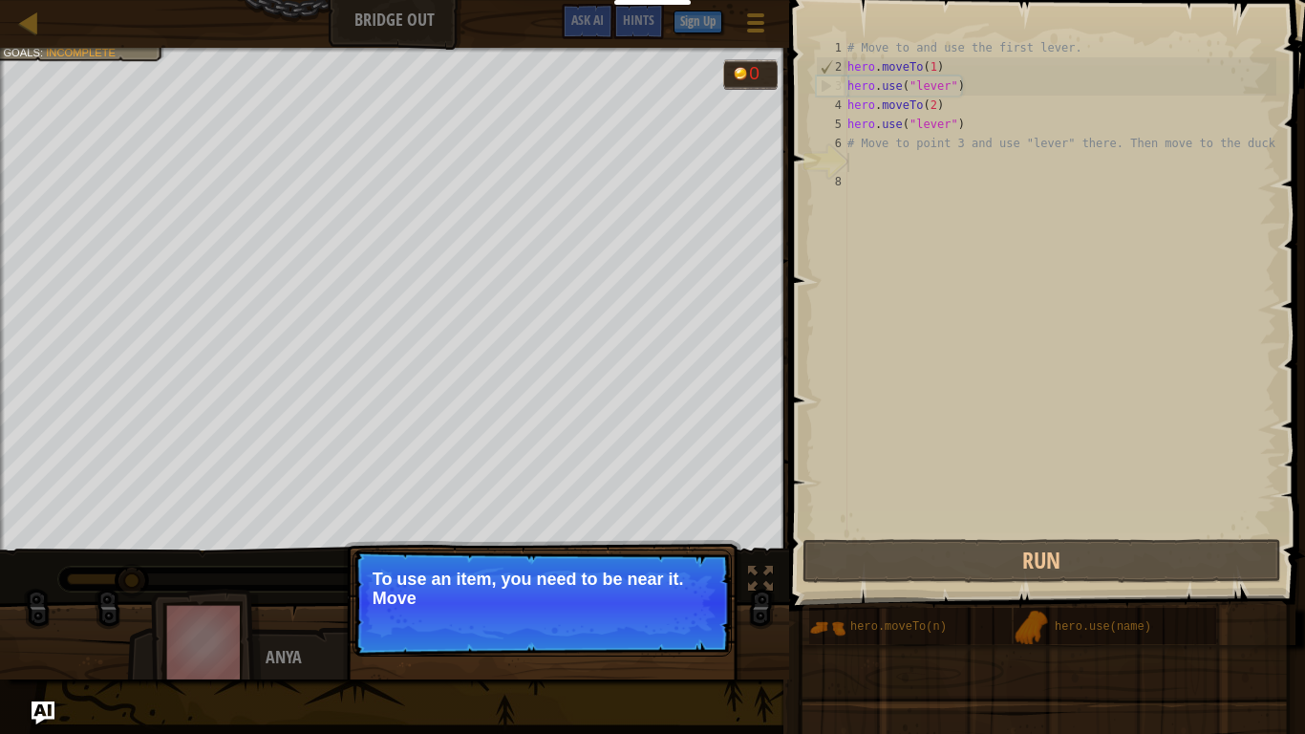
click at [692, 617] on p "Skip (esc) Continue To use an item, you need to be near it. Move" at bounding box center [542, 602] width 379 height 107
click at [696, 617] on p "Skip (esc) Continue To use an item, you need to be near it. Move to the next a" at bounding box center [542, 602] width 379 height 107
click at [696, 617] on p "Skip (esc) Continue To use an item, you need to be near it. Move to the next av…" at bounding box center [542, 602] width 379 height 107
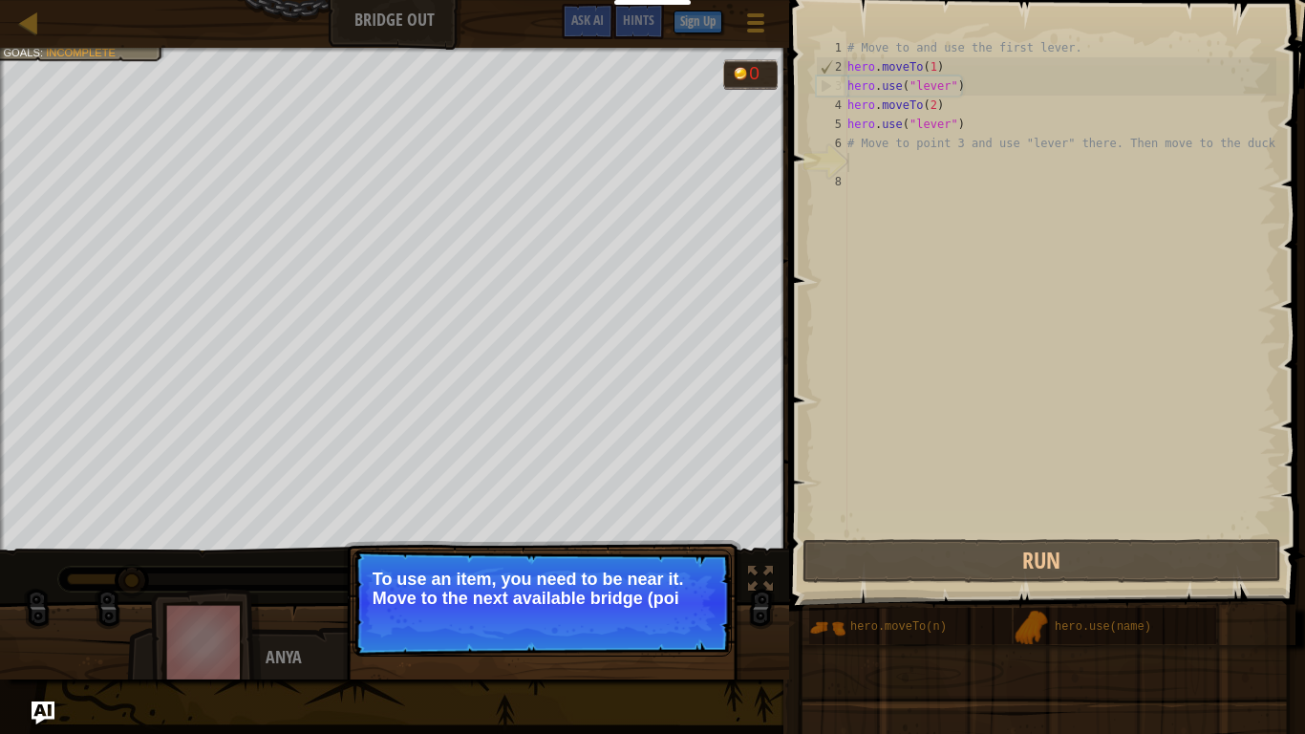
click at [696, 617] on p "Skip (esc) Continue To use an item, you need to be near it. Move to the next av…" at bounding box center [542, 602] width 379 height 107
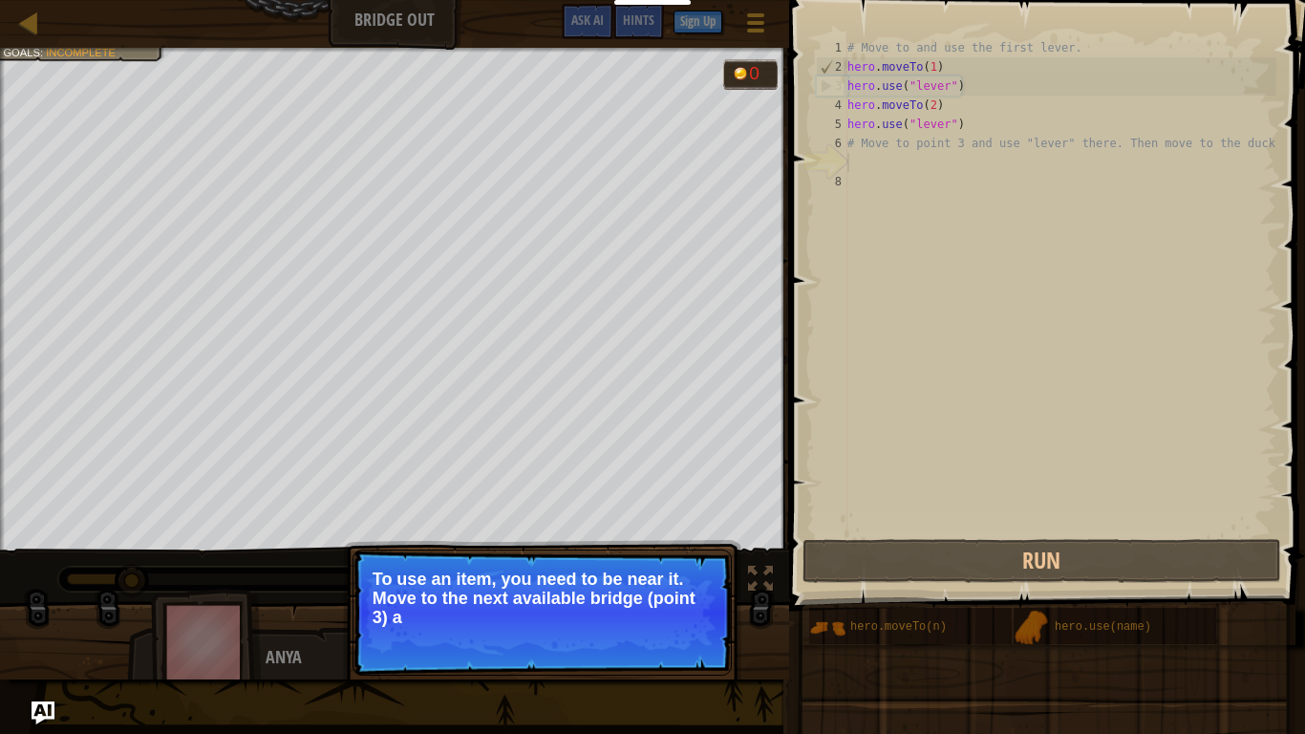
click at [696, 617] on p "Skip (esc) Continue To use an item, you need to be near it. Move to the next av…" at bounding box center [542, 612] width 379 height 126
click at [696, 617] on p "Skip (esc) Continue To use an item, you need to be near it. Move to the next av…" at bounding box center [542, 613] width 379 height 128
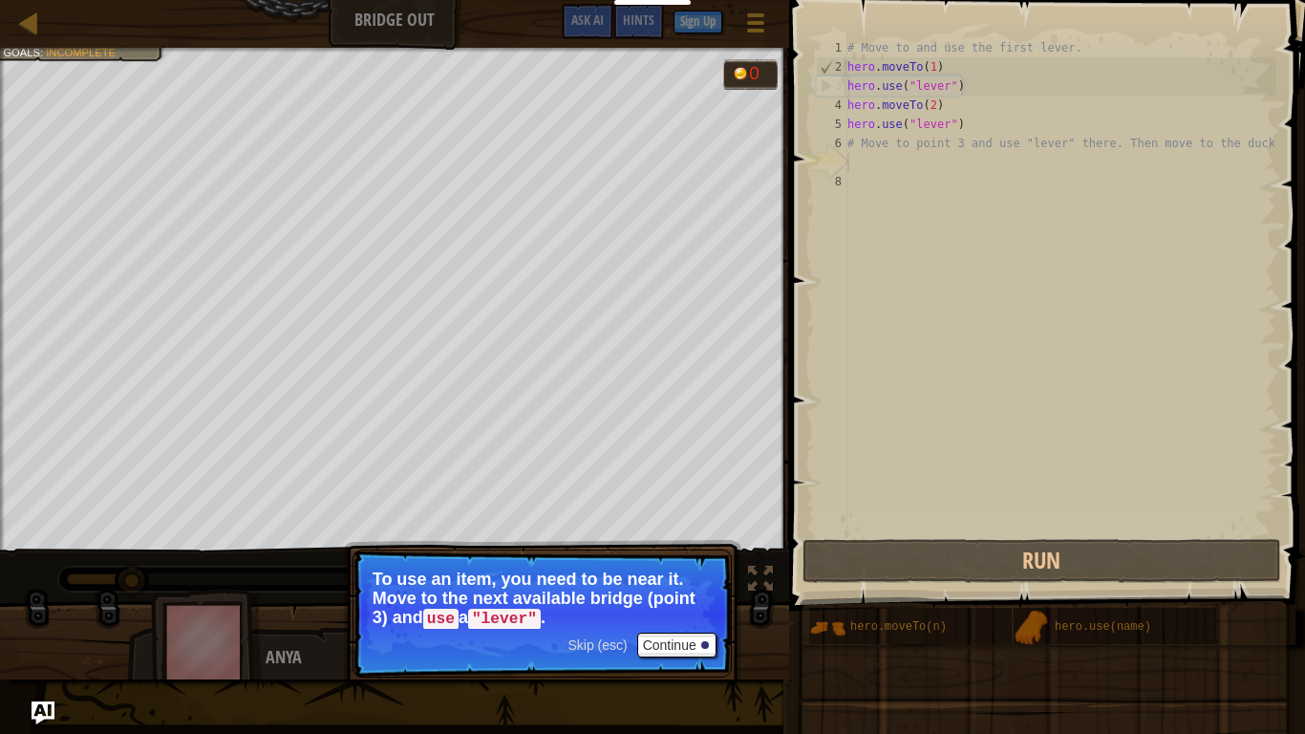
click at [604, 617] on span "Skip (esc)" at bounding box center [596, 644] width 59 height 15
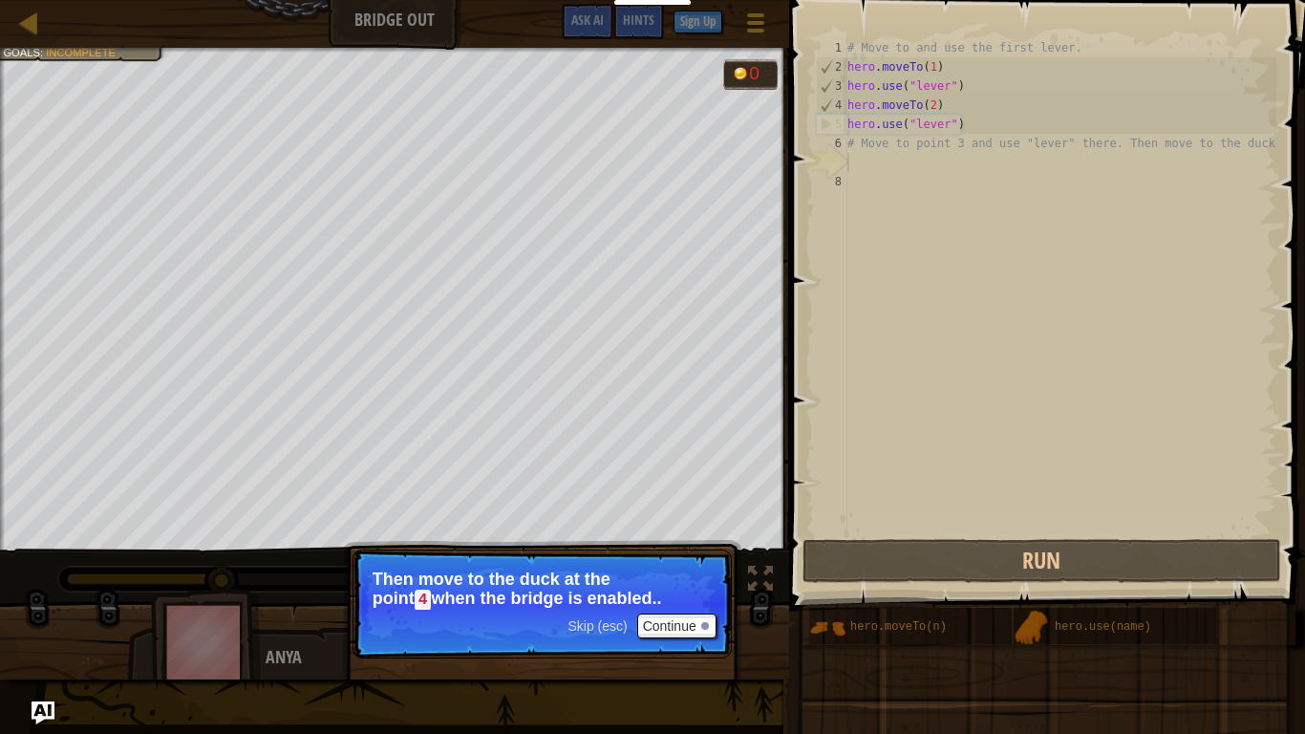
click at [615, 617] on span "Skip (esc)" at bounding box center [596, 625] width 59 height 15
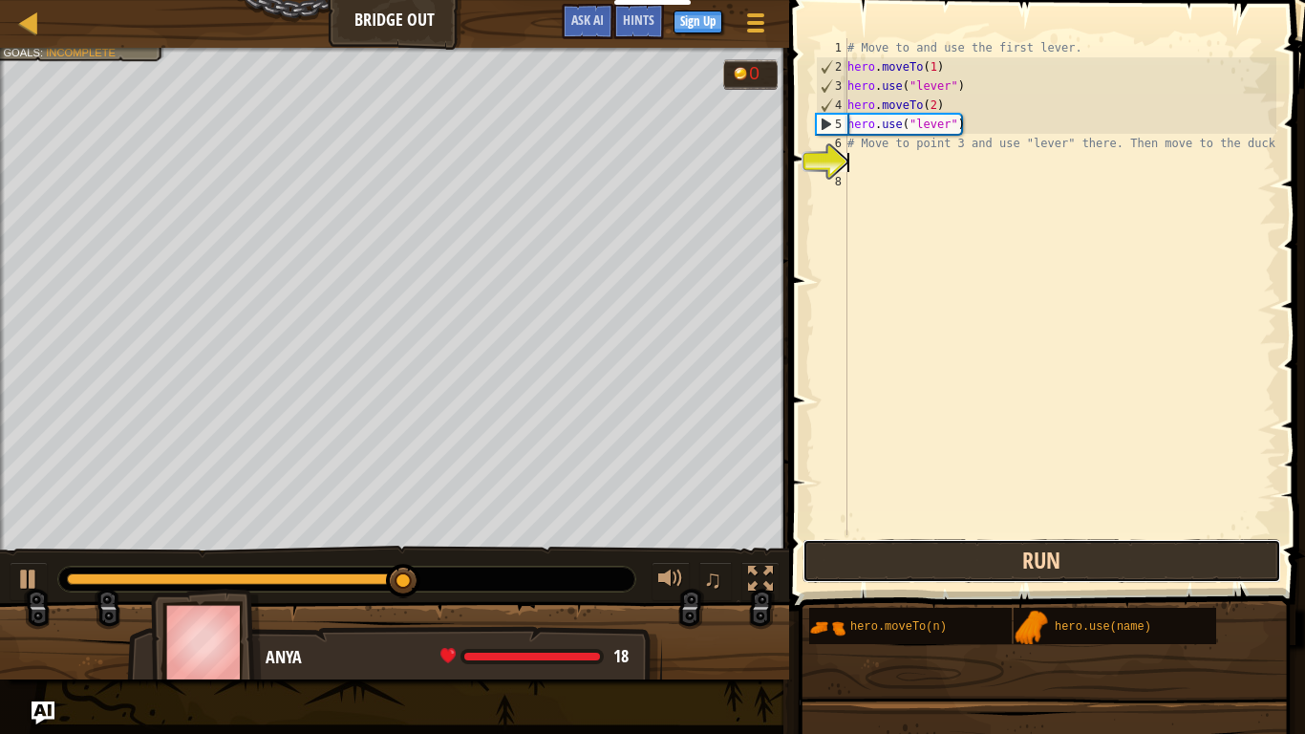
click at [1068, 565] on button "Run" at bounding box center [1041, 561] width 479 height 44
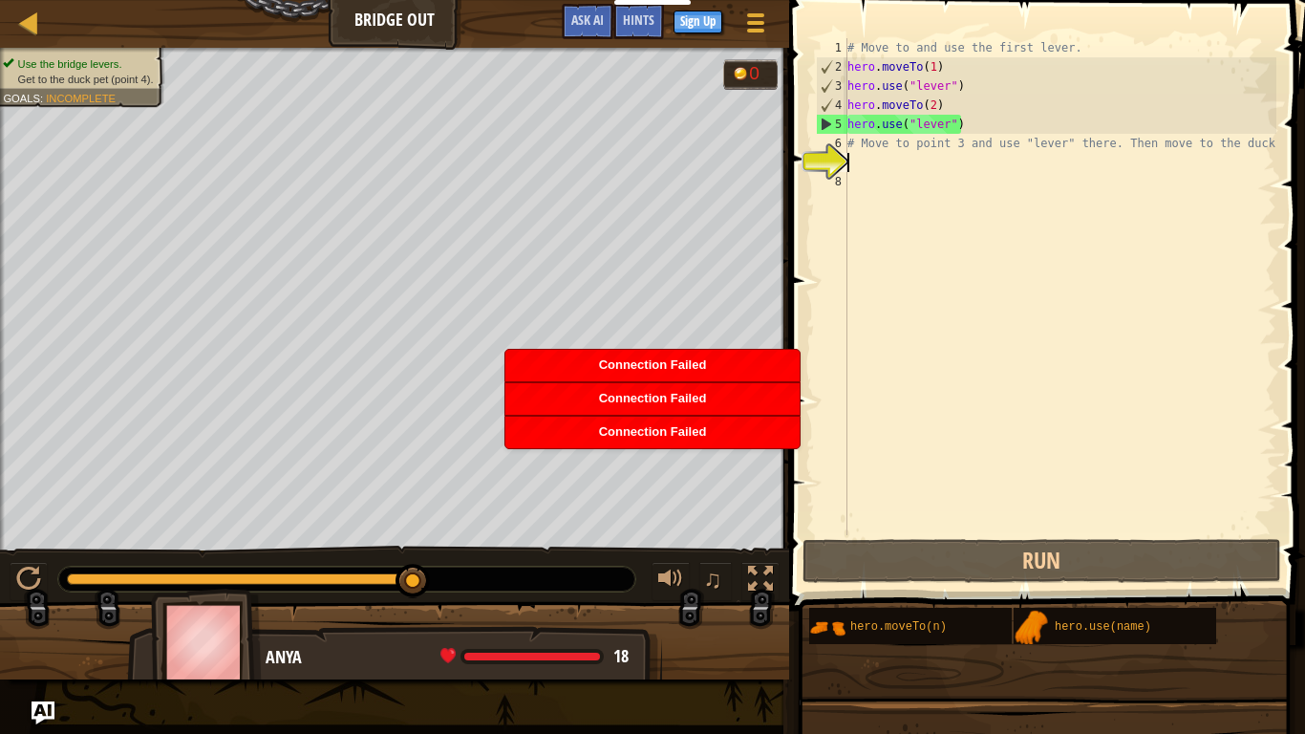
click at [907, 153] on div "# Move to and use the first lever. hero . moveTo ( 1 ) hero . use ( "lever" ) h…" at bounding box center [1060, 305] width 433 height 535
click at [882, 149] on div "# Move to and use the first lever. hero . moveTo ( 1 ) hero . use ( "lever" ) h…" at bounding box center [1060, 305] width 433 height 535
type textarea "# Move to point 3 and use "lever" there. Then move to the duck."
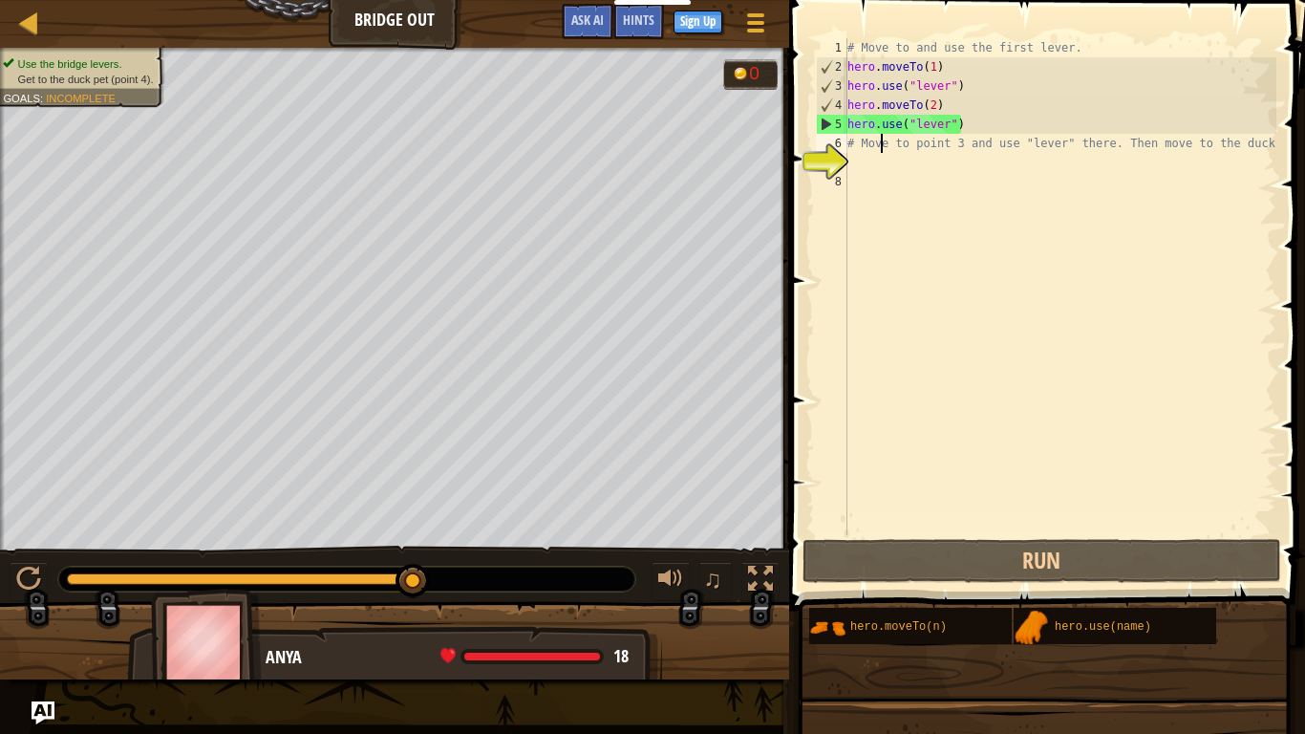
click at [867, 168] on div "# Move to and use the first lever. hero . moveTo ( 1 ) hero . use ( "lever" ) h…" at bounding box center [1060, 305] width 433 height 535
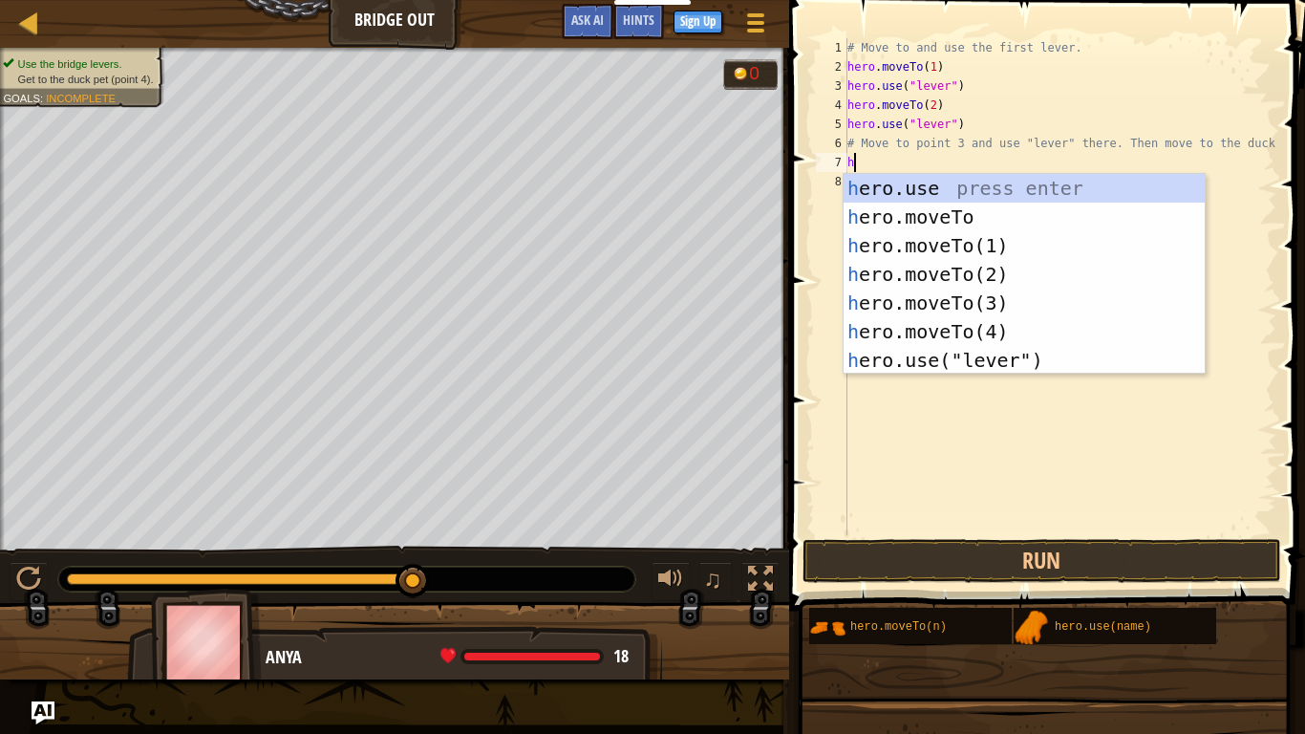
scroll to position [9, 1]
click at [991, 297] on div "he ro.use press enter he ro.moveTo press enter he ro.moveTo(1) press enter he r…" at bounding box center [1024, 303] width 361 height 258
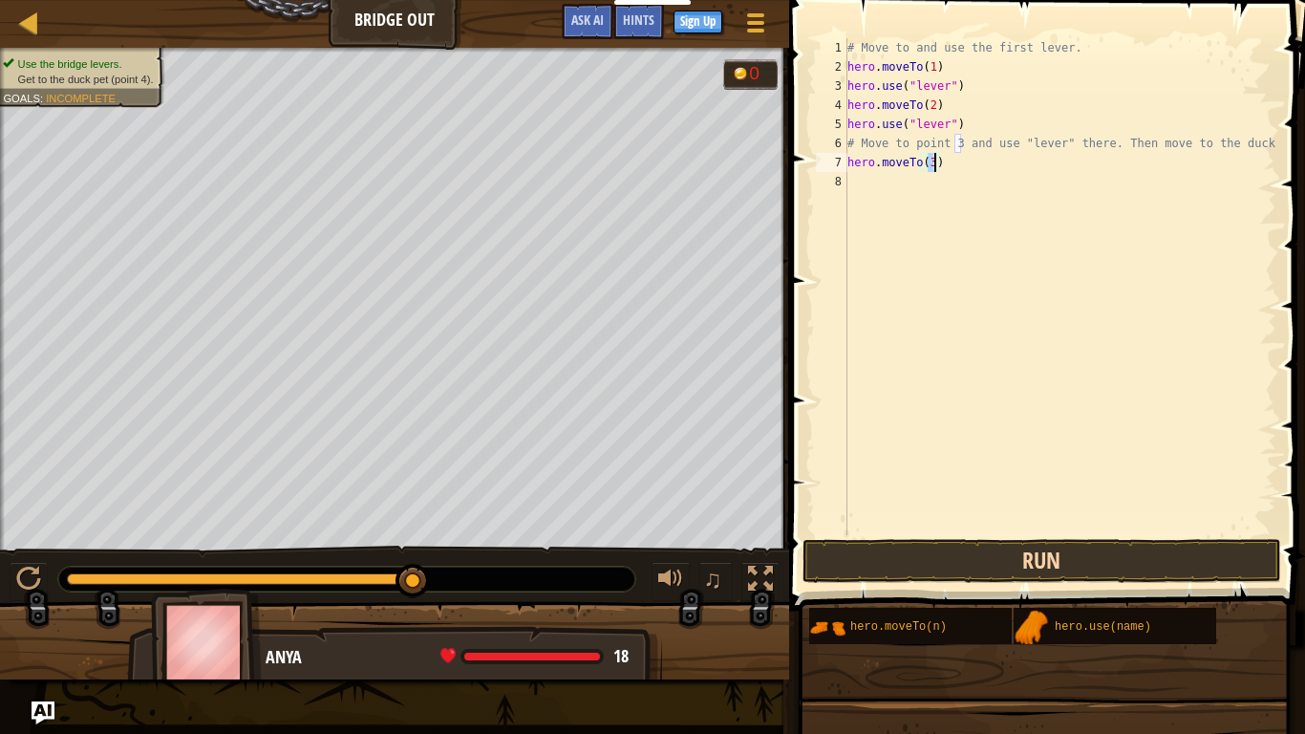
type textarea "hero.moveTo(3)"
click at [937, 563] on button "Run" at bounding box center [1041, 561] width 479 height 44
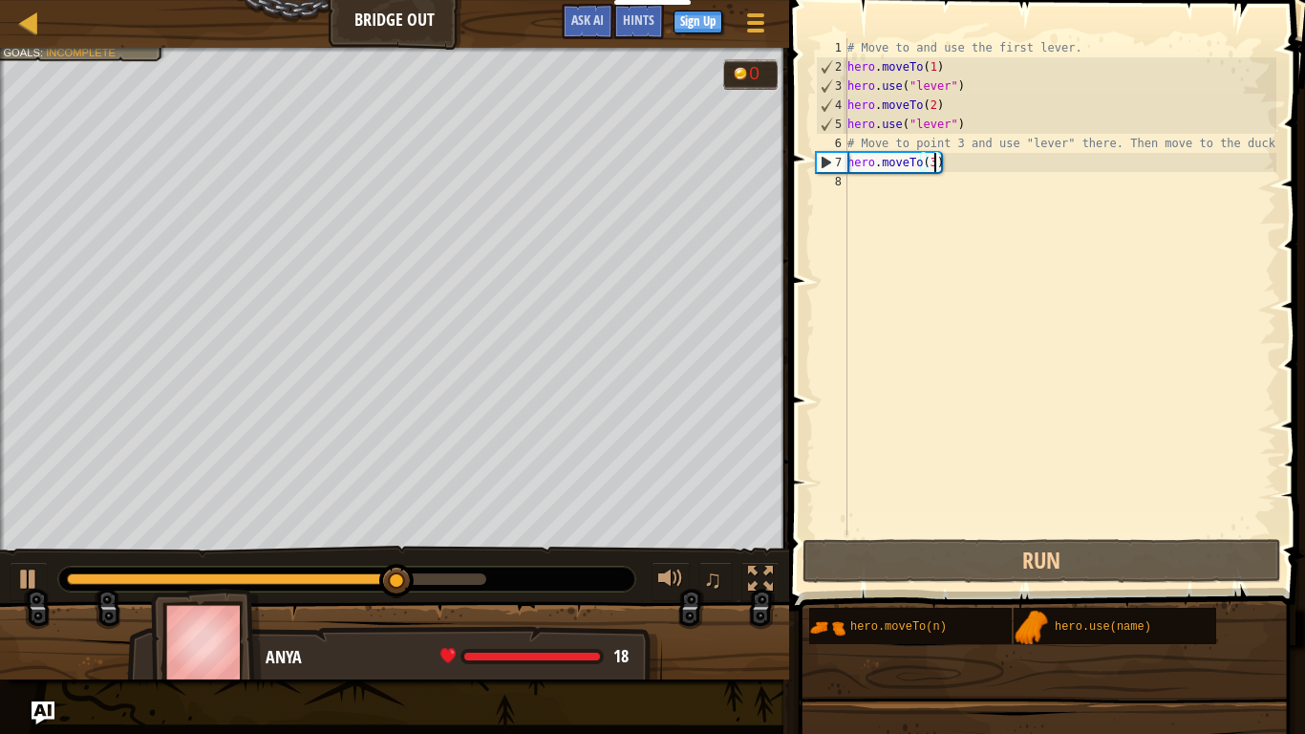
click at [874, 180] on div "# Move to and use the first lever. hero . moveTo ( 1 ) hero . use ( "lever" ) h…" at bounding box center [1060, 305] width 433 height 535
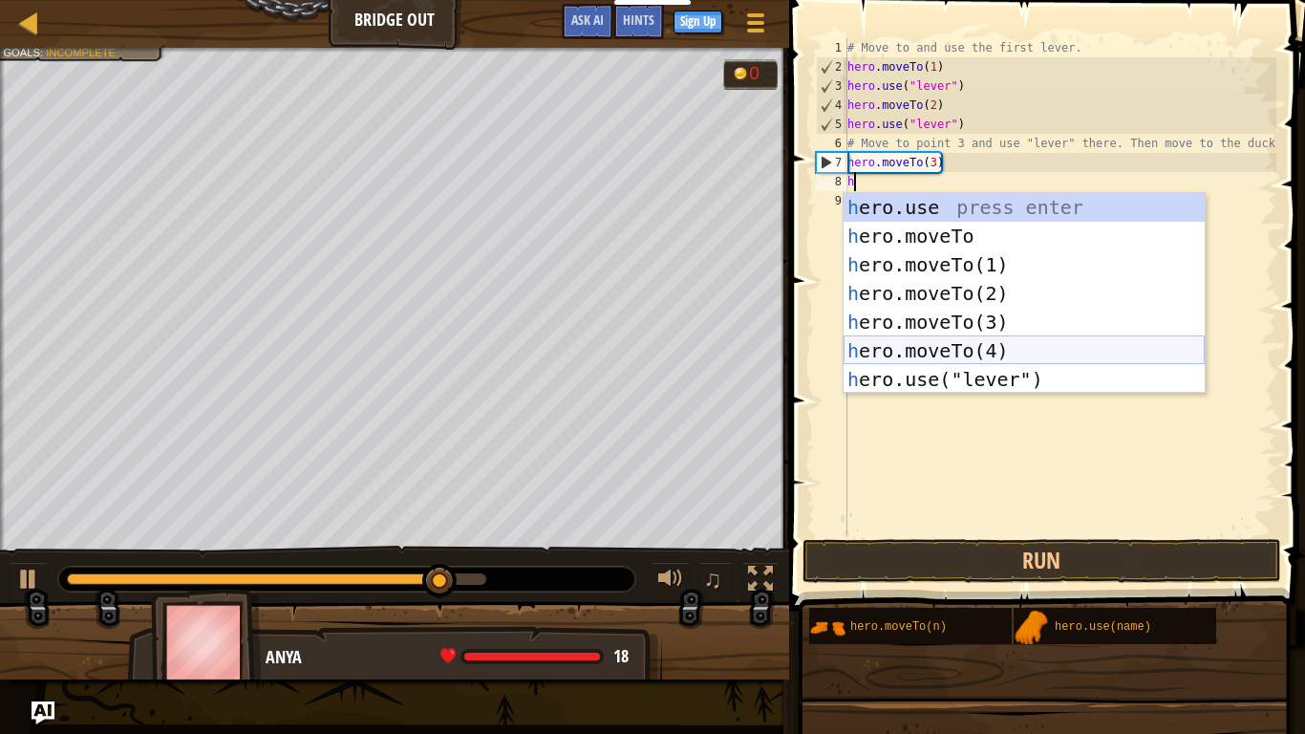
click at [946, 344] on div "h ero.use press enter h ero.moveTo press enter h ero.moveTo(1) press enter h er…" at bounding box center [1024, 322] width 361 height 258
type textarea "hero.moveTo(4)"
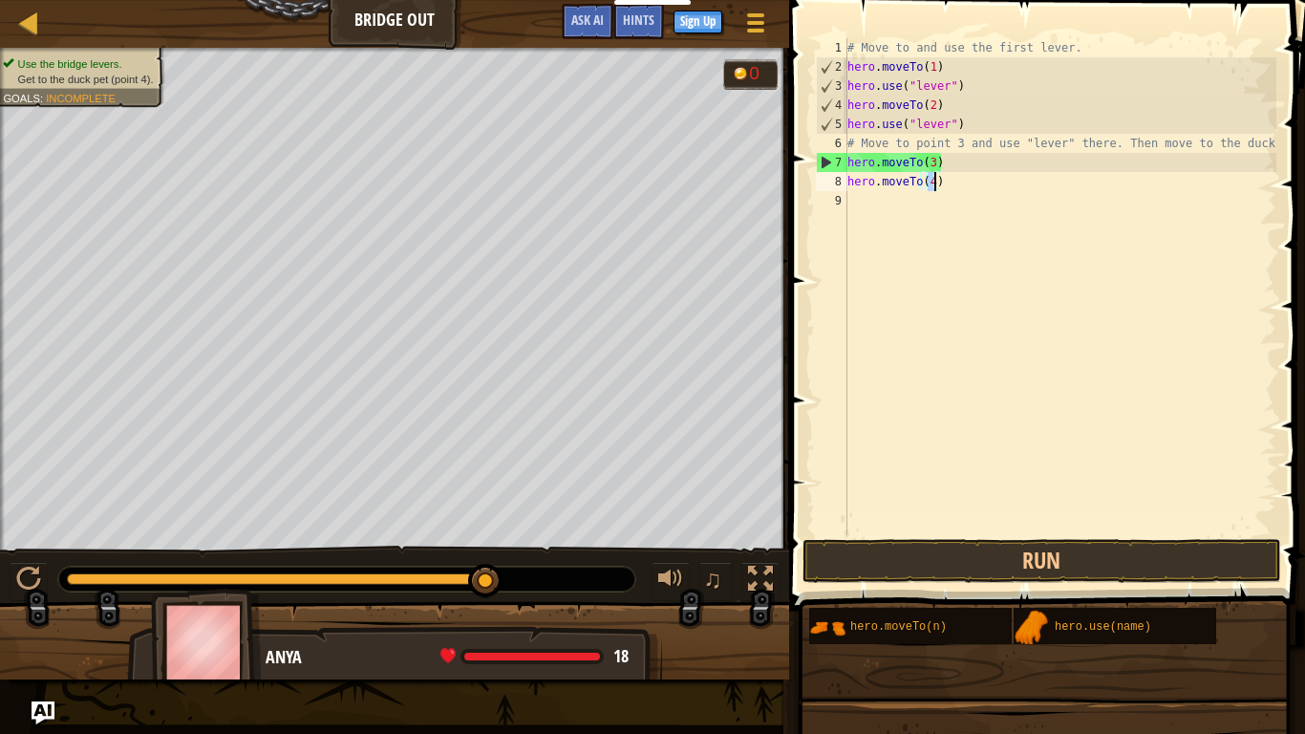
click at [968, 193] on div "# Move to and use the first lever. hero . moveTo ( 1 ) hero . use ( "lever" ) h…" at bounding box center [1060, 305] width 433 height 535
click at [949, 187] on div "# Move to and use the first lever. hero . moveTo ( 1 ) hero . use ( "lever" ) h…" at bounding box center [1060, 305] width 433 height 535
type textarea "h"
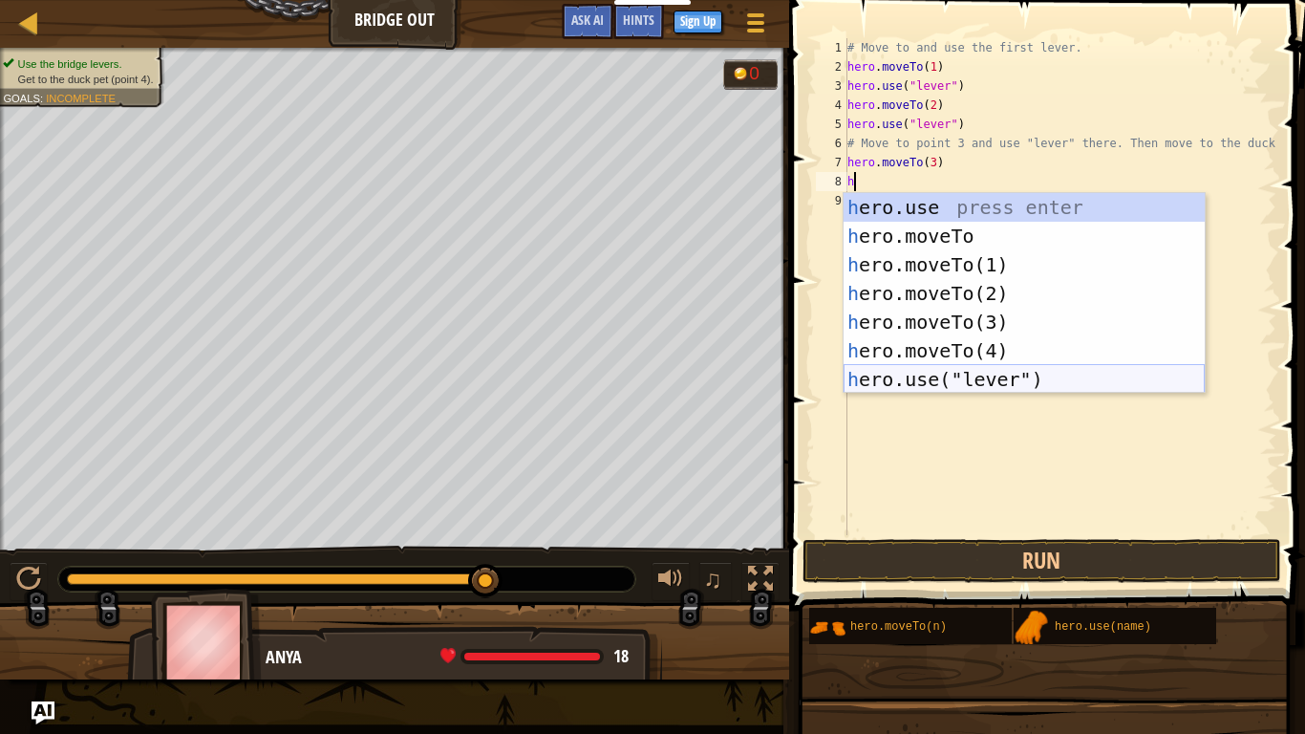
click at [1007, 382] on div "h ero.use press enter h ero.moveTo press enter h ero.moveTo(1) press enter h er…" at bounding box center [1024, 322] width 361 height 258
type textarea "hero.use("lever")"
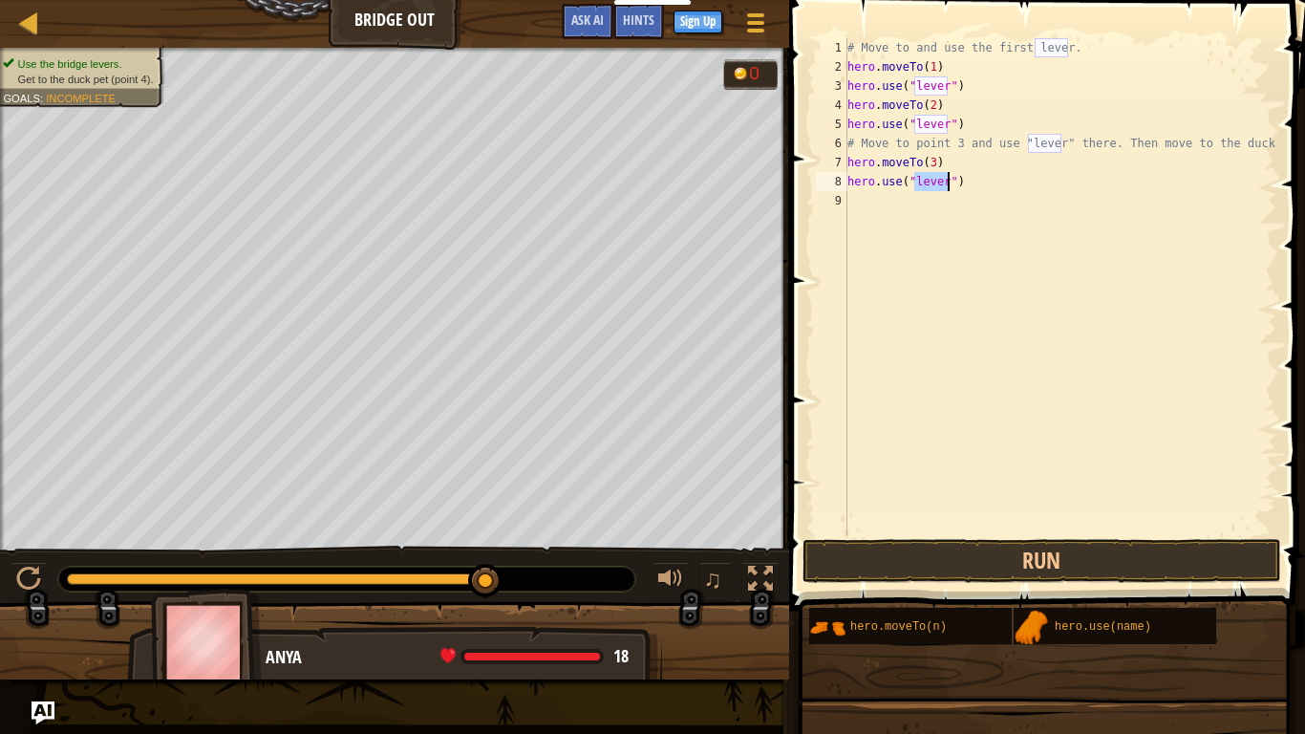
click at [882, 213] on div "# Move to and use the first lever. hero . moveTo ( 1 ) hero . use ( "lever" ) h…" at bounding box center [1060, 305] width 433 height 535
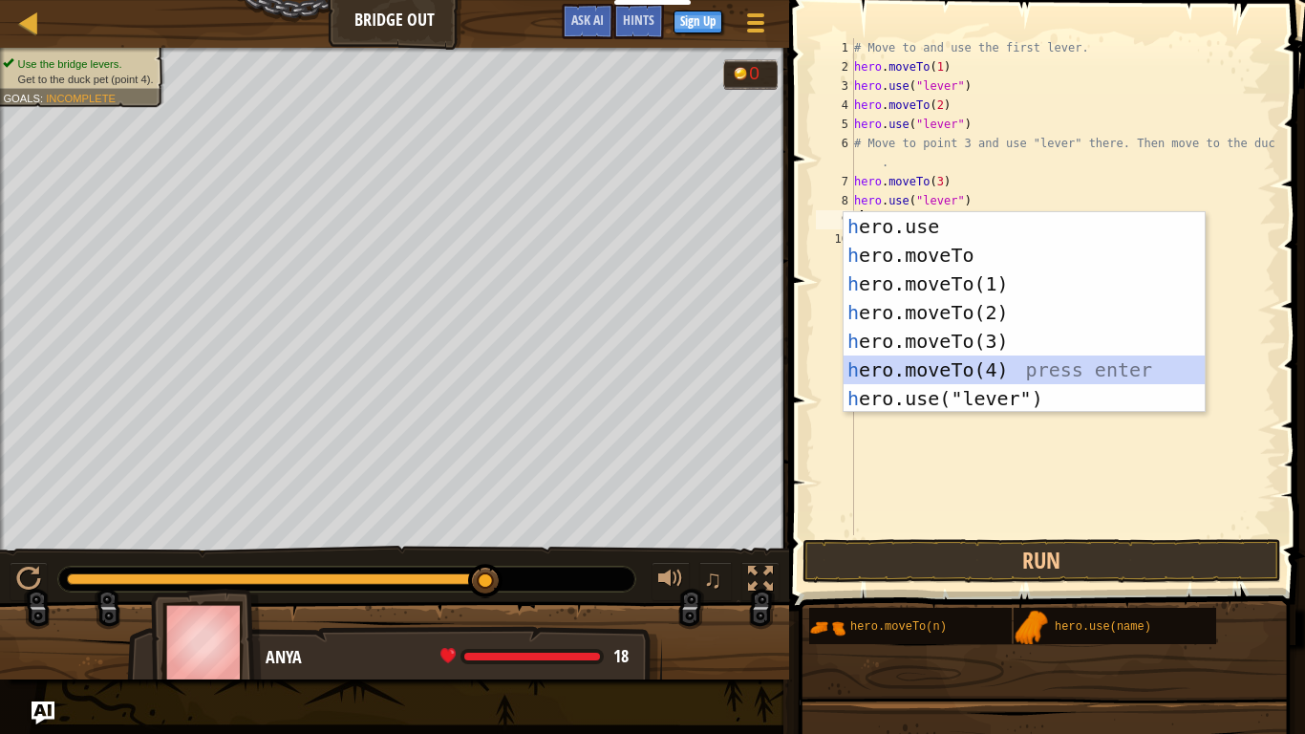
click at [961, 367] on div "h ero.use press enter h ero.moveTo press enter h ero.moveTo(1) press enter h er…" at bounding box center [1024, 341] width 361 height 258
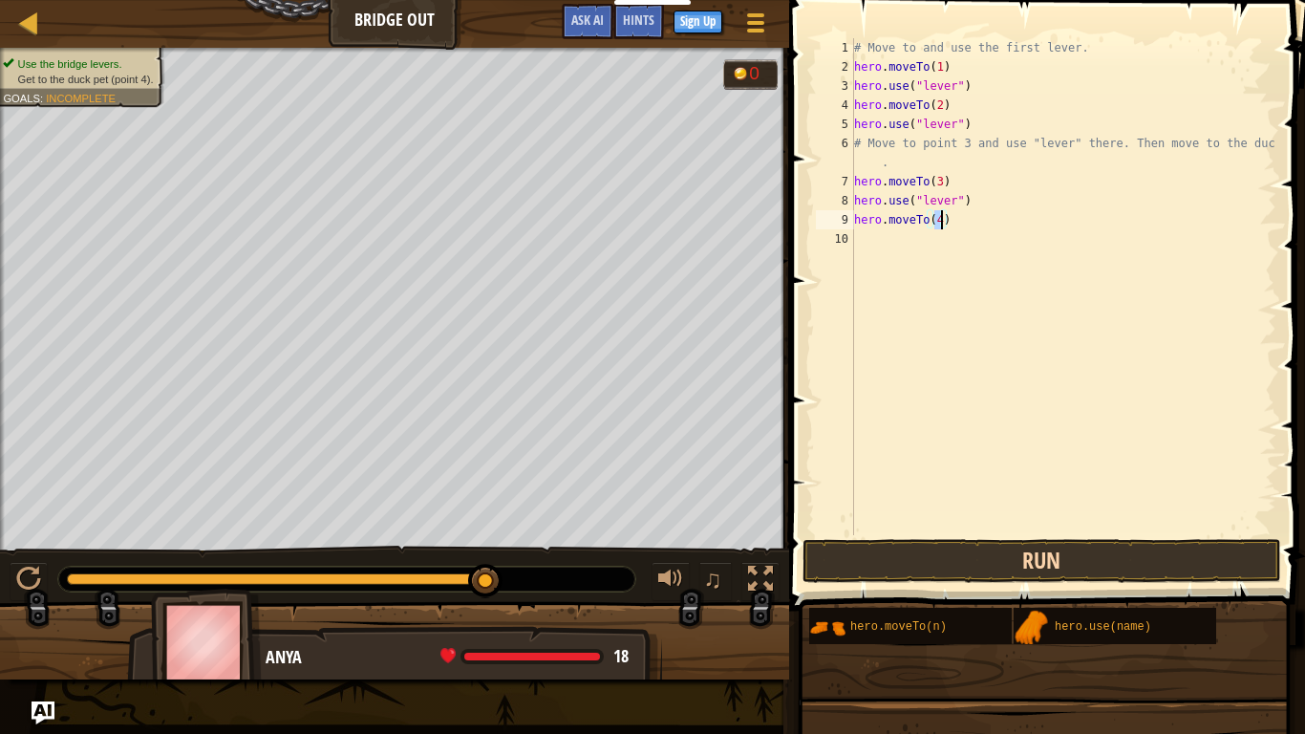
type textarea "hero.moveTo(4)"
click at [1041, 562] on button "Run" at bounding box center [1041, 561] width 479 height 44
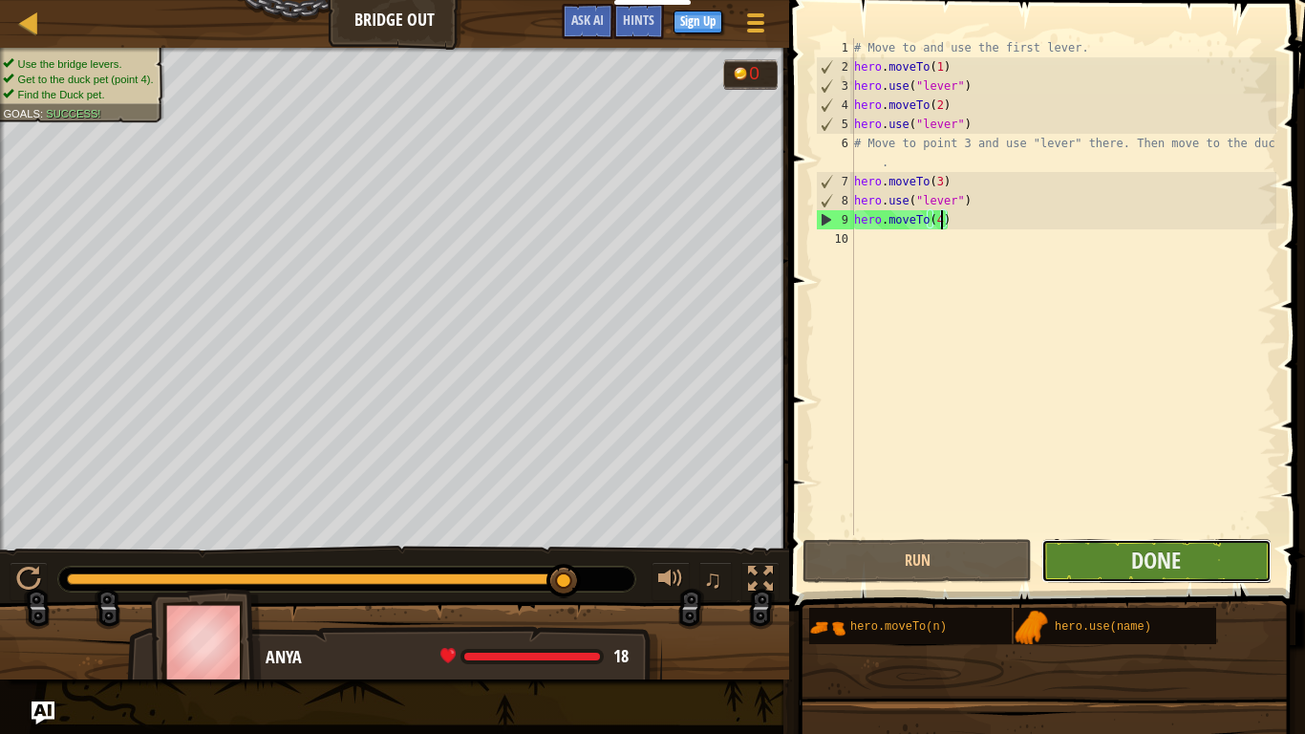
click at [1076, 562] on button "Done" at bounding box center [1155, 561] width 229 height 44
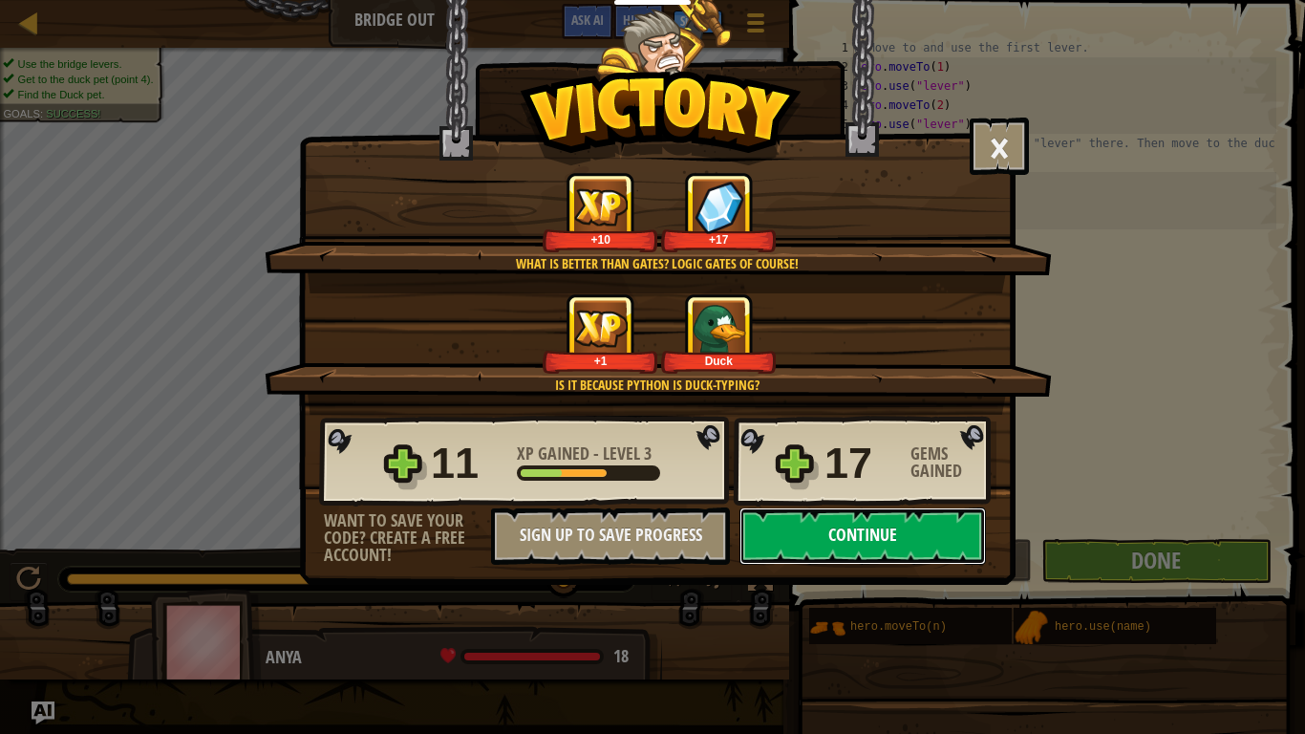
click at [780, 535] on button "Continue" at bounding box center [862, 535] width 246 height 57
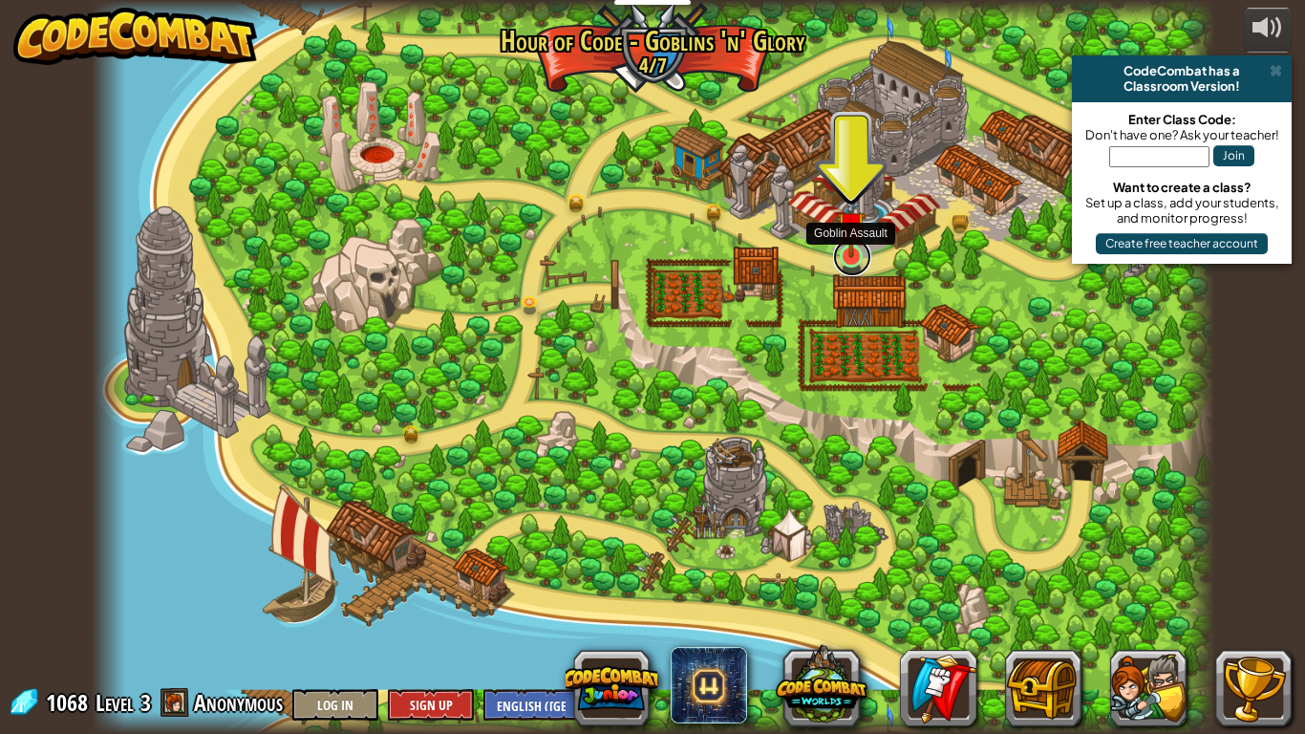
click at [844, 266] on link at bounding box center [852, 257] width 38 height 38
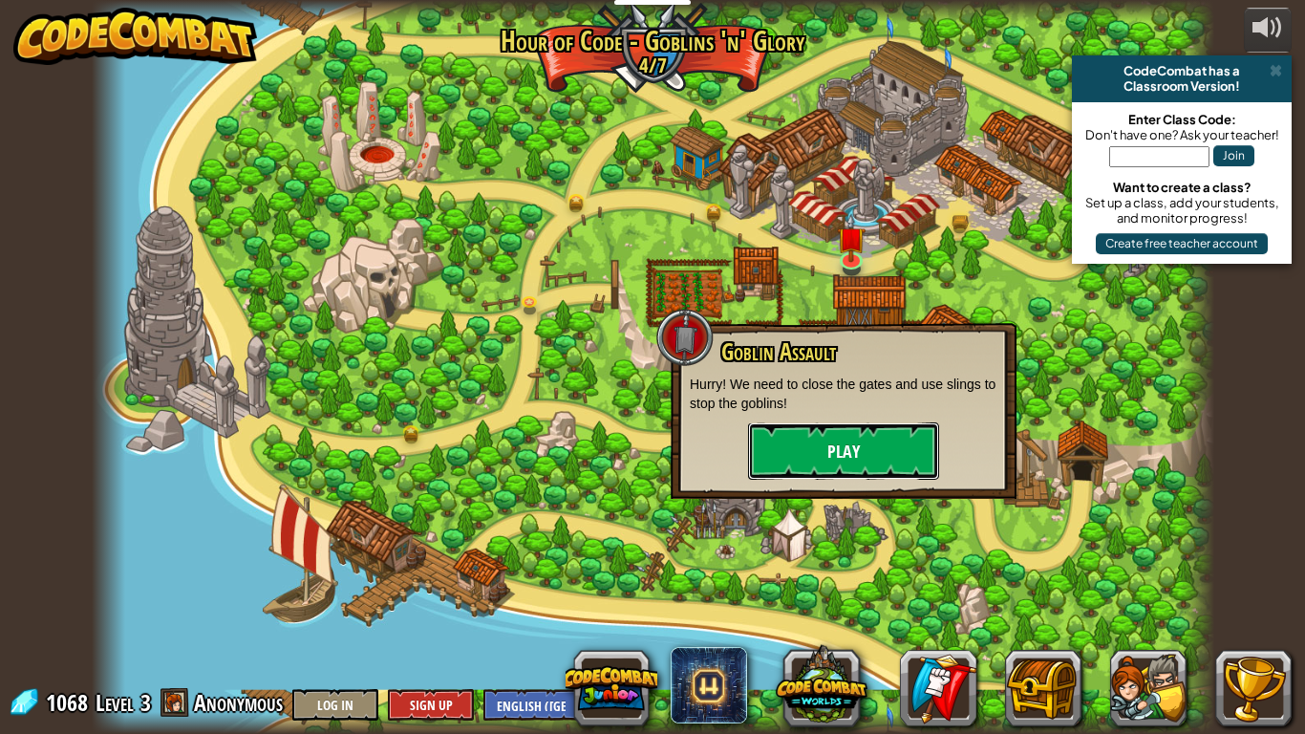
click at [878, 443] on button "Play" at bounding box center [843, 450] width 191 height 57
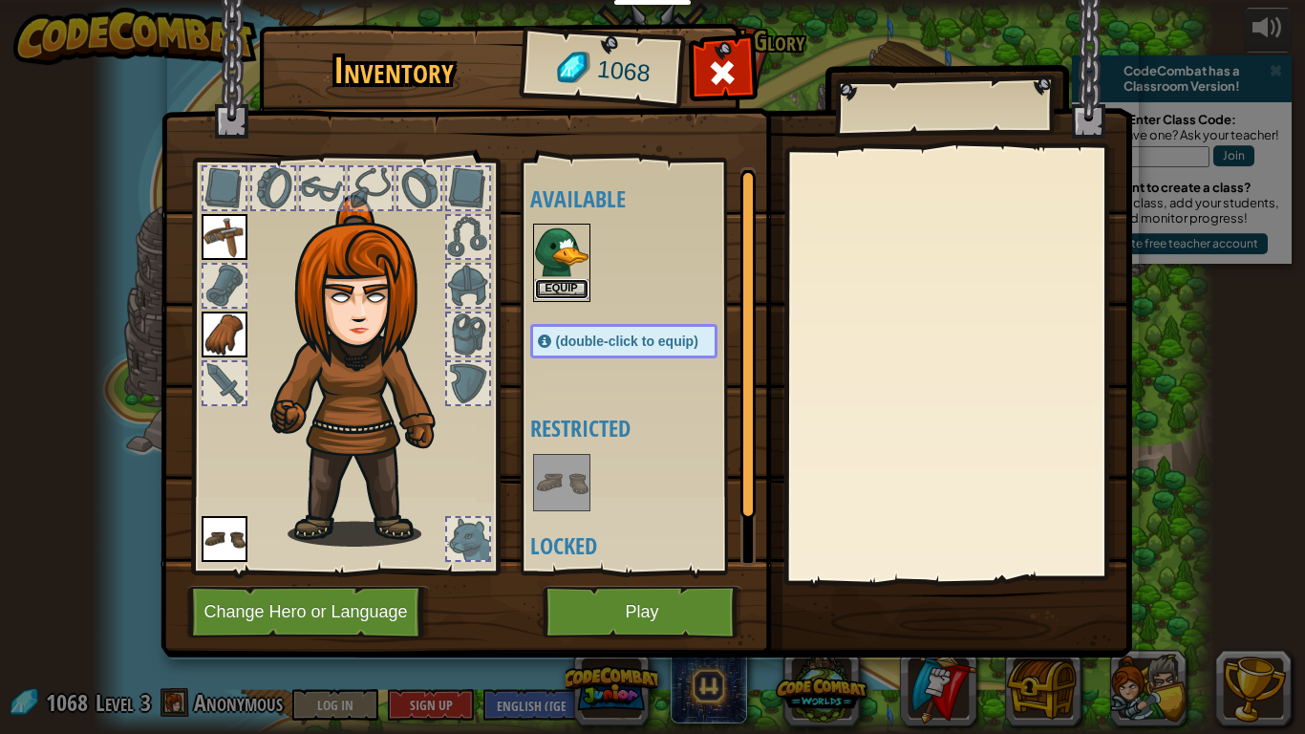
click at [538, 286] on button "Equip" at bounding box center [561, 289] width 53 height 20
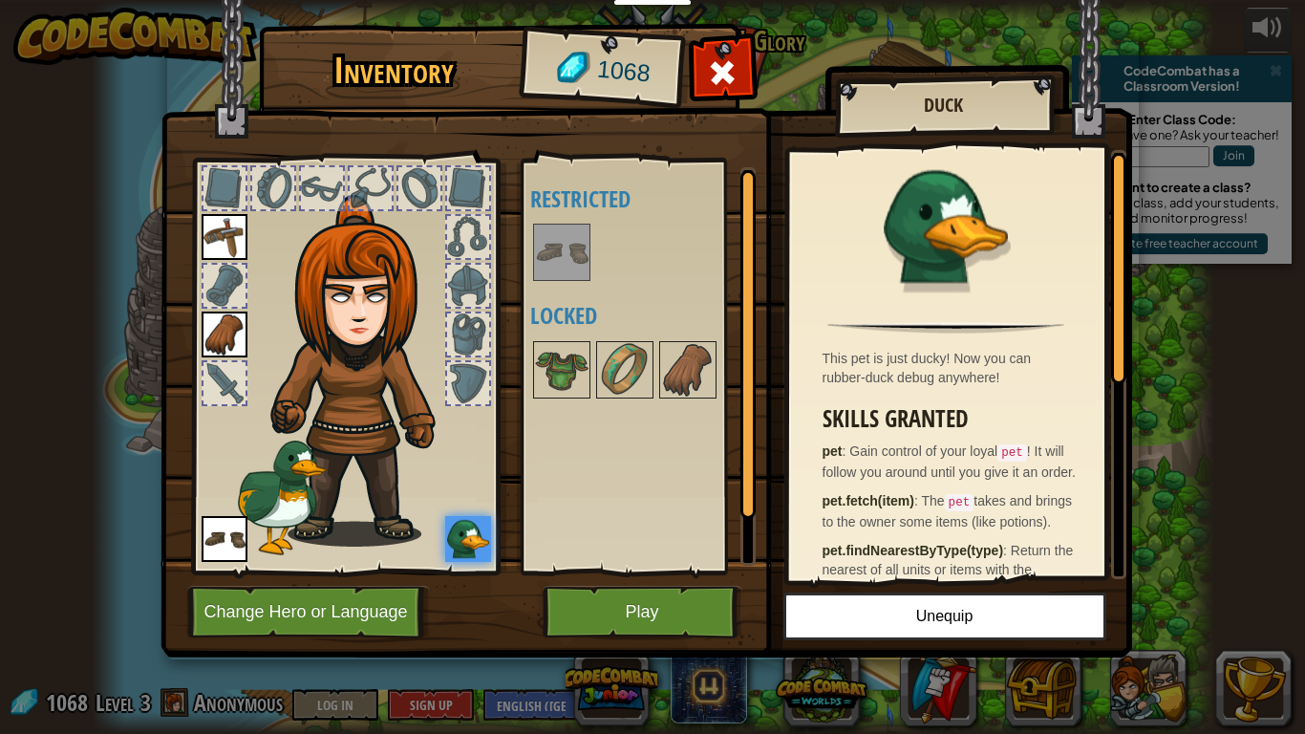
click at [466, 532] on img at bounding box center [468, 539] width 46 height 46
click at [591, 599] on button "Play" at bounding box center [643, 612] width 200 height 53
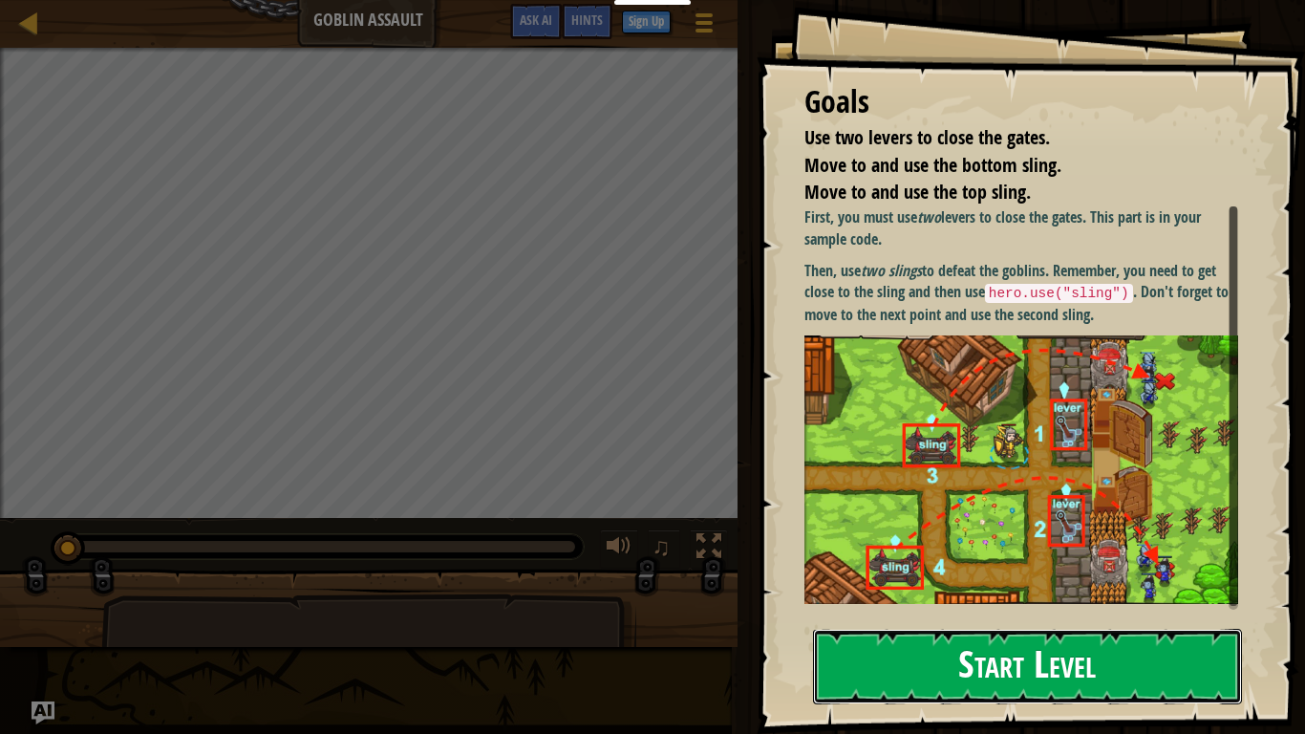
click at [944, 617] on button "Start Level" at bounding box center [1027, 666] width 429 height 75
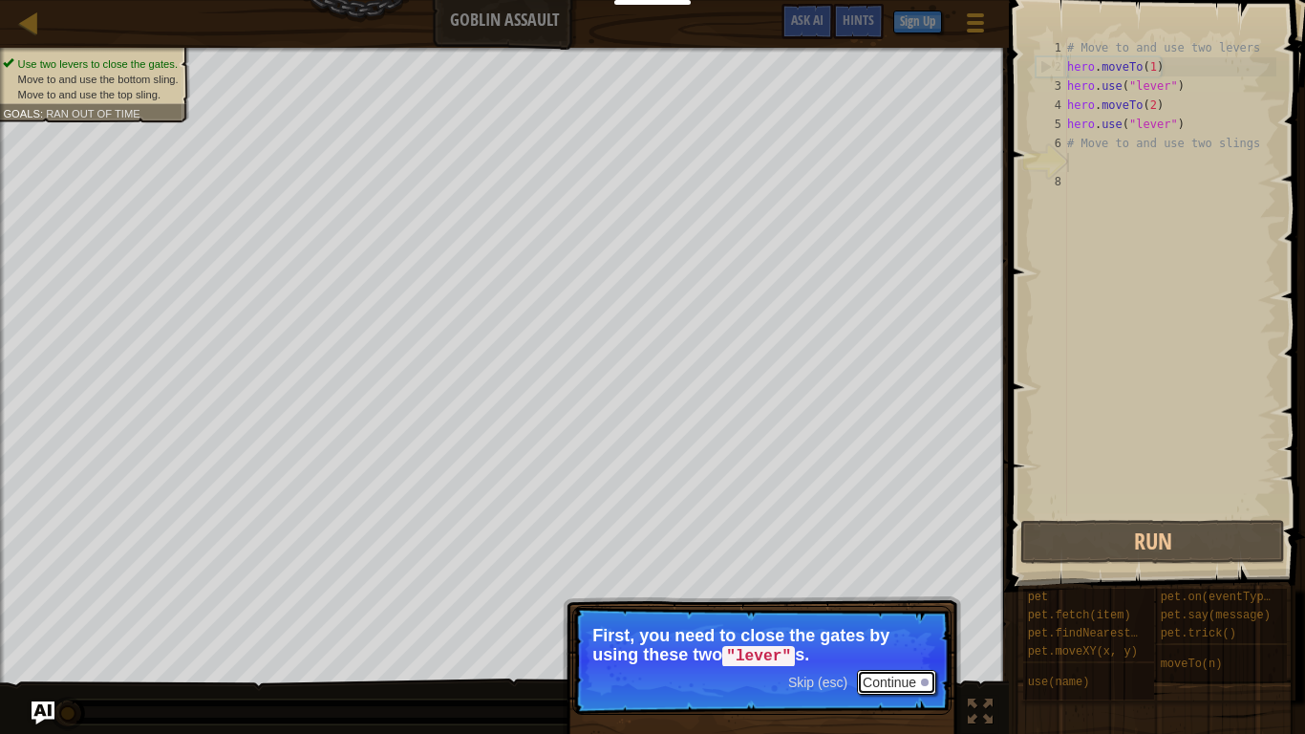
click at [910, 617] on button "Continue" at bounding box center [896, 682] width 79 height 25
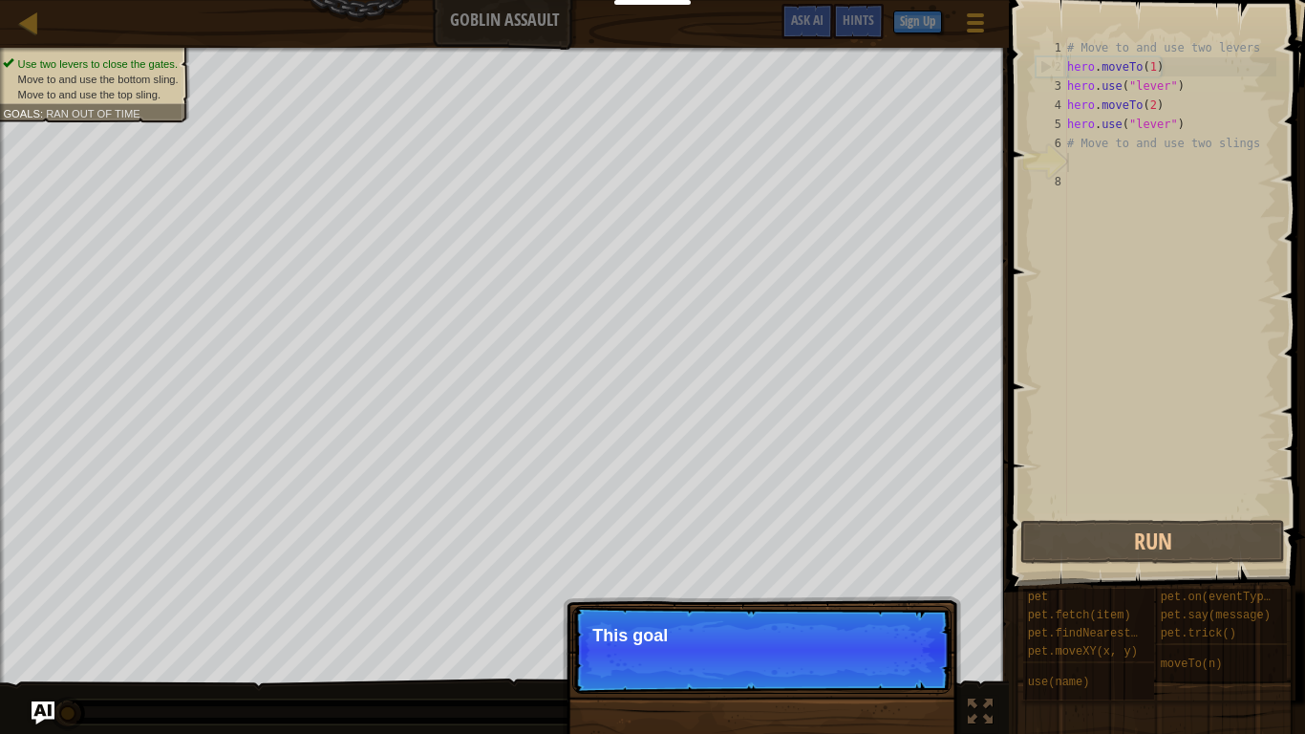
click at [912, 617] on p "Skip (esc) Continue This goal" at bounding box center [761, 650] width 379 height 88
click at [902, 617] on p "Skip (esc) Continue This goal is already solved i" at bounding box center [761, 650] width 379 height 88
click at [902, 617] on p "Skip (esc) Continue This goal is already solved in your" at bounding box center [761, 650] width 379 height 88
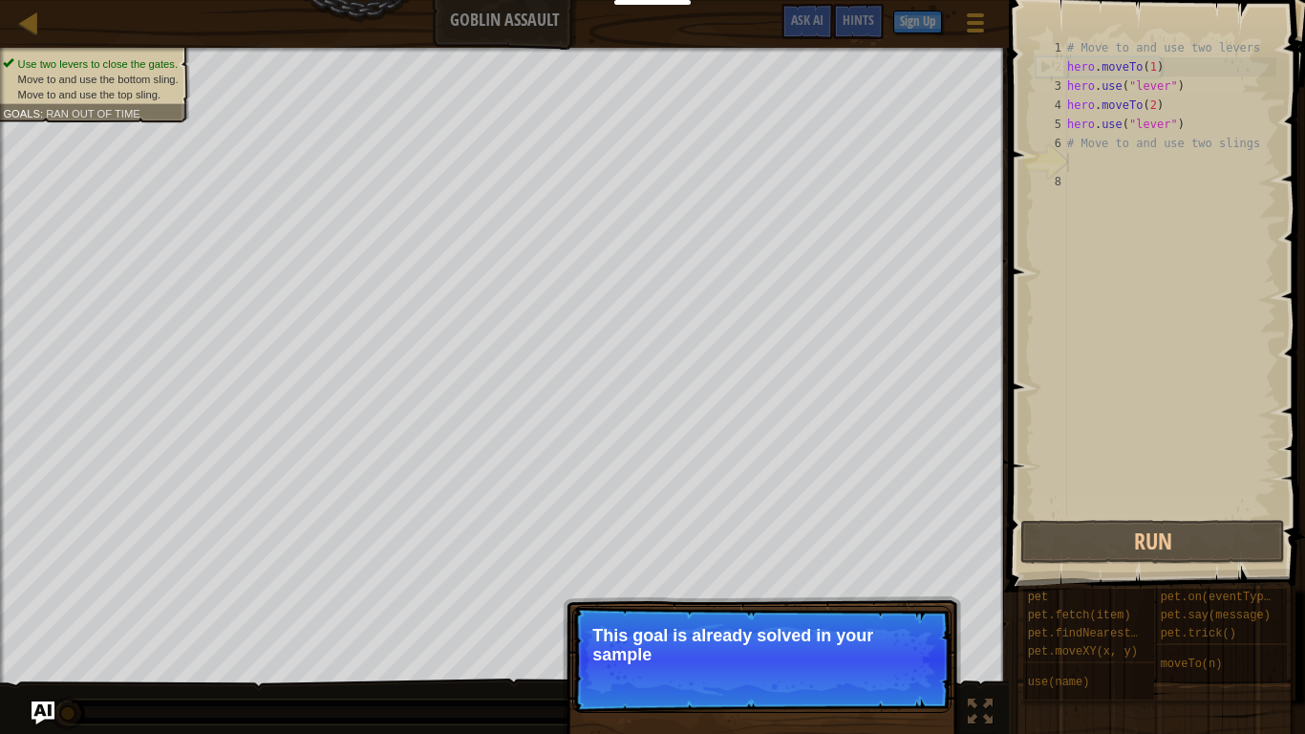
click at [903, 617] on p "Skip (esc) Continue This goal is already solved in your sample" at bounding box center [761, 659] width 379 height 107
click at [903, 617] on p "Skip (esc) Continue This goal is already solved in your sample code." at bounding box center [761, 659] width 379 height 107
click at [903, 617] on p "Skip (esc) Continue This goal is already solved in your sample code. Focus o" at bounding box center [761, 659] width 379 height 107
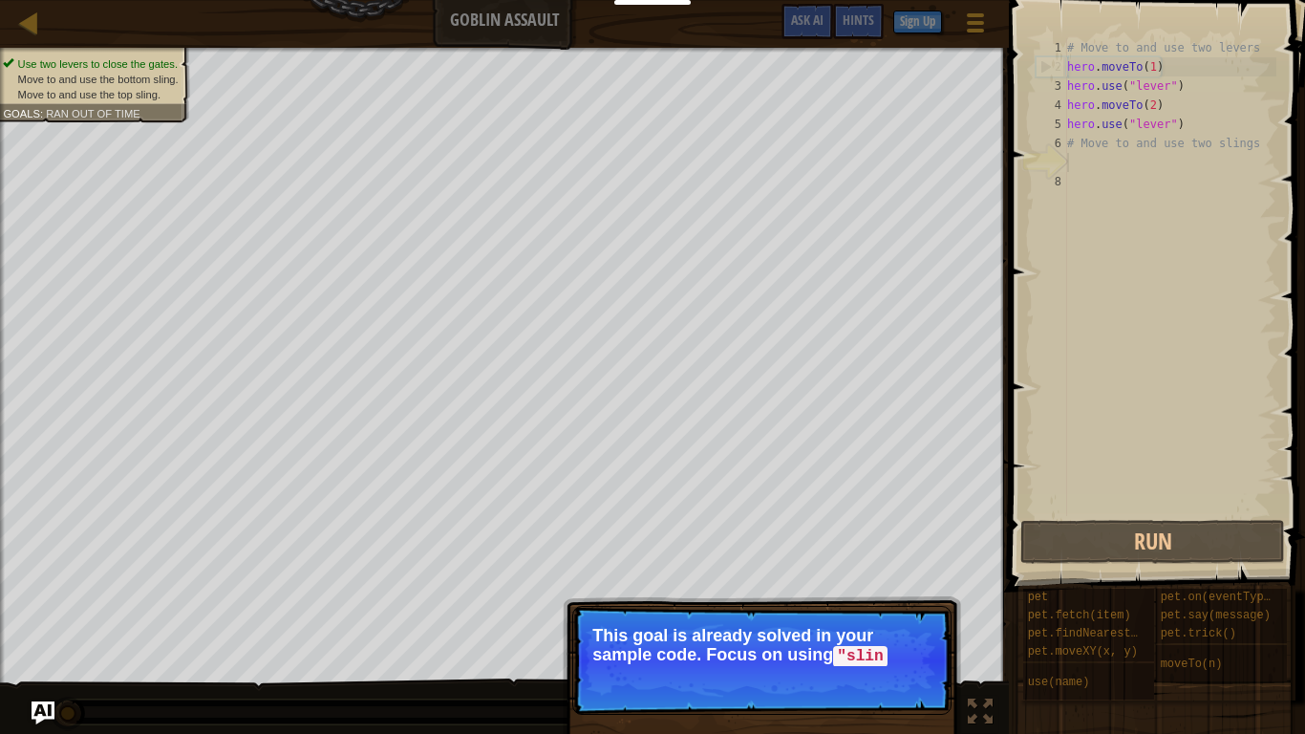
click at [922, 617] on p "Skip (esc) Continue This goal is already solved in your sample code. Focus on u…" at bounding box center [761, 660] width 379 height 109
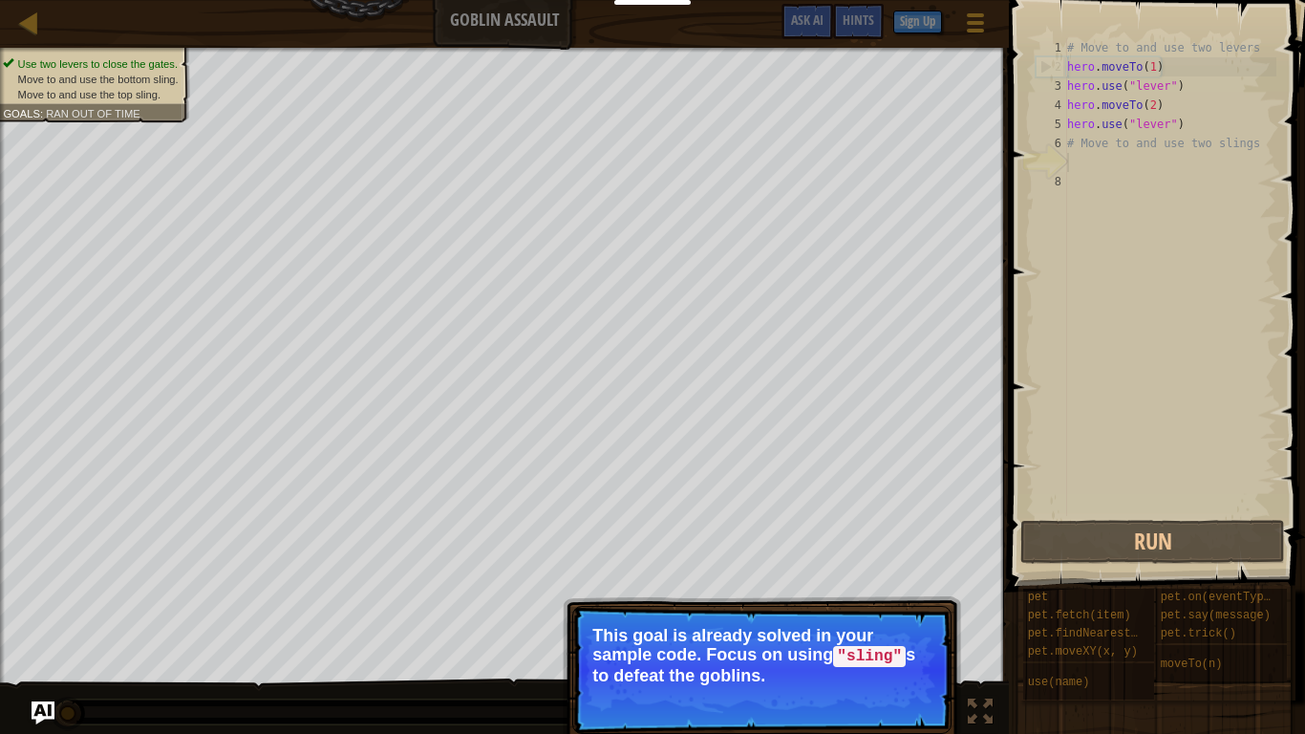
click at [914, 617] on button "Continue" at bounding box center [896, 701] width 79 height 25
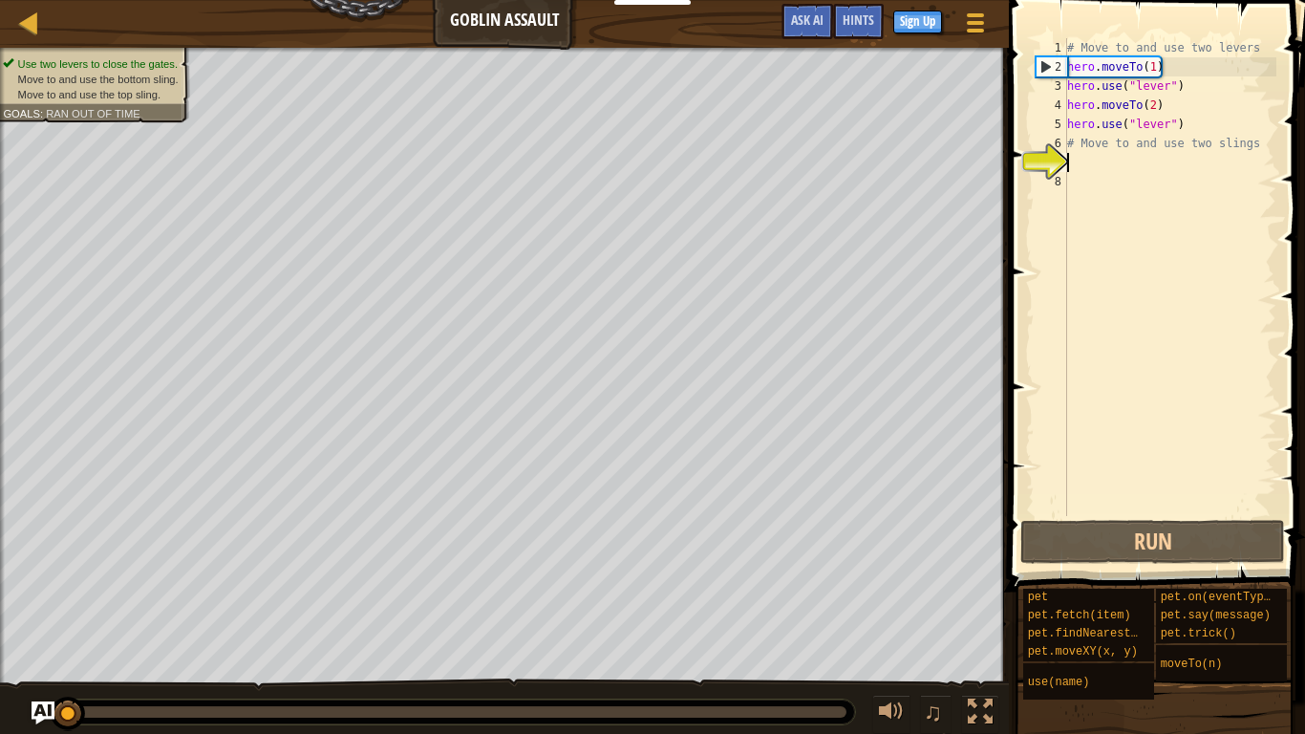
click at [1144, 527] on button "Run" at bounding box center [1152, 542] width 265 height 44
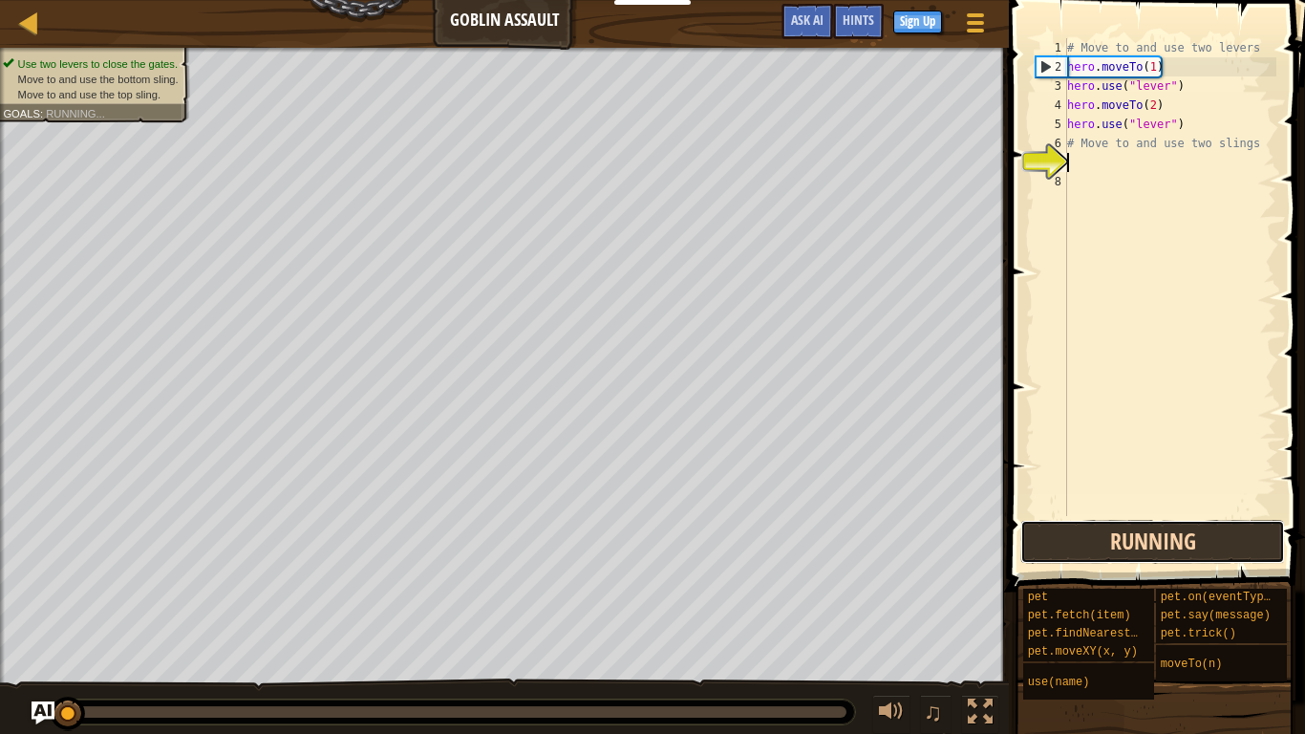
click at [1144, 527] on button "Running" at bounding box center [1152, 542] width 265 height 44
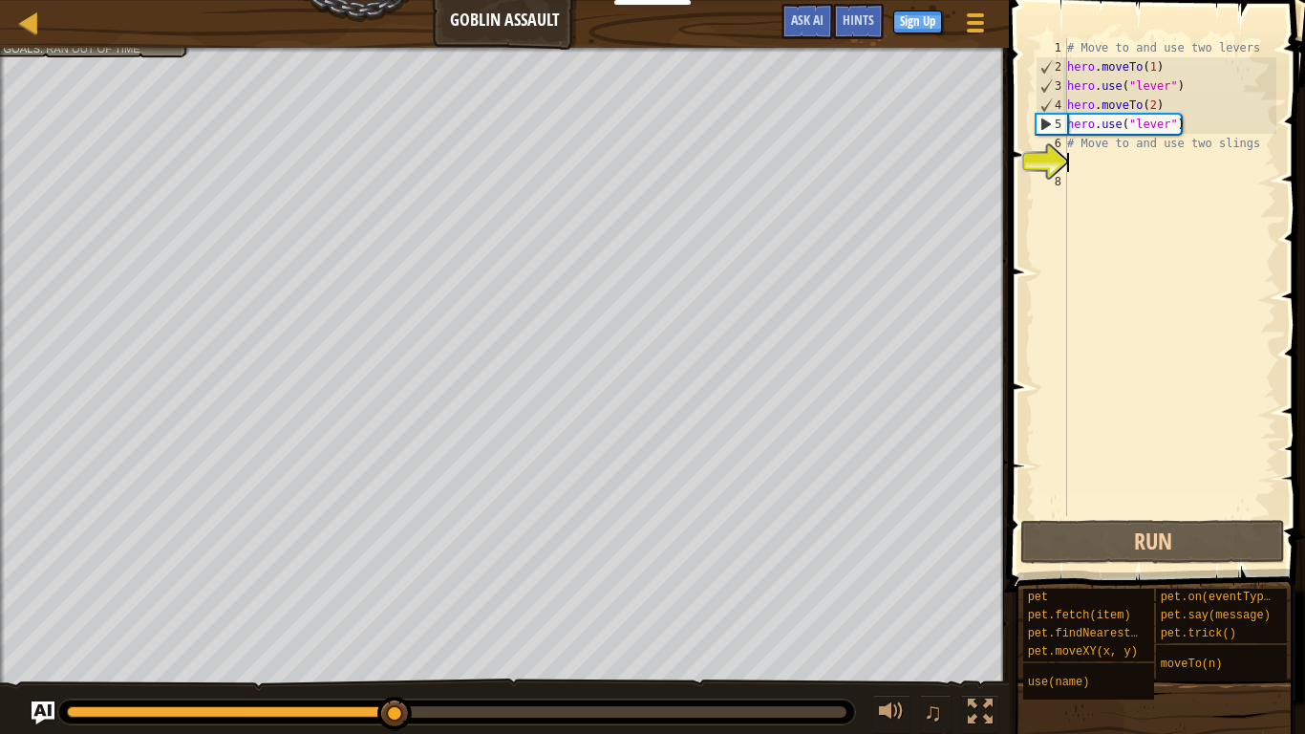
click at [1105, 150] on div "# Move to and use two levers hero . moveTo ( 1 ) hero . use ( "lever" ) hero . …" at bounding box center [1169, 296] width 213 height 516
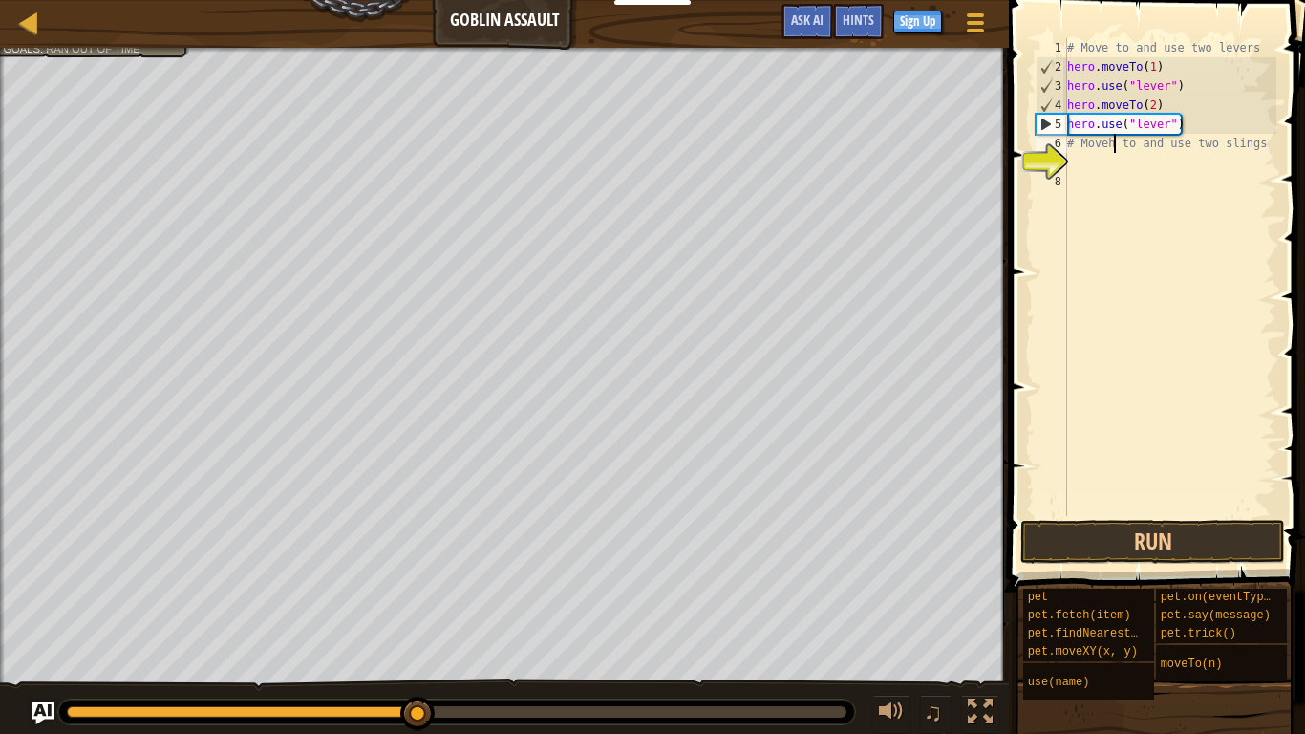
scroll to position [9, 8]
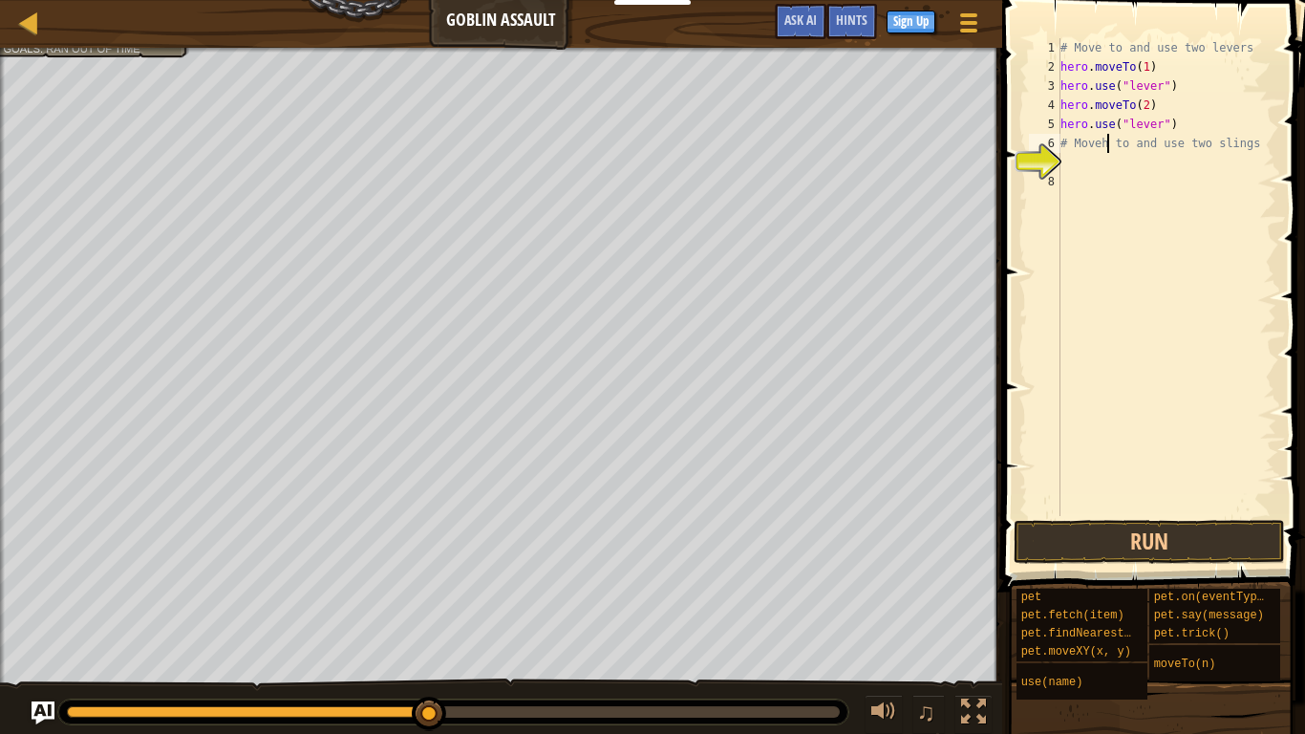
click at [1107, 149] on div "# Move to and use two levers hero . moveTo ( 1 ) hero . use ( "lever" ) hero . …" at bounding box center [1167, 296] width 220 height 516
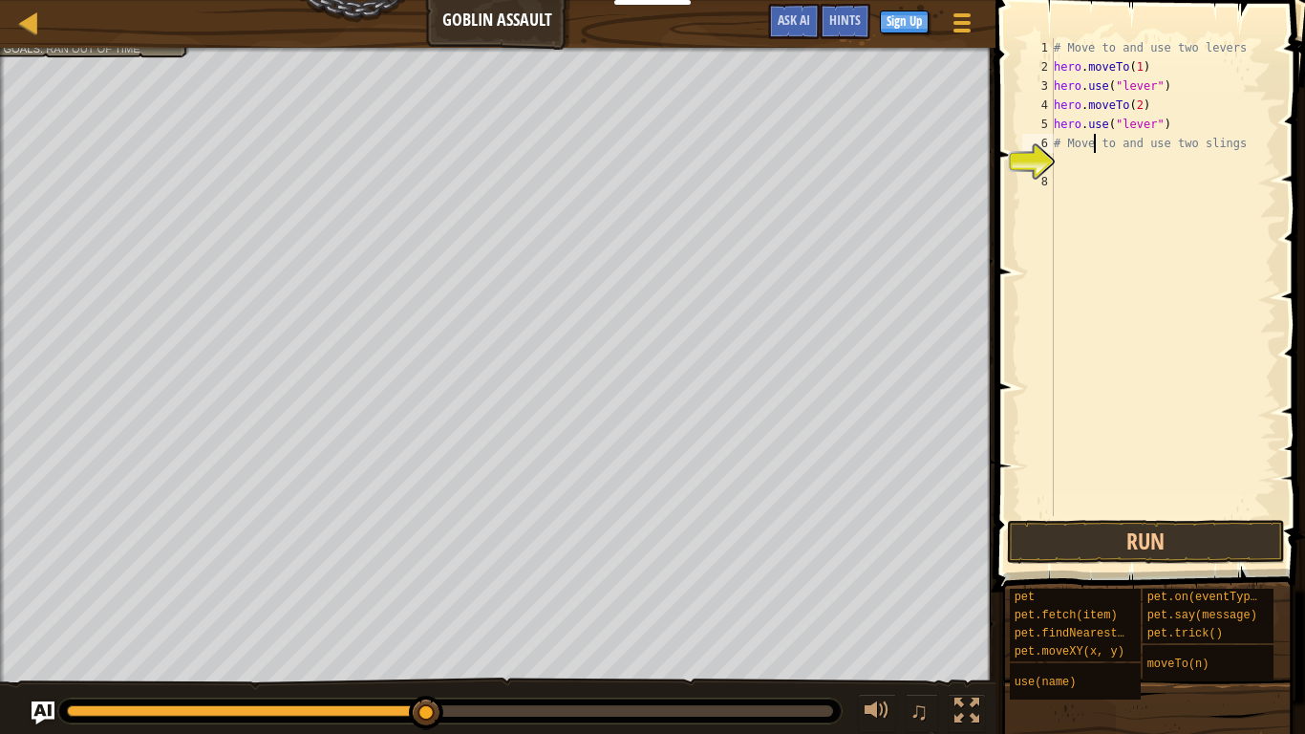
type textarea "# Move to and use two slings"
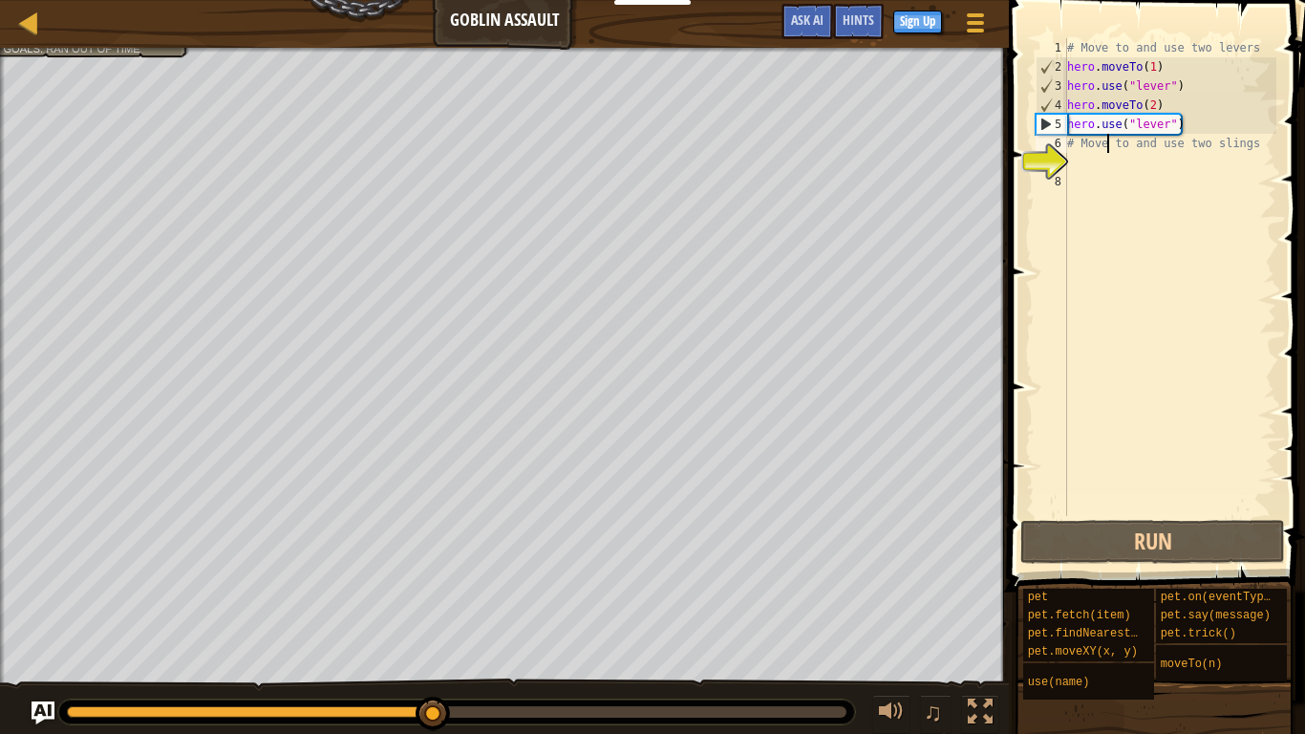
click at [1087, 172] on div "# Move to and use two levers hero . moveTo ( 1 ) hero . use ( "lever" ) hero . …" at bounding box center [1169, 296] width 213 height 516
click at [1082, 164] on div "# Move to and use two levers hero . moveTo ( 1 ) hero . use ( "lever" ) hero . …" at bounding box center [1169, 296] width 213 height 516
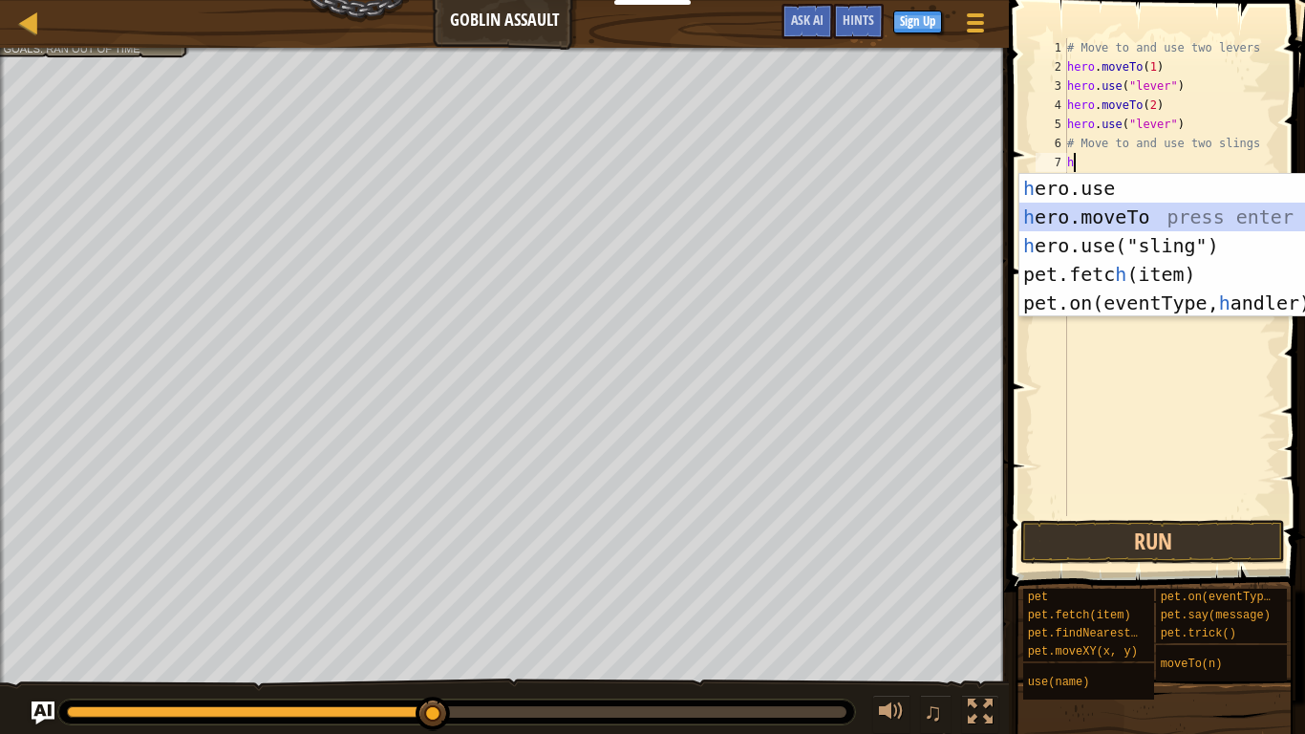
click at [1122, 208] on div "h ero.use press enter h ero.moveTo press enter h ero.use("sling") press enter p…" at bounding box center [1199, 274] width 361 height 201
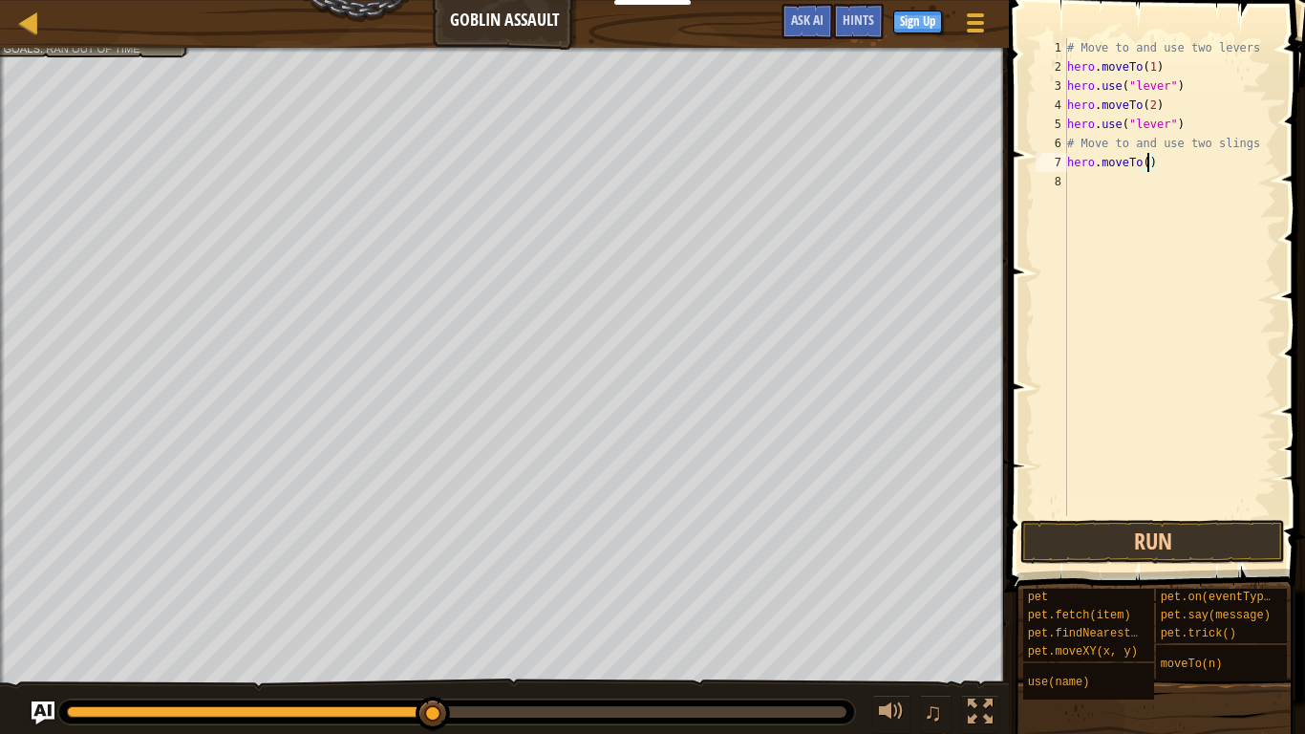
scroll to position [9, 12]
type textarea "hero.moveTo(4)"
click at [1251, 522] on button "Run" at bounding box center [1152, 542] width 265 height 44
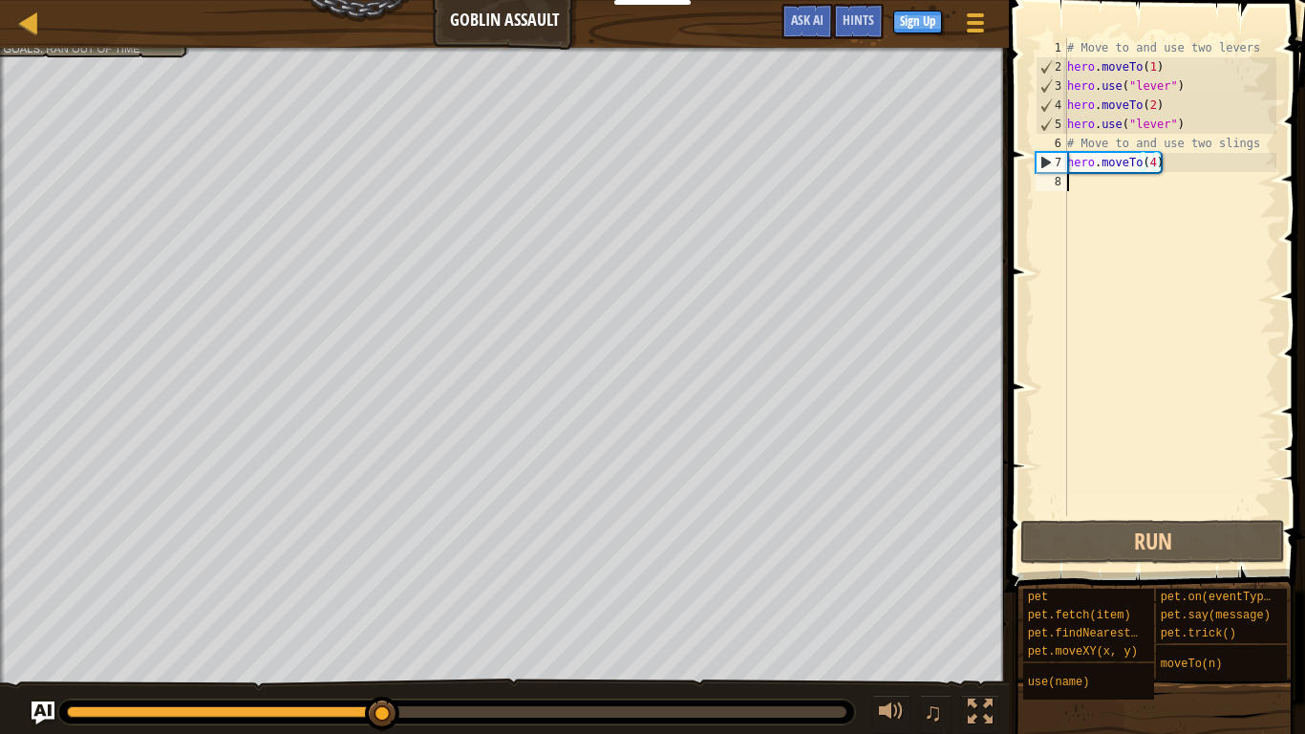
click at [1094, 192] on div "# Move to and use two levers hero . moveTo ( 1 ) hero . use ( "lever" ) hero . …" at bounding box center [1169, 296] width 213 height 516
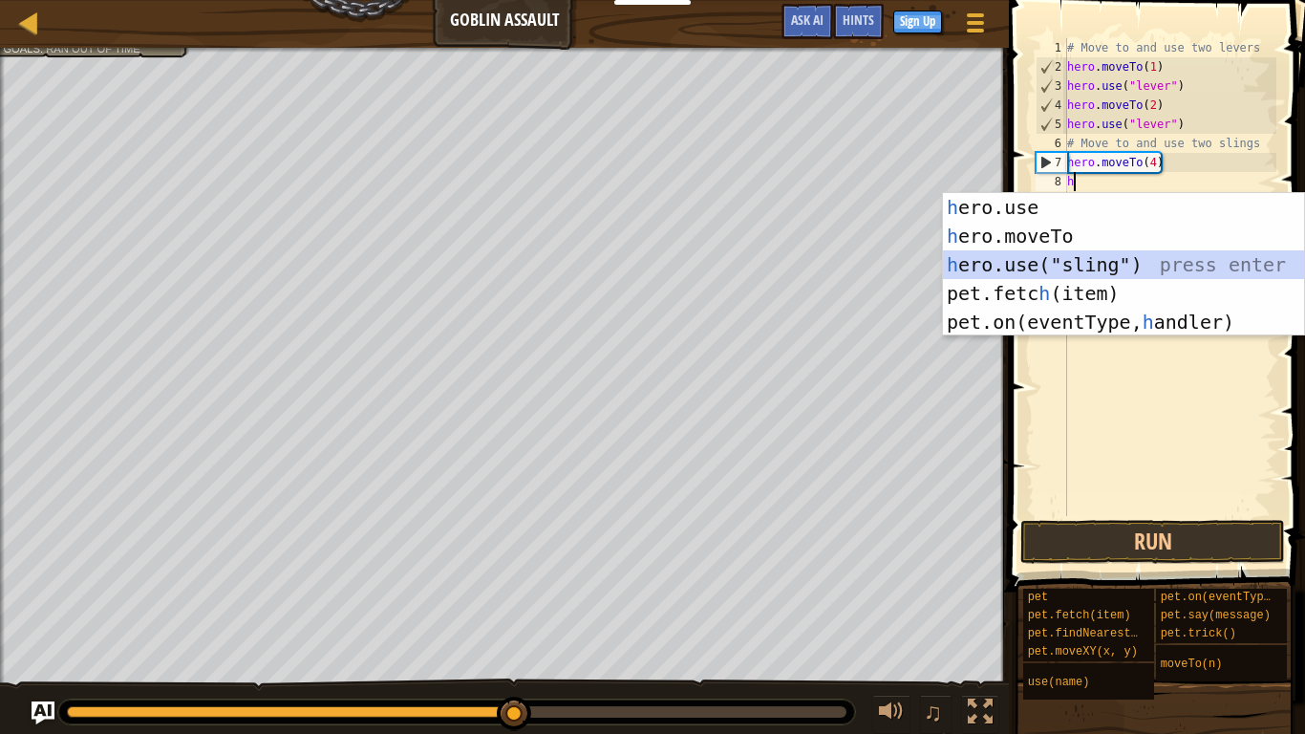
click at [1059, 261] on div "h ero.use press enter h ero.moveTo press enter h ero.use("sling") press enter p…" at bounding box center [1123, 293] width 361 height 201
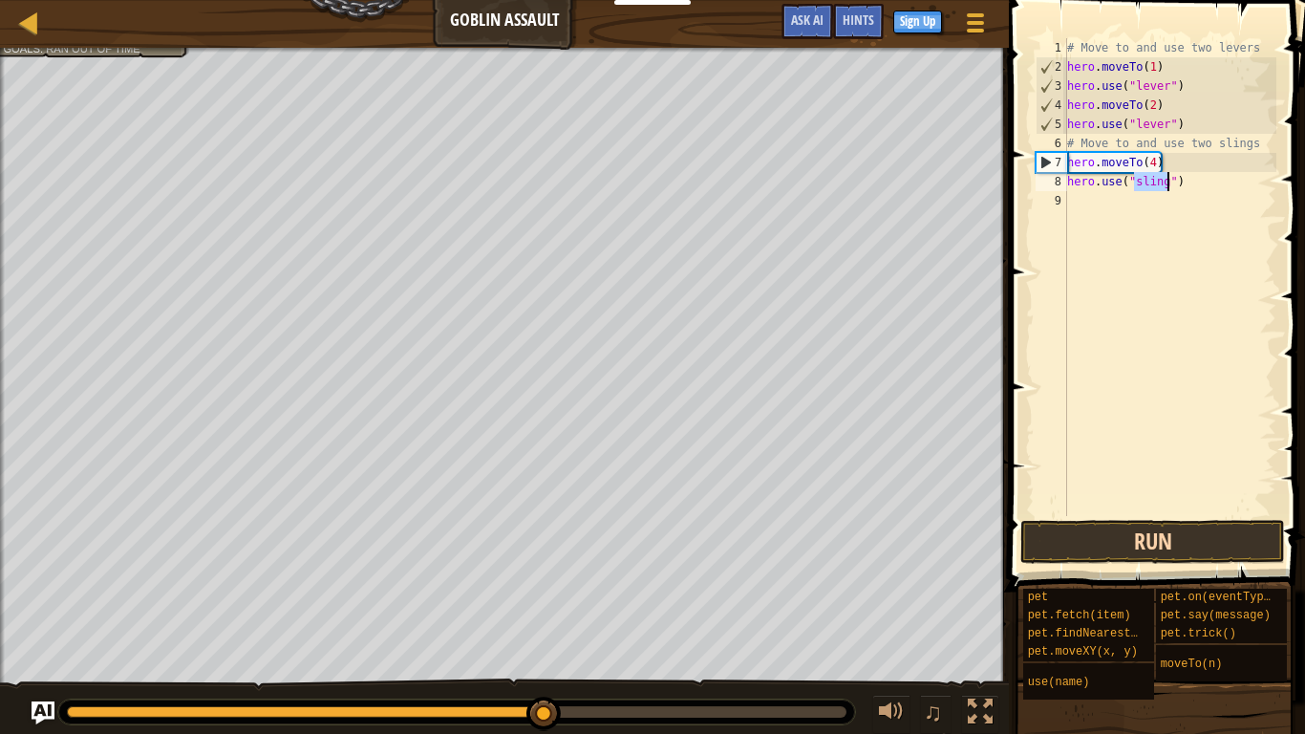
type textarea "hero.use("sling")"
click at [1146, 544] on button "Run" at bounding box center [1152, 542] width 265 height 44
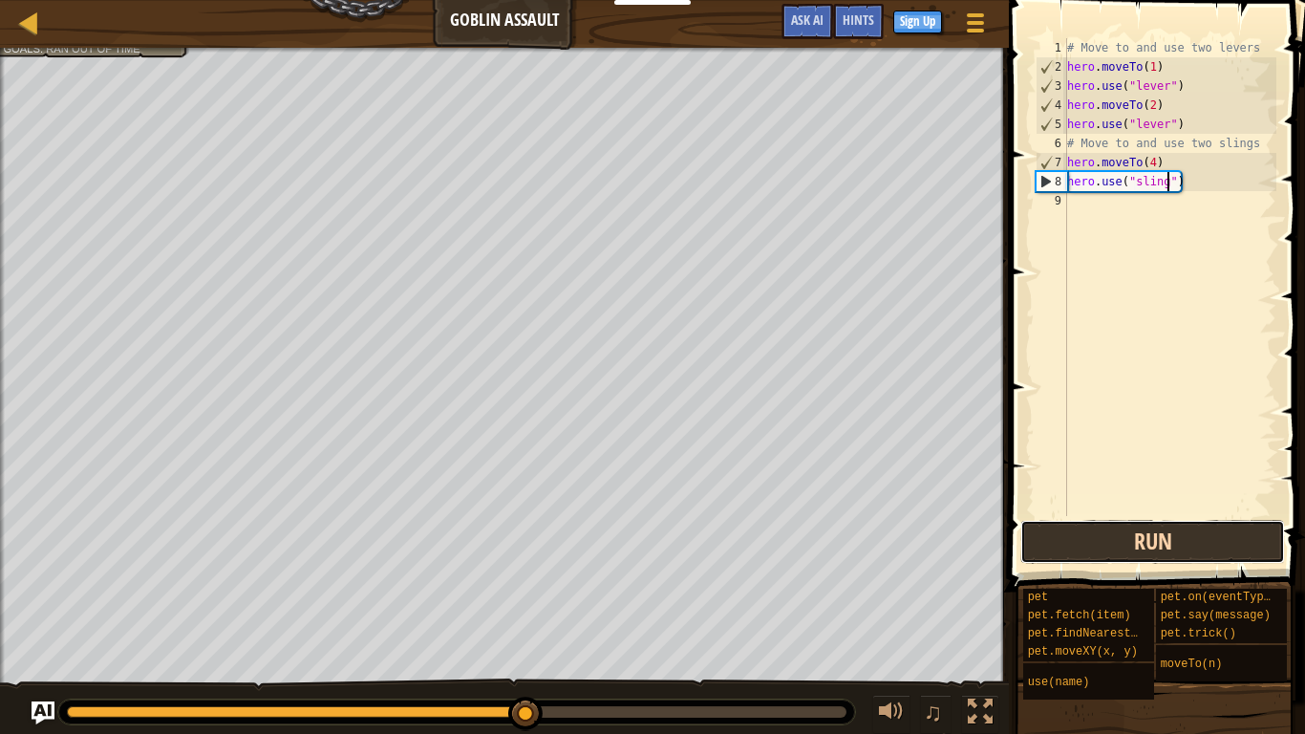
click at [1146, 544] on button "Run" at bounding box center [1152, 542] width 265 height 44
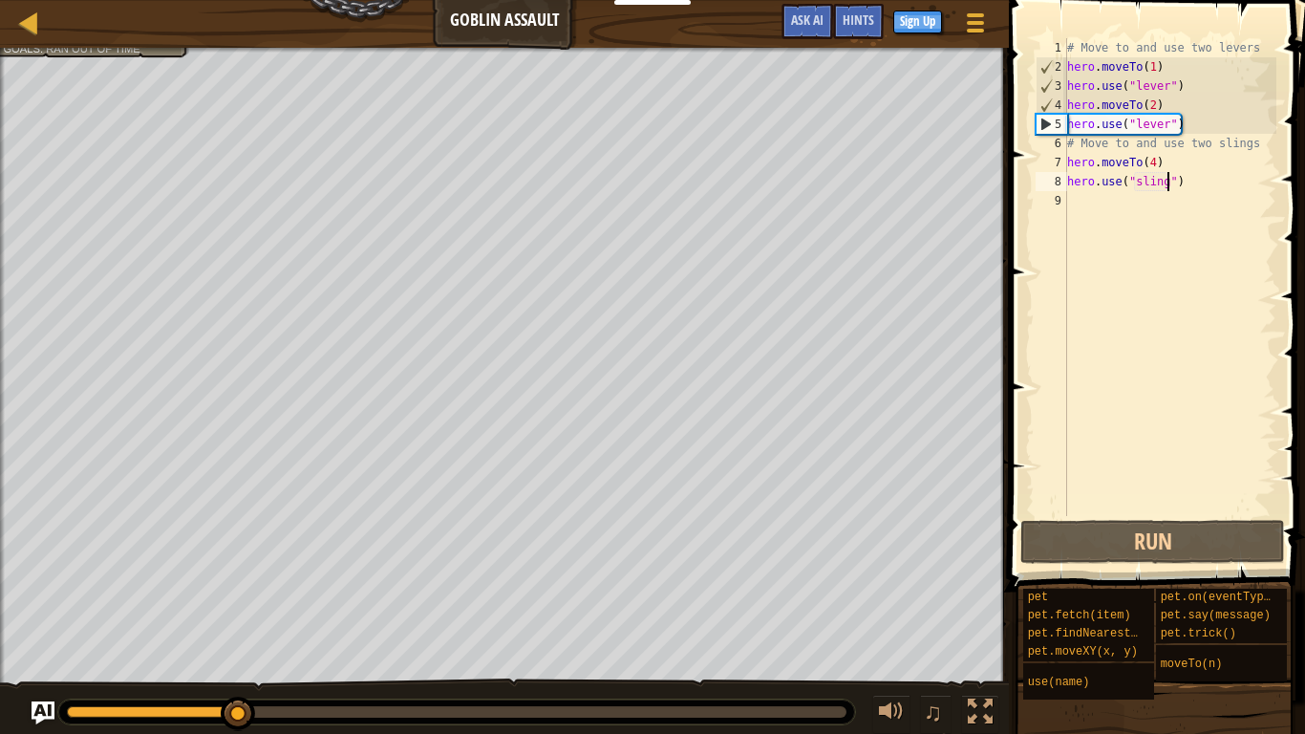
click at [1096, 200] on div "# Move to and use two levers hero . moveTo ( 1 ) hero . use ( "lever" ) hero . …" at bounding box center [1169, 296] width 213 height 516
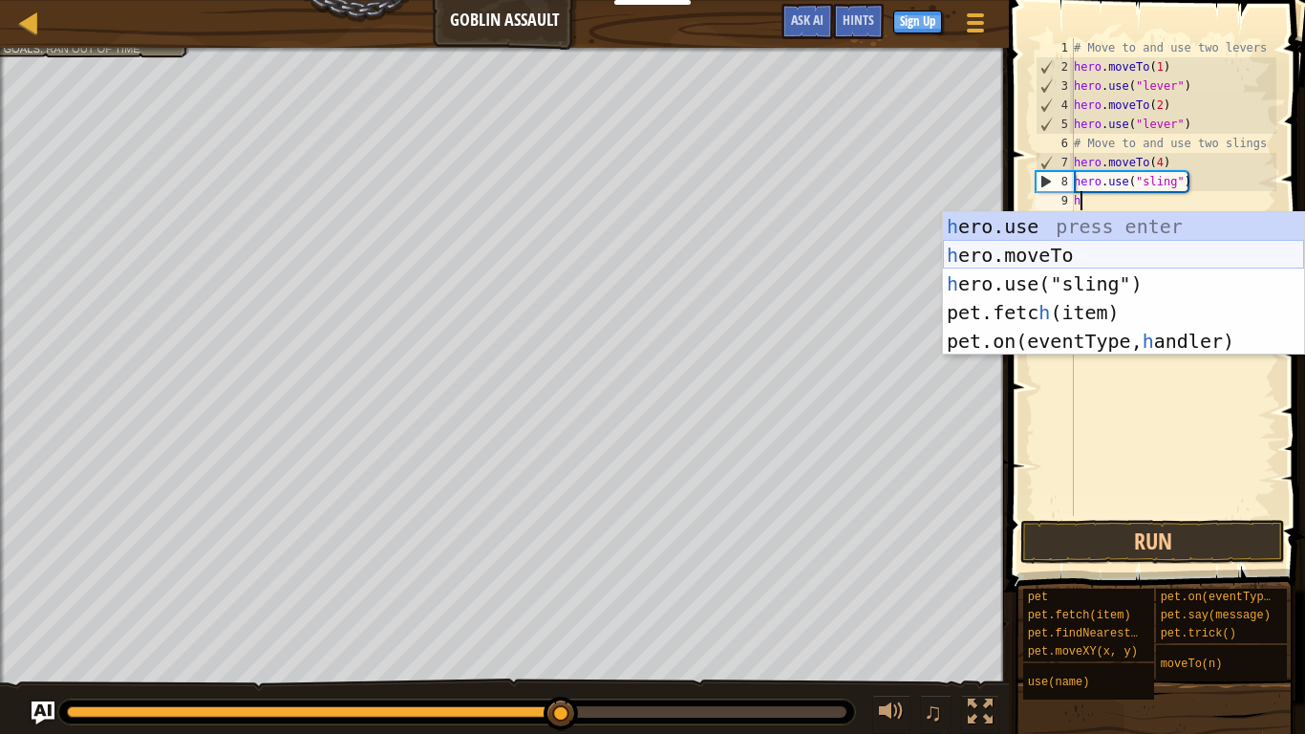
click at [1017, 255] on div "h ero.use press enter h ero.moveTo press enter h ero.use("sling") press enter p…" at bounding box center [1123, 312] width 361 height 201
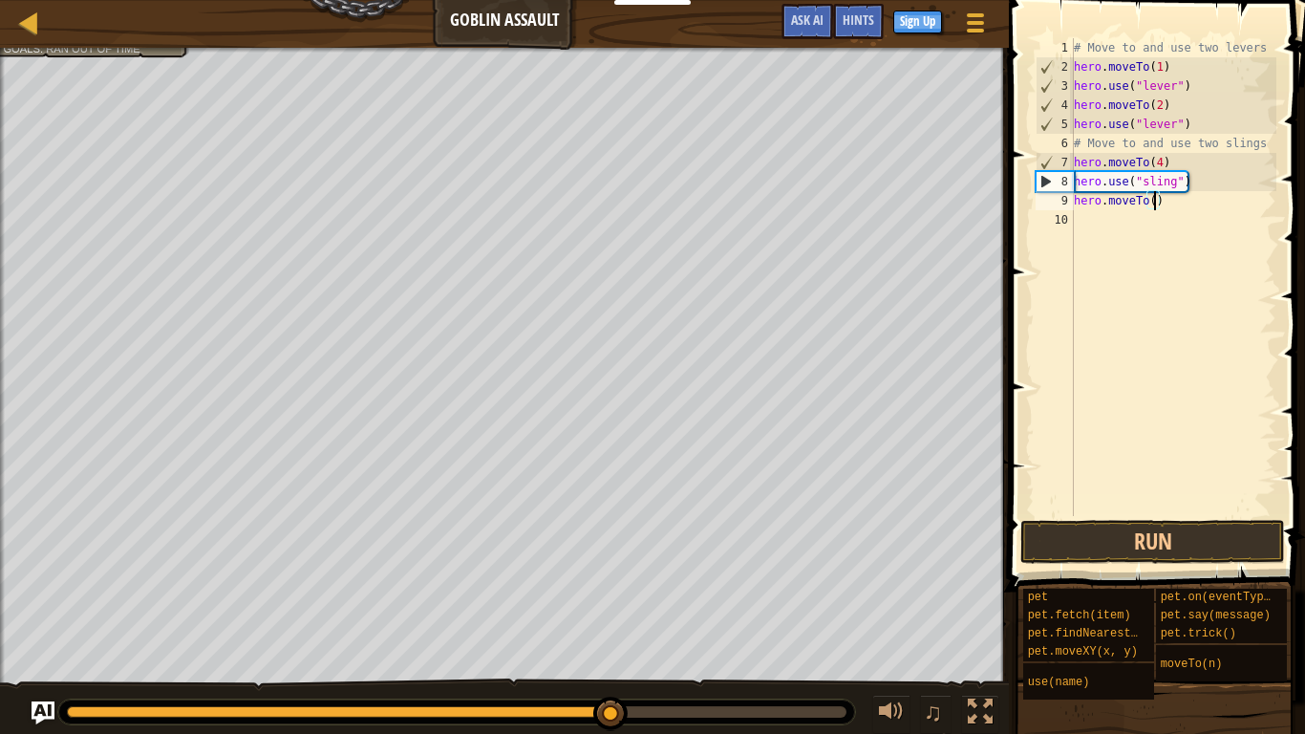
scroll to position [9, 12]
type textarea "hero.moveTo(3)"
click at [1216, 550] on button "Run" at bounding box center [1152, 542] width 265 height 44
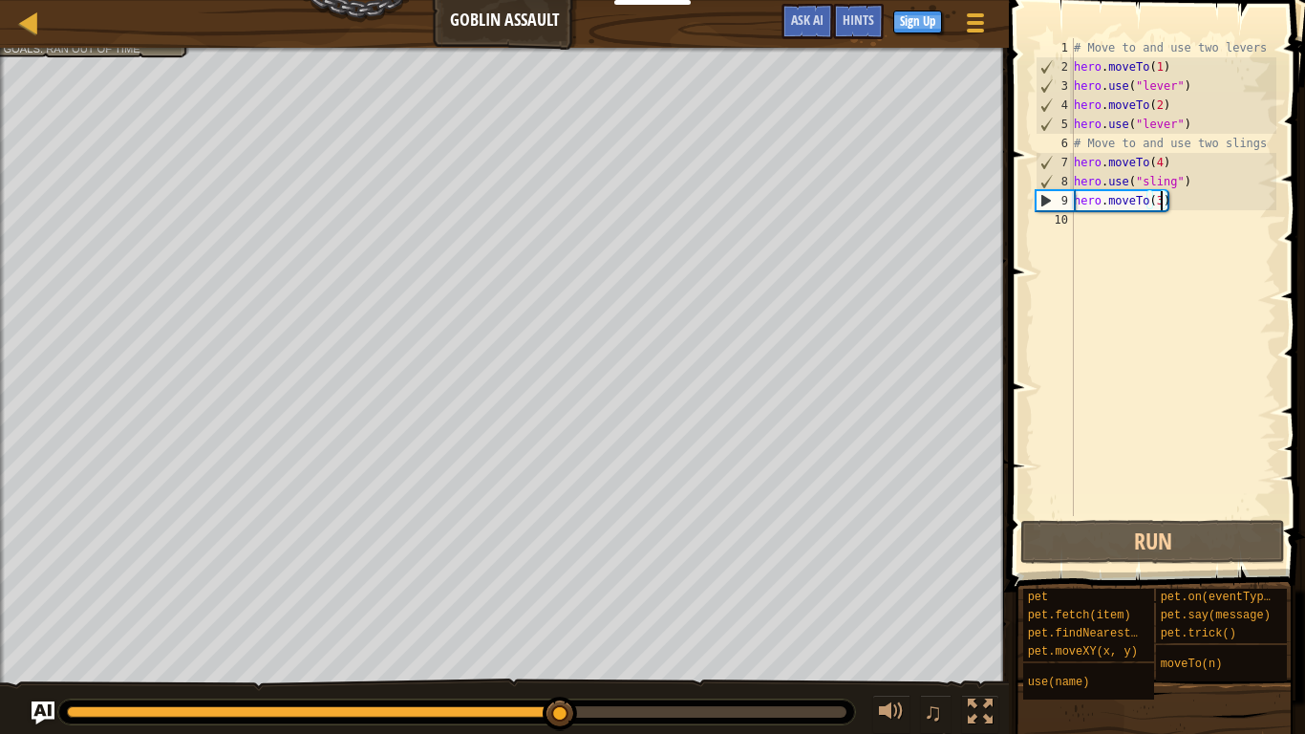
click at [1145, 231] on div "# Move to and use two levers hero . moveTo ( 1 ) hero . use ( "lever" ) hero . …" at bounding box center [1173, 296] width 206 height 516
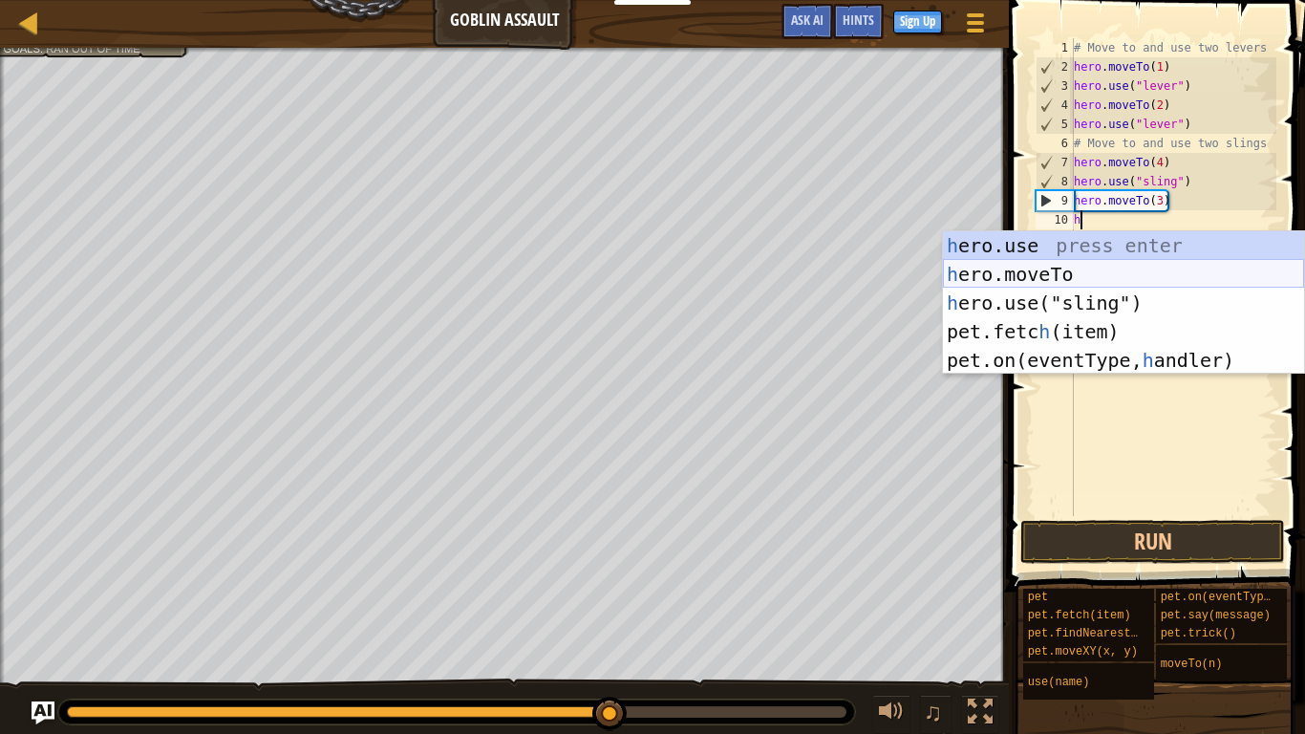
click at [1097, 269] on div "h ero.use press enter h ero.moveTo press enter h ero.use("sling") press enter p…" at bounding box center [1123, 331] width 361 height 201
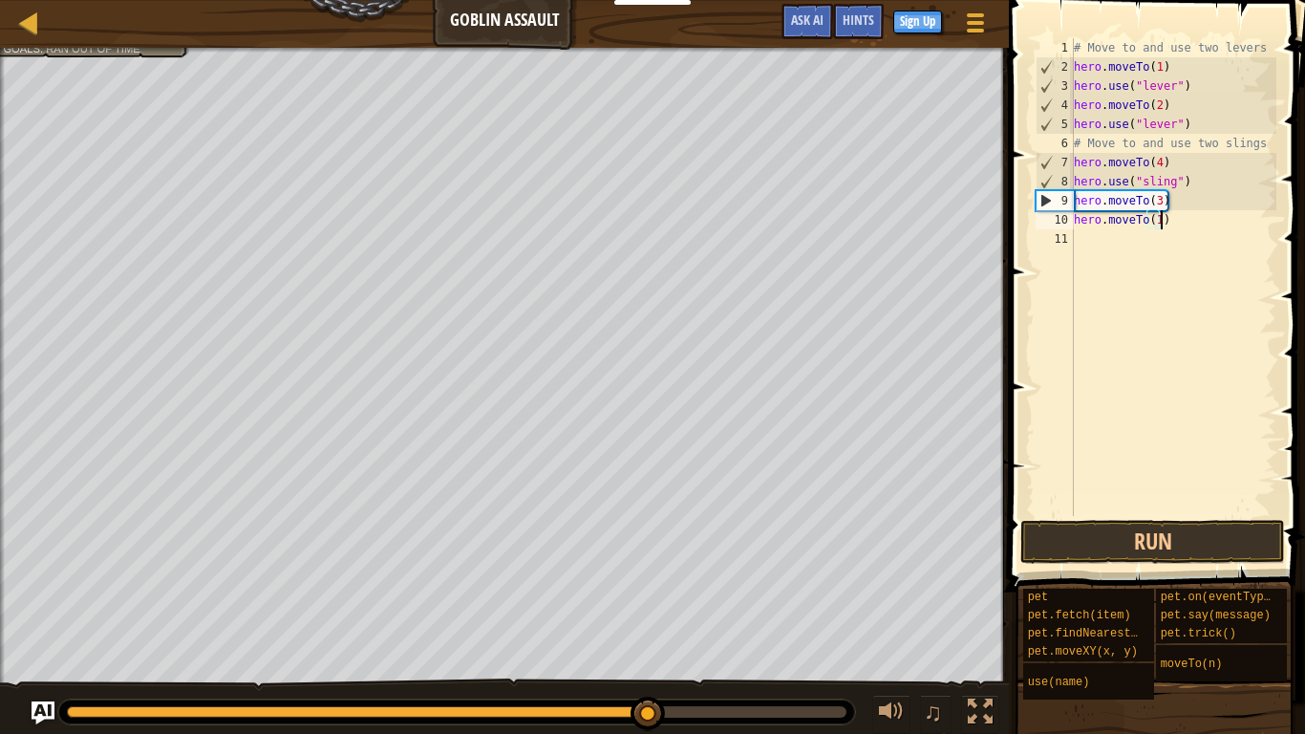
scroll to position [9, 12]
click at [1216, 537] on button "Run" at bounding box center [1152, 542] width 265 height 44
type textarea ")"
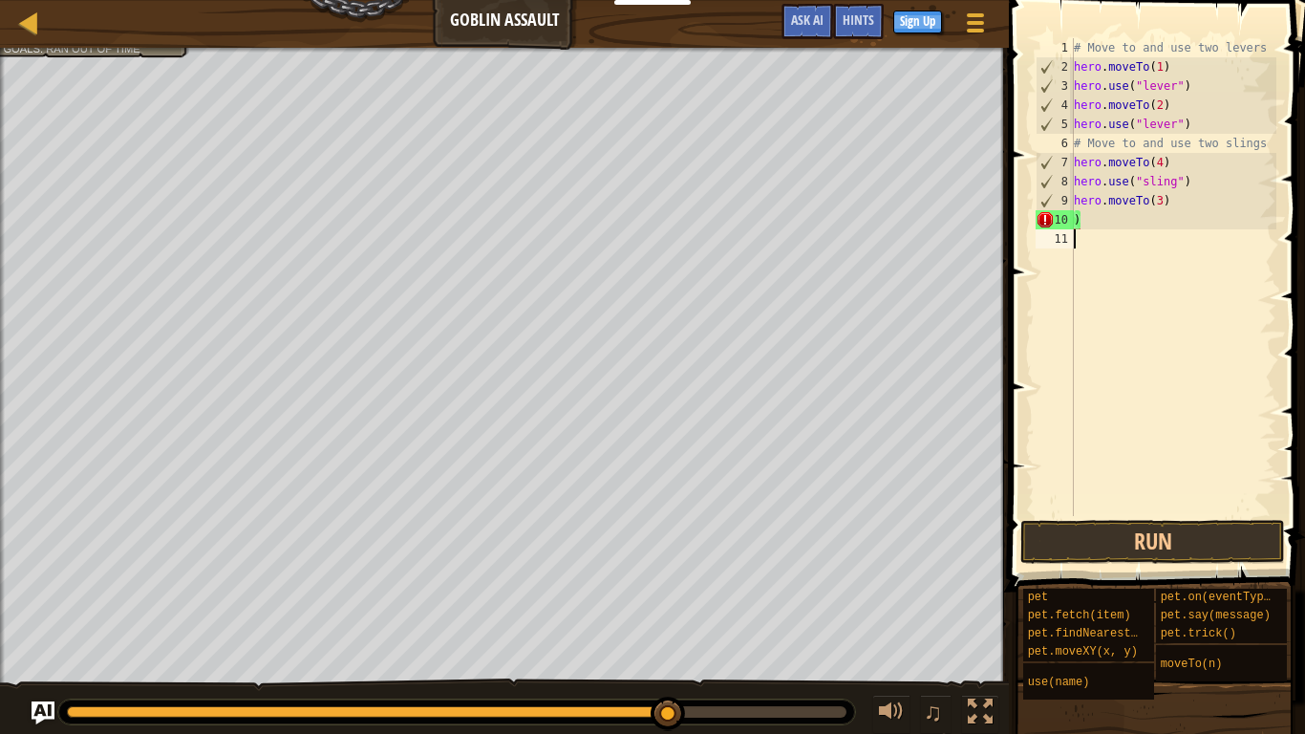
click at [1191, 229] on div "# Move to and use two levers hero . moveTo ( 1 ) hero . use ( "lever" ) hero . …" at bounding box center [1173, 296] width 206 height 516
click at [1118, 218] on div "# Move to and use two levers hero . moveTo ( 1 ) hero . use ( "lever" ) hero . …" at bounding box center [1173, 296] width 206 height 516
type textarea ")"
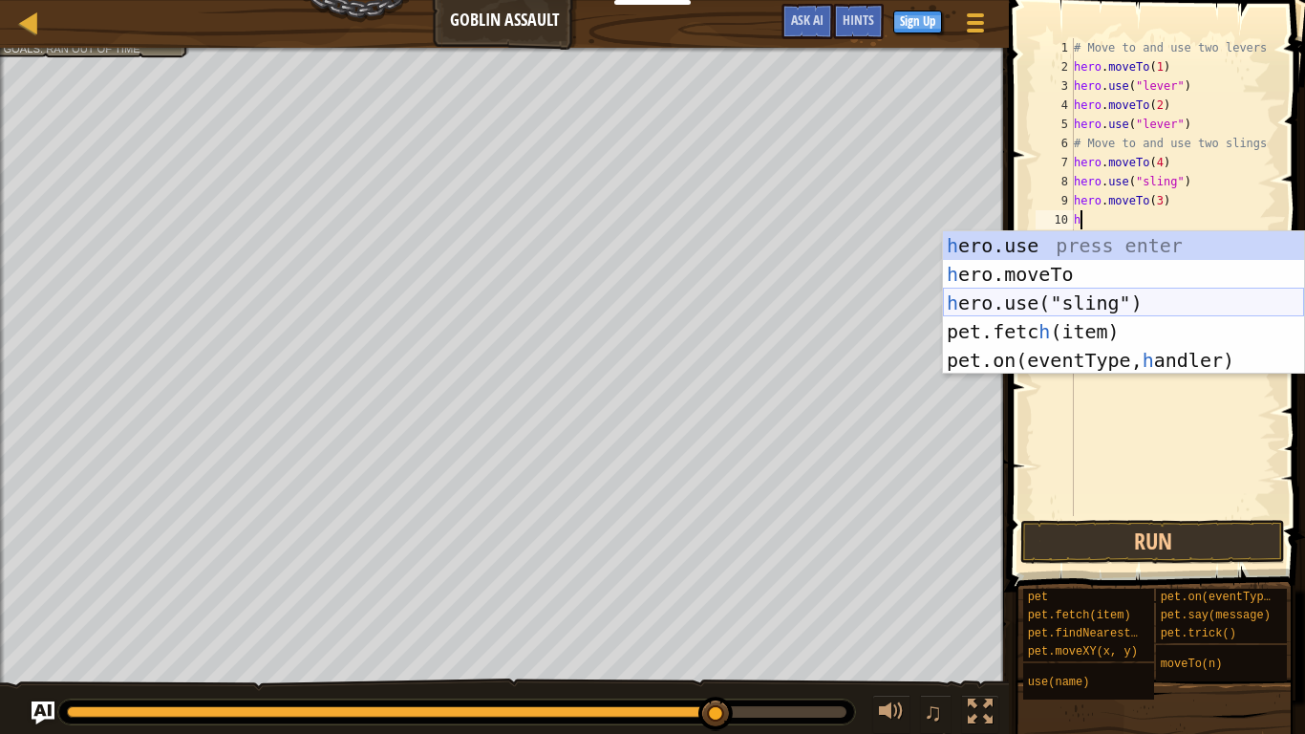
click at [1109, 301] on div "h ero.use press enter h ero.moveTo press enter h ero.use("sling") press enter p…" at bounding box center [1123, 331] width 361 height 201
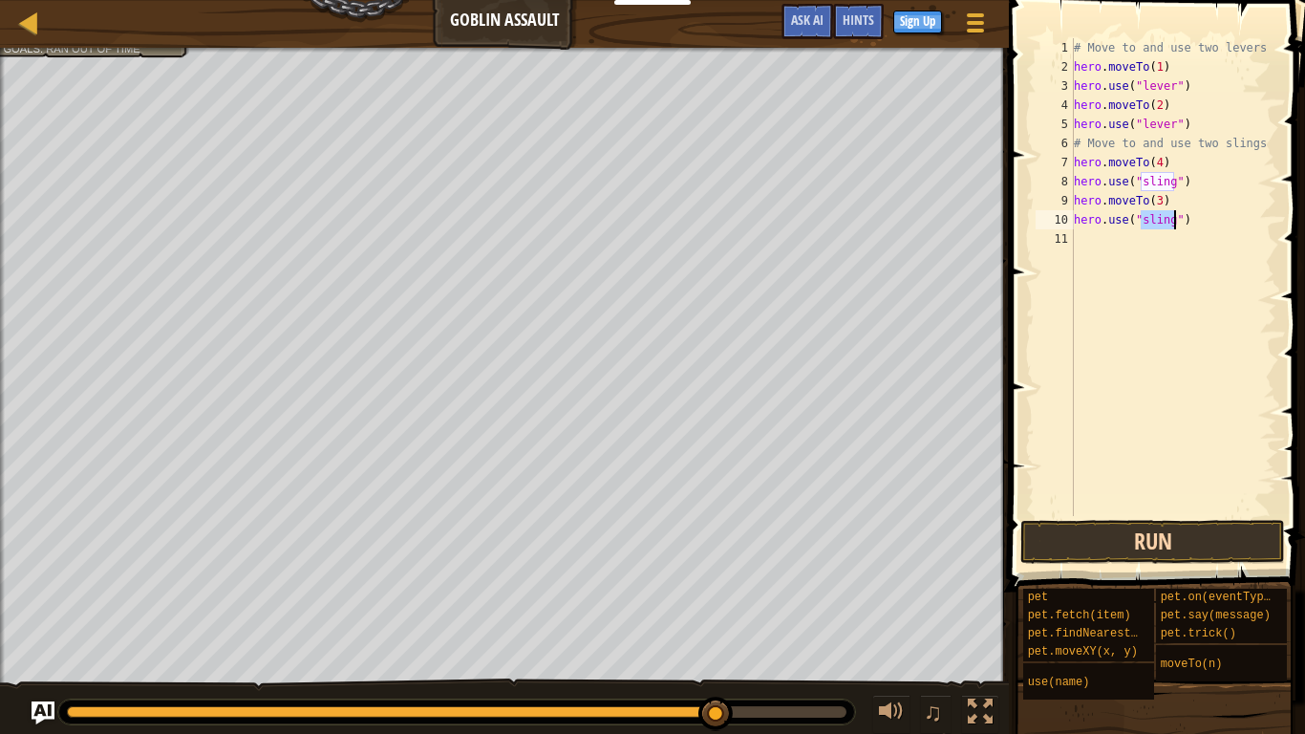
type textarea "hero.use("sling")"
click at [1209, 540] on button "Run" at bounding box center [1152, 542] width 265 height 44
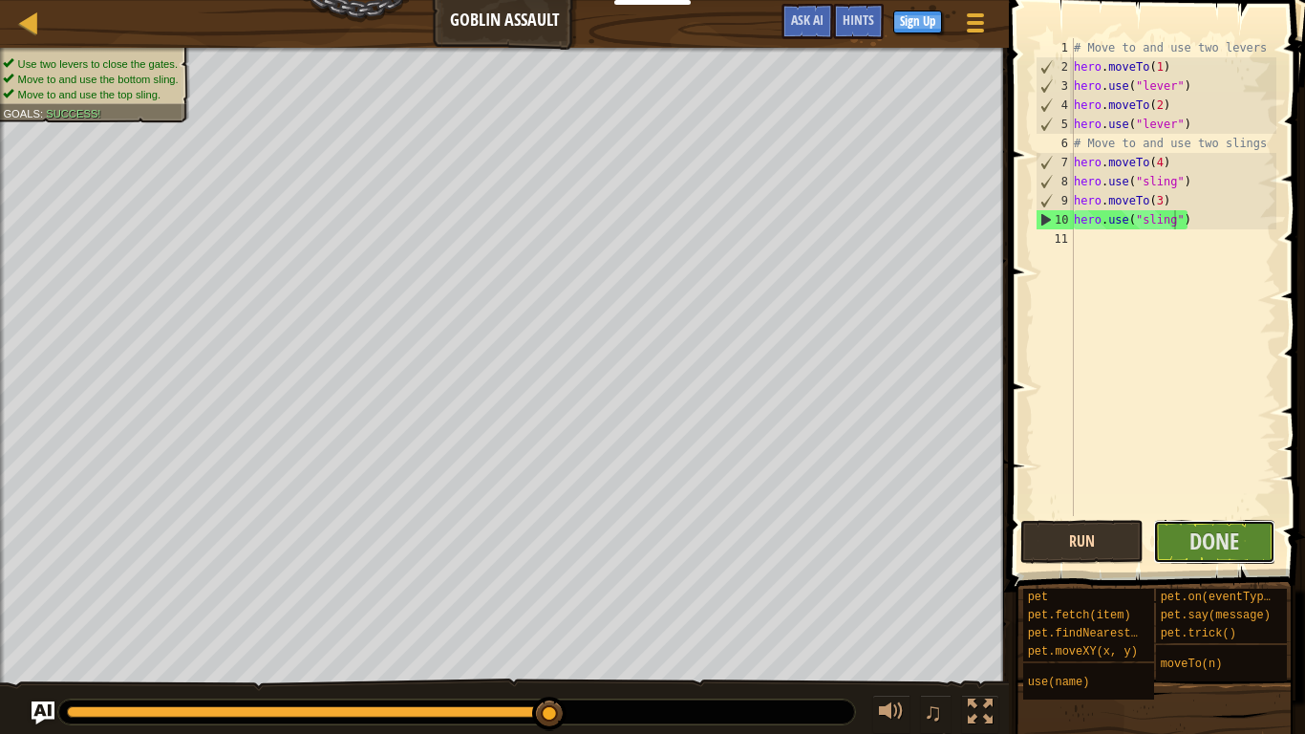
click at [1209, 540] on span "Done" at bounding box center [1214, 540] width 50 height 31
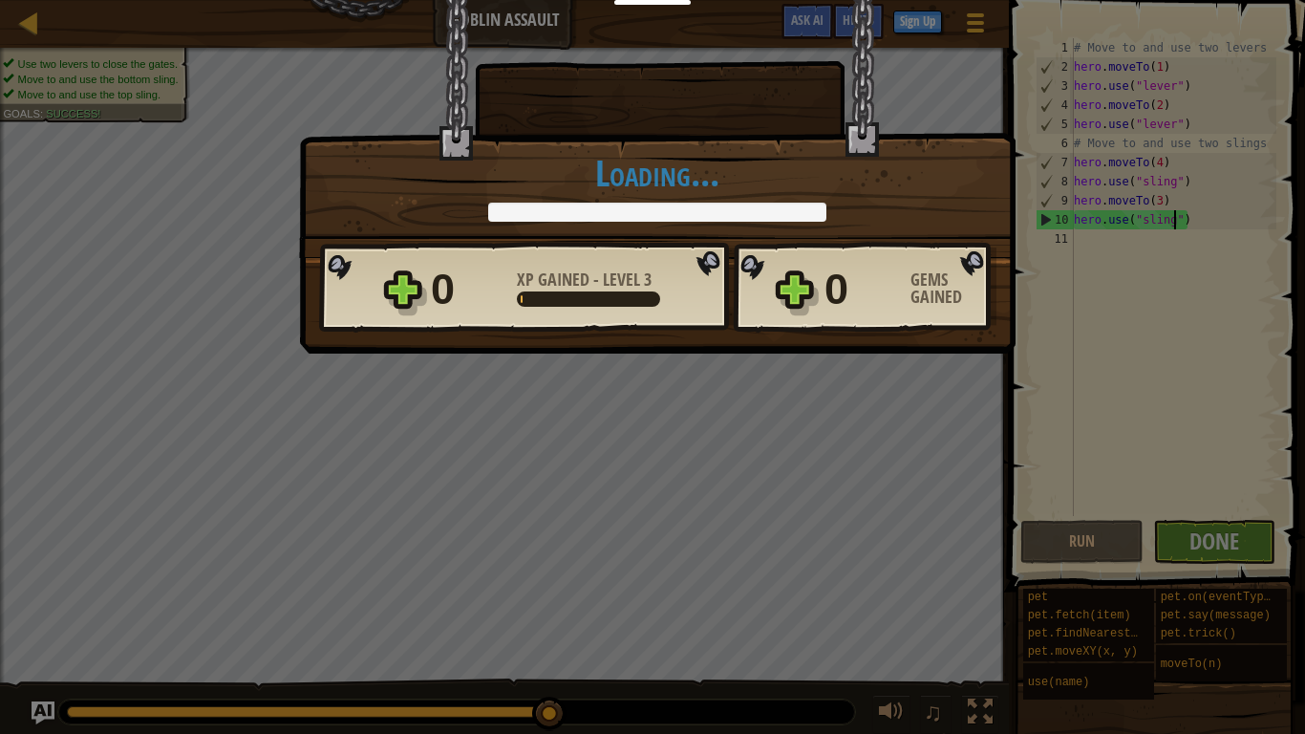
click at [653, 550] on div "× Hold the Gates! How fun was this level? Loading... Reticulating Splines... Lo…" at bounding box center [652, 367] width 1305 height 734
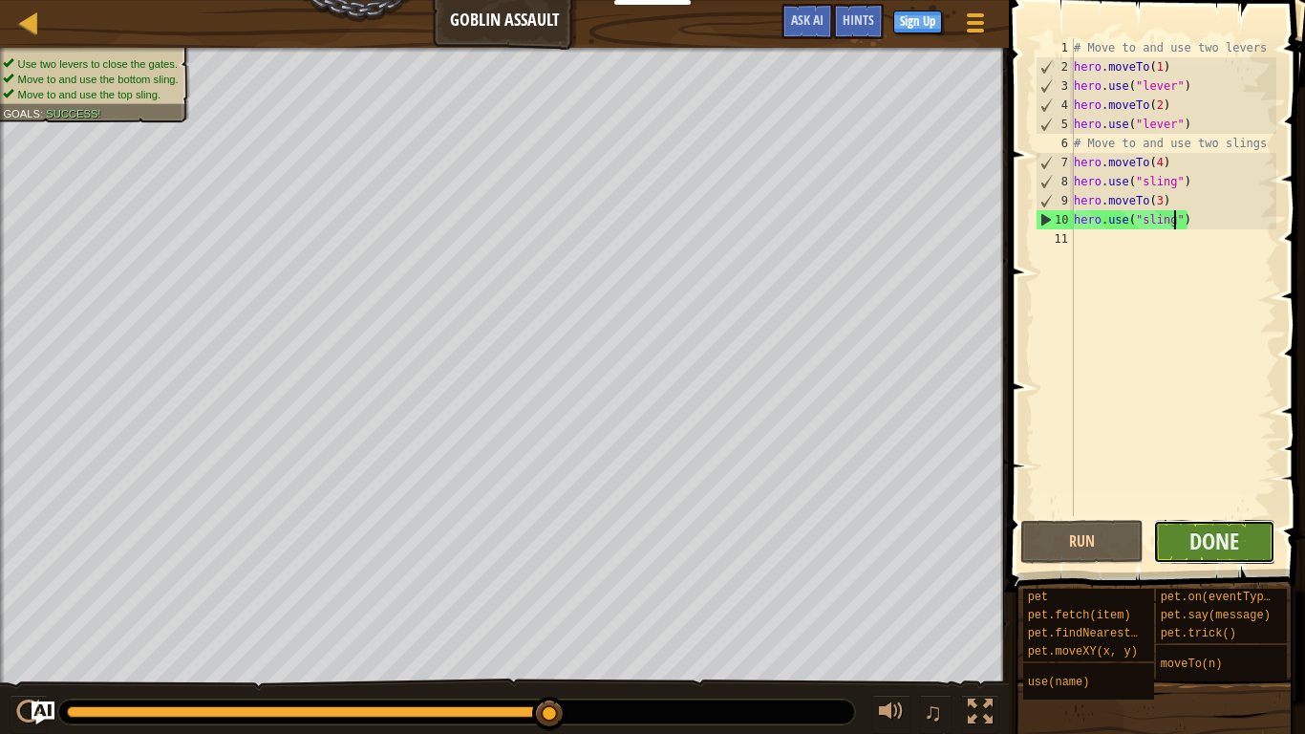
click at [1197, 558] on button "Done" at bounding box center [1214, 542] width 123 height 44
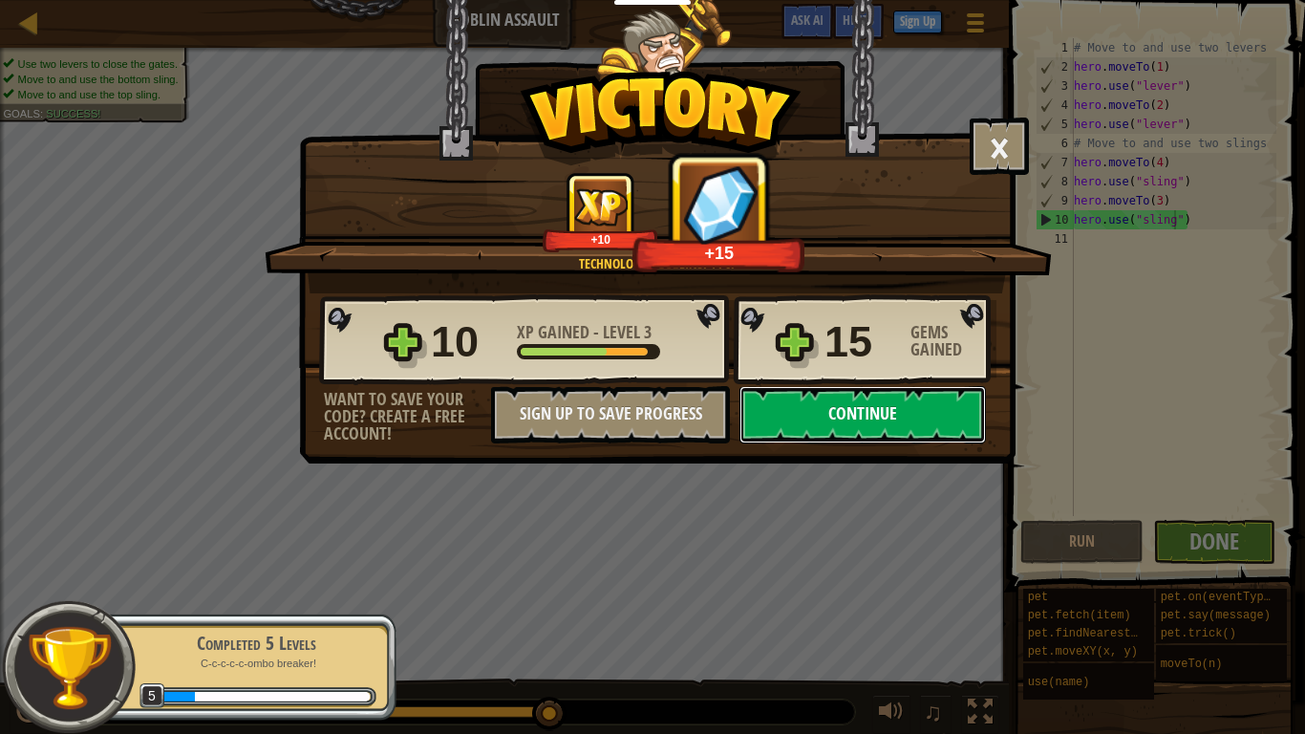
click at [852, 422] on button "Continue" at bounding box center [862, 414] width 246 height 57
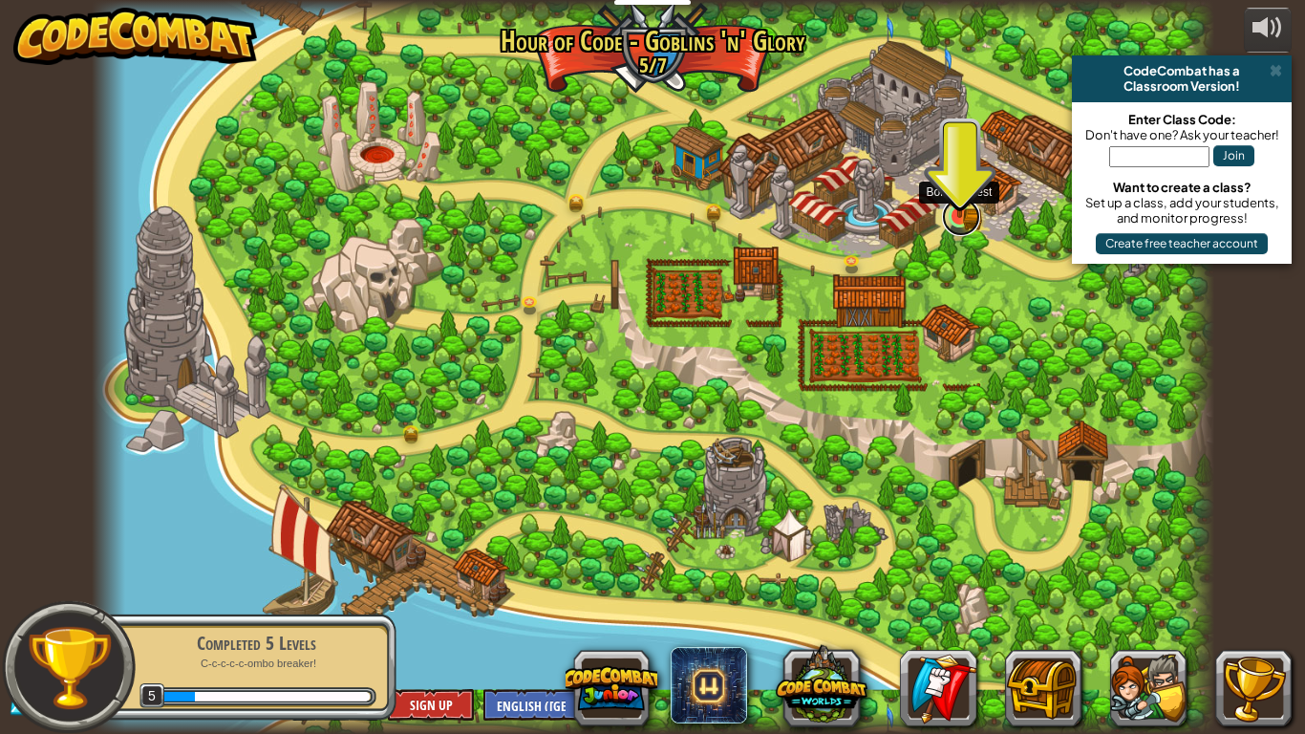
click at [961, 220] on link at bounding box center [961, 217] width 38 height 38
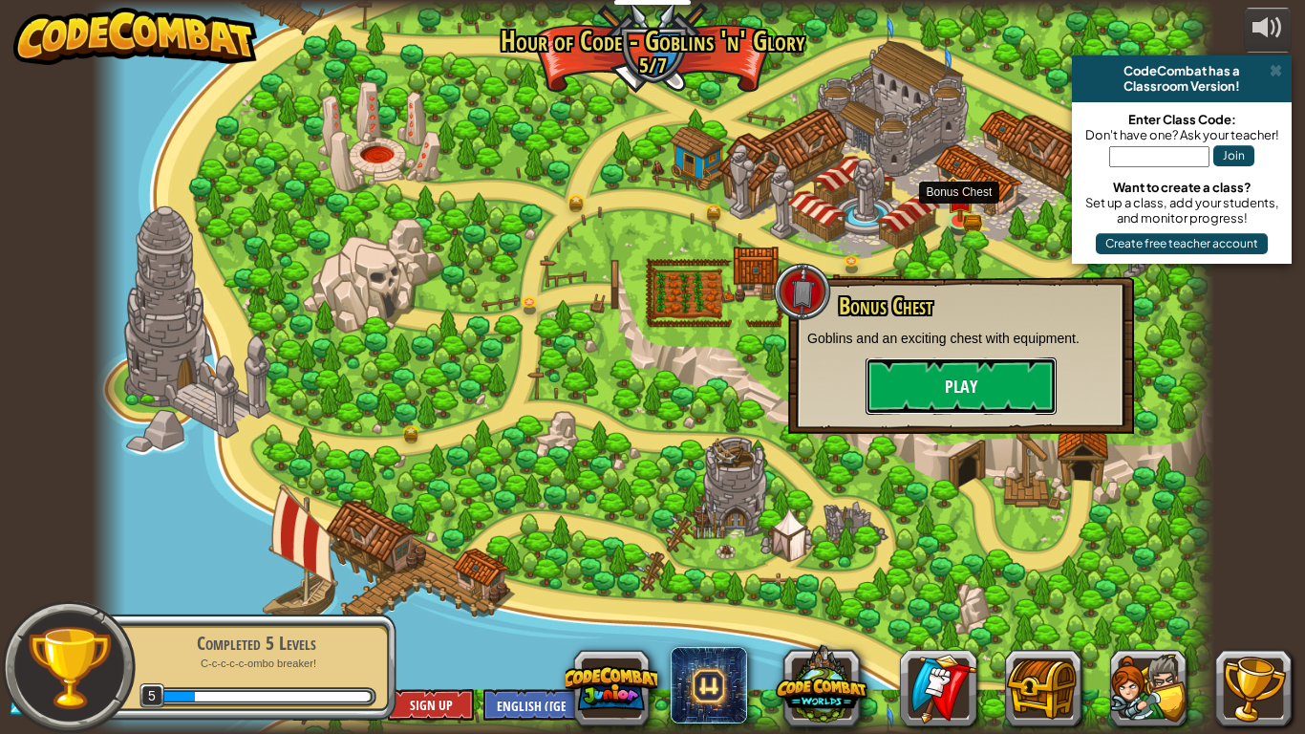
click at [984, 391] on button "Play" at bounding box center [961, 385] width 191 height 57
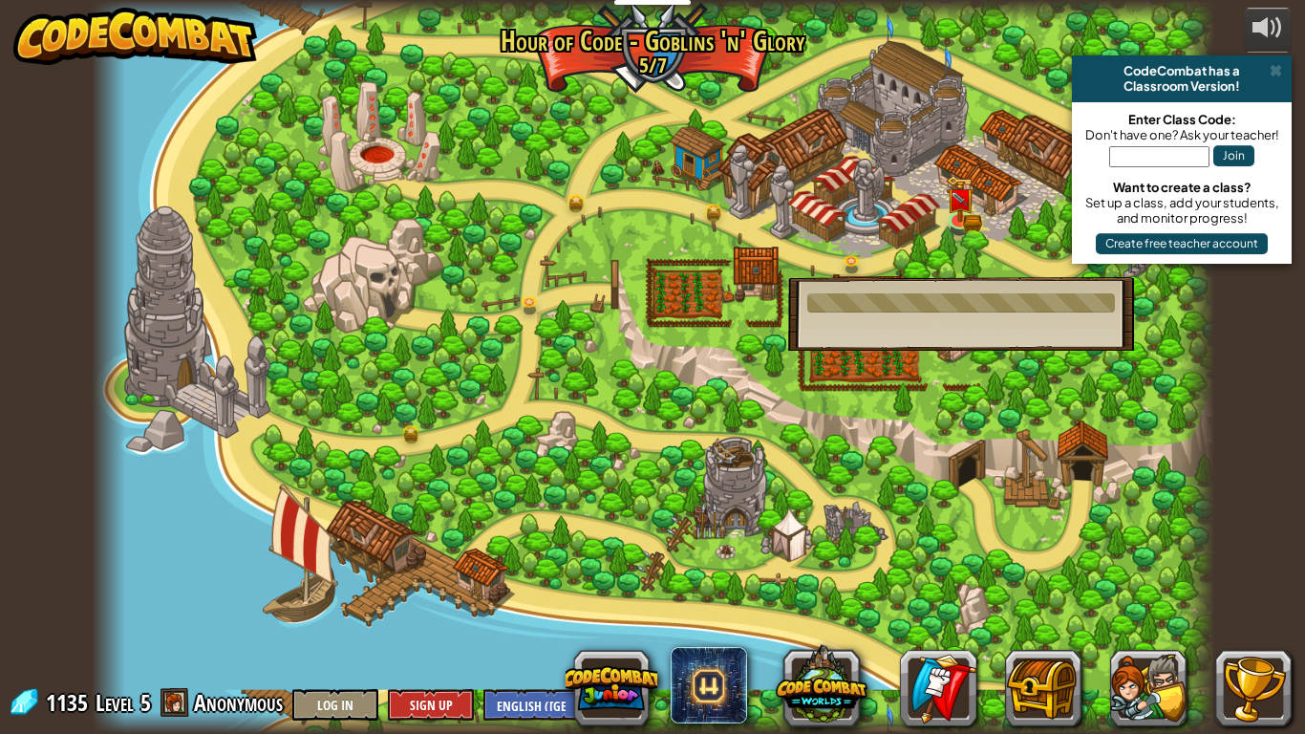
click at [916, 313] on div "Bonus Chest Goblins and an exciting chest with equipment. Play" at bounding box center [961, 314] width 346 height 74
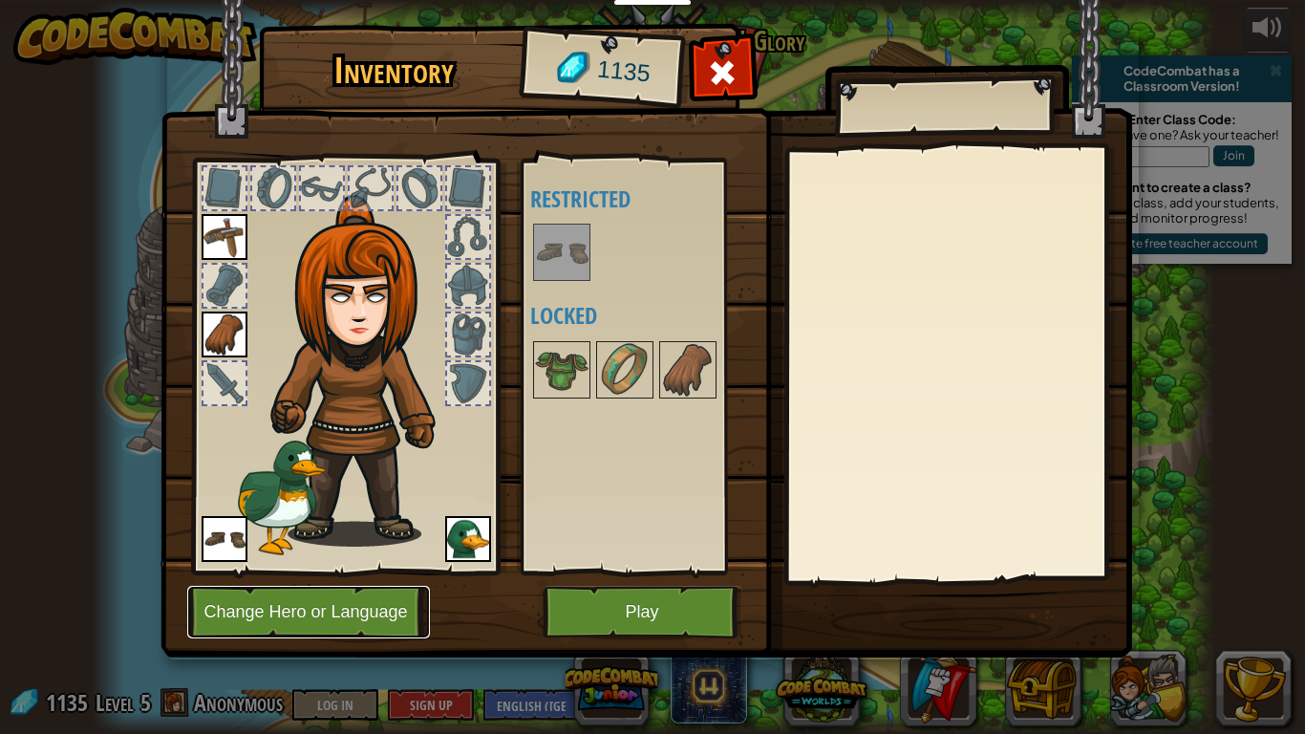
click at [386, 591] on button "Change Hero or Language" at bounding box center [308, 612] width 243 height 53
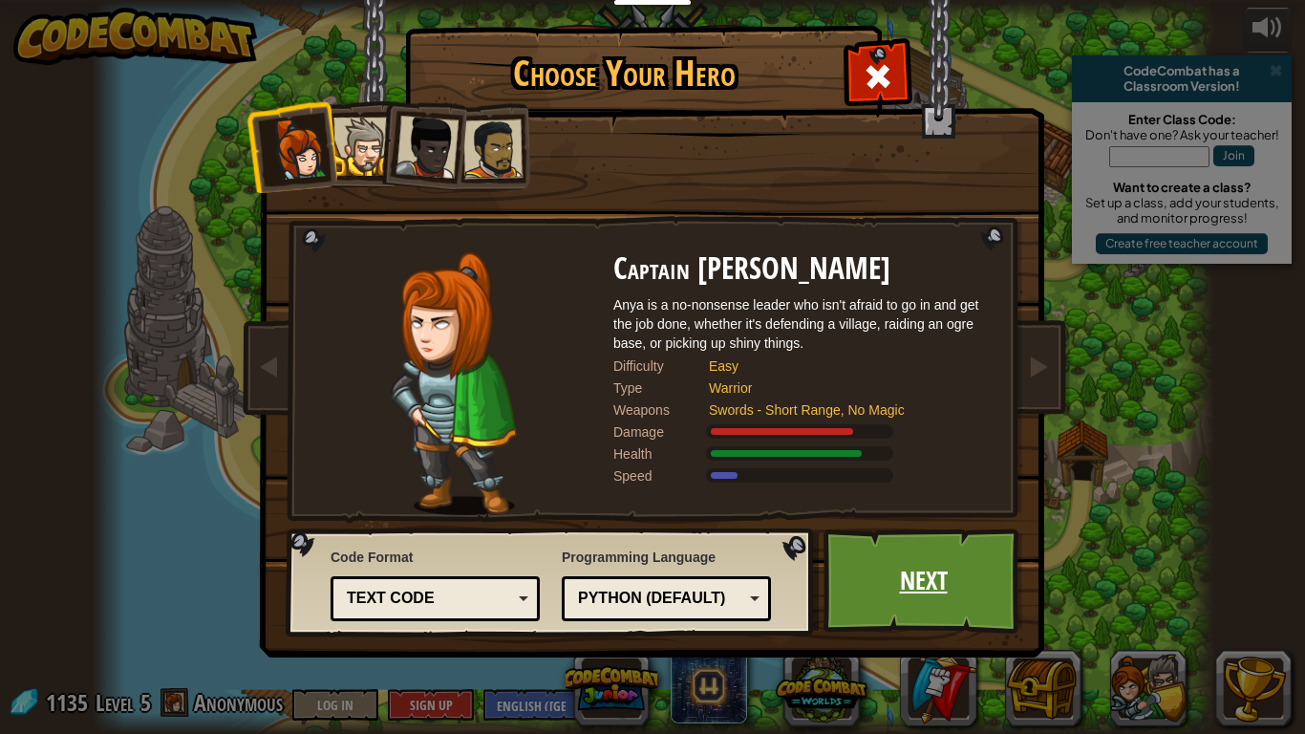
click at [921, 592] on link "Next" at bounding box center [923, 580] width 200 height 105
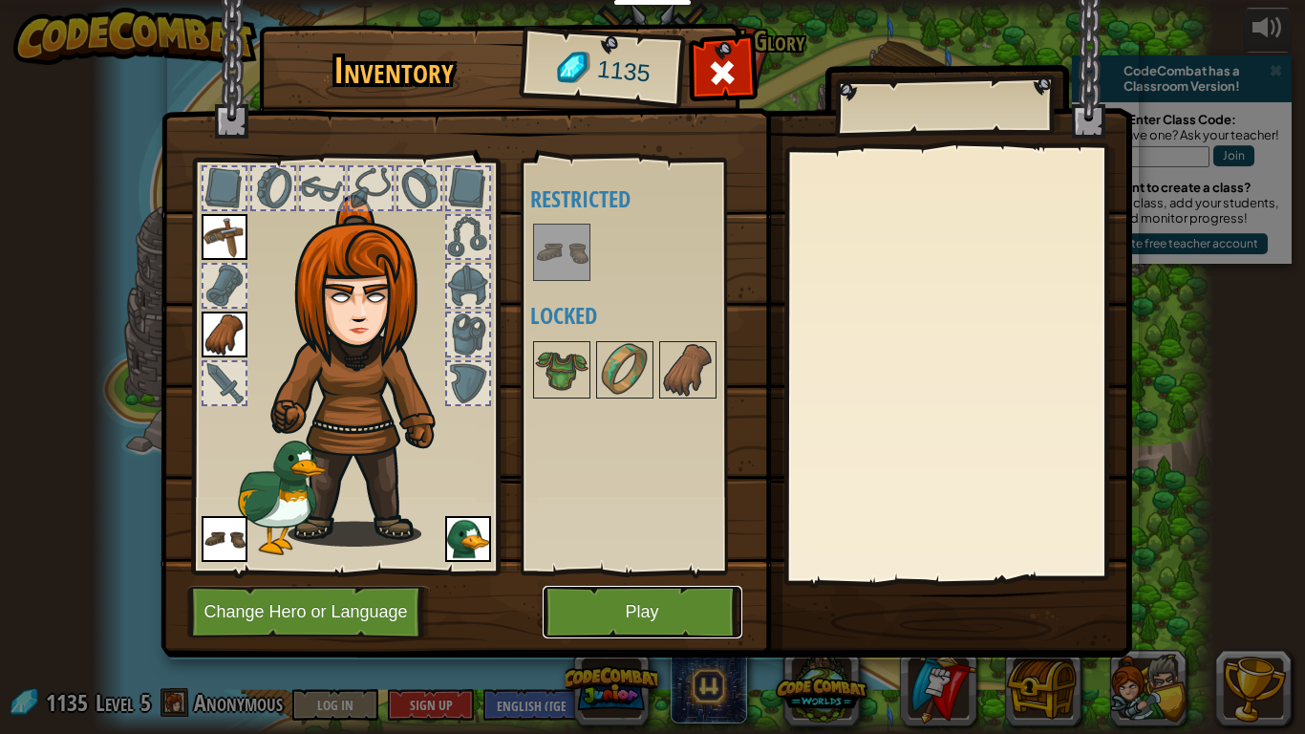
click at [635, 613] on button "Play" at bounding box center [643, 612] width 200 height 53
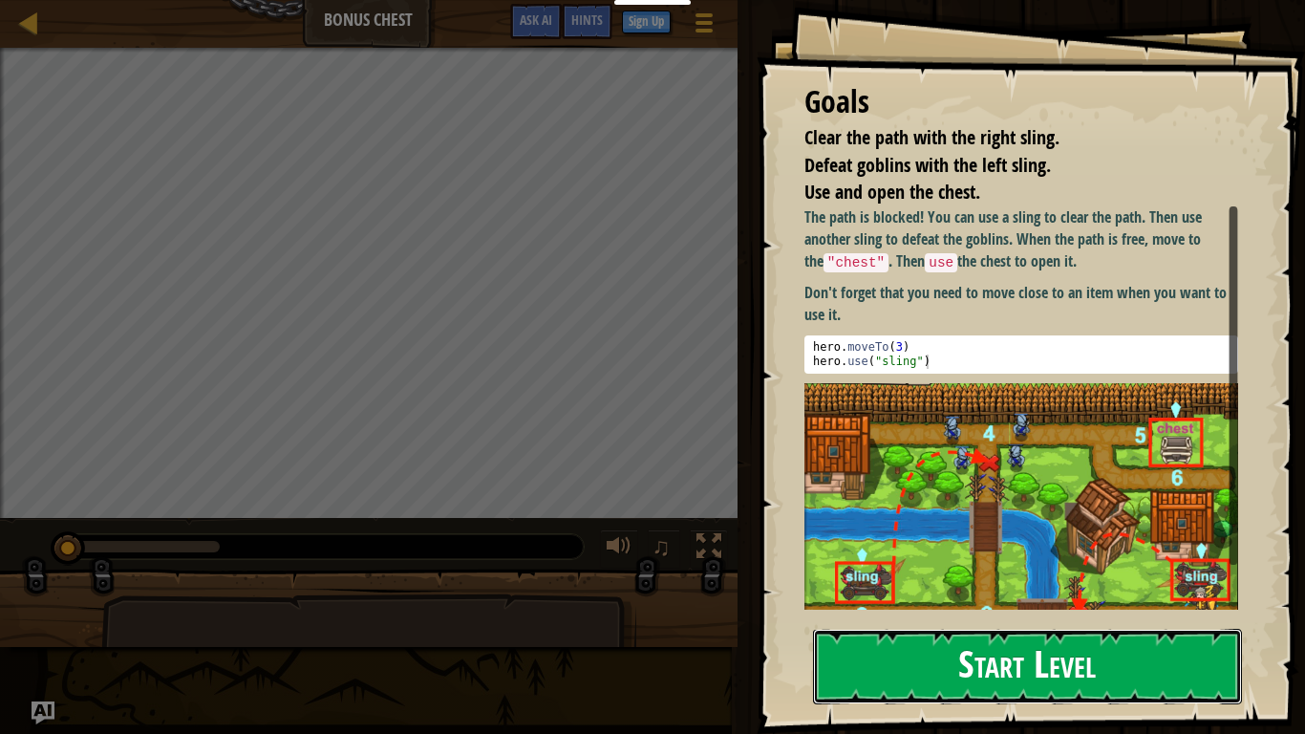
click at [852, 617] on button "Start Level" at bounding box center [1027, 666] width 429 height 75
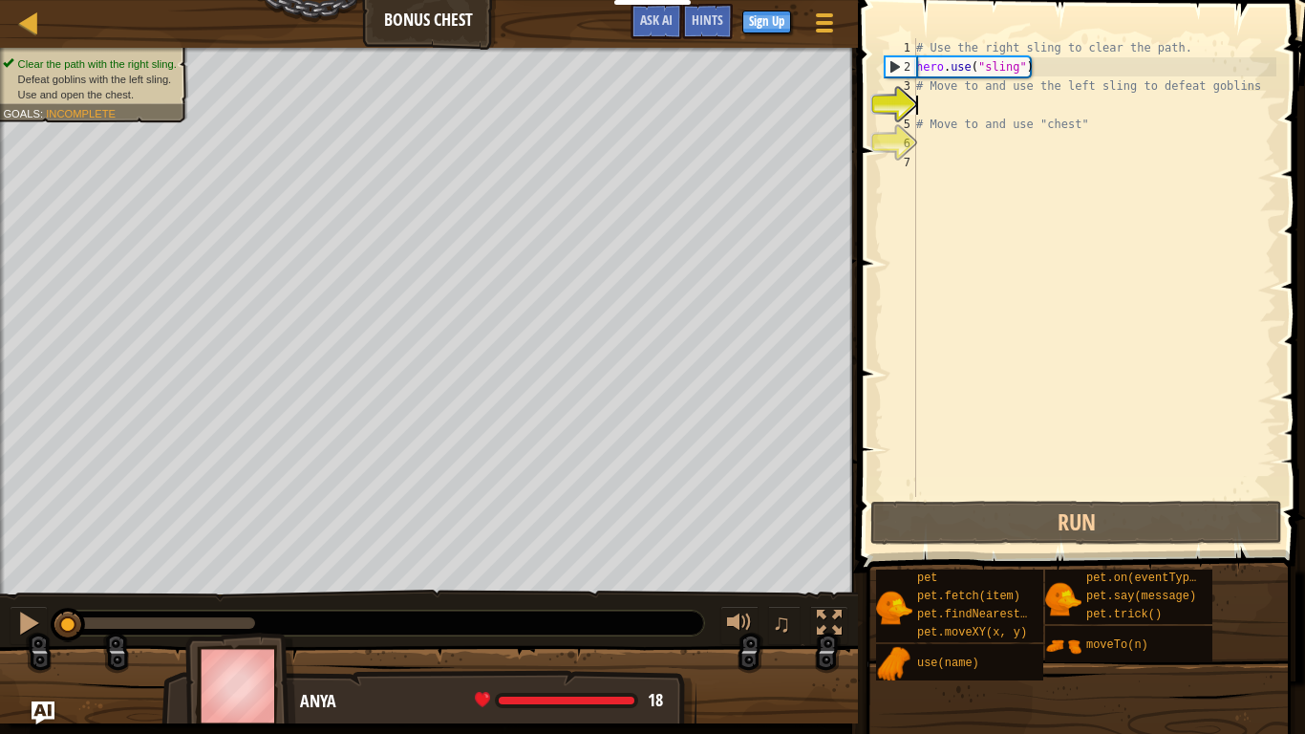
scroll to position [9, 0]
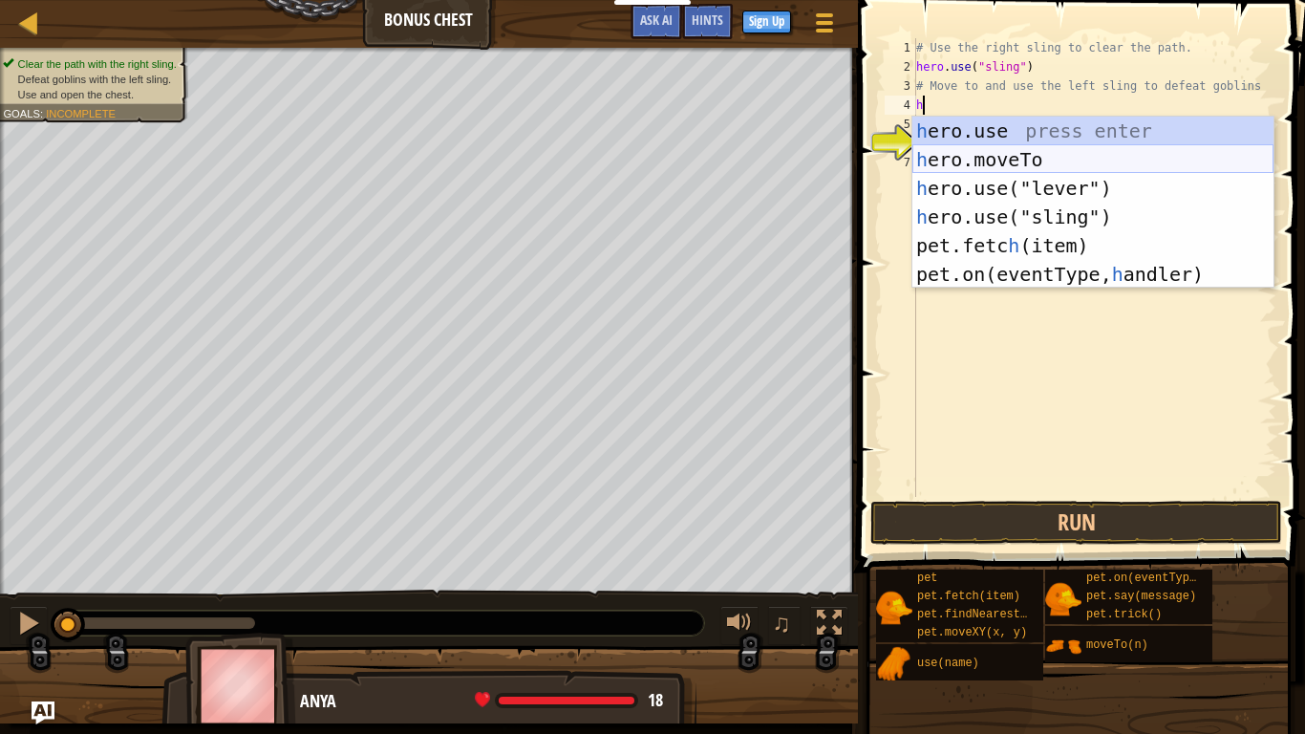
click at [1037, 161] on div "h ero.use press enter h ero.moveTo press enter h ero.use("lever") press enter h…" at bounding box center [1092, 231] width 361 height 229
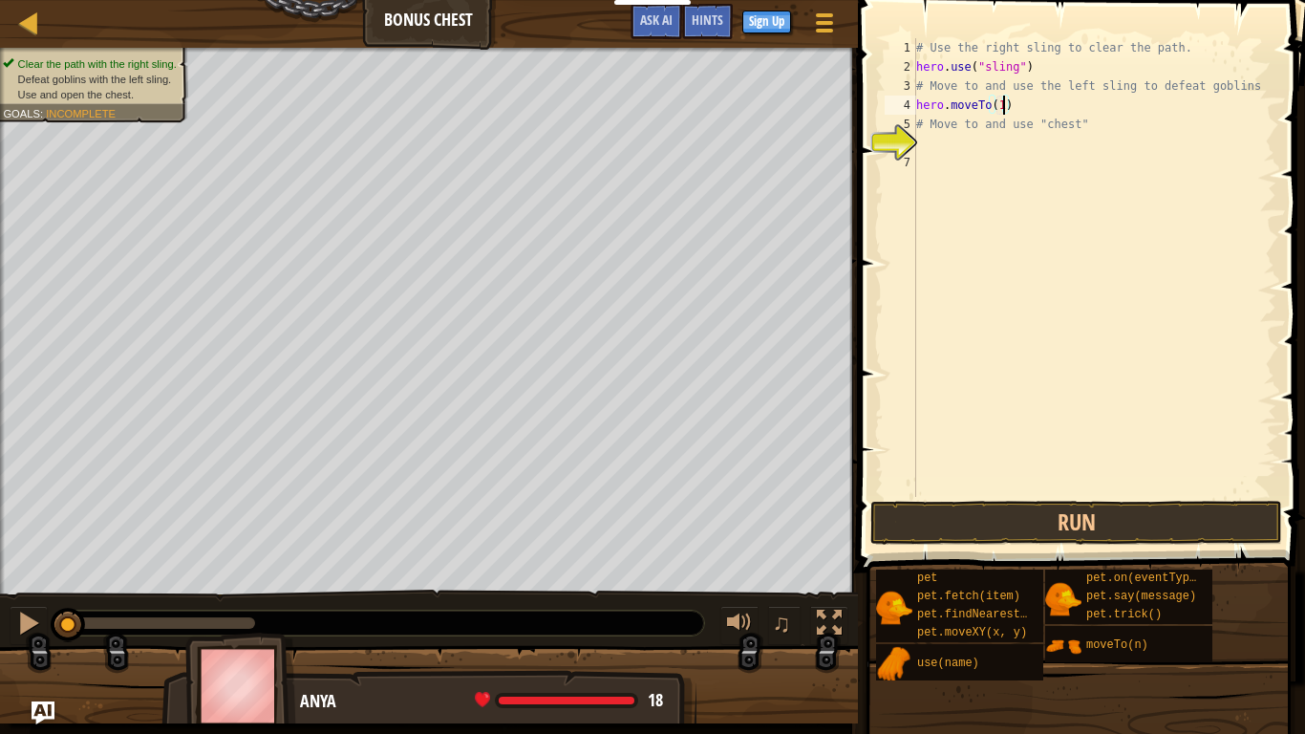
scroll to position [9, 12]
click at [1116, 522] on button "Run" at bounding box center [1076, 523] width 412 height 44
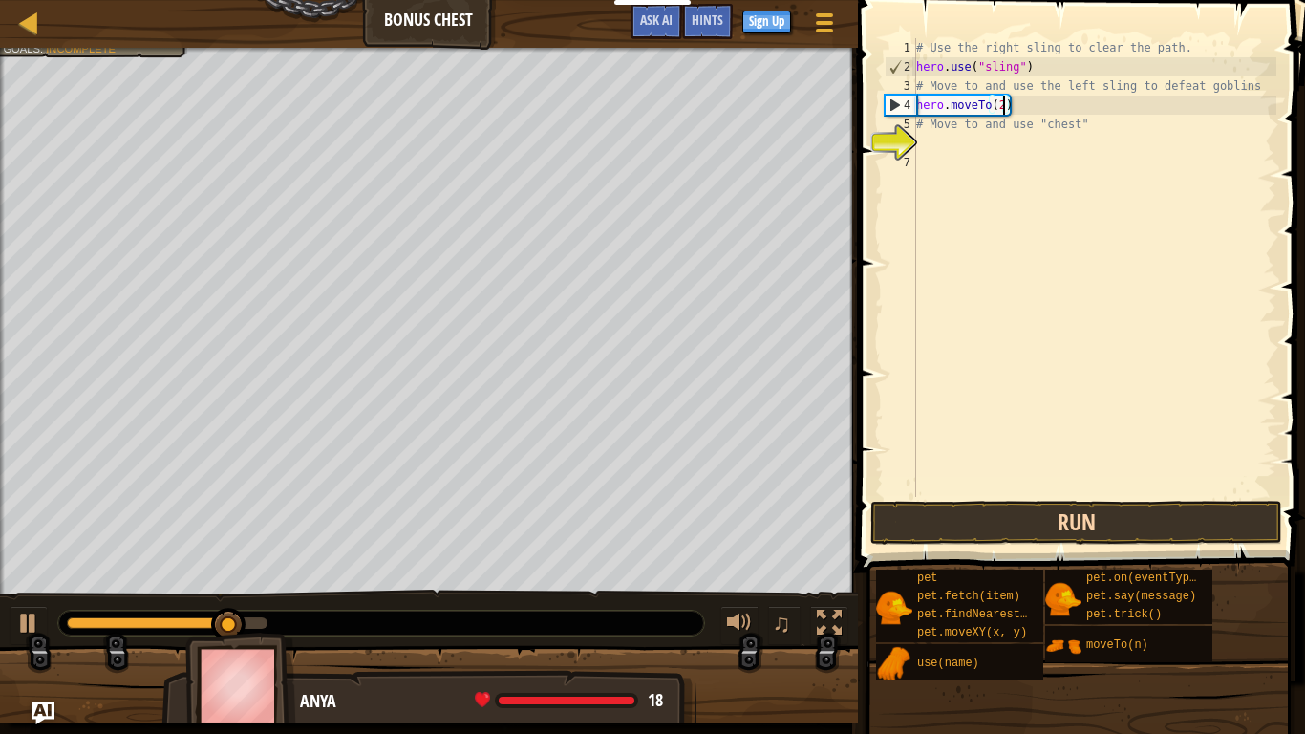
type textarea "hero.moveTo(2)"
click at [1069, 520] on button "Run" at bounding box center [1076, 523] width 412 height 44
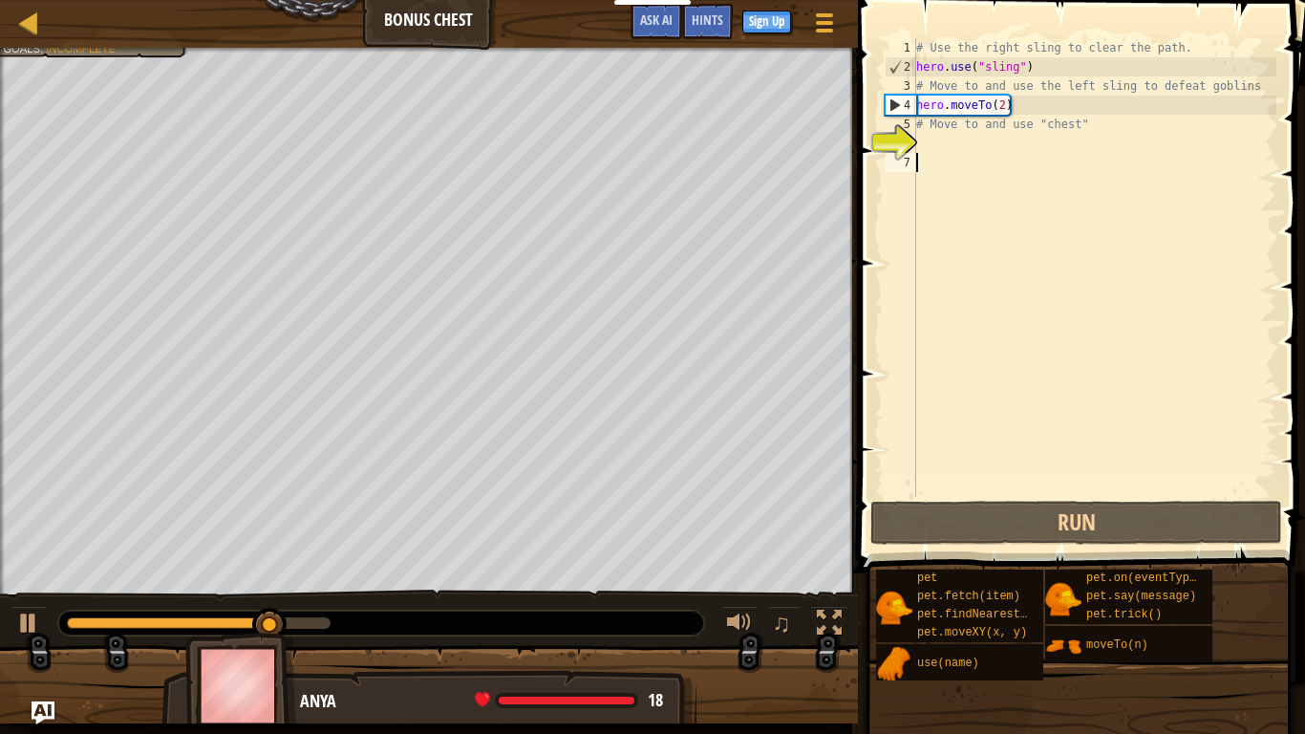
click at [990, 159] on div "# Use the right sling to clear the path. hero . use ( "sling" ) # Move to and u…" at bounding box center [1094, 286] width 364 height 497
click at [949, 135] on div "# Use the right sling to clear the path. hero . use ( "sling" ) # Move to and u…" at bounding box center [1094, 286] width 364 height 497
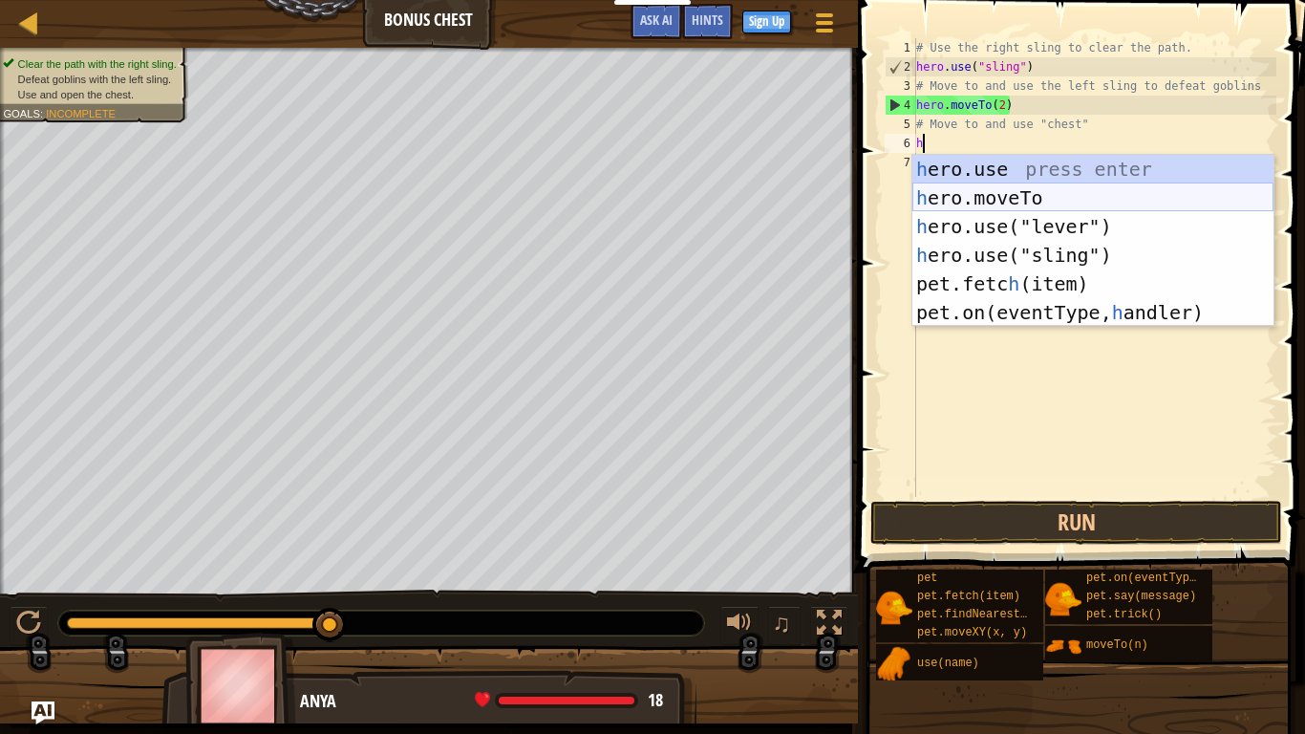
click at [992, 189] on div "h ero.use press enter h ero.moveTo press enter h ero.use("lever") press enter h…" at bounding box center [1092, 269] width 361 height 229
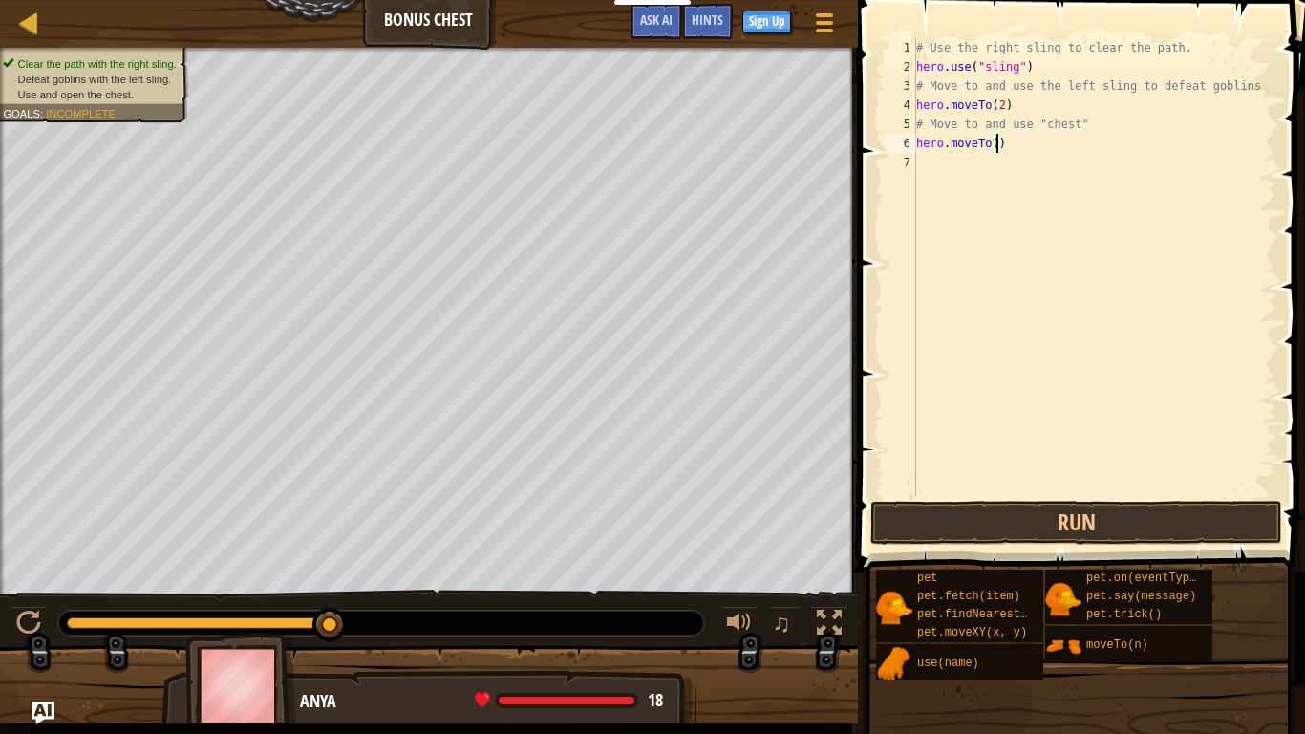
type textarea "hero.moveTo(3)"
click at [942, 182] on div "# Use the right sling to clear the path. hero . use ( "sling" ) # Move to and u…" at bounding box center [1094, 286] width 364 height 497
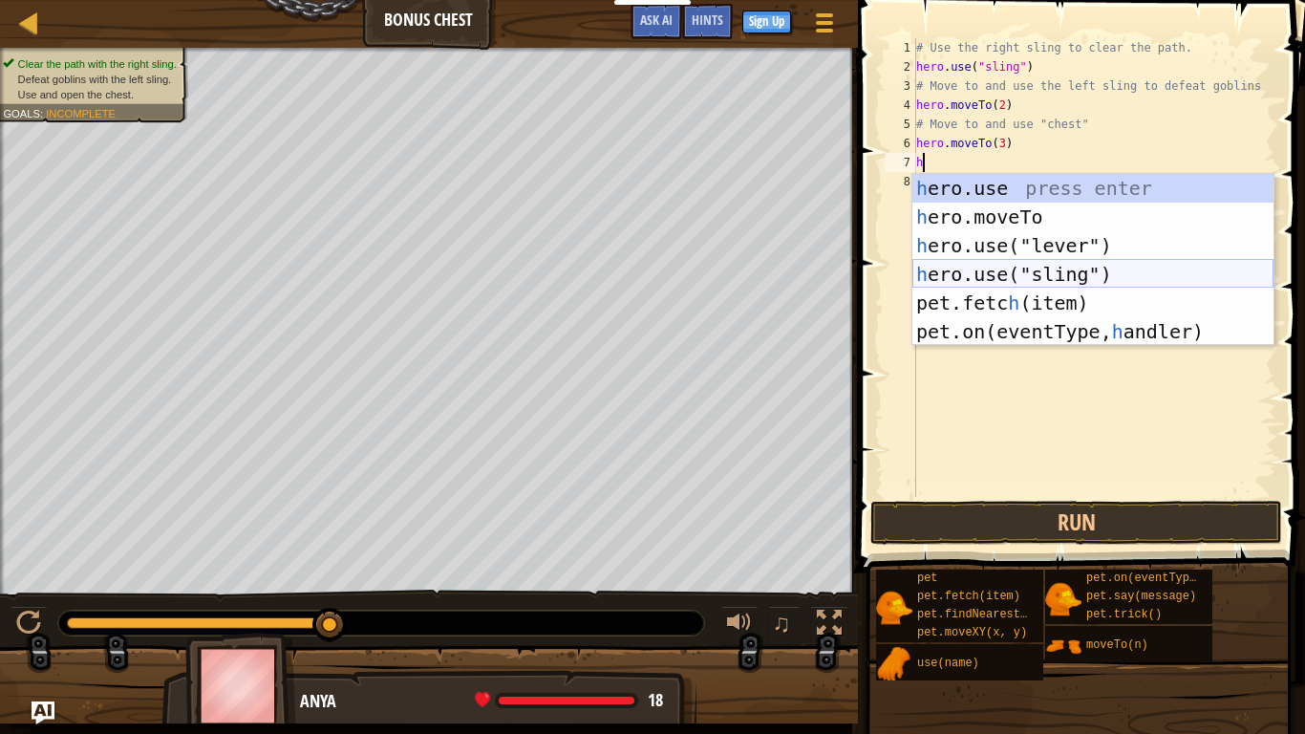
click at [1004, 274] on div "h ero.use press enter h ero.moveTo press enter h ero.use("lever") press enter h…" at bounding box center [1092, 288] width 361 height 229
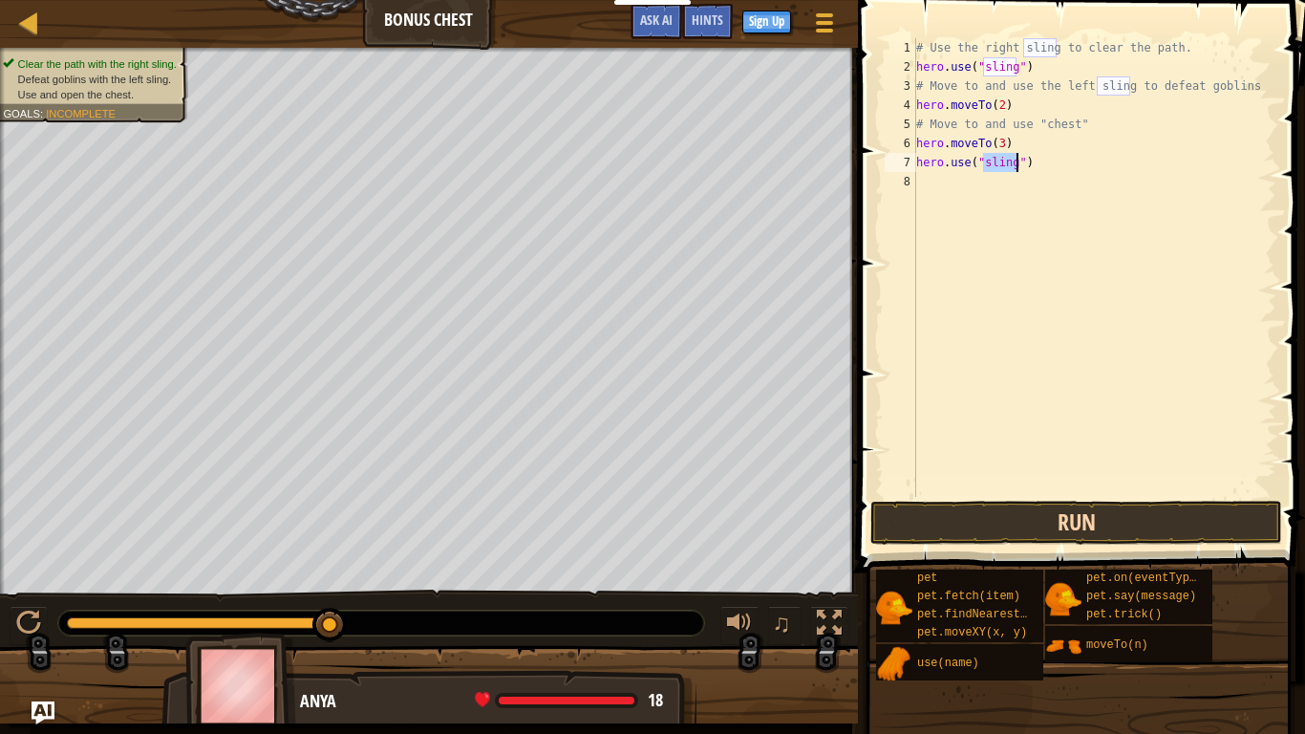
type textarea "hero.use("sling")"
click at [1095, 511] on button "Run" at bounding box center [1076, 523] width 412 height 44
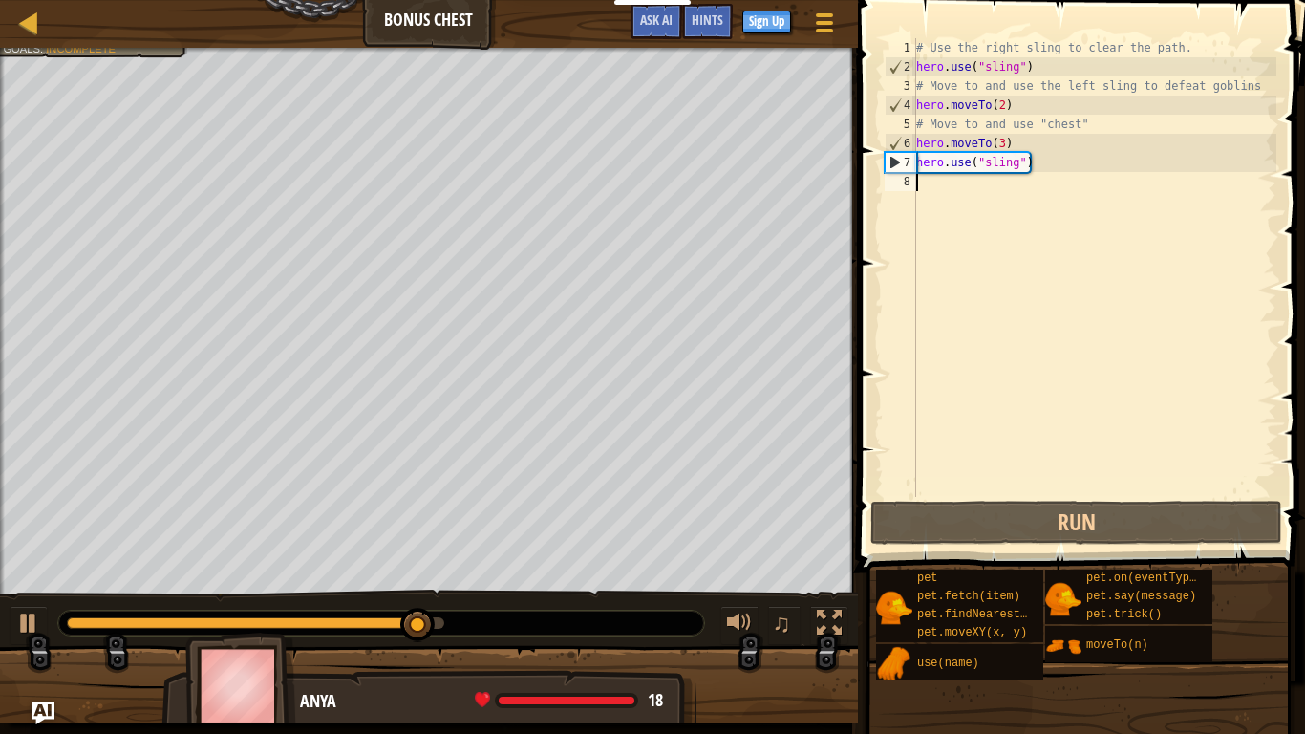
click at [947, 202] on div "# Use the right sling to clear the path. hero . use ( "sling" ) # Move to and u…" at bounding box center [1094, 286] width 364 height 497
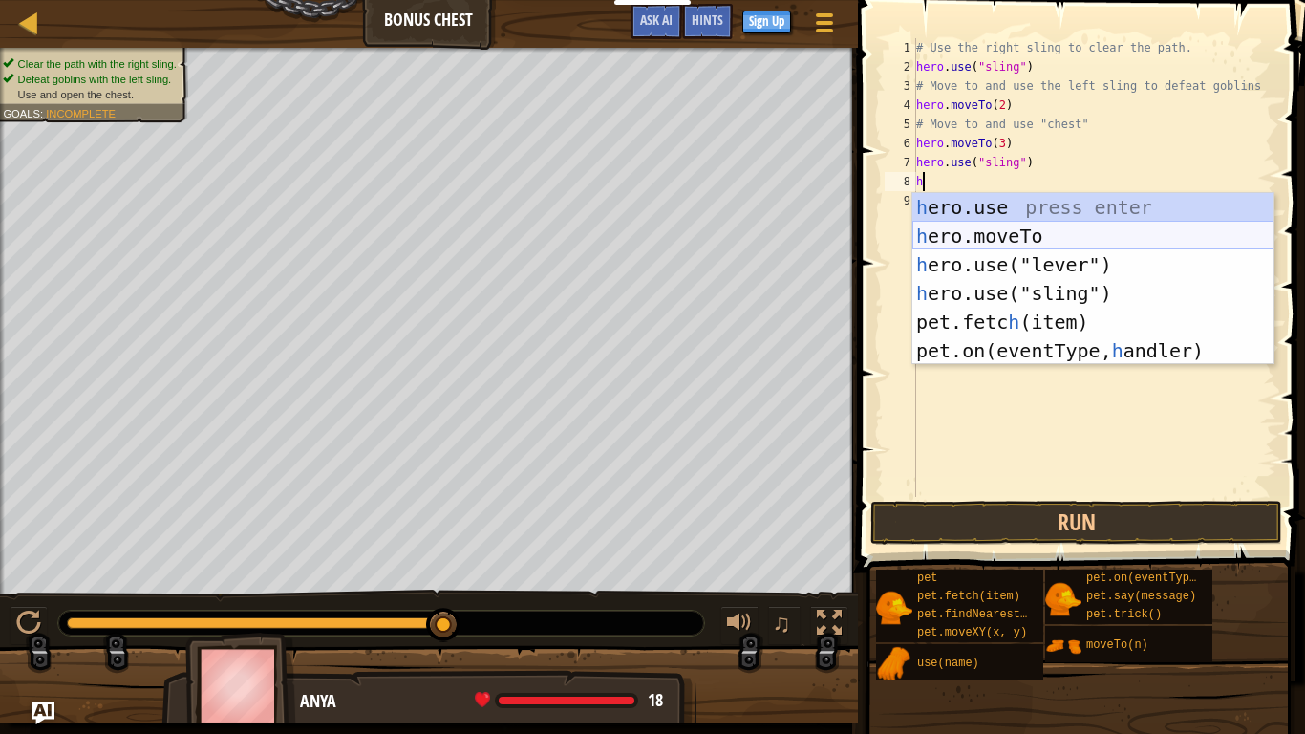
click at [1016, 238] on div "h ero.use press enter h ero.moveTo press enter h ero.use("lever") press enter h…" at bounding box center [1092, 307] width 361 height 229
type textarea "hero.moveTo(2)"
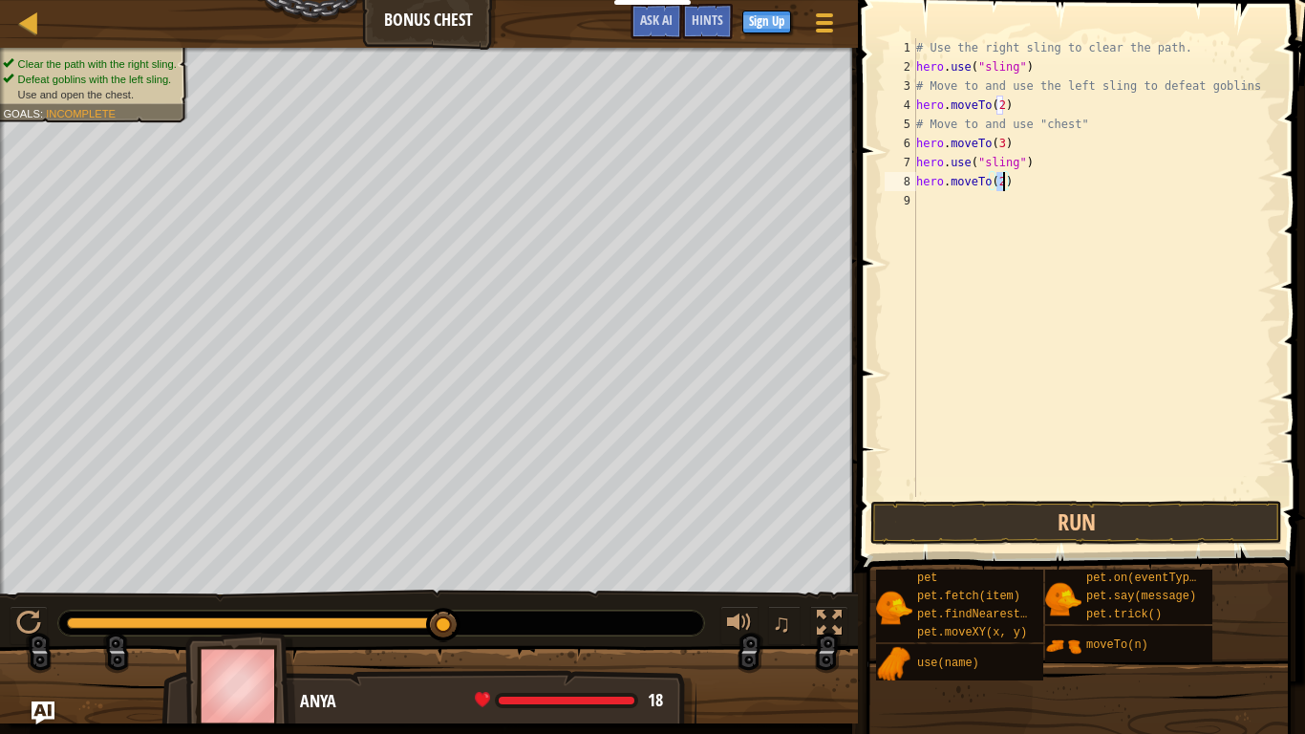
click at [946, 199] on div "# Use the right sling to clear the path. hero . use ( "sling" ) # Move to and u…" at bounding box center [1094, 286] width 364 height 497
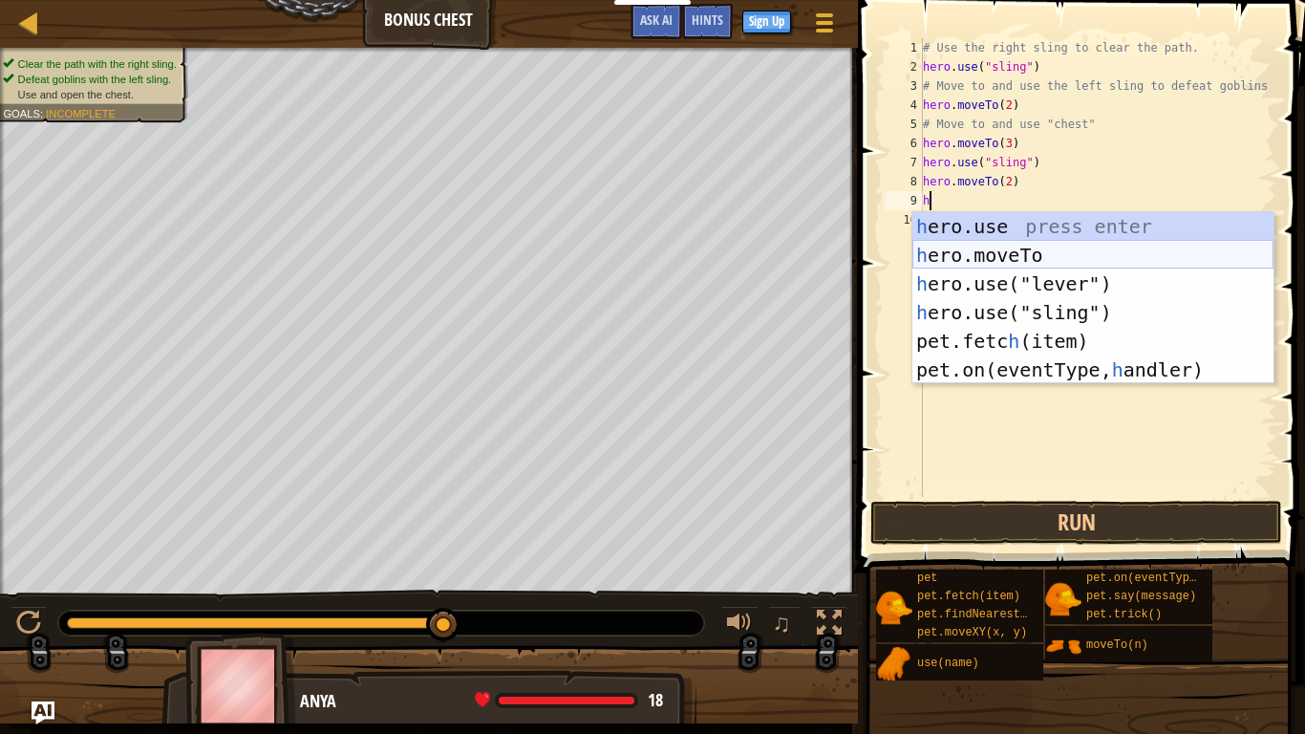
click at [969, 252] on div "h ero.use press enter h ero.moveTo press enter h ero.use("lever") press enter h…" at bounding box center [1092, 326] width 361 height 229
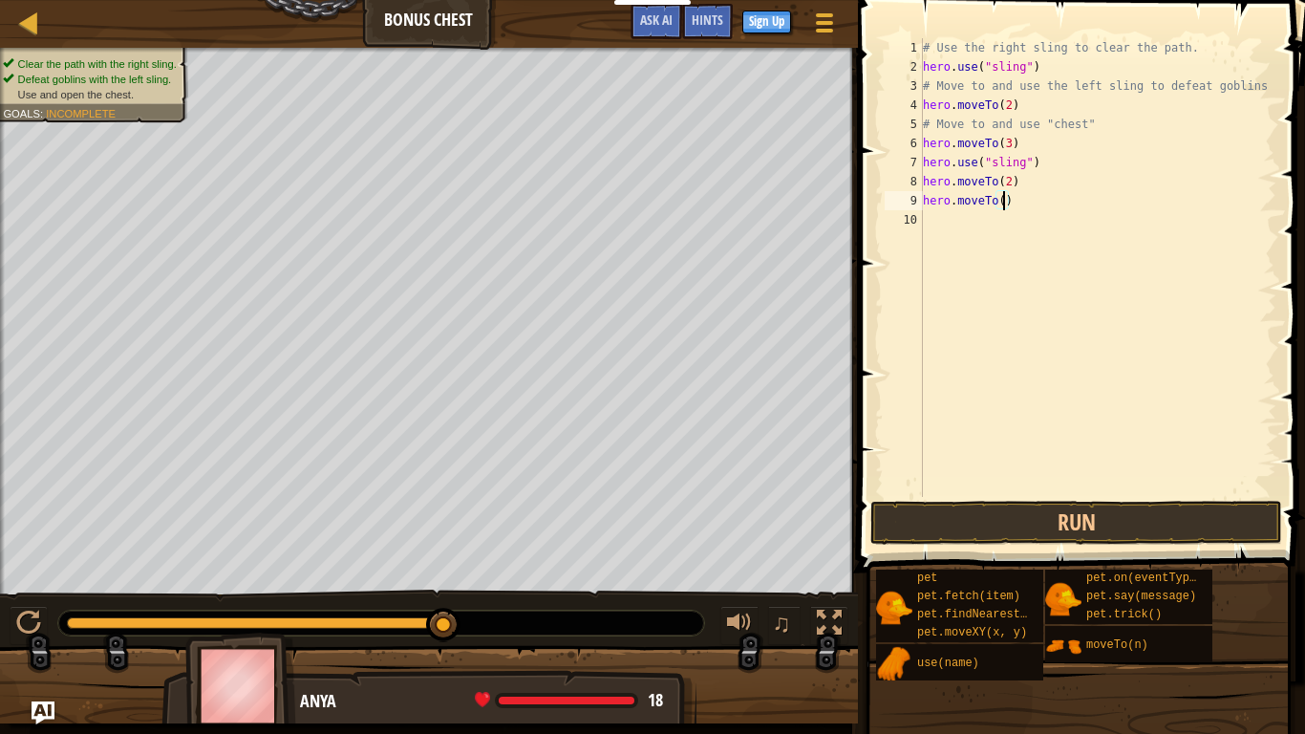
scroll to position [9, 12]
type textarea "hero.moveTo(4)"
click at [1128, 509] on button "Run" at bounding box center [1076, 523] width 412 height 44
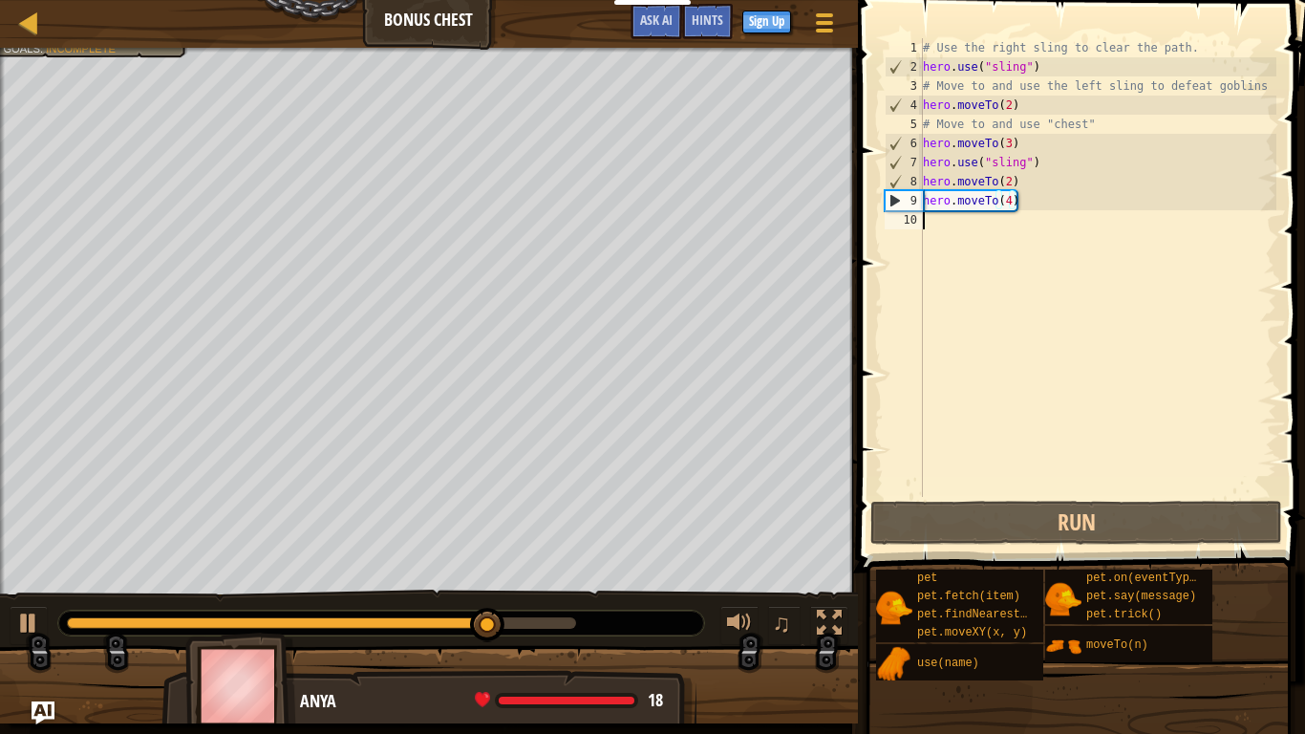
click at [953, 225] on div "# Use the right sling to clear the path. hero . use ( "sling" ) # Move to and u…" at bounding box center [1097, 286] width 357 height 497
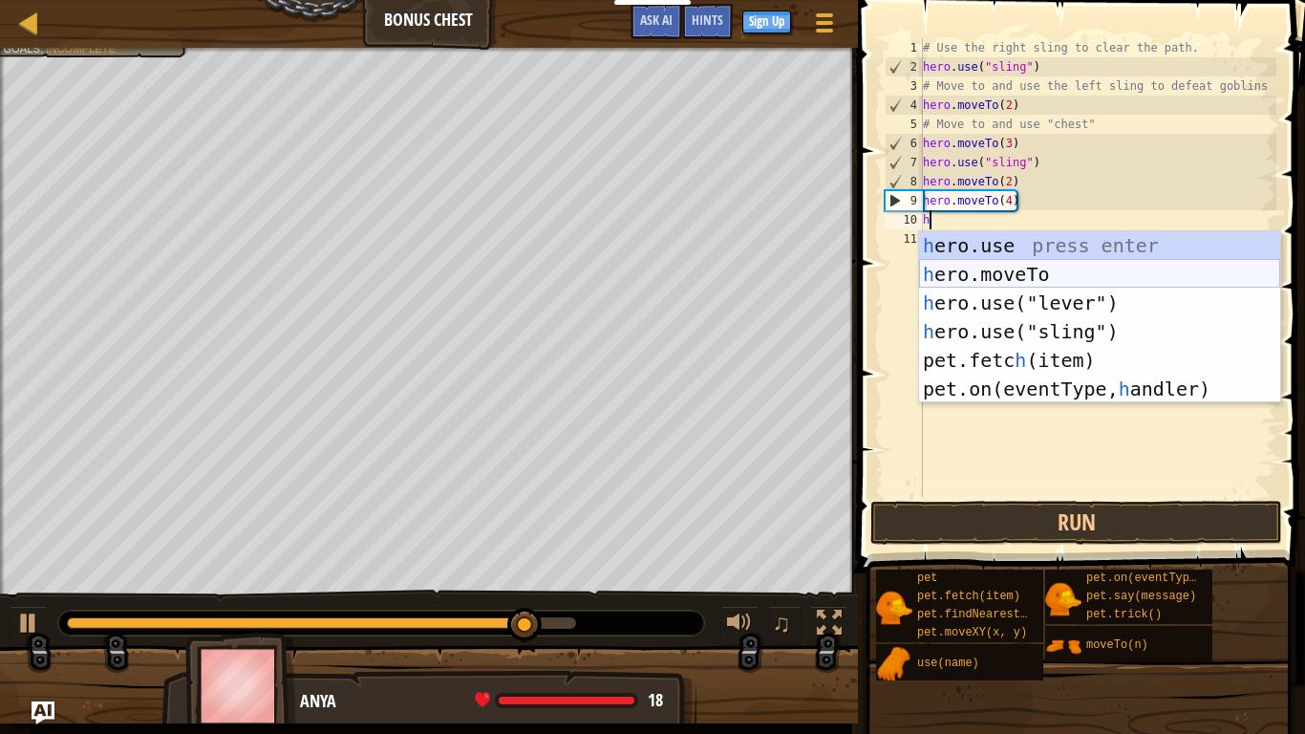
click at [980, 276] on div "h ero.use press enter h ero.moveTo press enter h ero.use("lever") press enter h…" at bounding box center [1099, 345] width 361 height 229
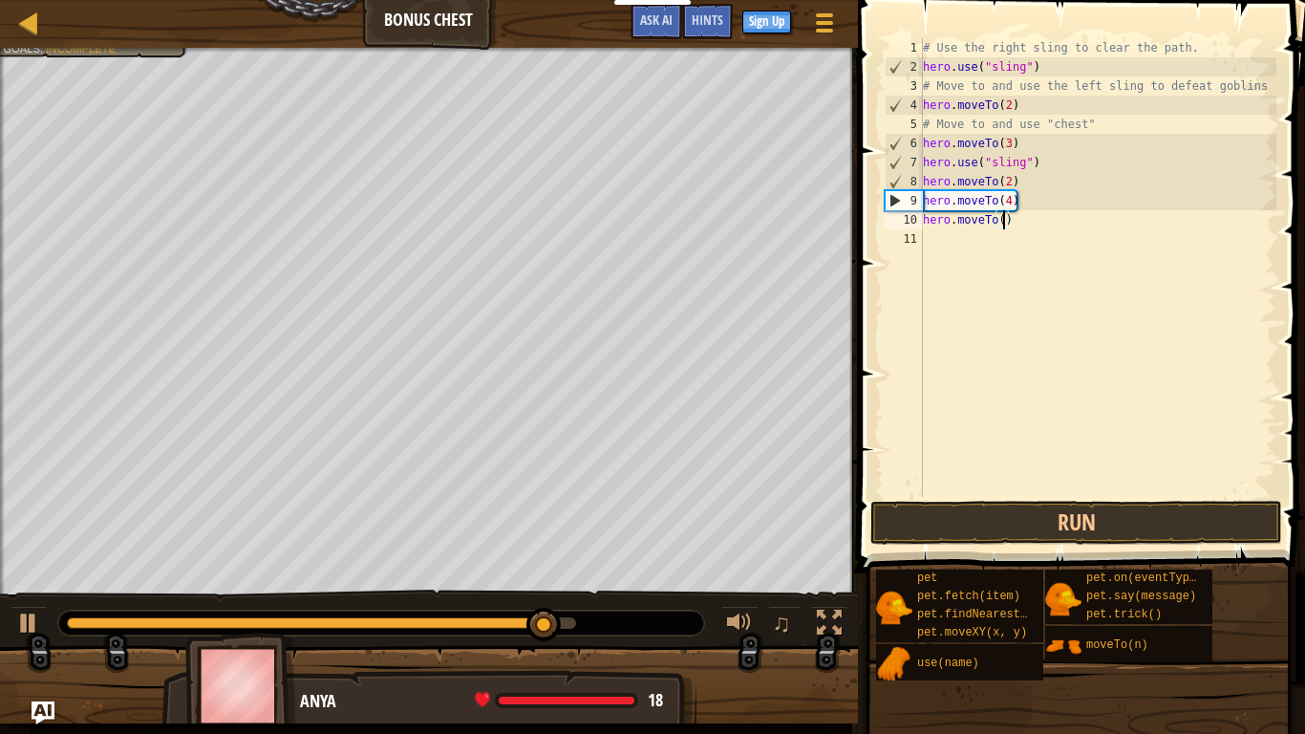
type textarea "hero.moveTo(5)"
click at [979, 262] on div "# Use the right sling to clear the path. hero . use ( "sling" ) # Move to and u…" at bounding box center [1097, 286] width 357 height 497
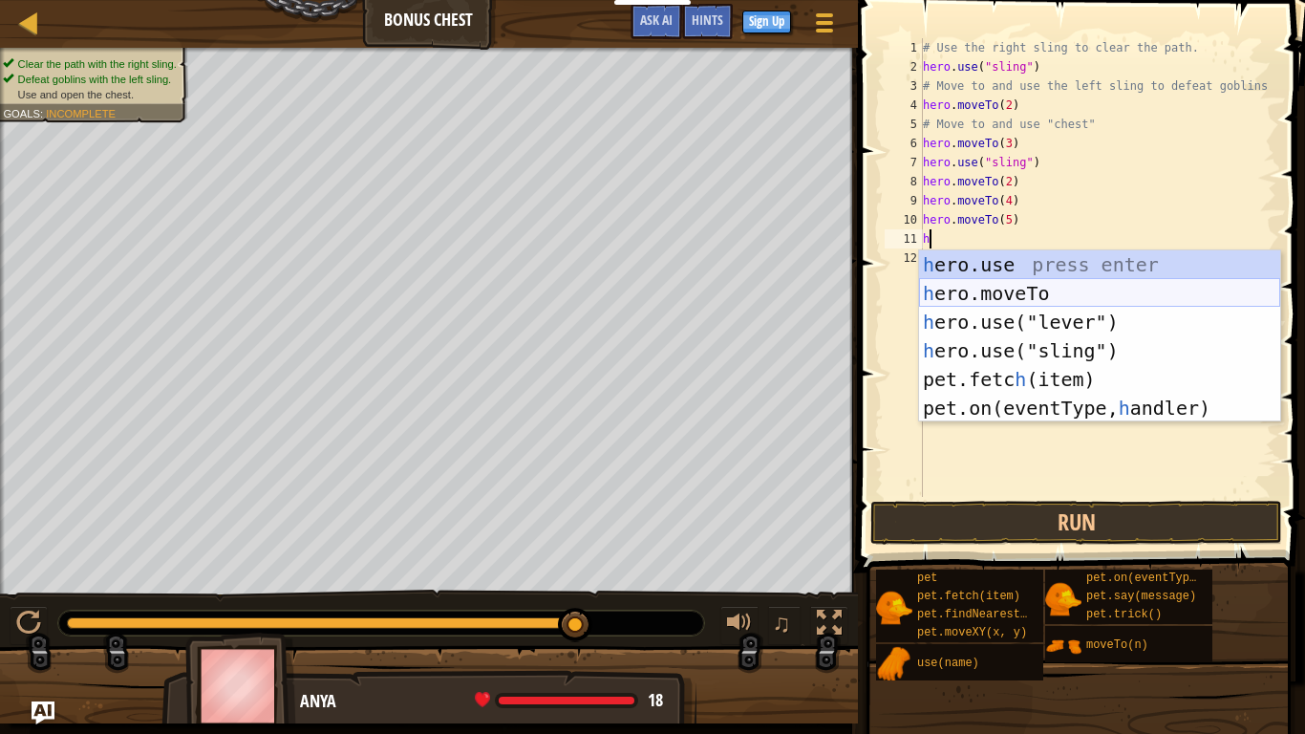
click at [1031, 284] on div "h ero.use press enter h ero.moveTo press enter h ero.use("lever") press enter h…" at bounding box center [1099, 364] width 361 height 229
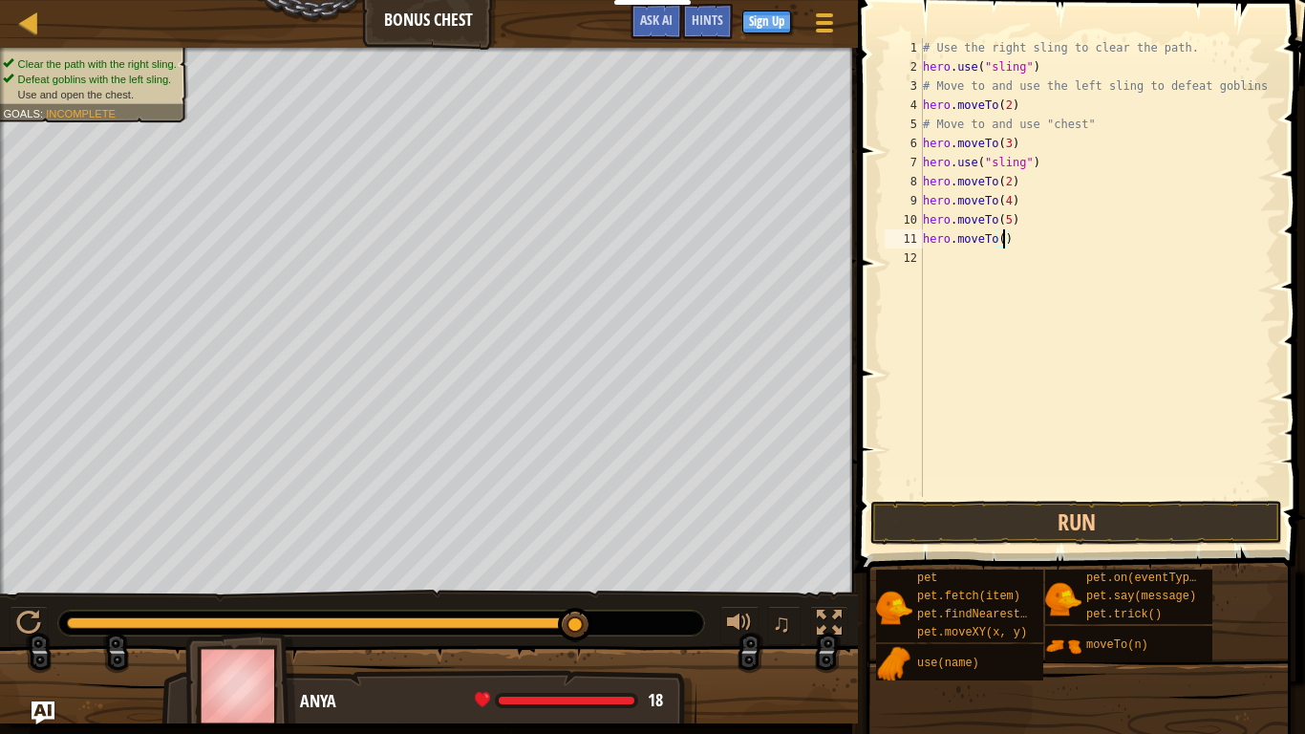
scroll to position [9, 12]
type textarea "hero.moveTo(6)"
click at [1147, 509] on button "Run" at bounding box center [1076, 523] width 412 height 44
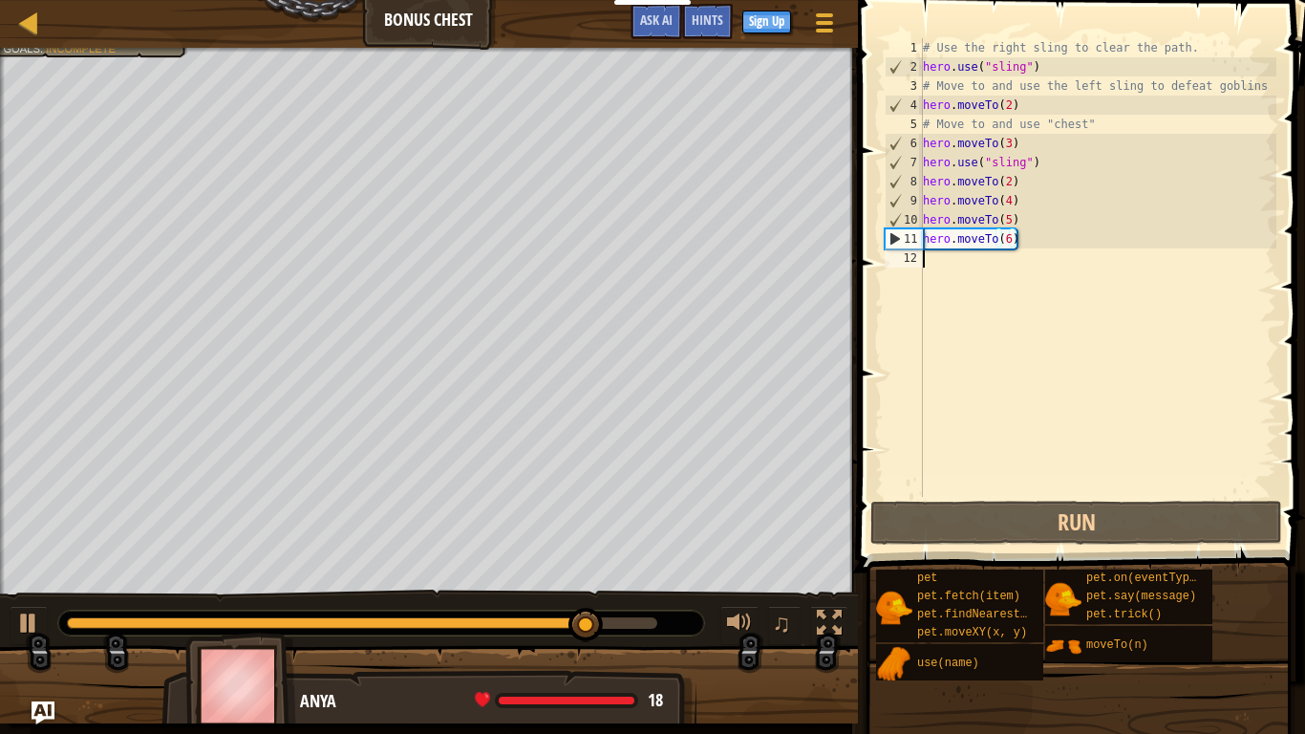
click at [943, 269] on div "# Use the right sling to clear the path. hero . use ( "sling" ) # Move to and u…" at bounding box center [1097, 286] width 357 height 497
type textarea "h"
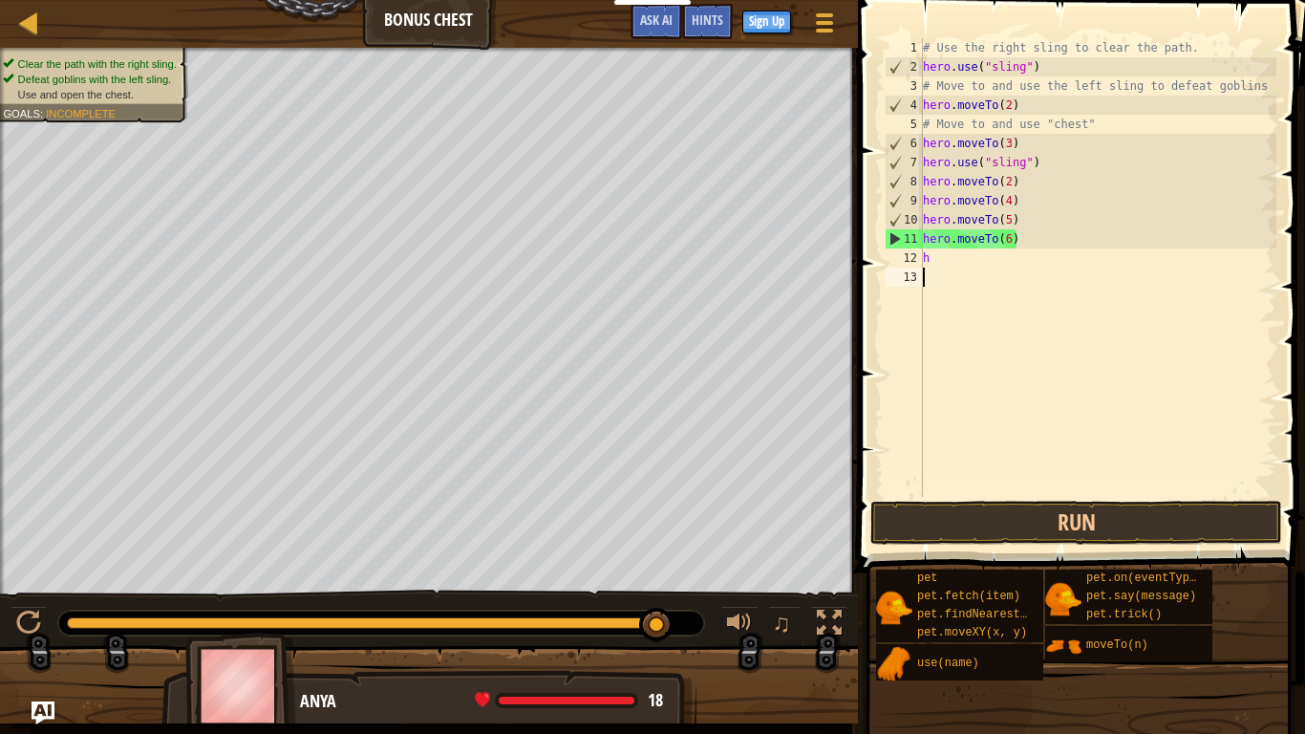
click at [966, 262] on div "# Use the right sling to clear the path. hero . use ( "sling" ) # Move to and u…" at bounding box center [1097, 286] width 357 height 497
type textarea "h"
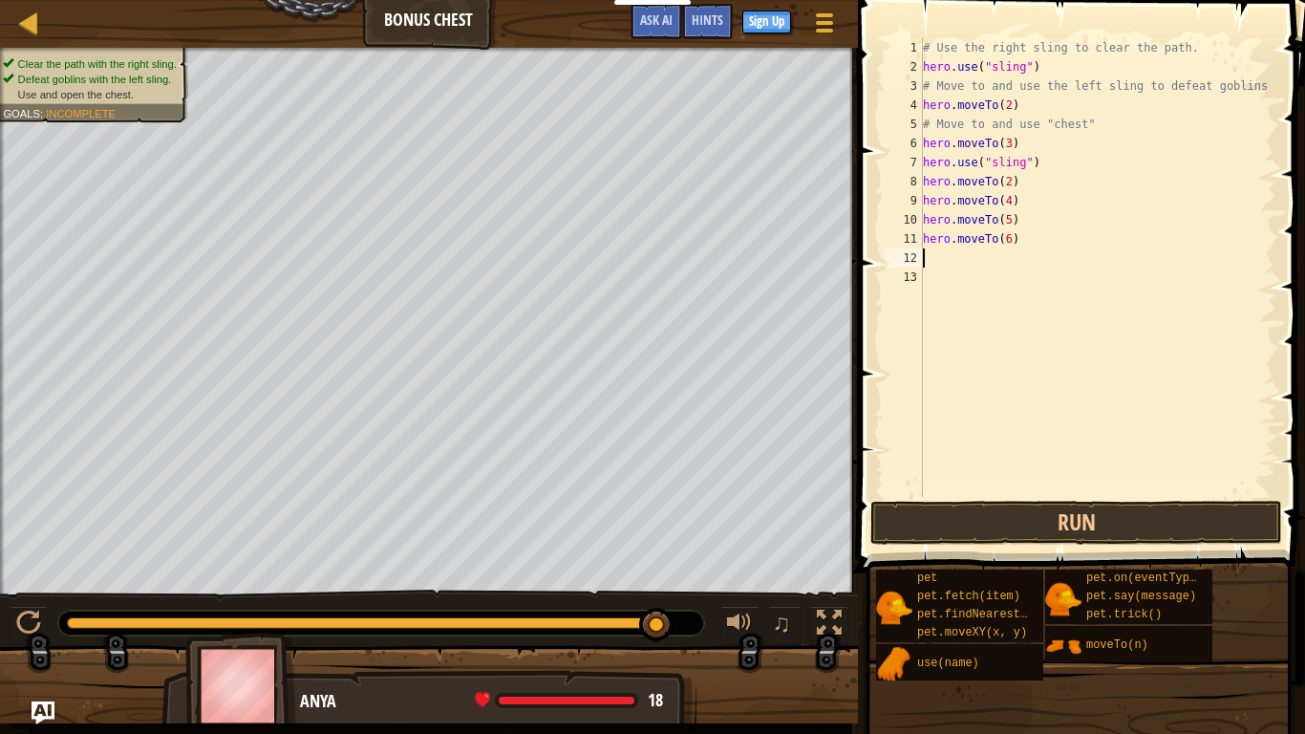
click at [1086, 129] on div "# Use the right sling to clear the path. hero . use ( "sling" ) # Move to and u…" at bounding box center [1097, 286] width 357 height 497
type textarea "# Move to and use "chest""
click at [1086, 129] on div "# Use the right sling to clear the path. hero . use ( "sling" ) # Move to and u…" at bounding box center [1097, 267] width 357 height 459
click at [1095, 125] on div "# Use the right sling to clear the path. hero . use ( "sling" ) # Move to and u…" at bounding box center [1097, 286] width 357 height 497
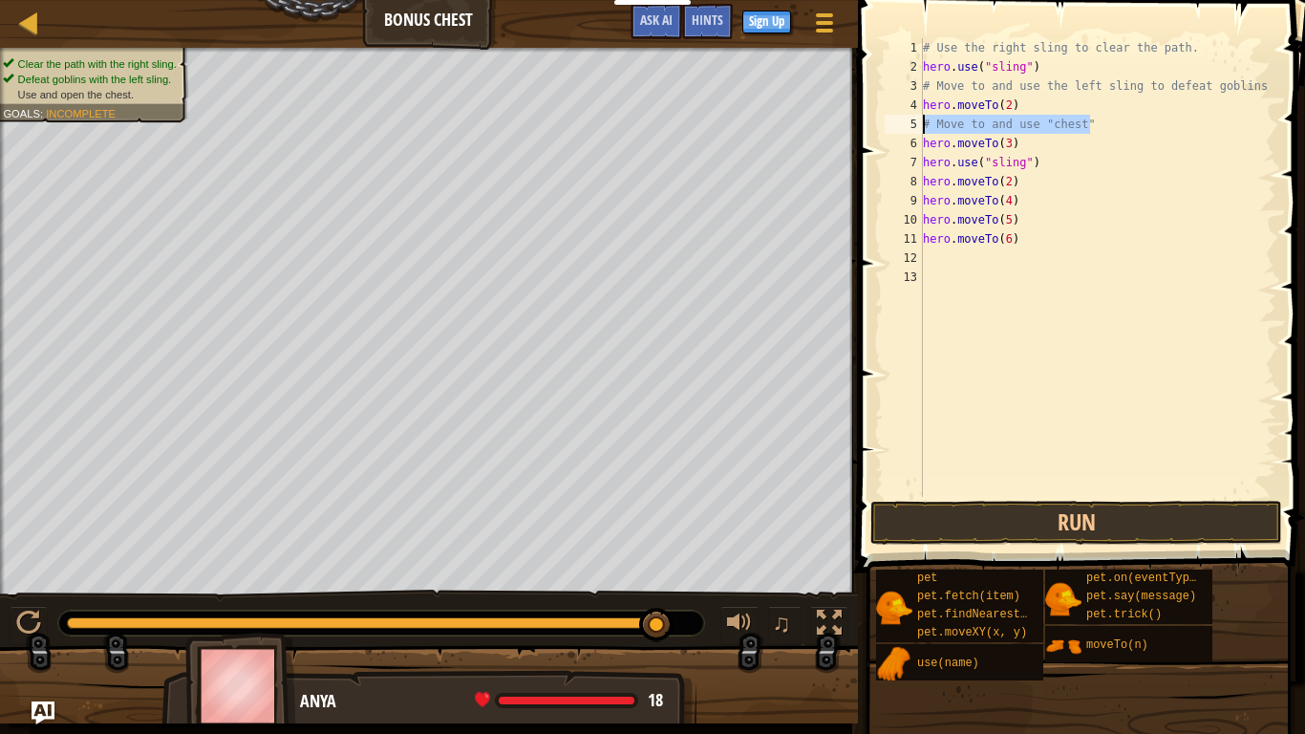
drag, startPoint x: 1095, startPoint y: 125, endPoint x: 921, endPoint y: 125, distance: 173.9
click at [921, 125] on div "# Move to and use "chest" 1 2 3 4 5 6 7 8 9 10 11 12 13 # Use the right sling t…" at bounding box center [1079, 267] width 396 height 459
click at [952, 258] on div "# Use the right sling to clear the path. hero . use ( "sling" ) # Move to and u…" at bounding box center [1097, 286] width 357 height 497
paste textarea "# Move to and use "chest""
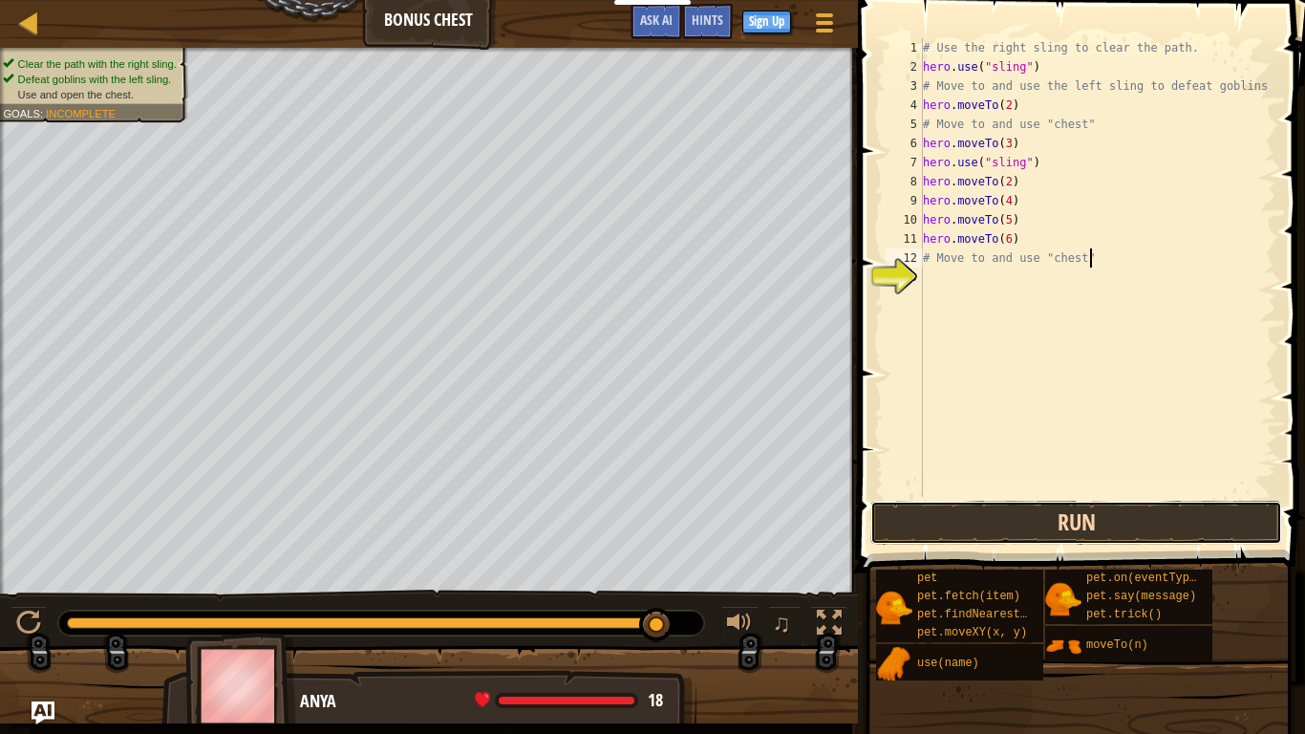
click at [1056, 511] on button "Run" at bounding box center [1076, 523] width 412 height 44
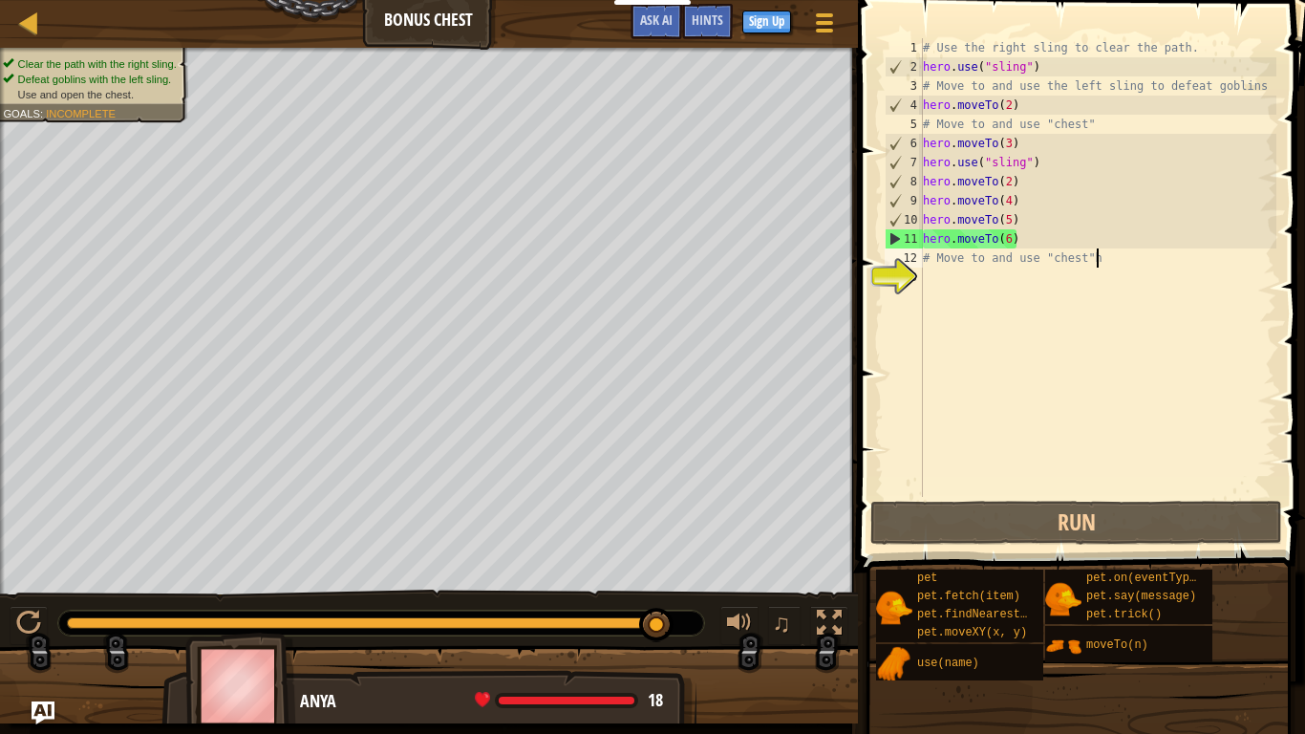
scroll to position [9, 24]
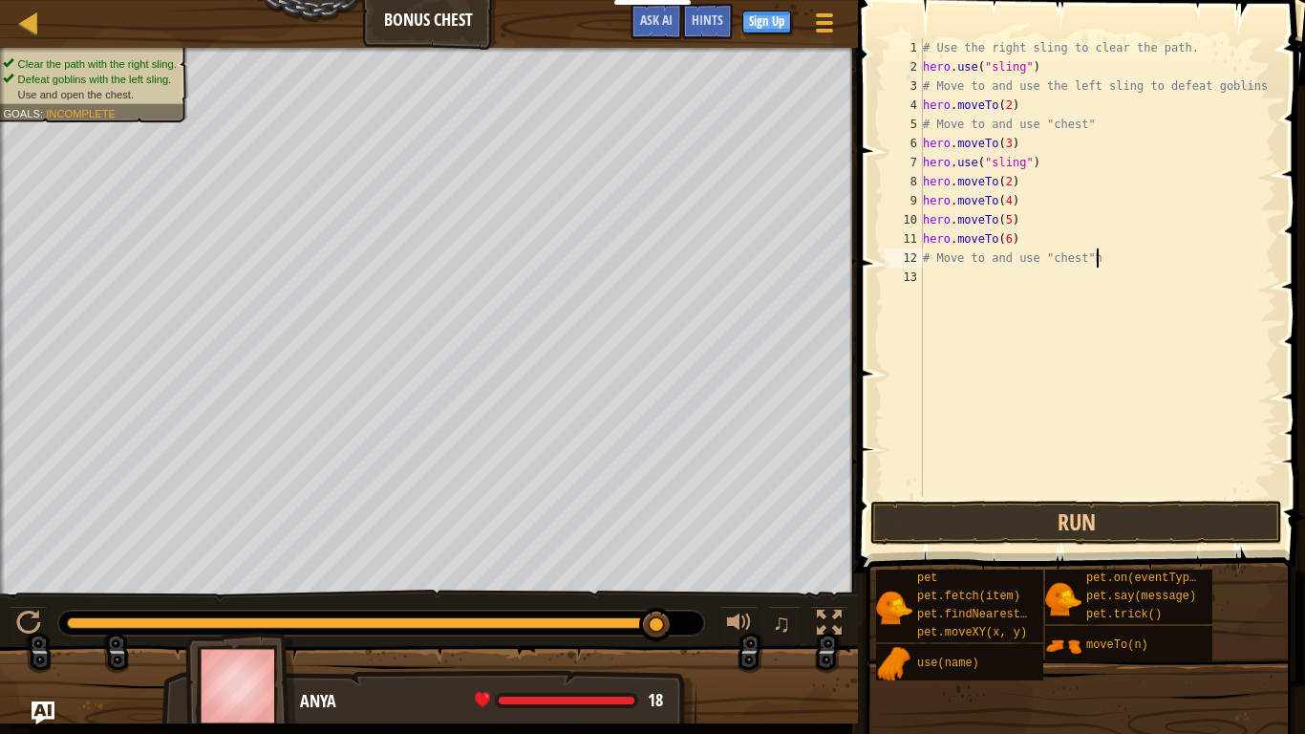
type textarea "# Move to and use "chest""
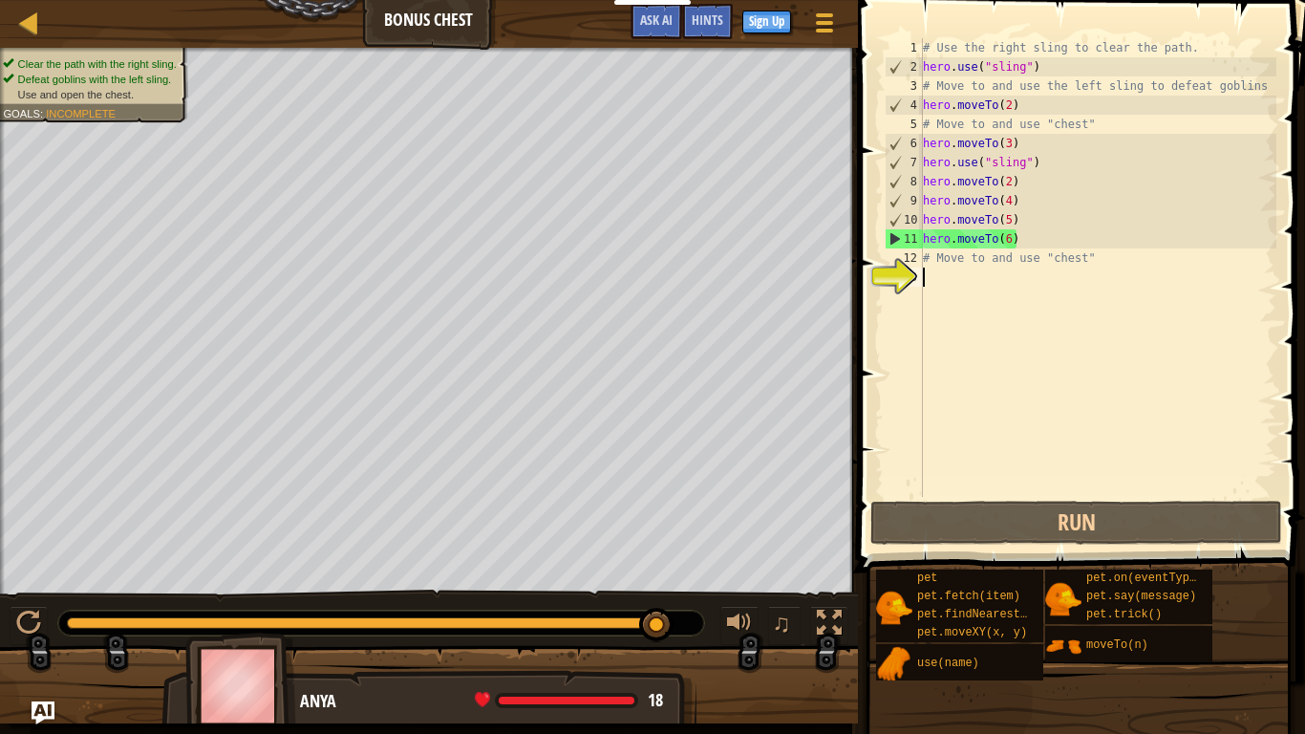
click at [969, 277] on div "# Use the right sling to clear the path. hero . use ( "sling" ) # Move to and u…" at bounding box center [1097, 286] width 357 height 497
click at [948, 289] on div "# Use the right sling to clear the path. hero . use ( "sling" ) # Move to and u…" at bounding box center [1097, 286] width 357 height 497
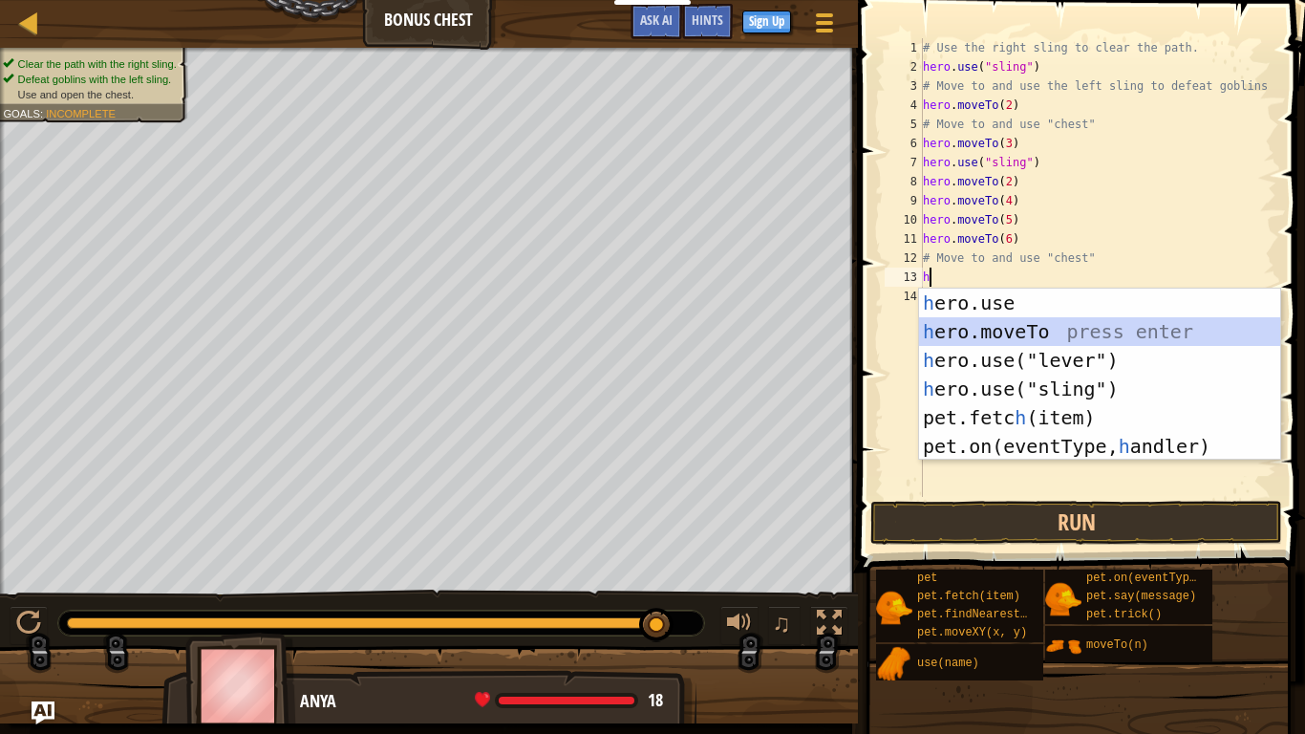
click at [1006, 330] on div "h ero.use press enter h ero.moveTo press enter h ero.use("lever") press enter h…" at bounding box center [1099, 403] width 361 height 229
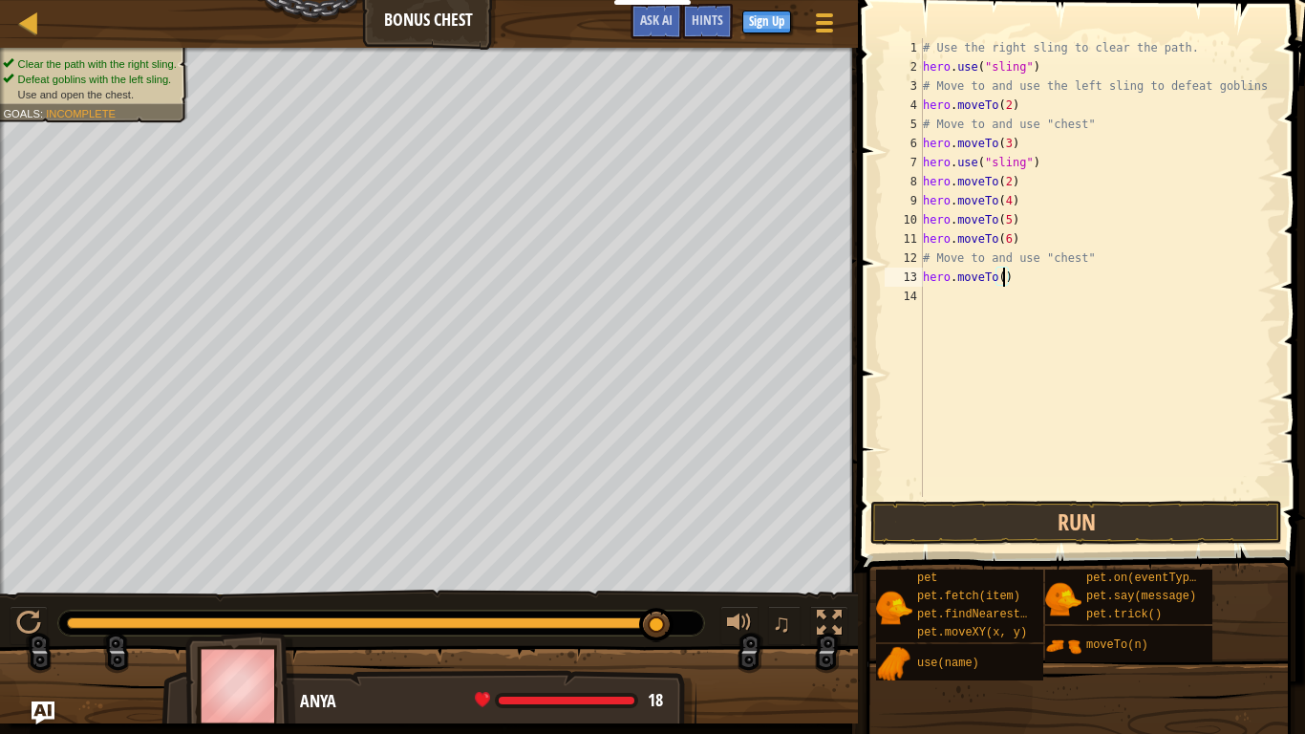
scroll to position [9, 12]
click at [1119, 525] on button "Run" at bounding box center [1076, 523] width 412 height 44
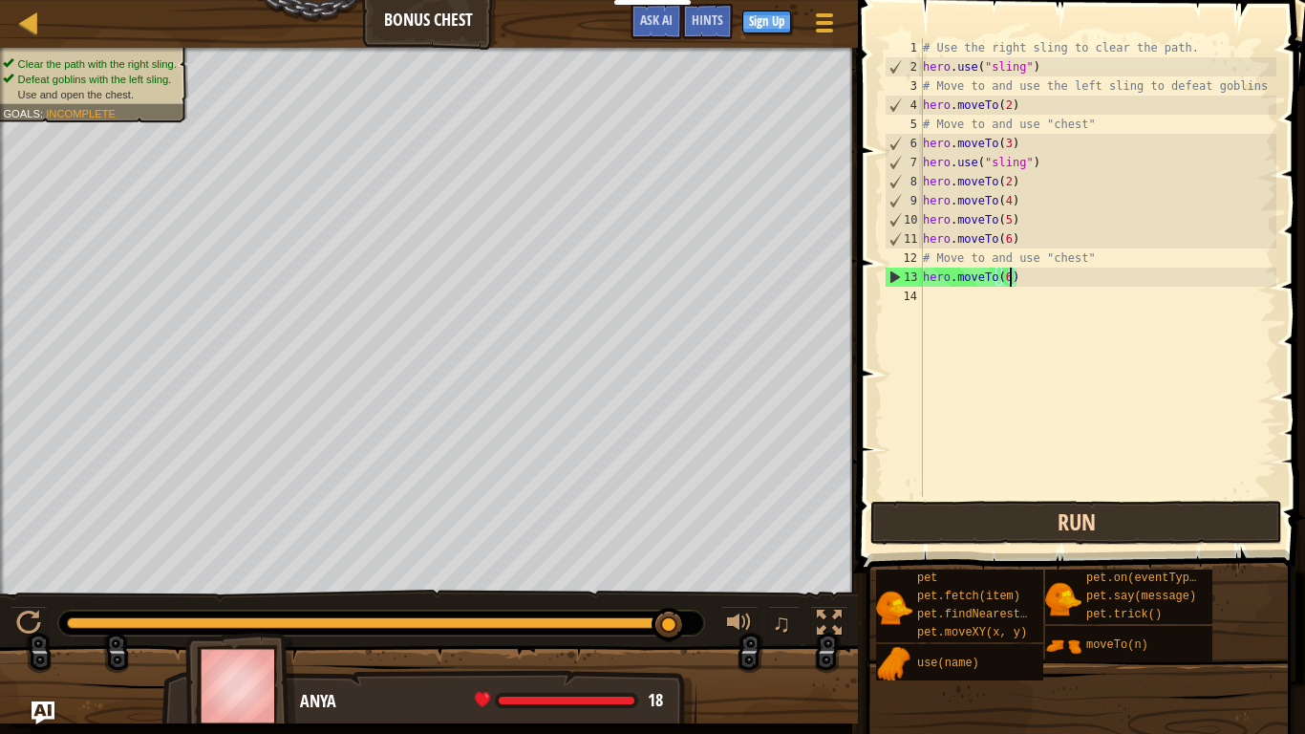
type textarea "hero.moveTo()"
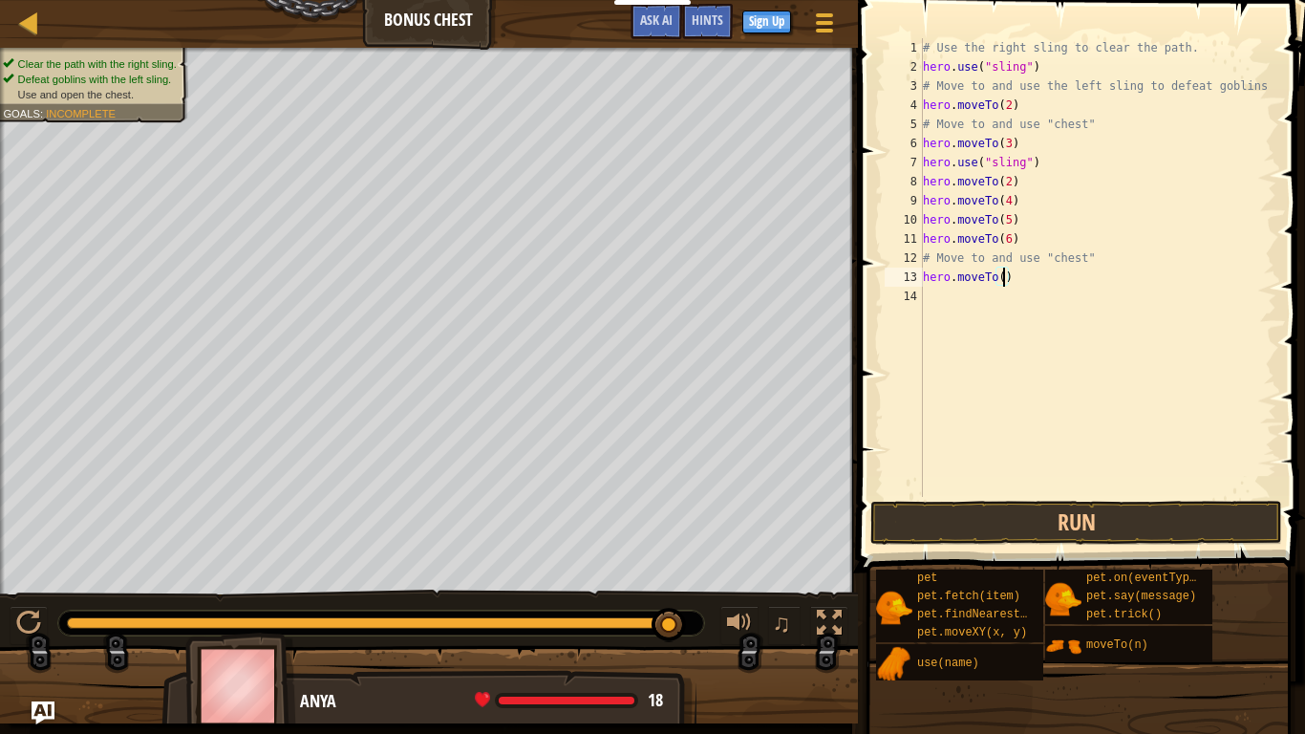
click at [1036, 292] on div "# Use the right sling to clear the path. hero . use ( "sling" ) # Move to and u…" at bounding box center [1097, 286] width 357 height 497
click at [1028, 285] on div "# Use the right sling to clear the path. hero . use ( "sling" ) # Move to and u…" at bounding box center [1097, 286] width 357 height 497
type textarea "h"
click at [1111, 262] on div "# Use the right sling to clear the path. hero . use ( "sling" ) # Move to and u…" at bounding box center [1097, 286] width 357 height 497
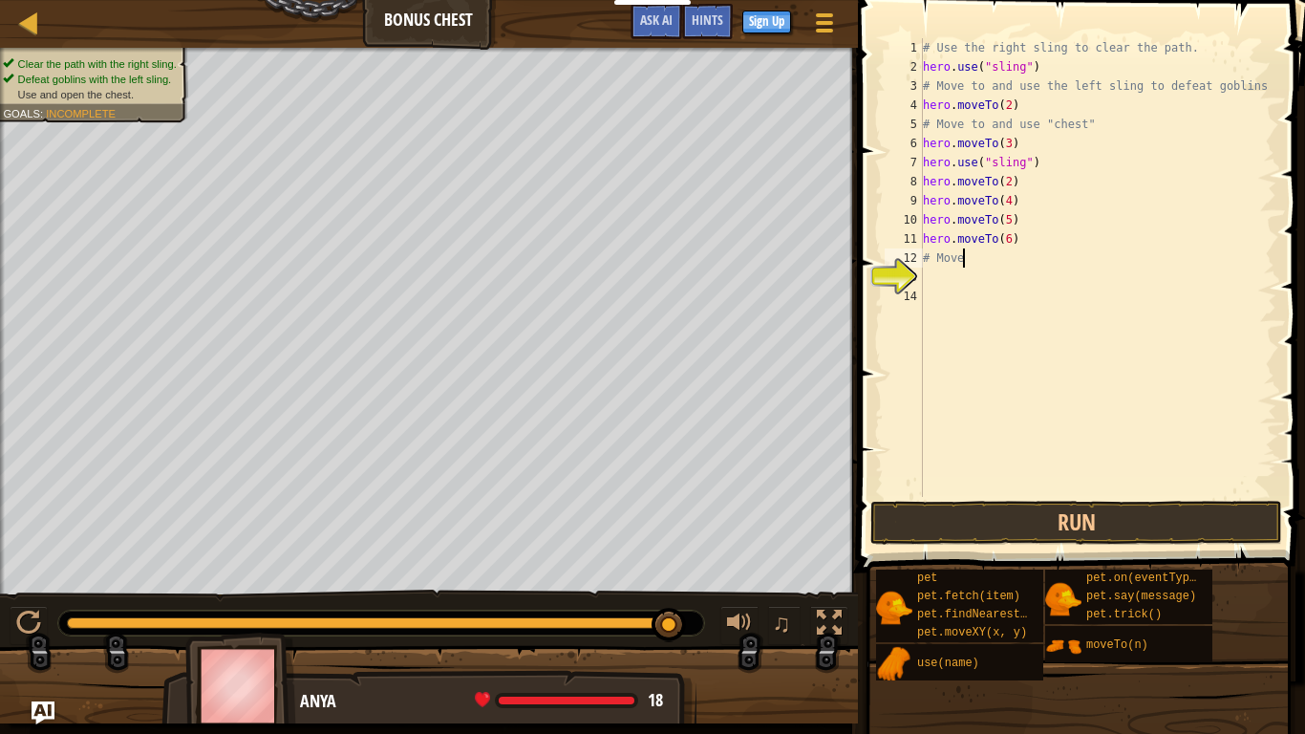
type textarea "#"
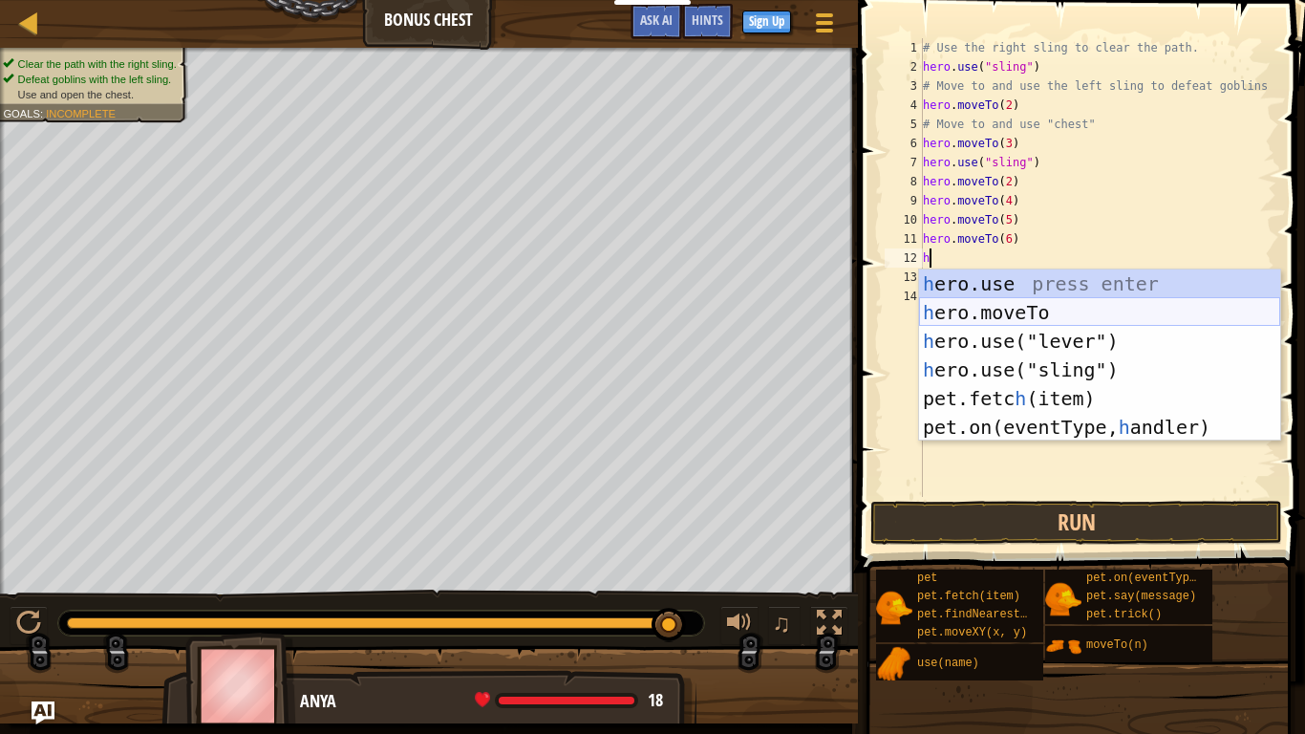
click at [1073, 311] on div "h ero.use press enter h ero.moveTo press enter h ero.use("lever") press enter h…" at bounding box center [1099, 383] width 361 height 229
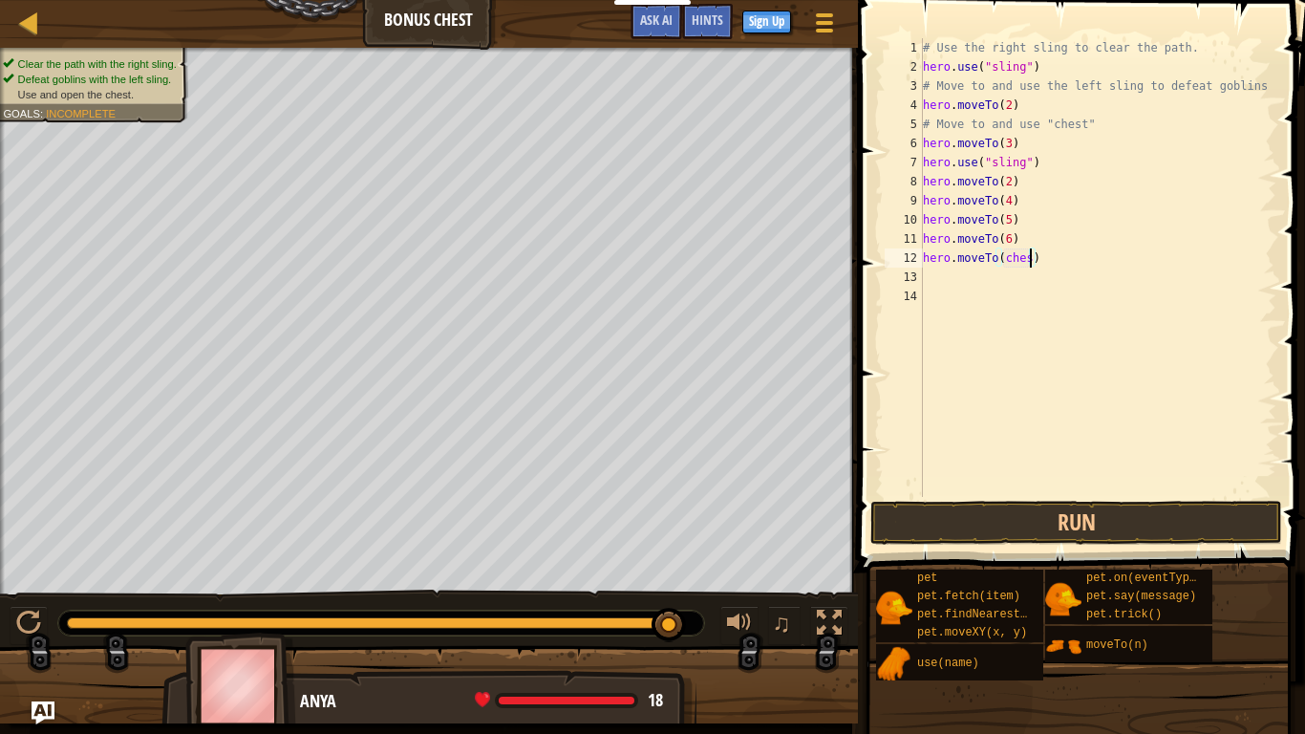
scroll to position [9, 16]
click at [1101, 524] on button "Run" at bounding box center [1076, 523] width 412 height 44
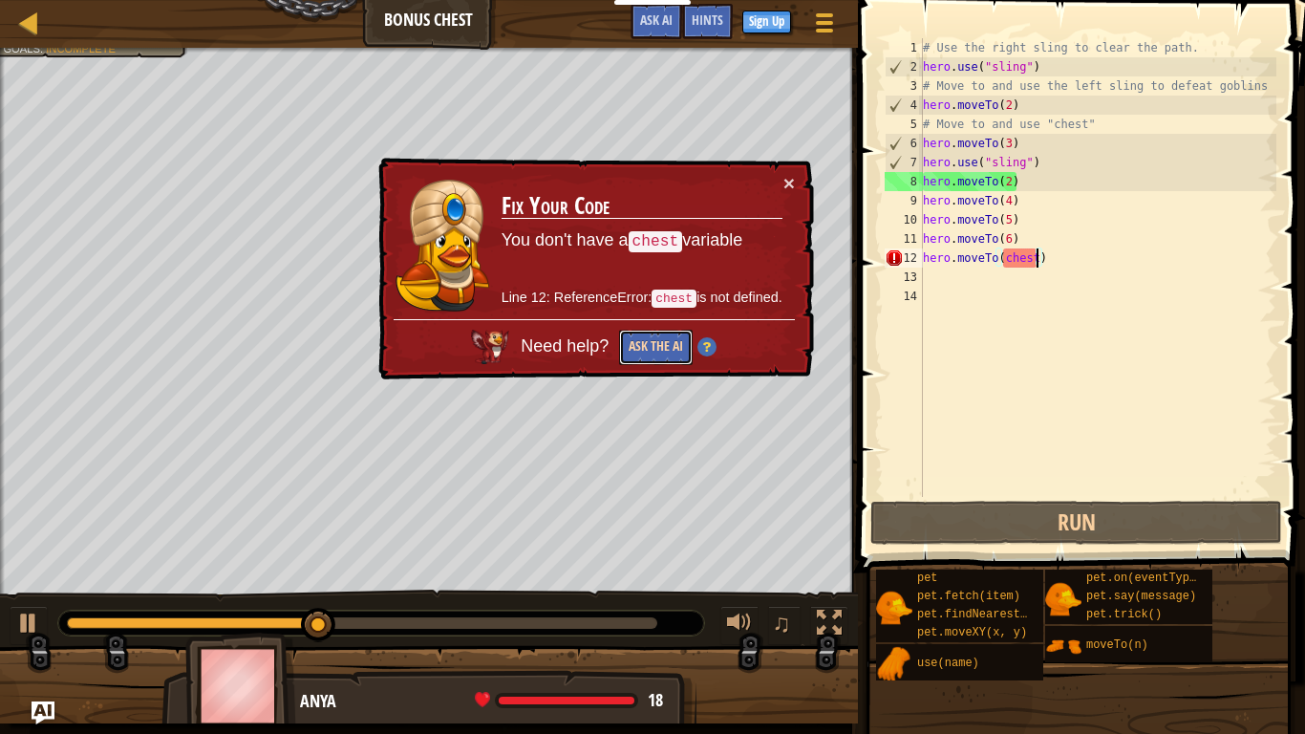
click at [667, 337] on button "Ask the AI" at bounding box center [656, 347] width 74 height 35
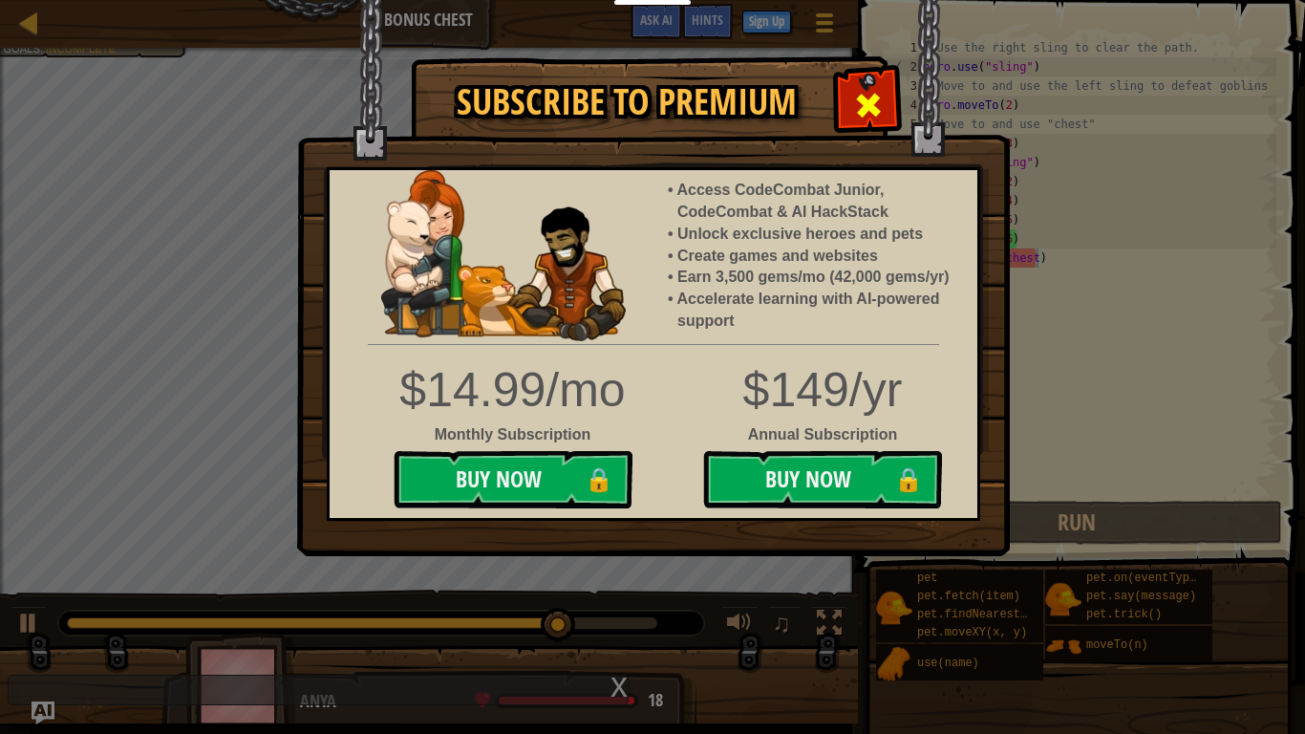
click at [876, 101] on span at bounding box center [868, 105] width 31 height 31
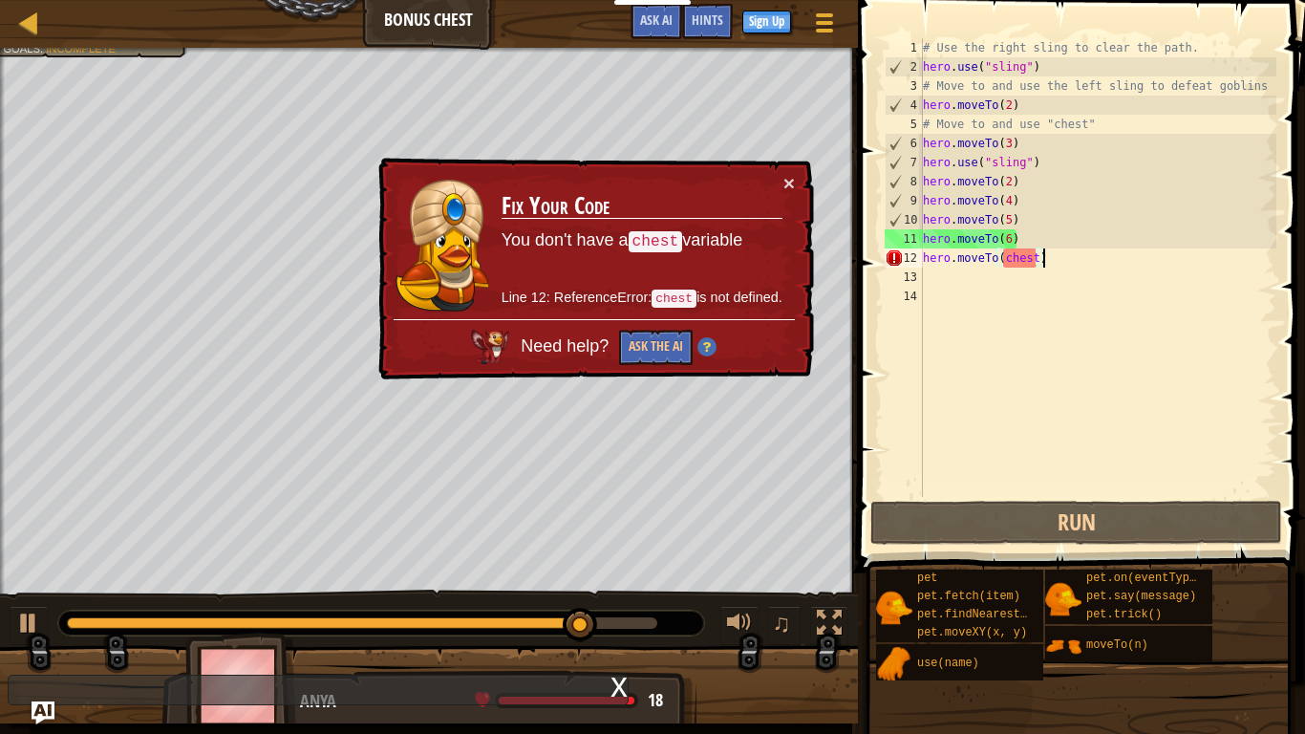
click at [1061, 252] on div "# Use the right sling to clear the path. hero . use ( "sling" ) # Move to and u…" at bounding box center [1097, 286] width 357 height 497
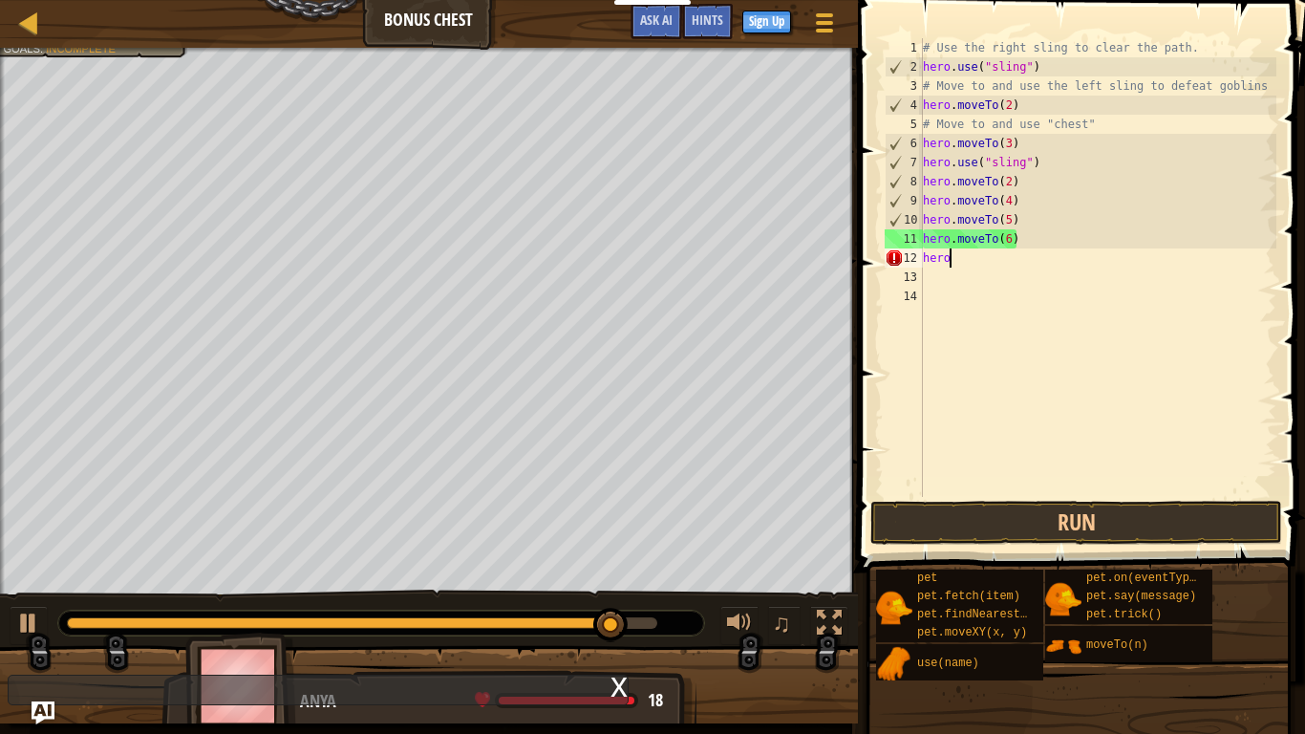
scroll to position [9, 0]
type textarea "h"
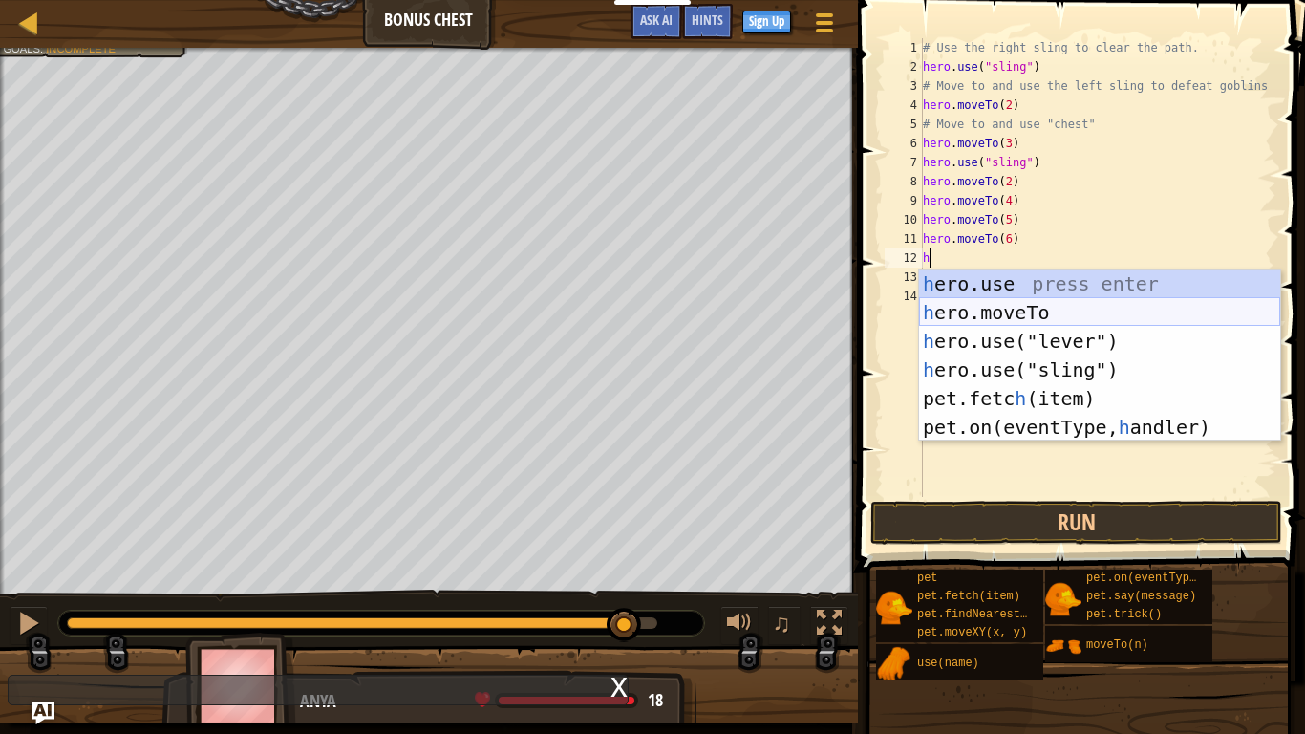
click at [1037, 310] on div "h ero.use press enter h ero.moveTo press enter h ero.use("lever") press enter h…" at bounding box center [1099, 383] width 361 height 229
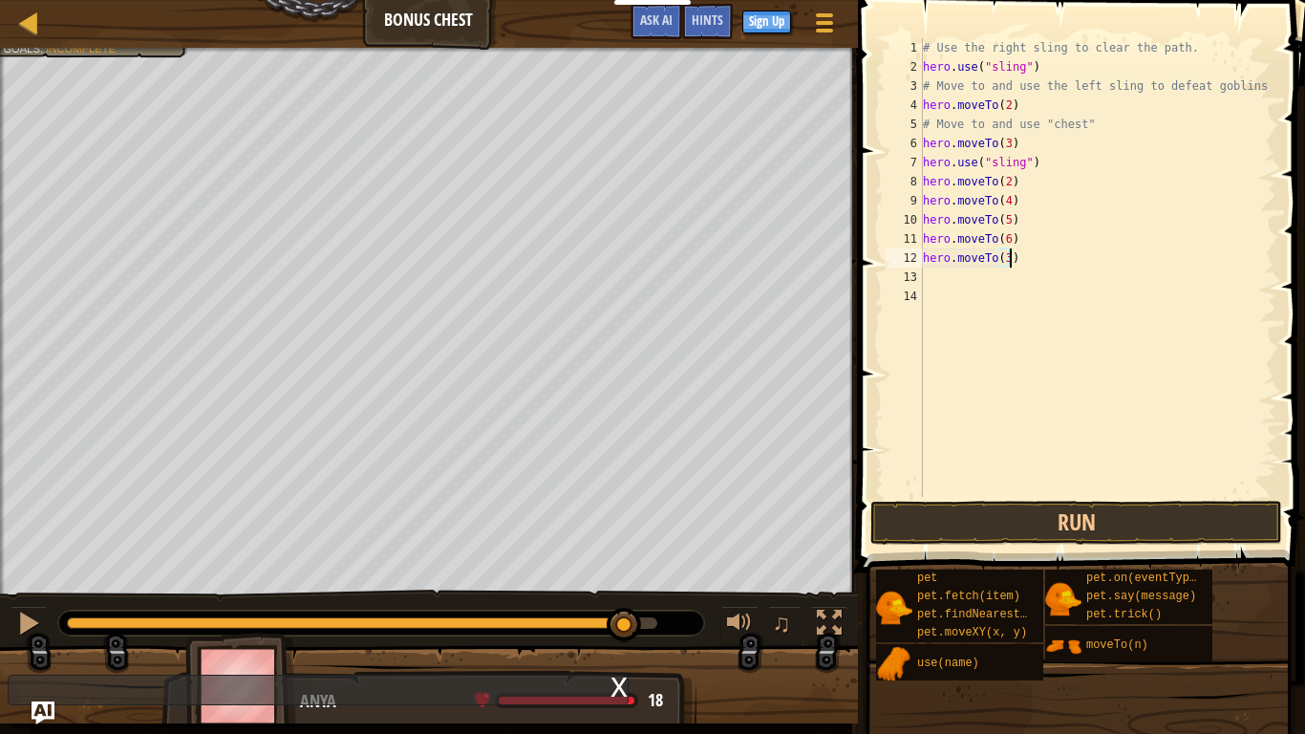
scroll to position [9, 12]
type textarea "hero.moveTo(3)"
click at [1101, 506] on button "Run" at bounding box center [1076, 523] width 412 height 44
